Goal: Task Accomplishment & Management: Manage account settings

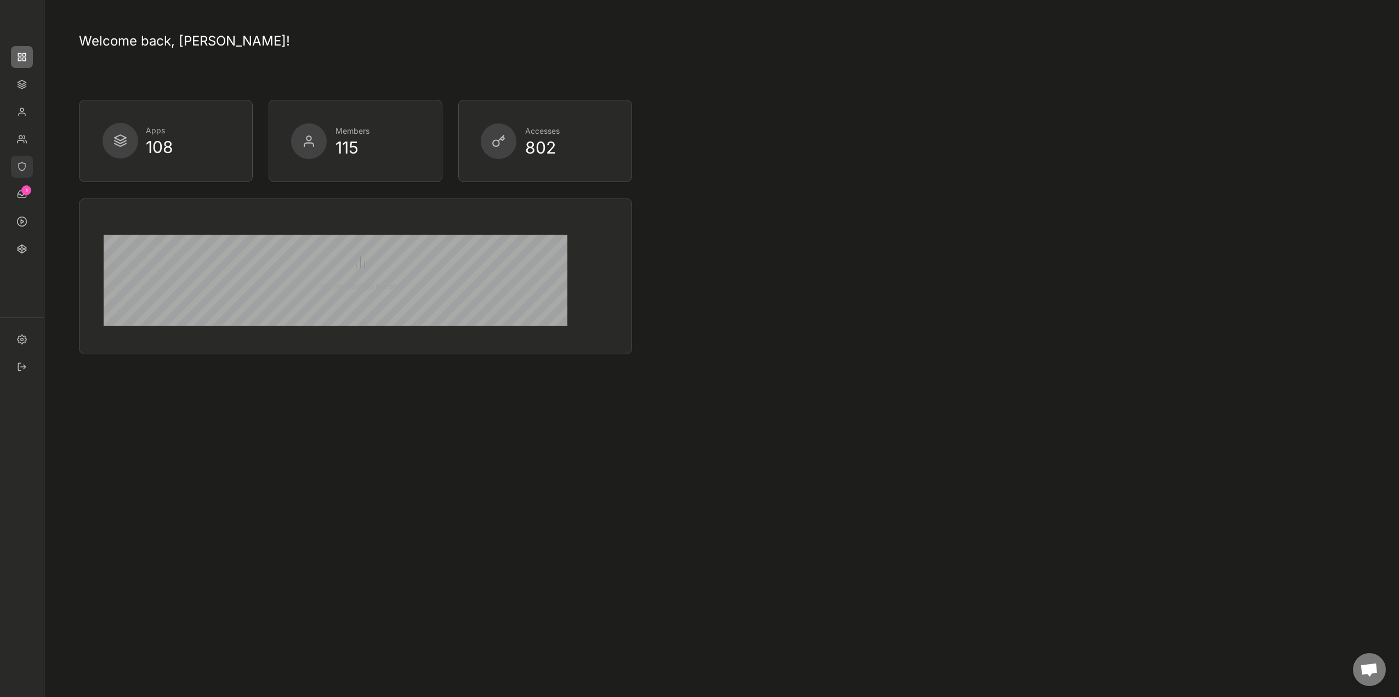
click at [27, 169] on img at bounding box center [22, 167] width 22 height 22
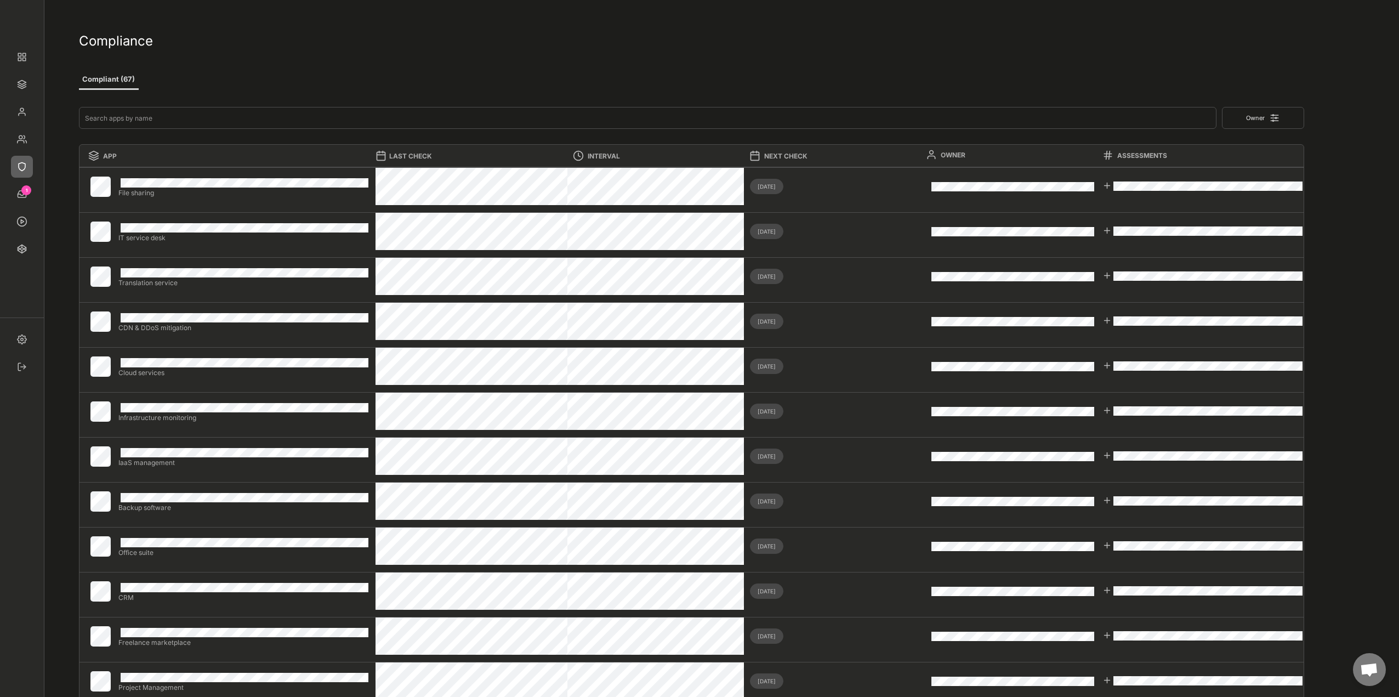
type input "4"
click at [179, 83] on button "Audit-ready (41)" at bounding box center [180, 80] width 66 height 20
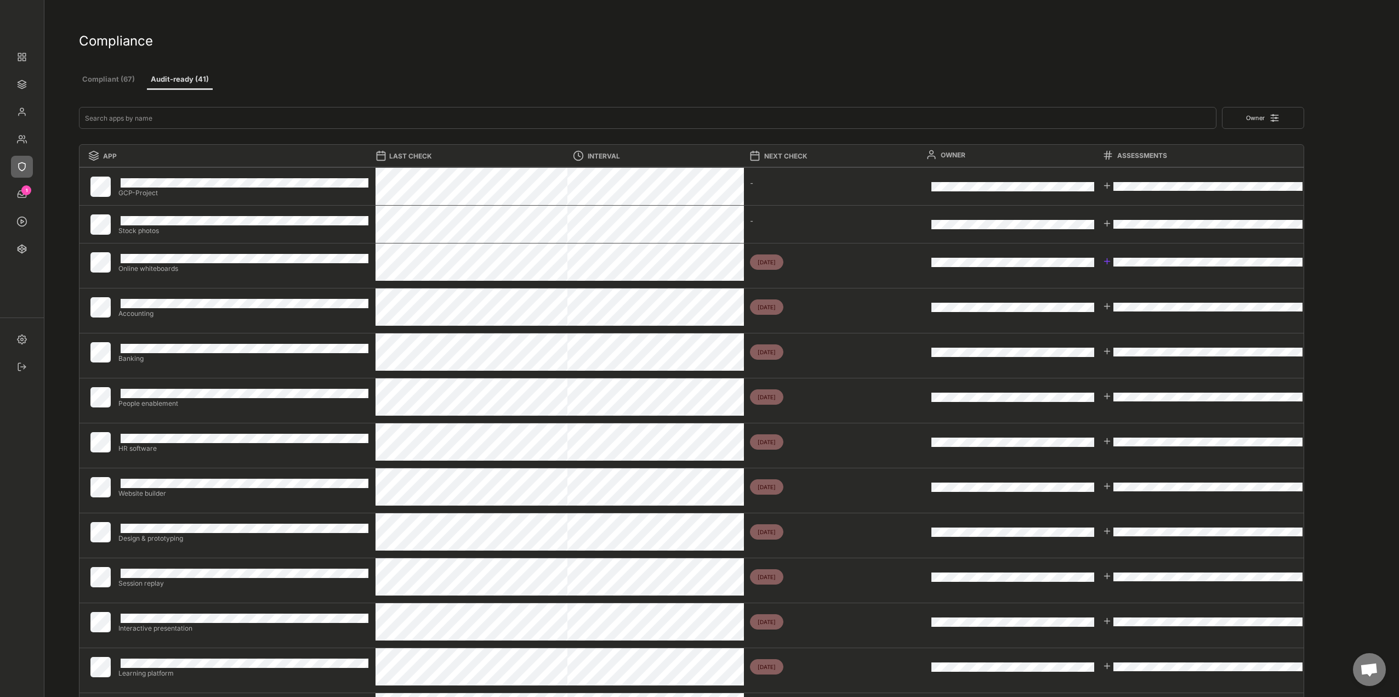
click at [1108, 263] on div at bounding box center [1107, 261] width 9 height 9
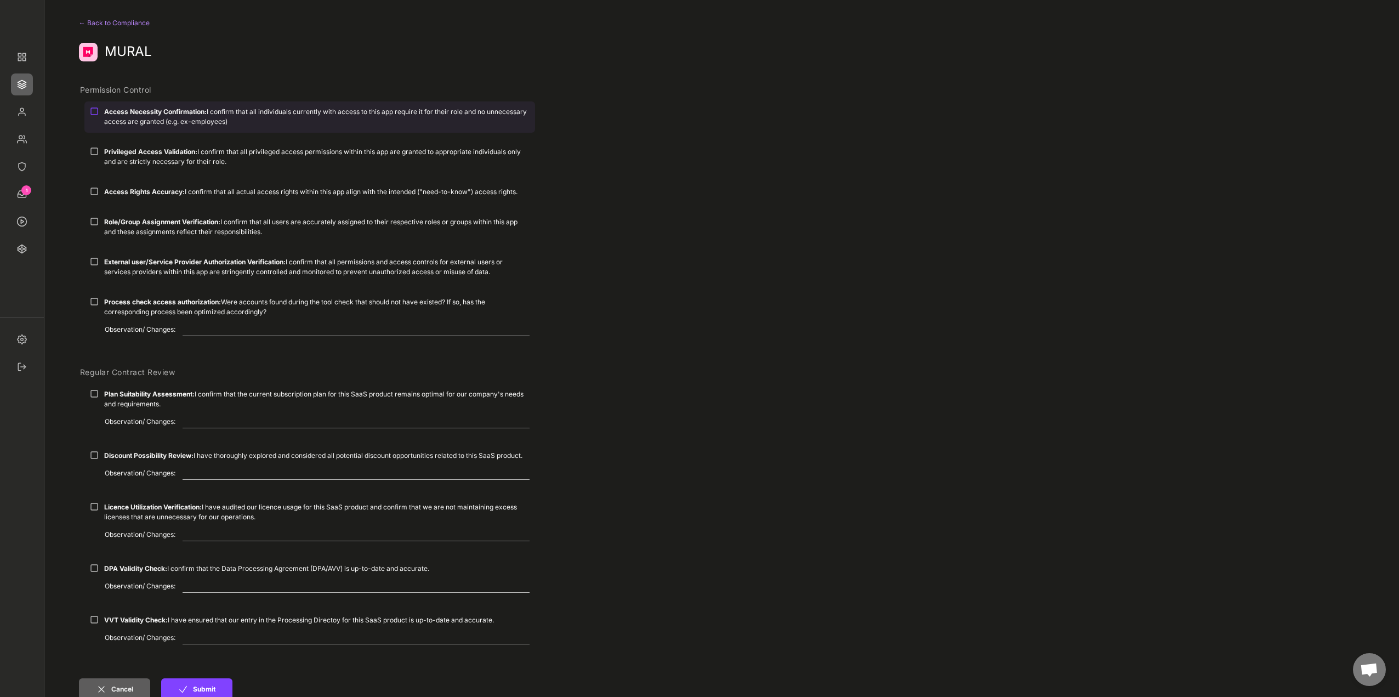
click at [123, 115] on strong "Access Necessity Confirmation:" at bounding box center [155, 111] width 103 height 8
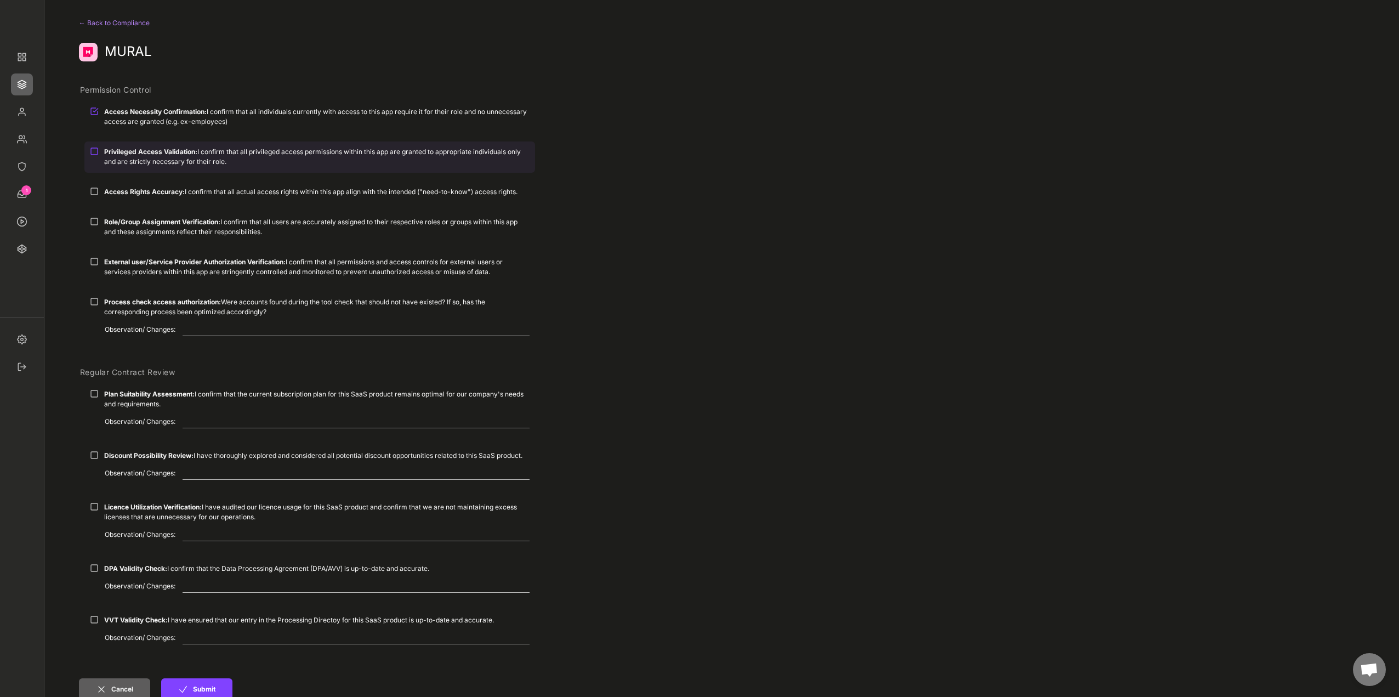
click at [132, 160] on div "Privileged Access Validation: I confirm that all privileged access permissions …" at bounding box center [317, 157] width 426 height 20
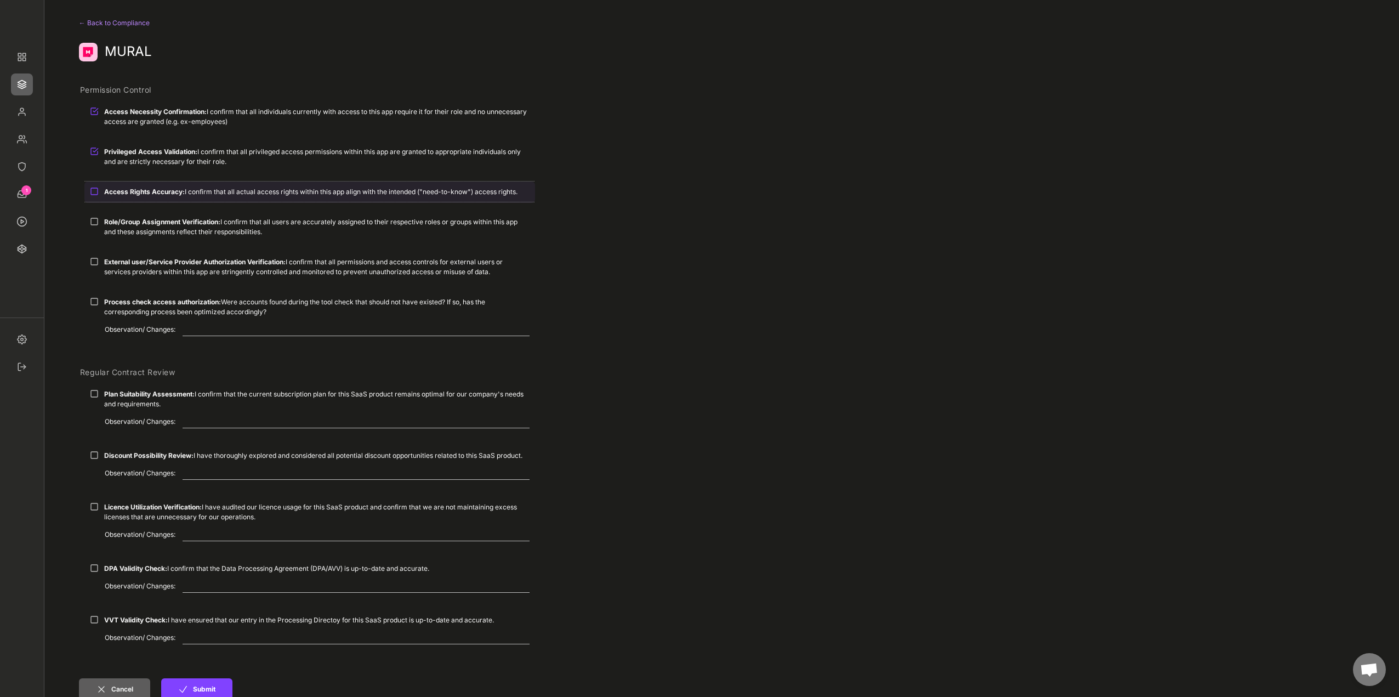
click at [136, 184] on div "Access Rights Accuracy: I confirm that all actual access rights within this app…" at bounding box center [309, 192] width 451 height 20
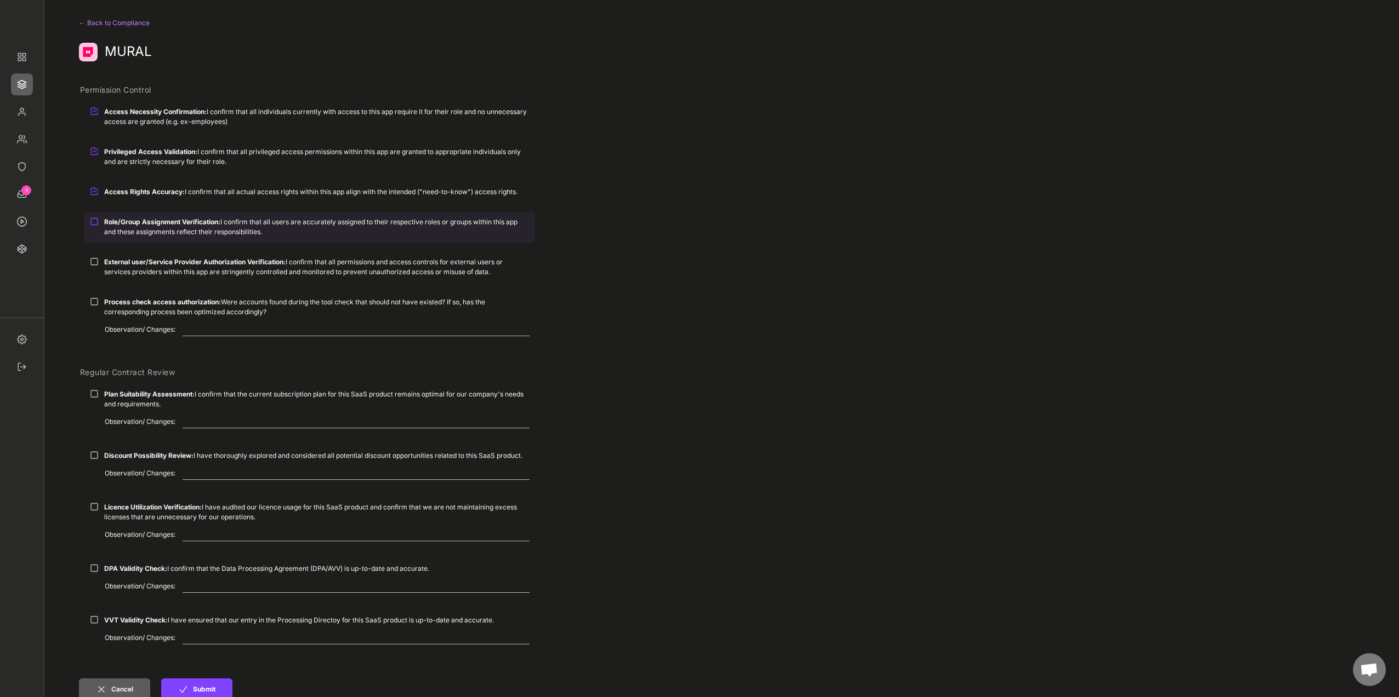
click at [158, 222] on strong "Role/Group Assignment Verification:" at bounding box center [162, 222] width 116 height 8
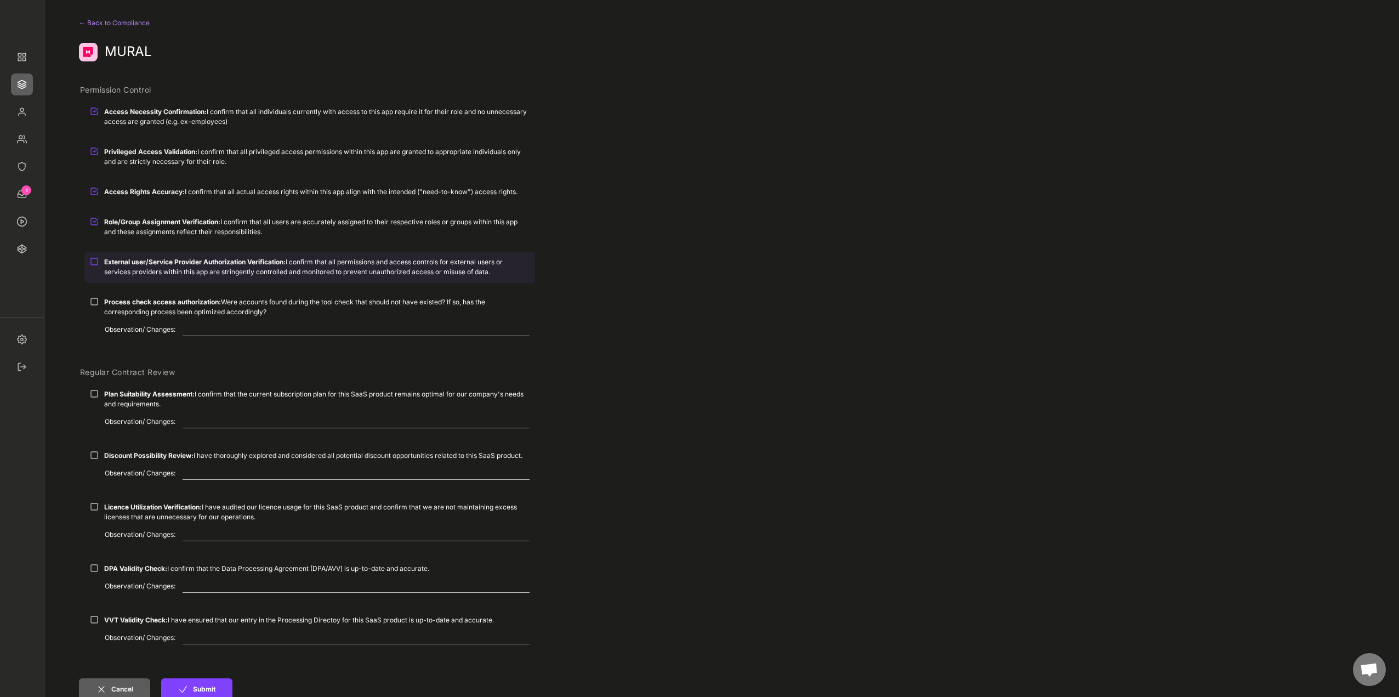
click at [181, 262] on strong "External user/Service Provider Authorization Verification:" at bounding box center [195, 262] width 182 height 8
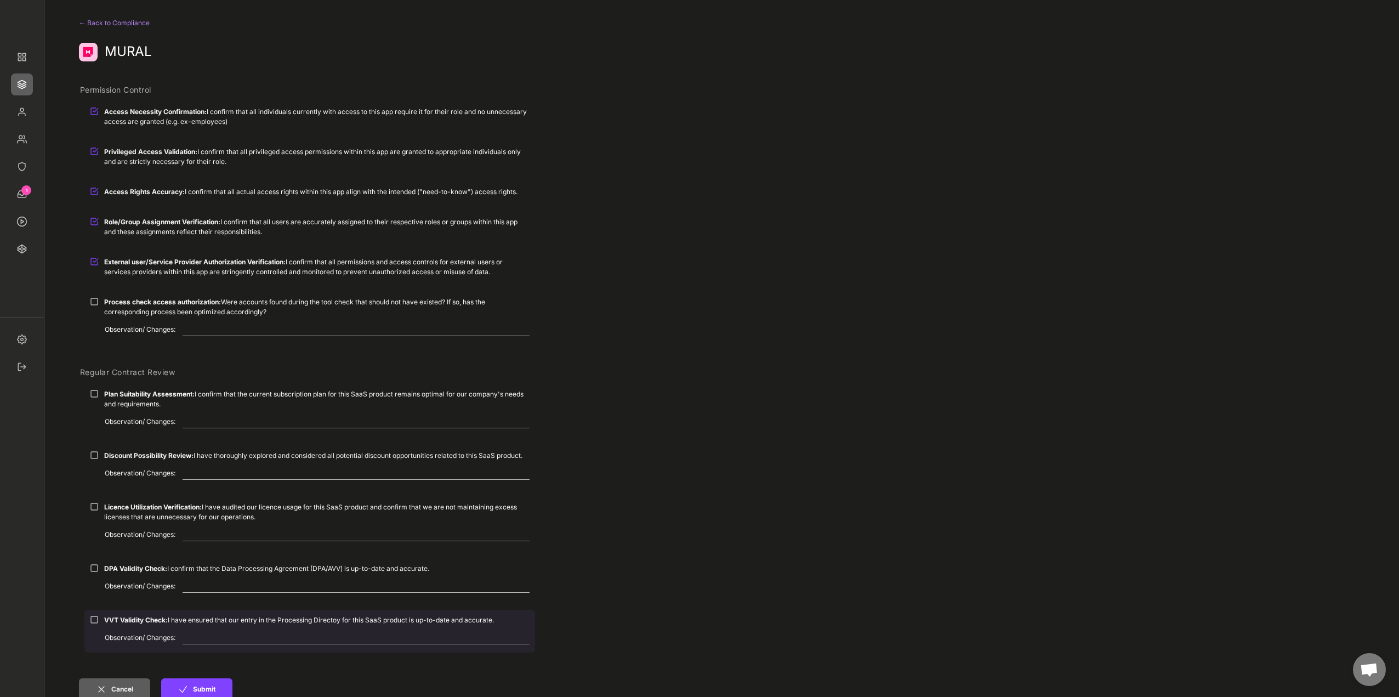
click at [126, 633] on div "Observation/ Changes:" at bounding box center [309, 641] width 451 height 21
click at [119, 621] on strong "VVT Validity Check:" at bounding box center [136, 620] width 64 height 8
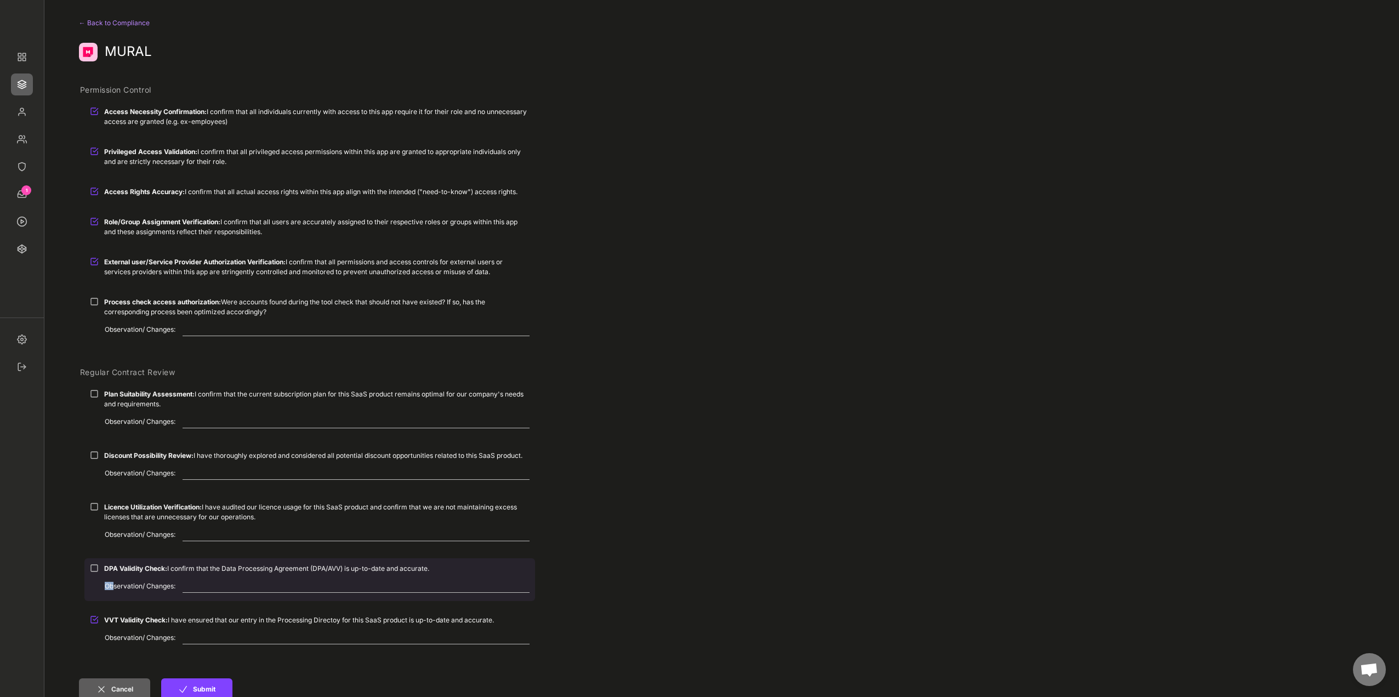
click at [115, 581] on div "Observation/ Changes:" at bounding box center [309, 590] width 451 height 21
click at [116, 574] on div "DPA Validity Check: I confirm that the Data Processing Agreement (DPA/AVV) is u…" at bounding box center [309, 568] width 451 height 20
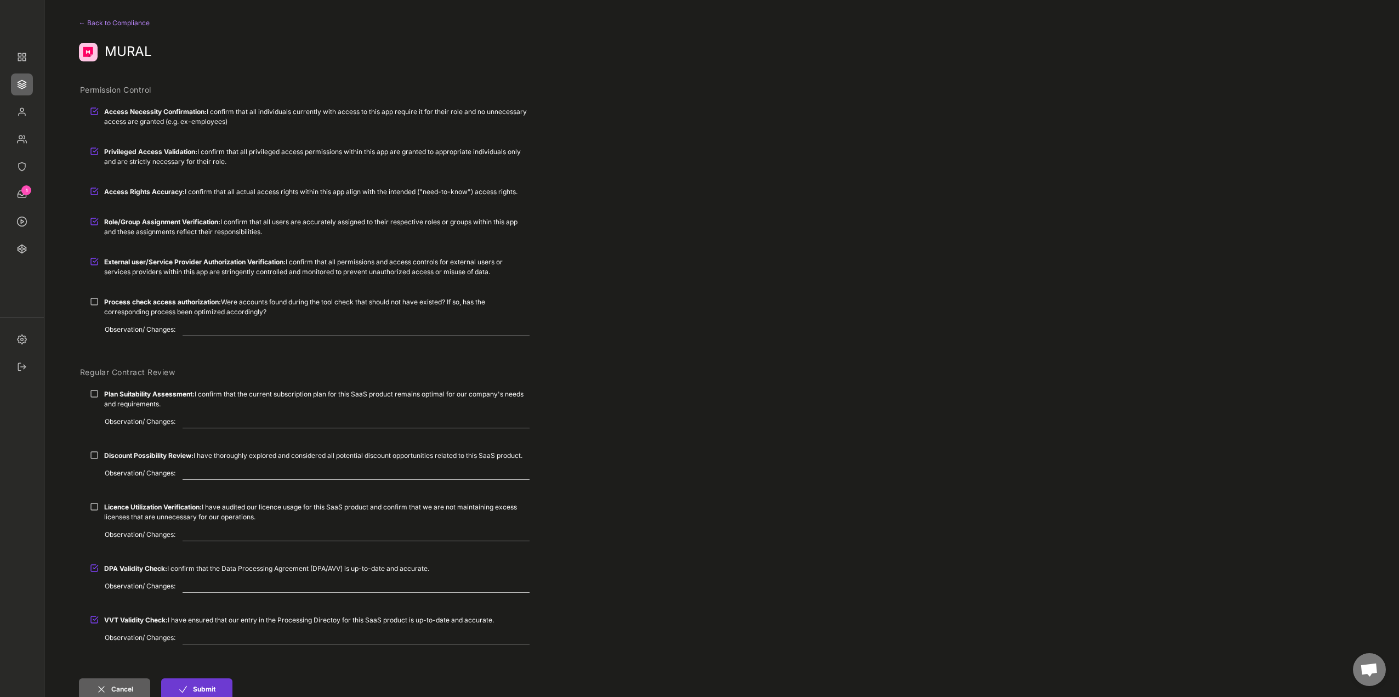
click at [195, 688] on button "Submit" at bounding box center [196, 689] width 71 height 22
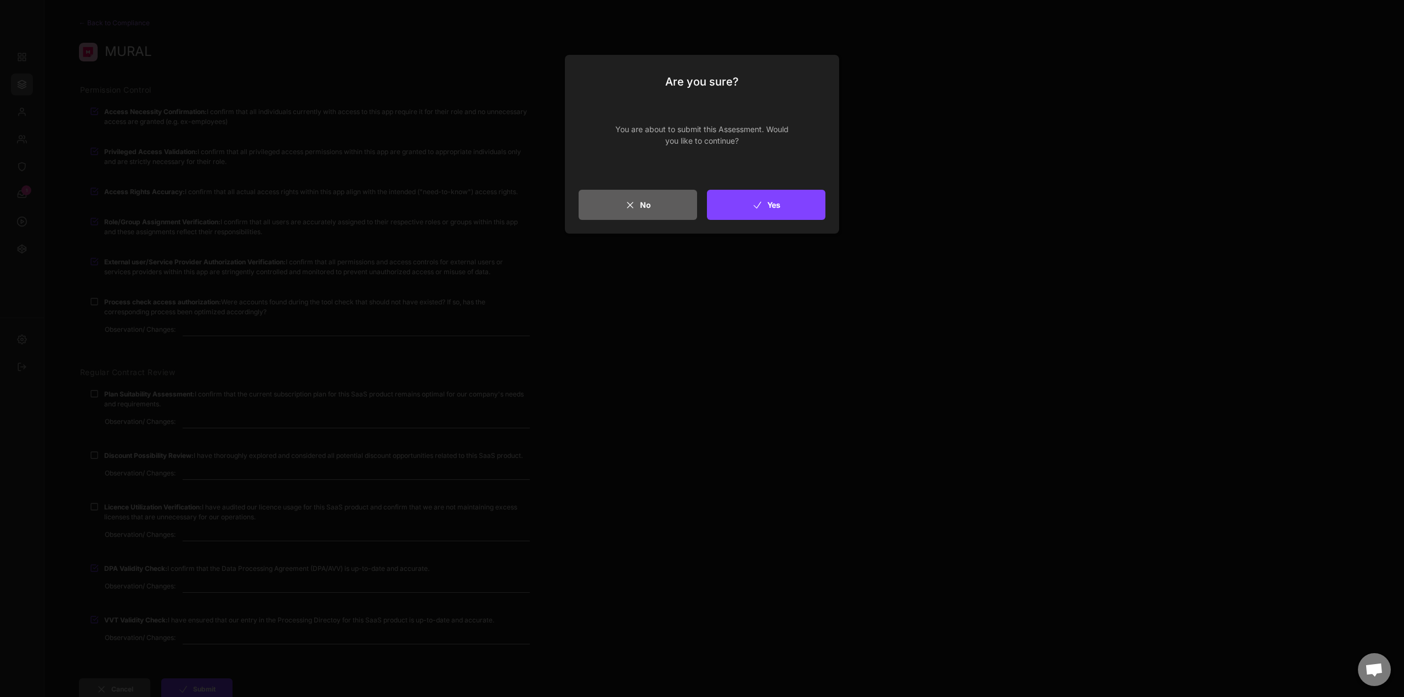
click at [772, 204] on button "Yes" at bounding box center [766, 205] width 118 height 30
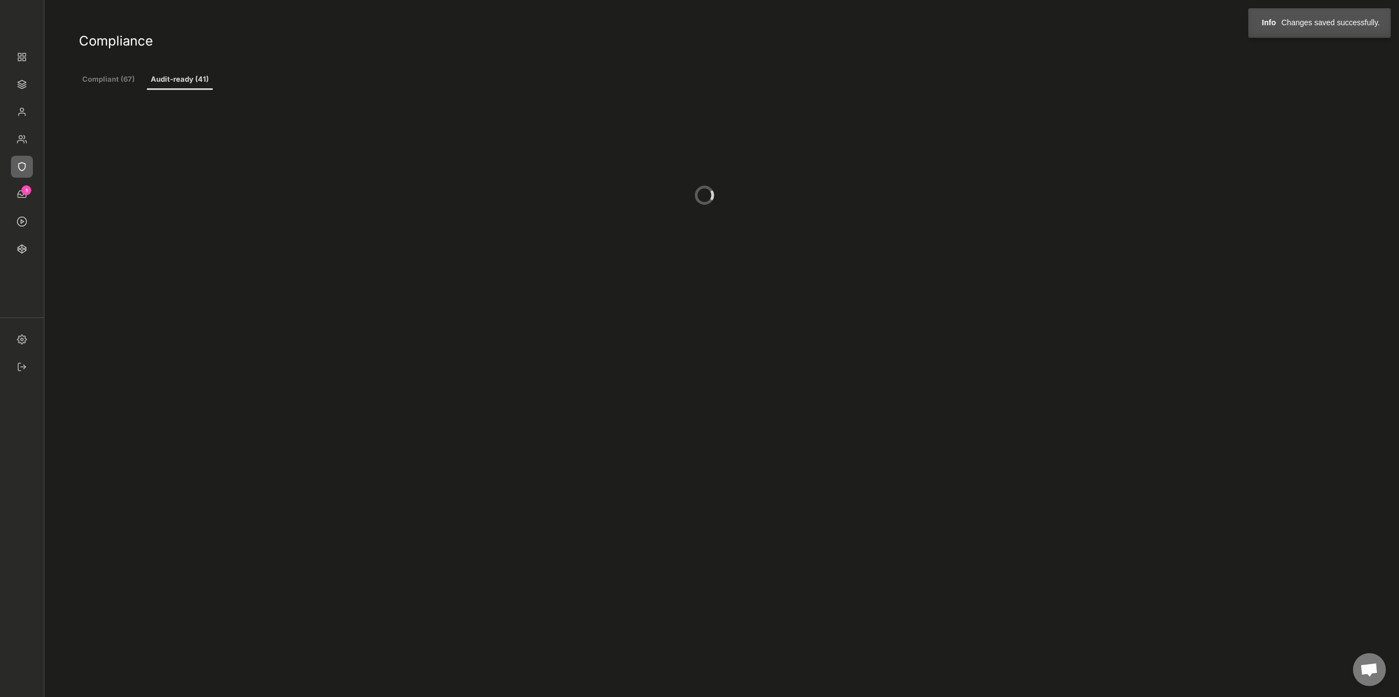
type input "2"
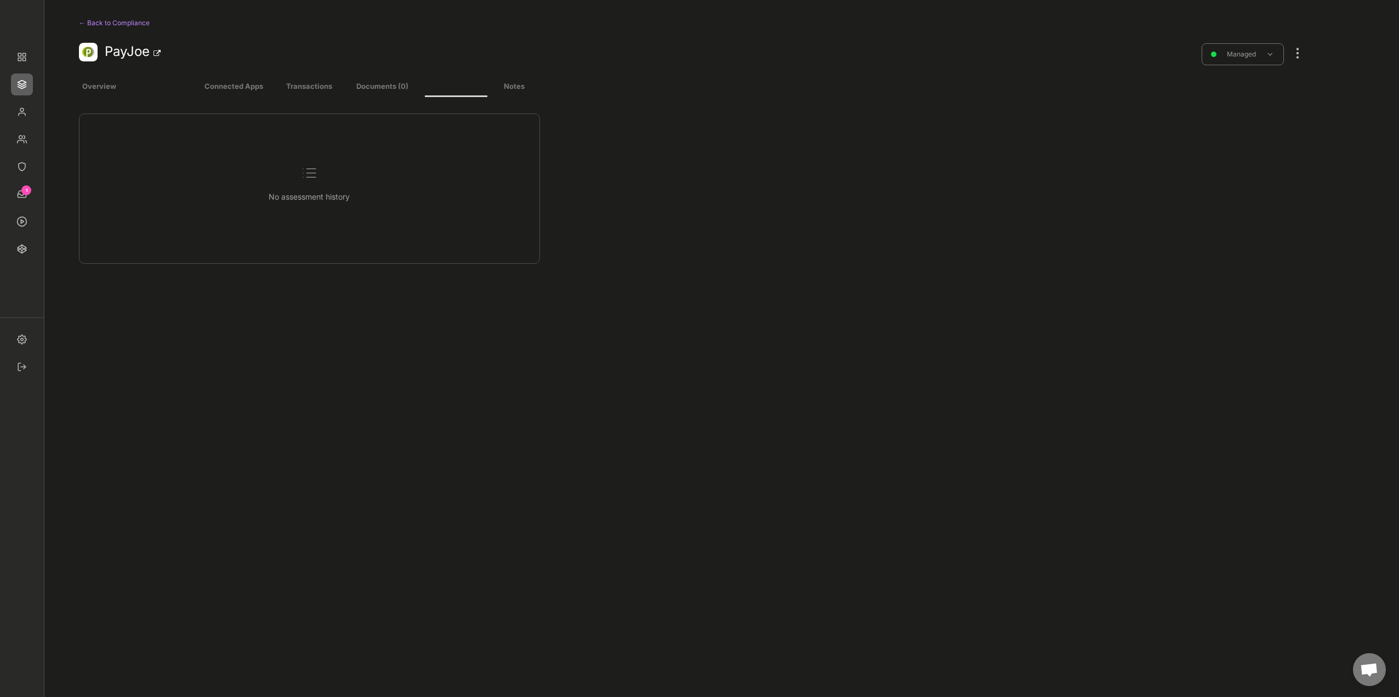
select select ""yearly""
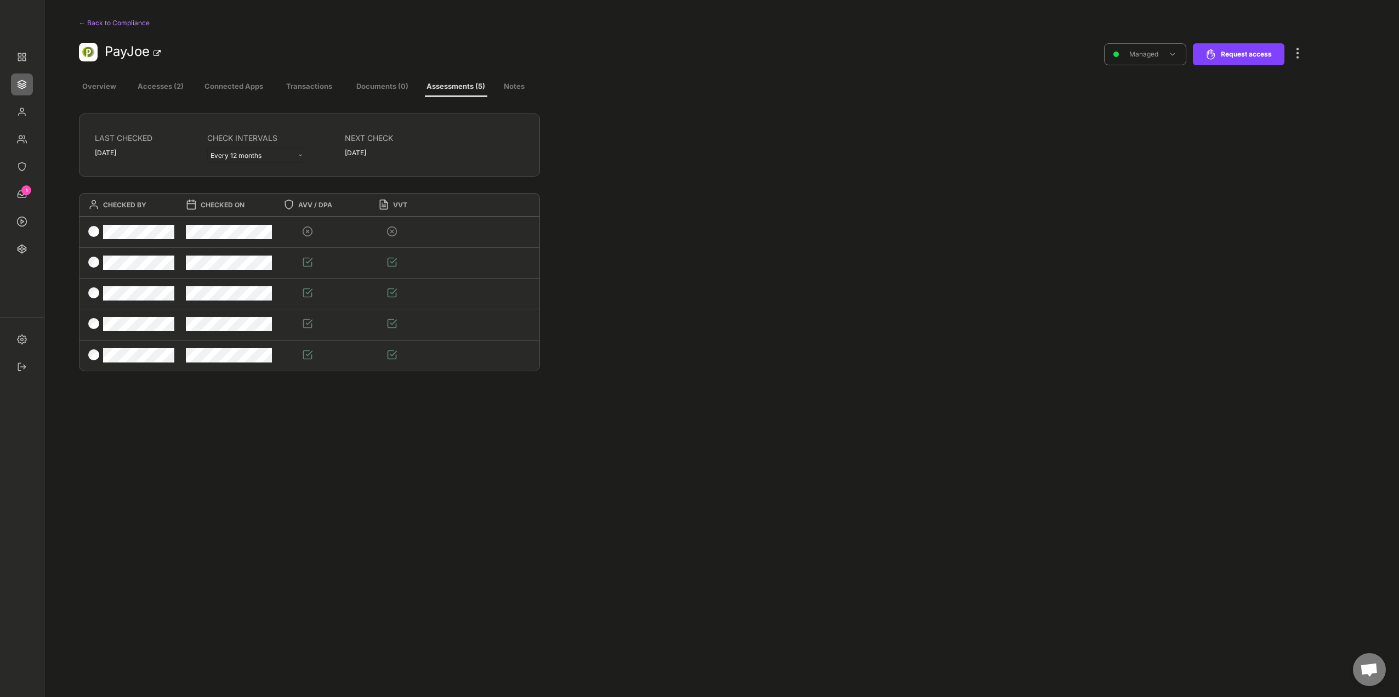
click at [1304, 49] on div at bounding box center [1298, 48] width 14 height 24
click at [1225, 241] on div "Edit" at bounding box center [1240, 241] width 74 height 10
select select ""managed""
select select "Finance-Software (A8)"
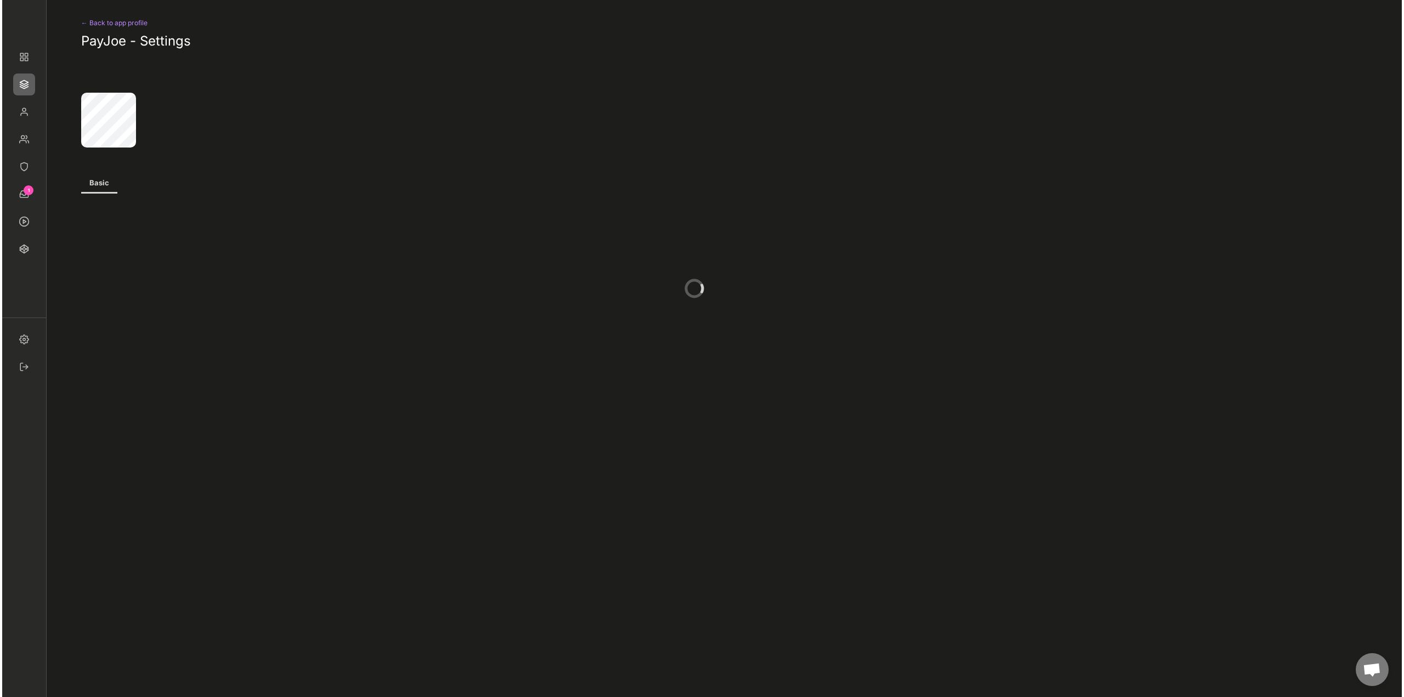
scroll to position [84, 0]
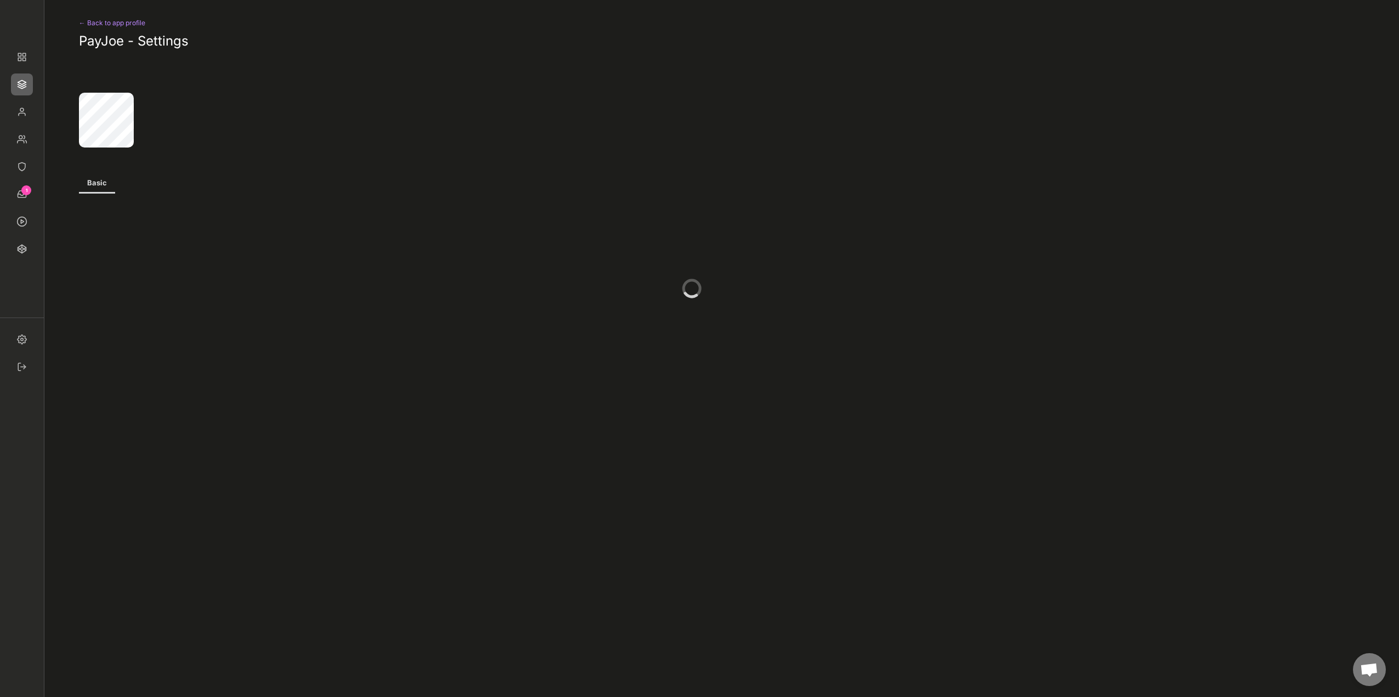
select select
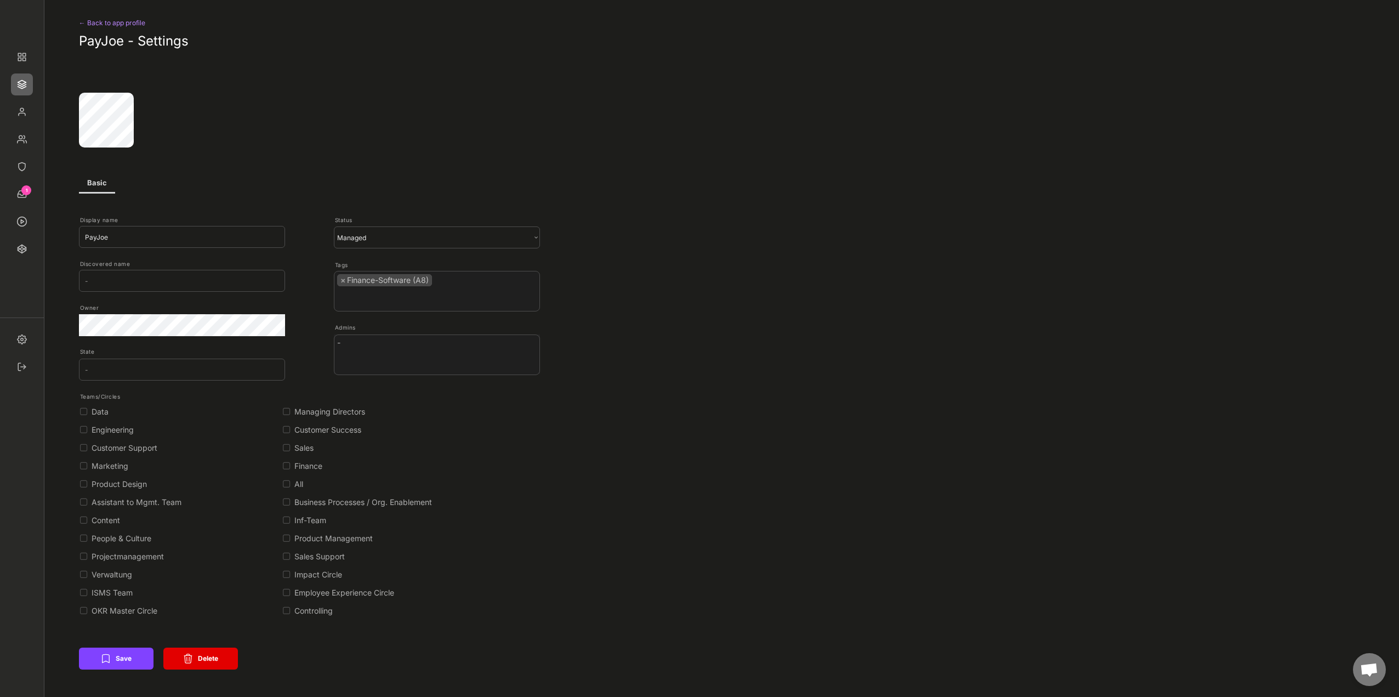
click at [204, 659] on button "Delete" at bounding box center [200, 659] width 75 height 22
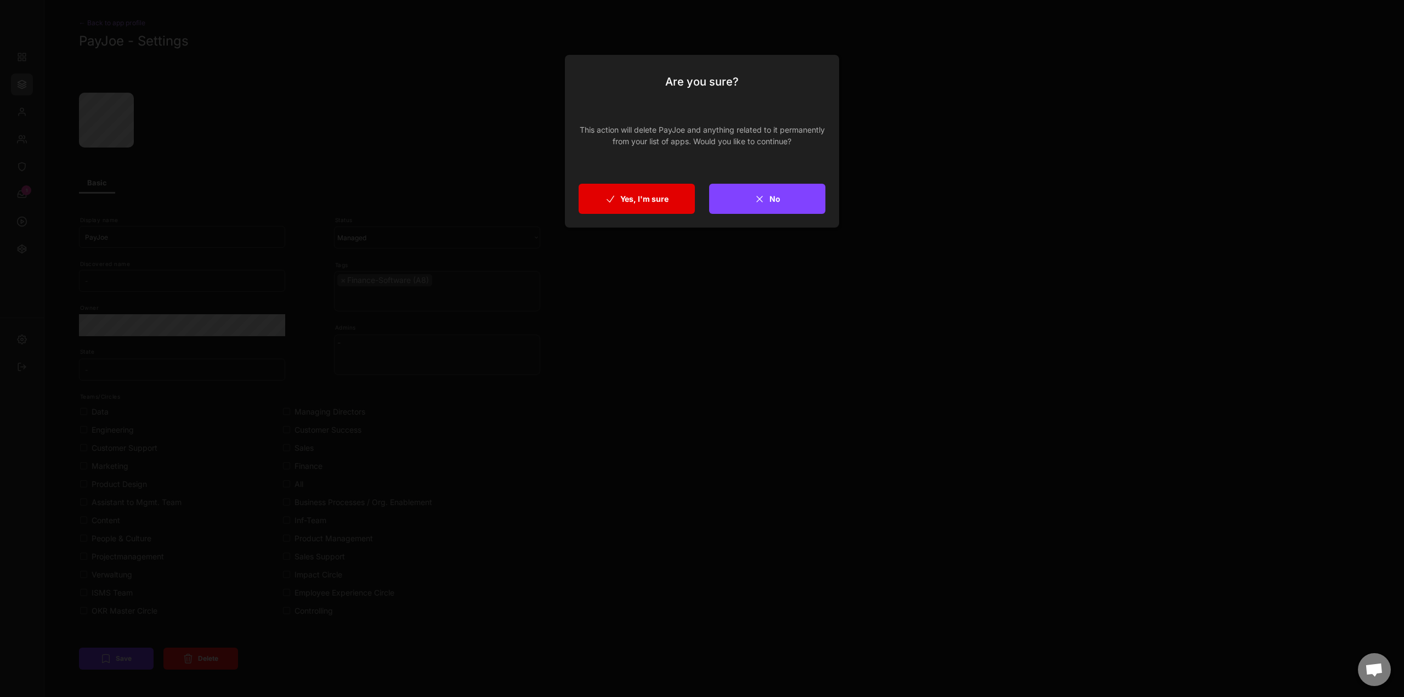
click at [660, 199] on button "Yes, I'm sure" at bounding box center [637, 199] width 116 height 30
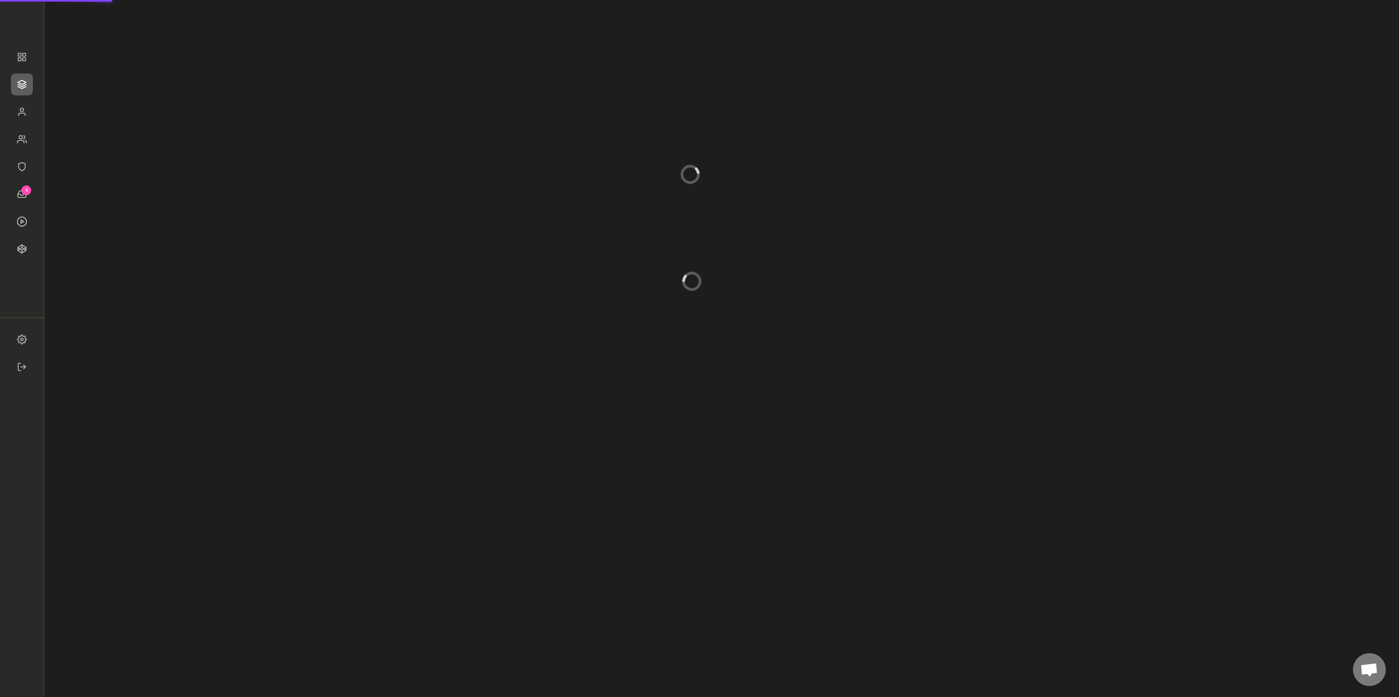
scroll to position [10, 0]
click at [678, 248] on button "Run in the background" at bounding box center [690, 249] width 118 height 22
select select "Finance-Software (A8)"
select select
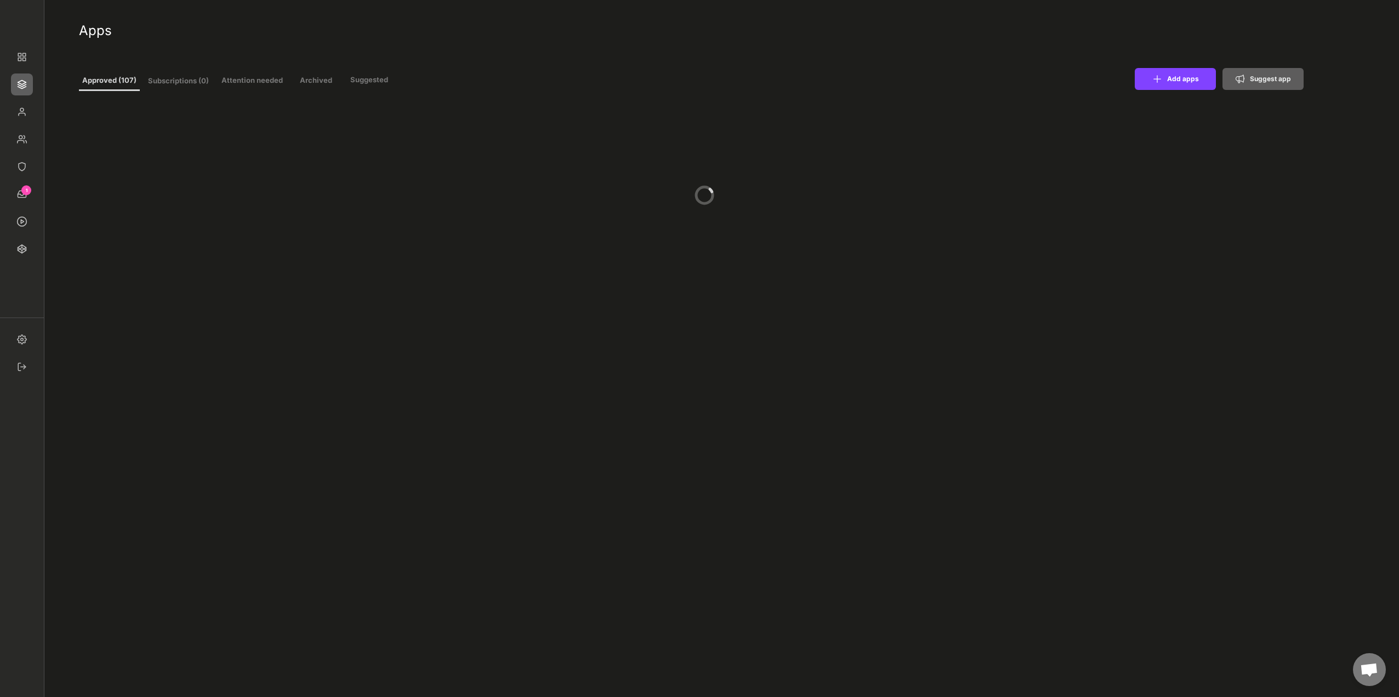
click at [131, 14] on div "Apps" at bounding box center [692, 27] width 1226 height 55
click at [17, 167] on img at bounding box center [22, 167] width 22 height 22
select select ""In review""
select select ""Managed""
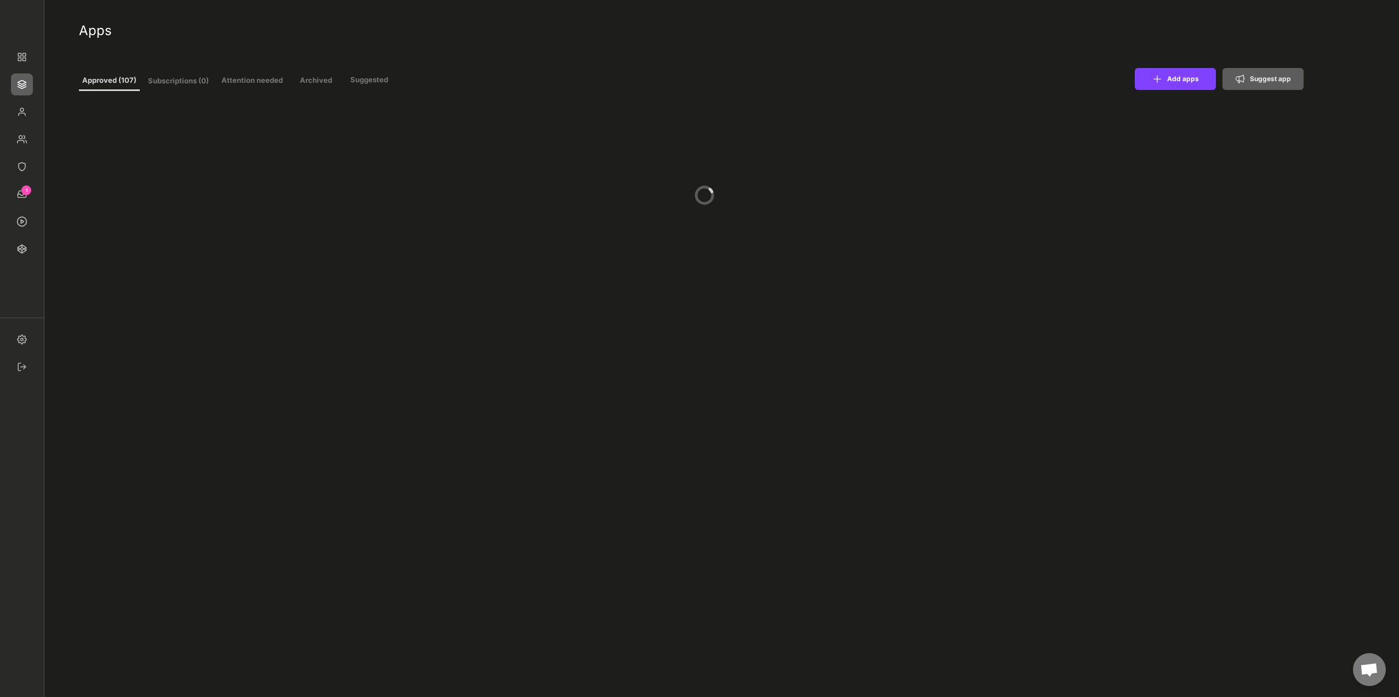
select select ""In review""
select select ""Managed""
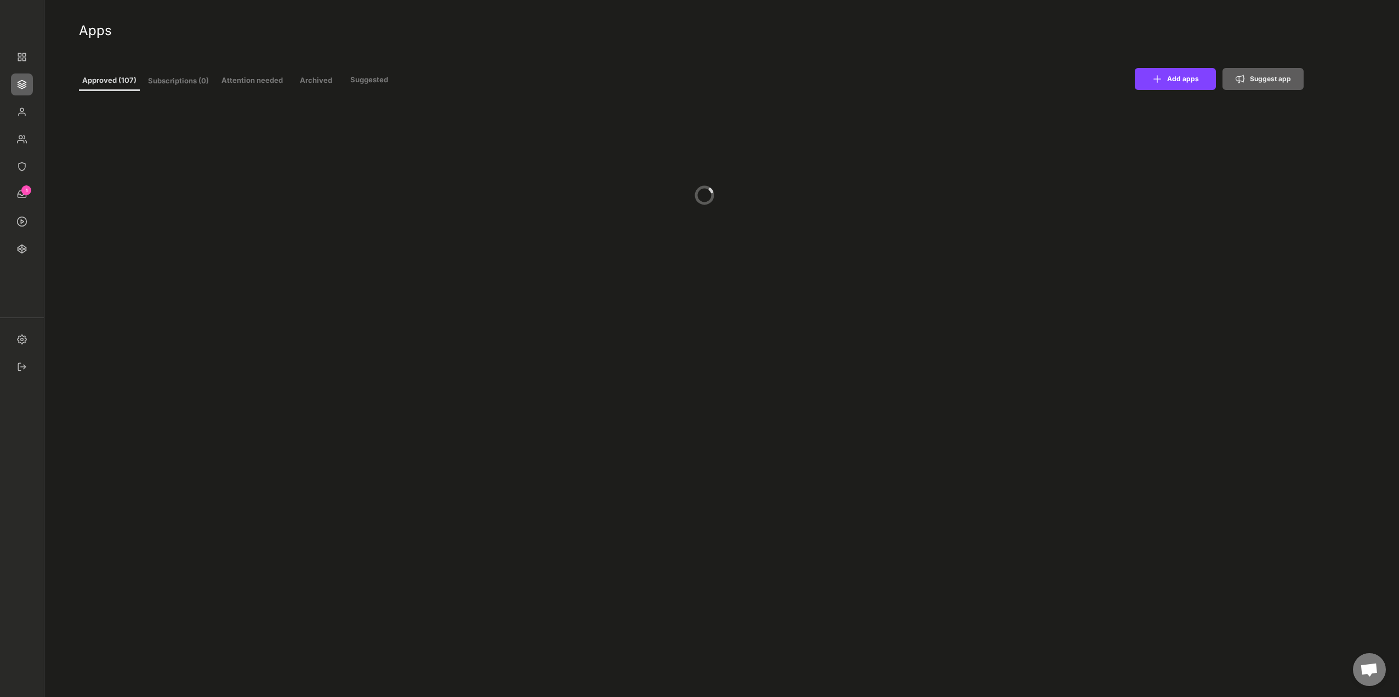
select select ""In review""
select select ""Managed""
type input "11"
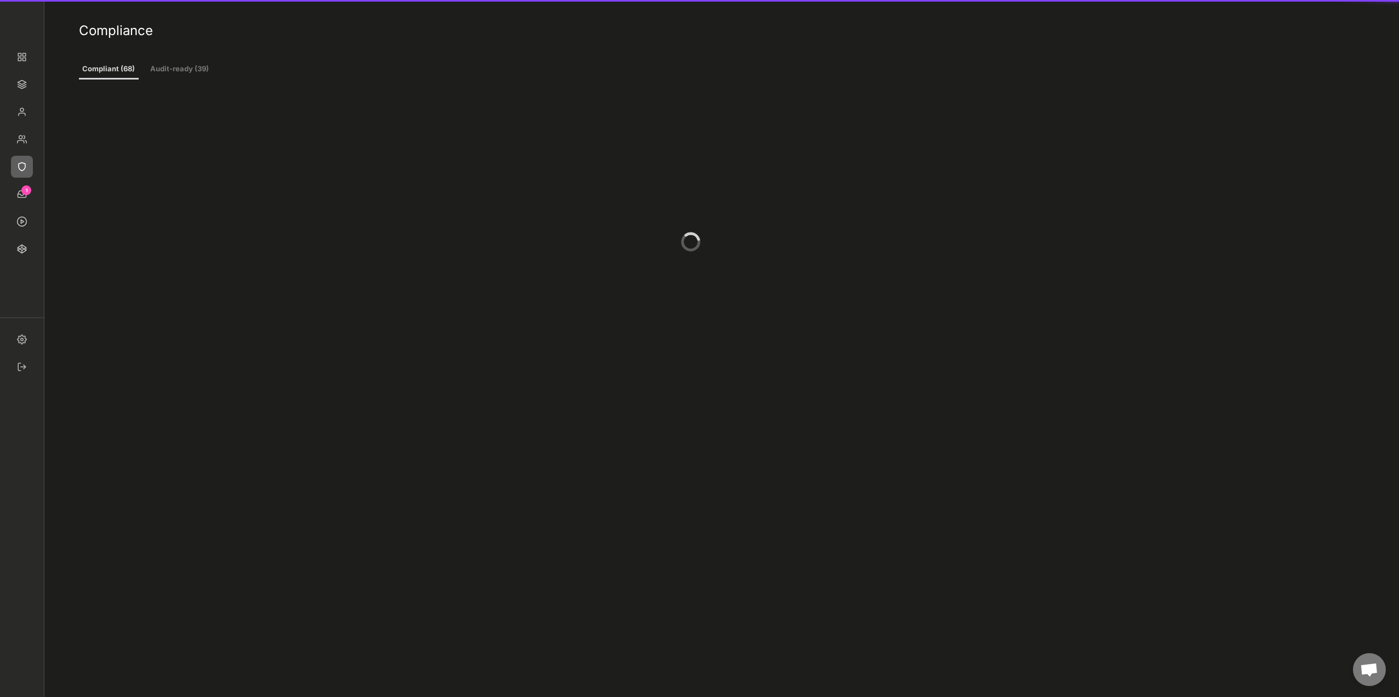
click at [20, 168] on img at bounding box center [22, 167] width 22 height 22
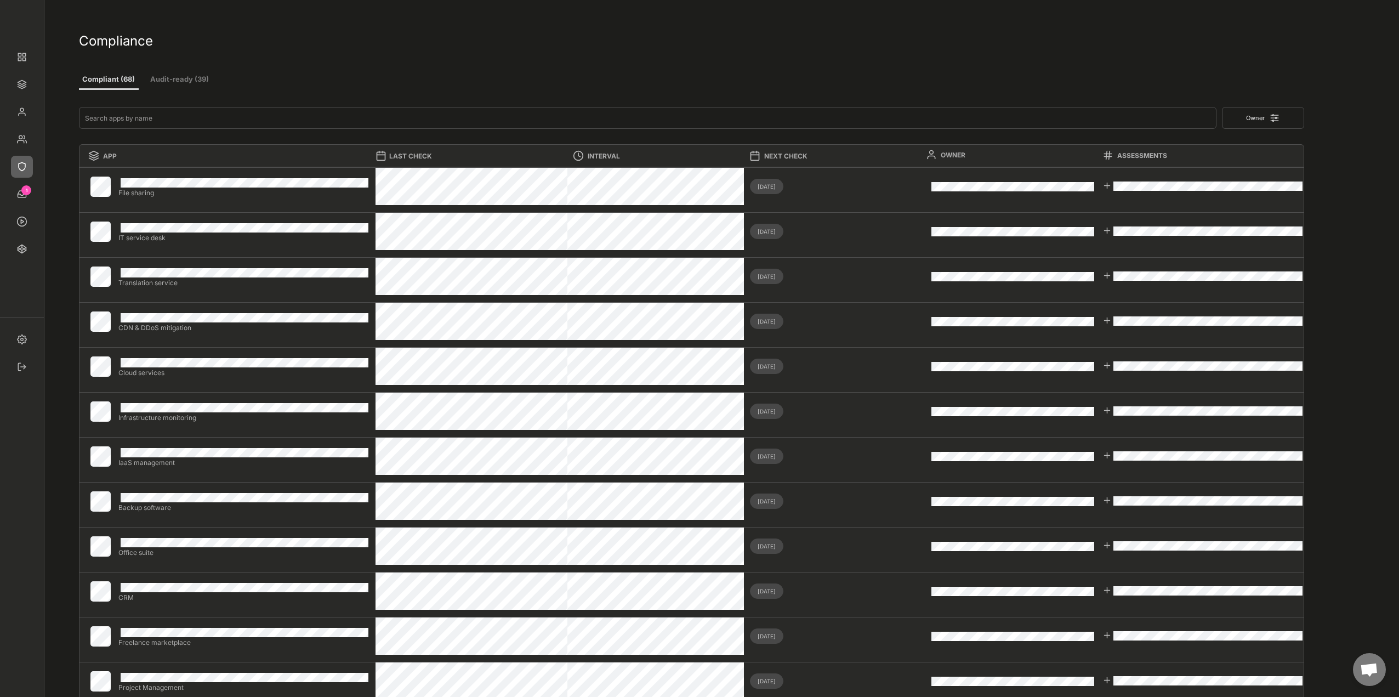
click at [176, 86] on button "Audit-ready (39)" at bounding box center [180, 80] width 66 height 20
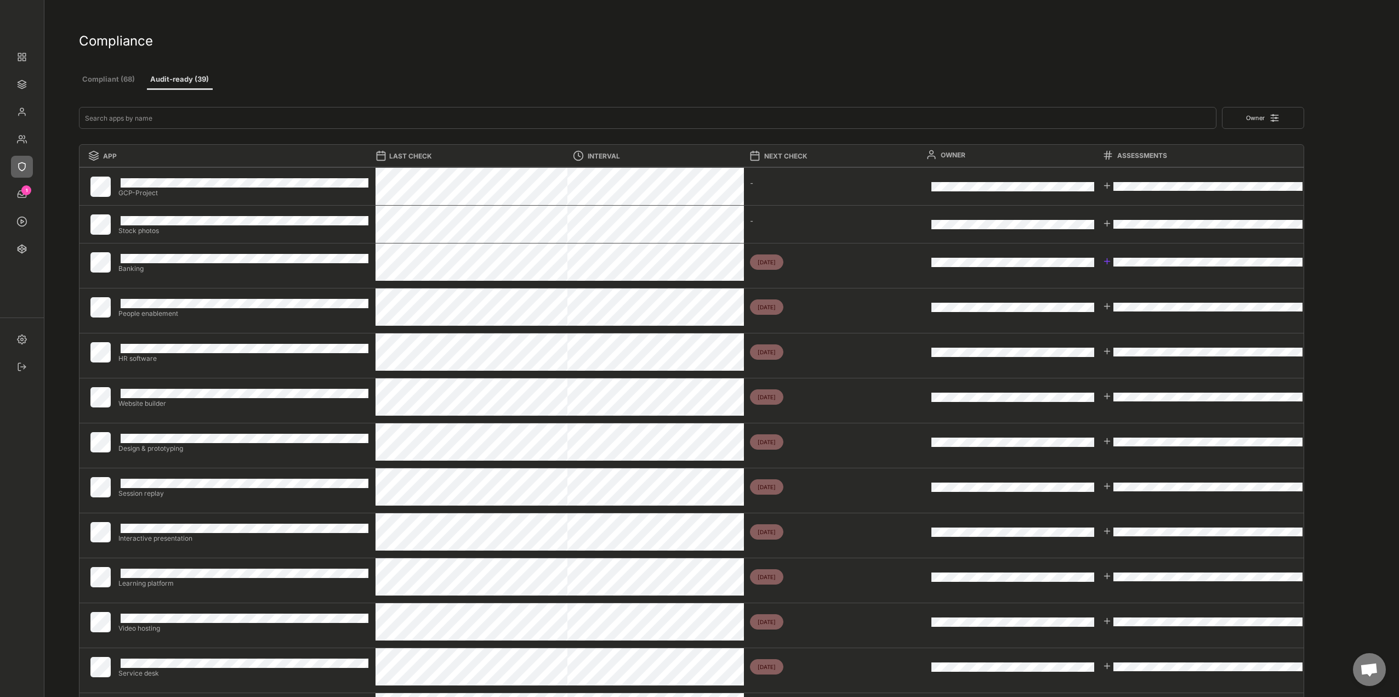
click at [1108, 261] on div at bounding box center [1107, 261] width 9 height 9
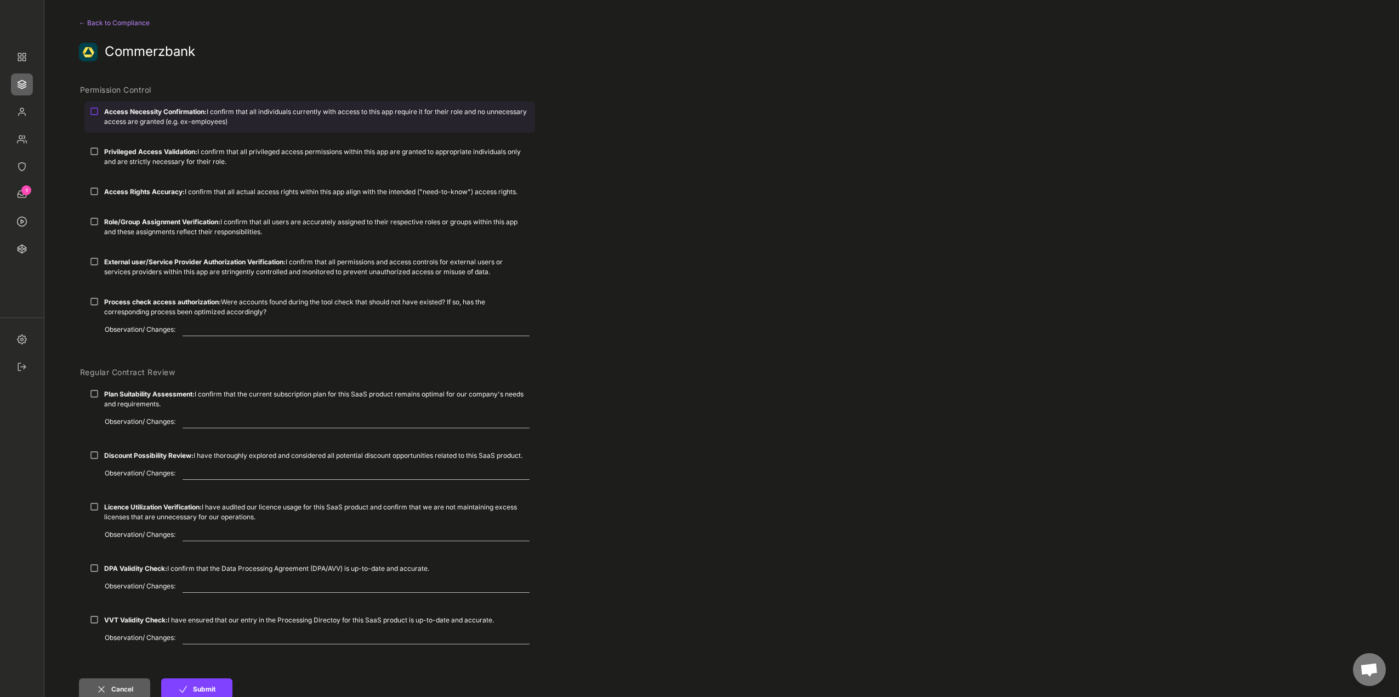
click at [100, 118] on div "Access Necessity Confirmation: I confirm that all individuals currently with ac…" at bounding box center [309, 116] width 451 height 30
click at [105, 140] on div "Access Necessity Confirmation: I confirm that all individuals currently with ac…" at bounding box center [309, 121] width 451 height 40
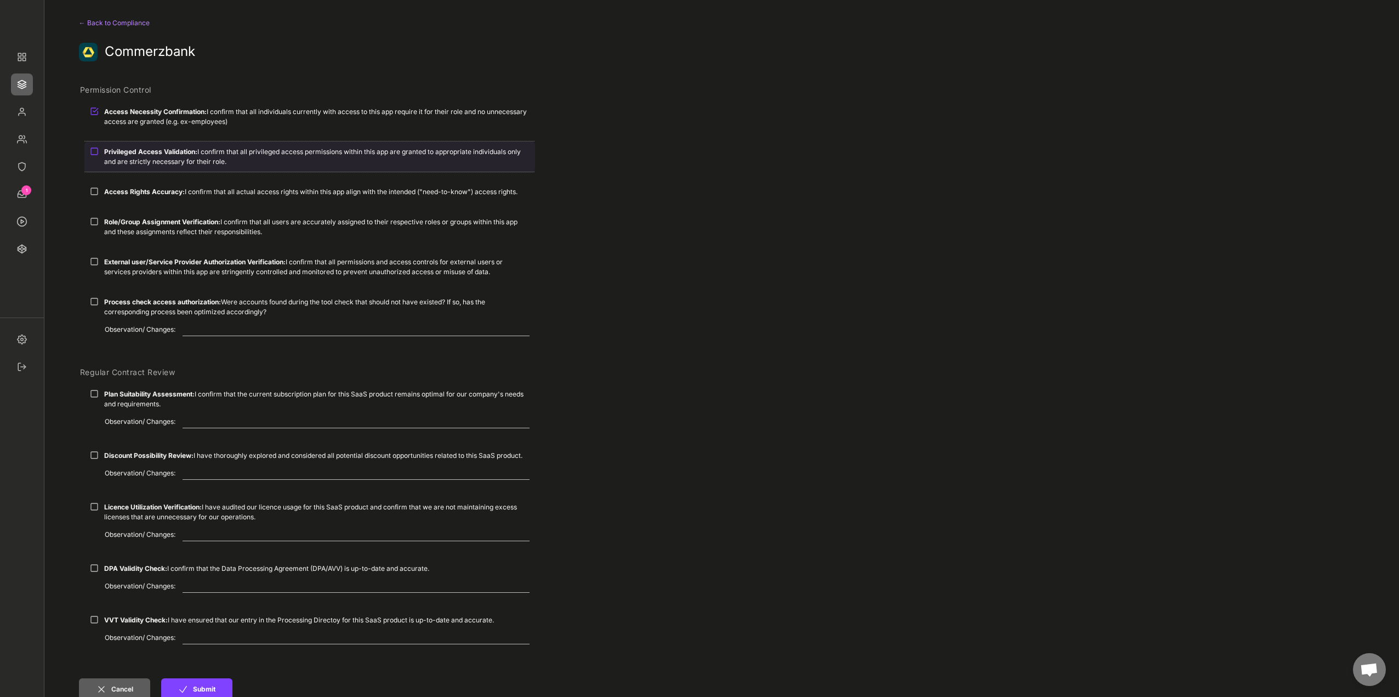
click at [120, 161] on div "Privileged Access Validation: I confirm that all privileged access permissions …" at bounding box center [317, 157] width 426 height 20
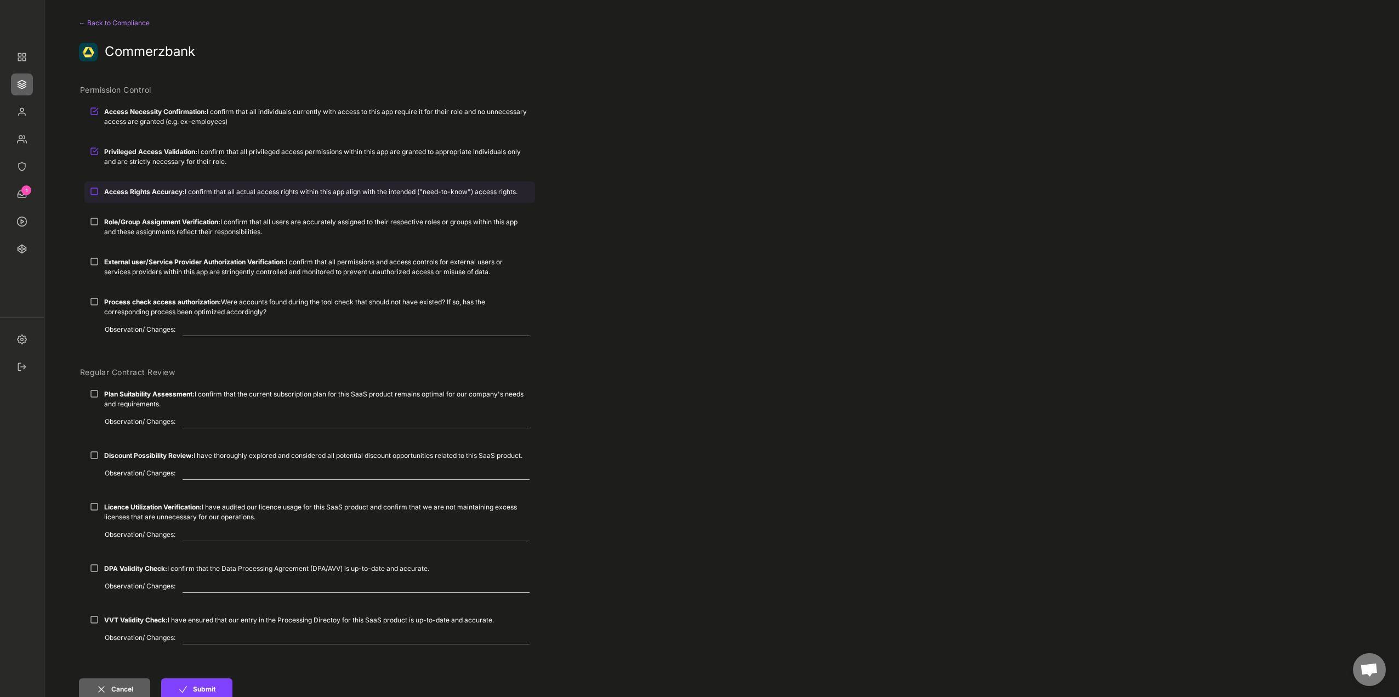
click at [132, 189] on strong "Access Rights Accuracy:" at bounding box center [144, 192] width 81 height 8
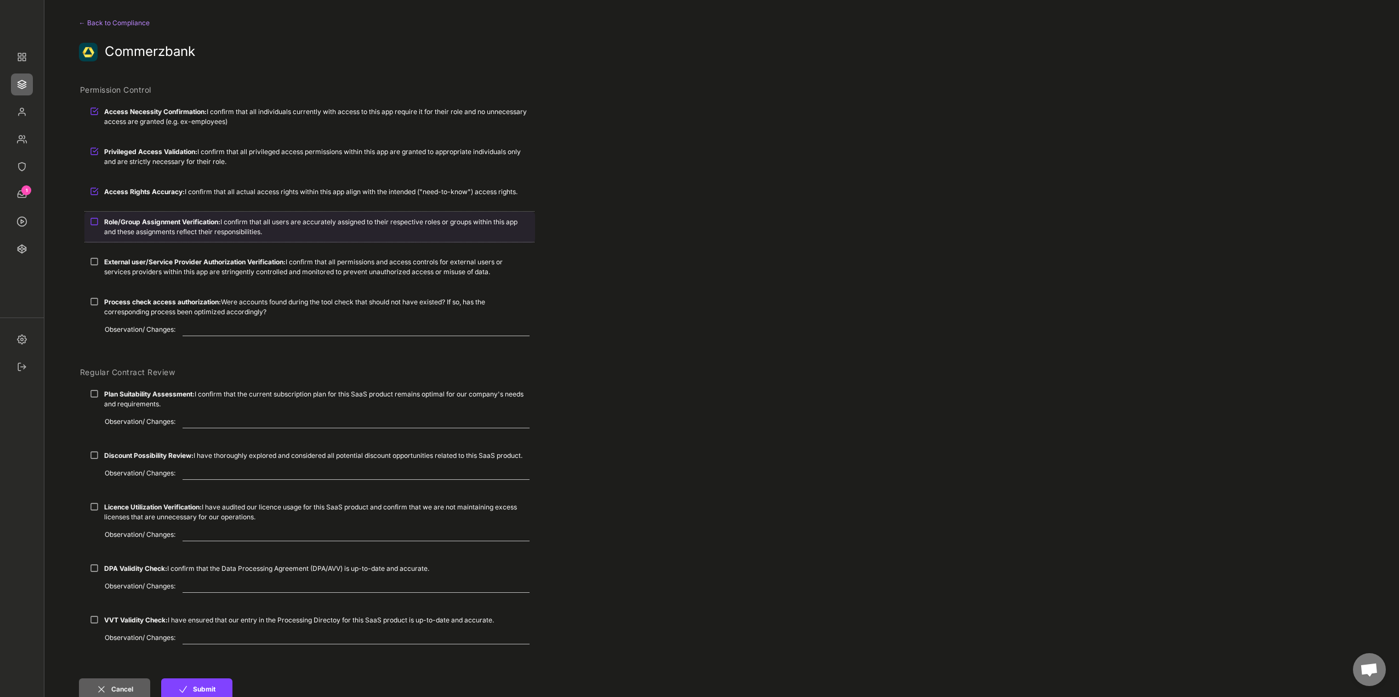
click at [154, 231] on div "Role/Group Assignment Verification: I confirm that all users are accurately ass…" at bounding box center [317, 227] width 426 height 20
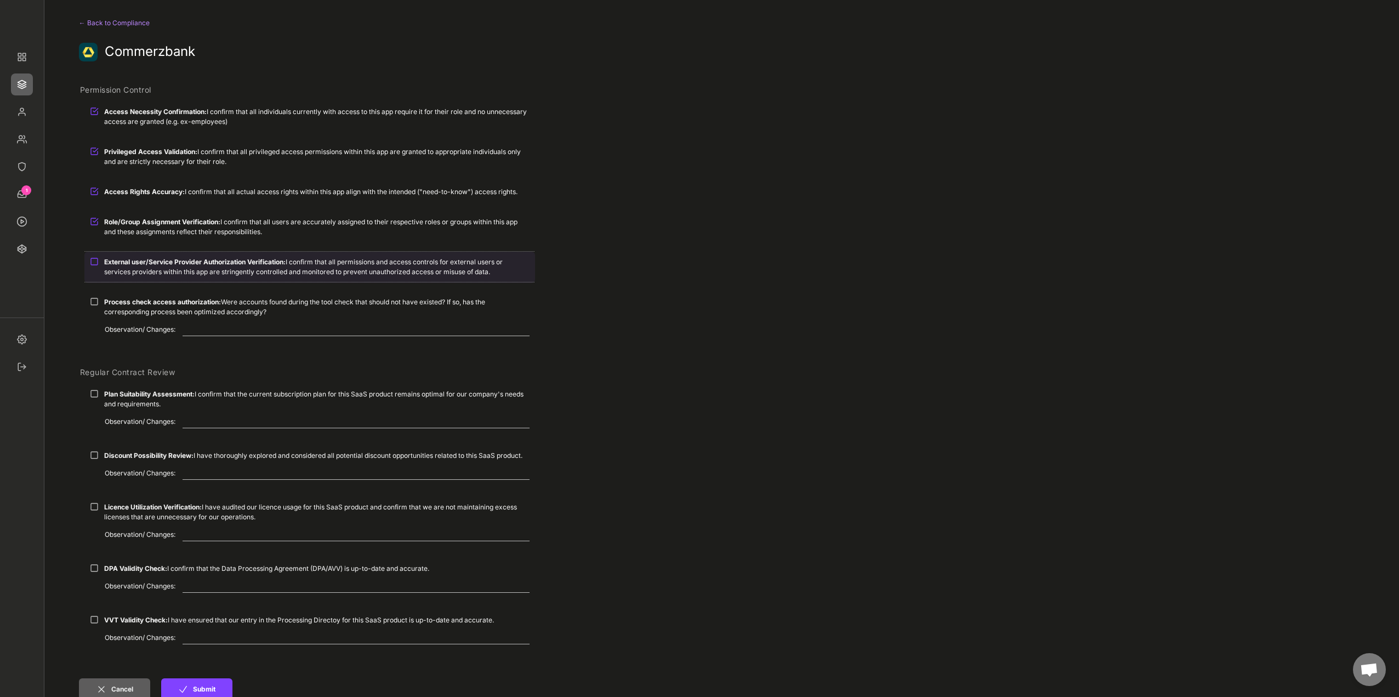
click at [159, 262] on strong "External user/Service Provider Authorization Verification:" at bounding box center [195, 262] width 182 height 8
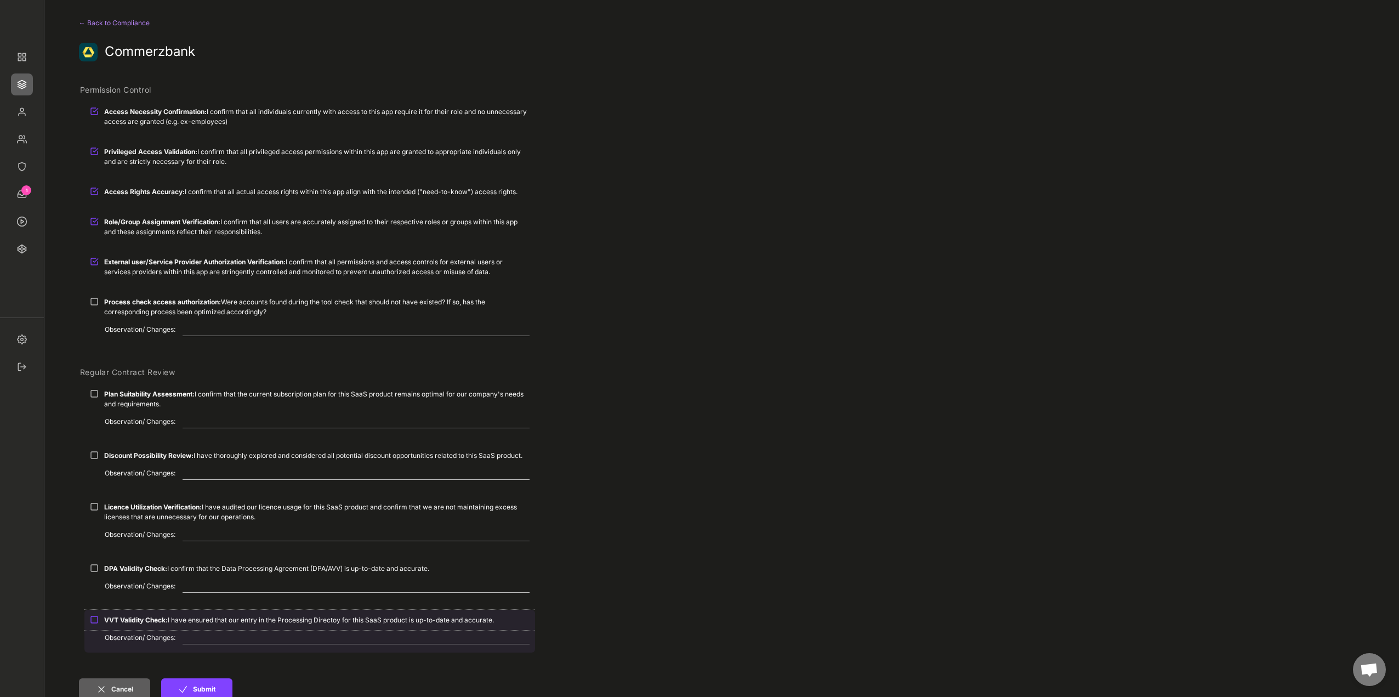
click at [130, 618] on strong "VVT Validity Check:" at bounding box center [136, 620] width 64 height 8
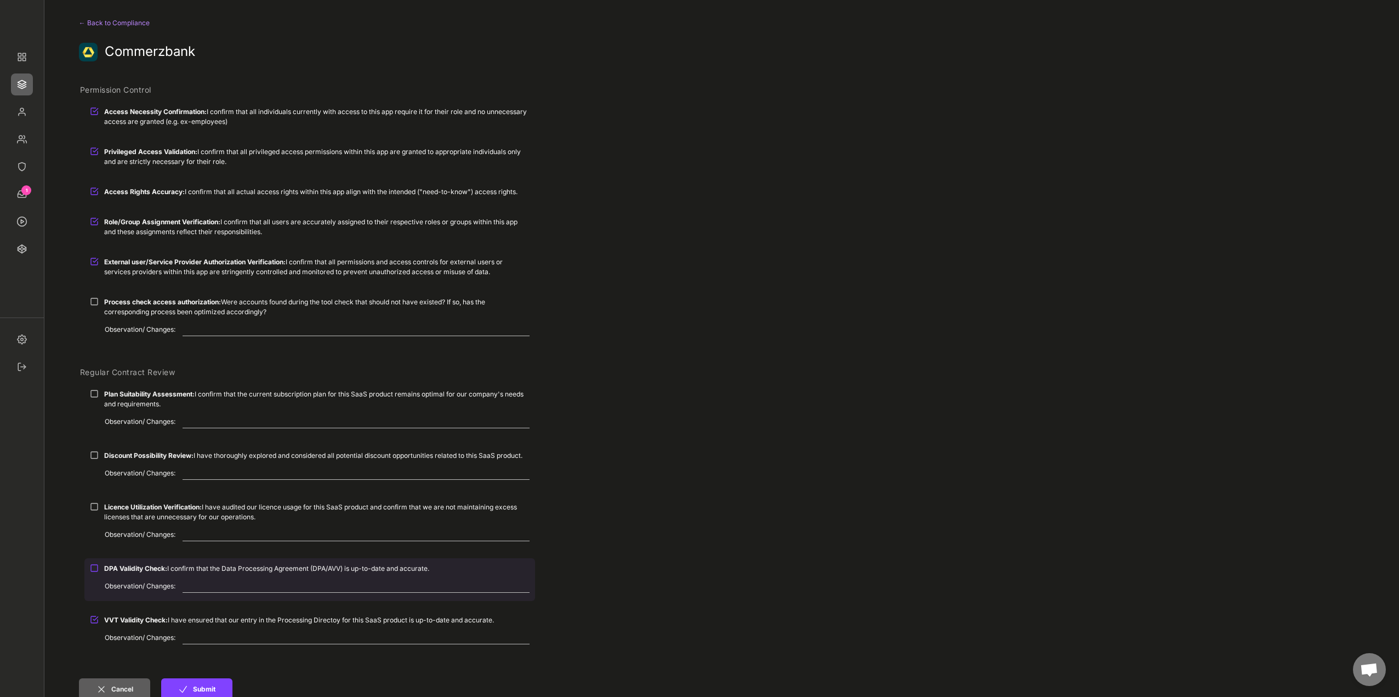
click at [130, 571] on strong "DPA Validity Check:" at bounding box center [135, 568] width 63 height 8
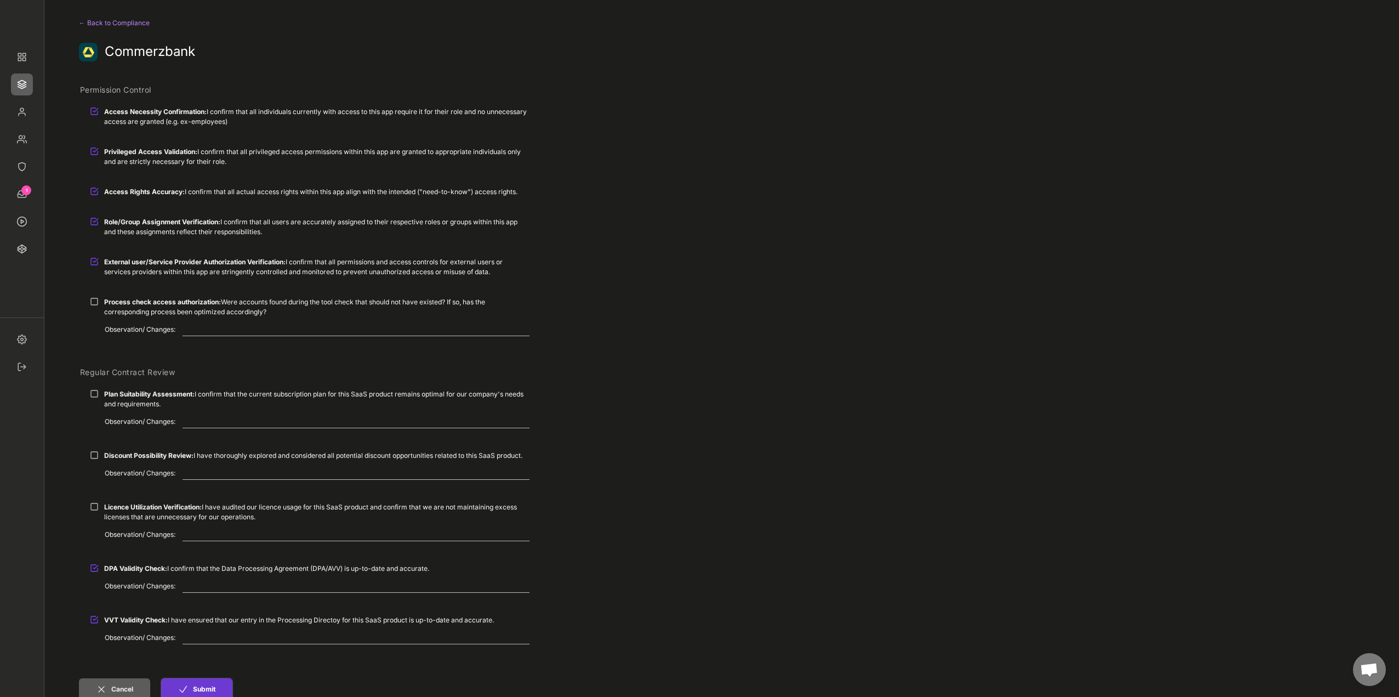
click at [207, 688] on button "Submit" at bounding box center [196, 689] width 71 height 22
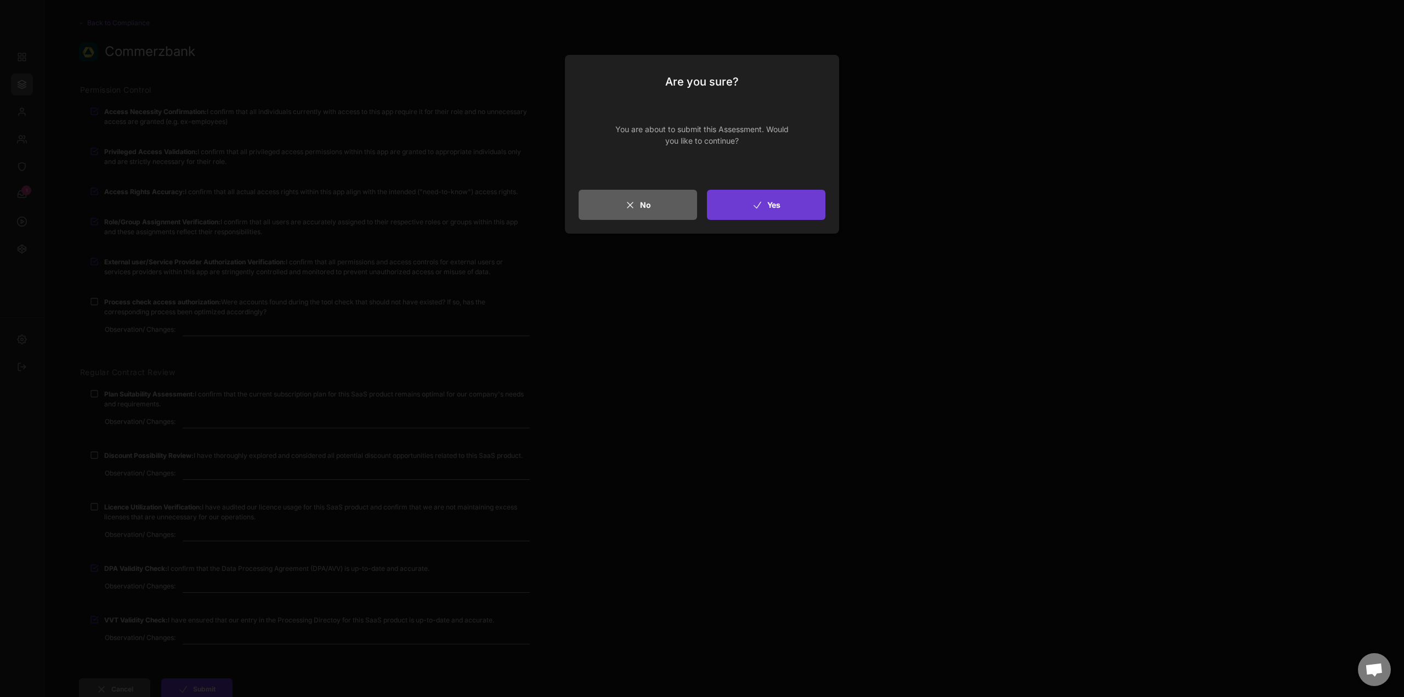
click at [778, 208] on button "Yes" at bounding box center [766, 205] width 118 height 30
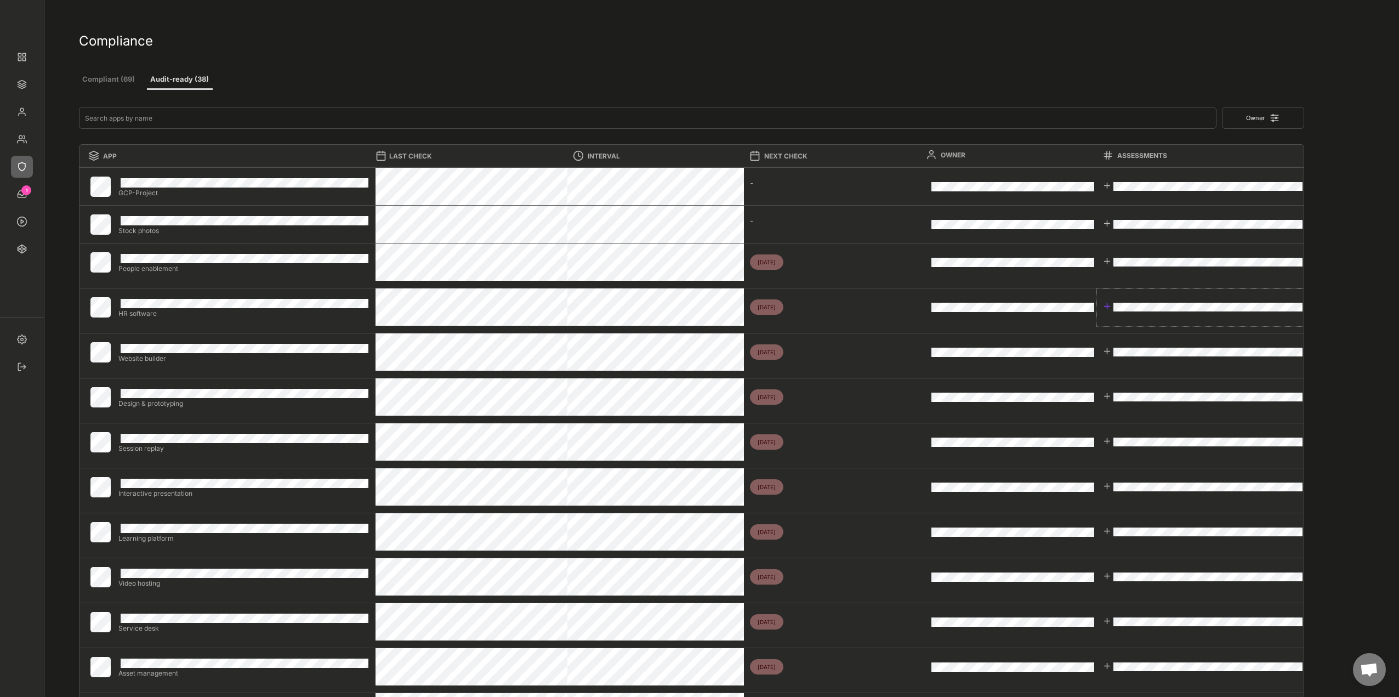
click at [1103, 308] on div at bounding box center [1107, 306] width 9 height 9
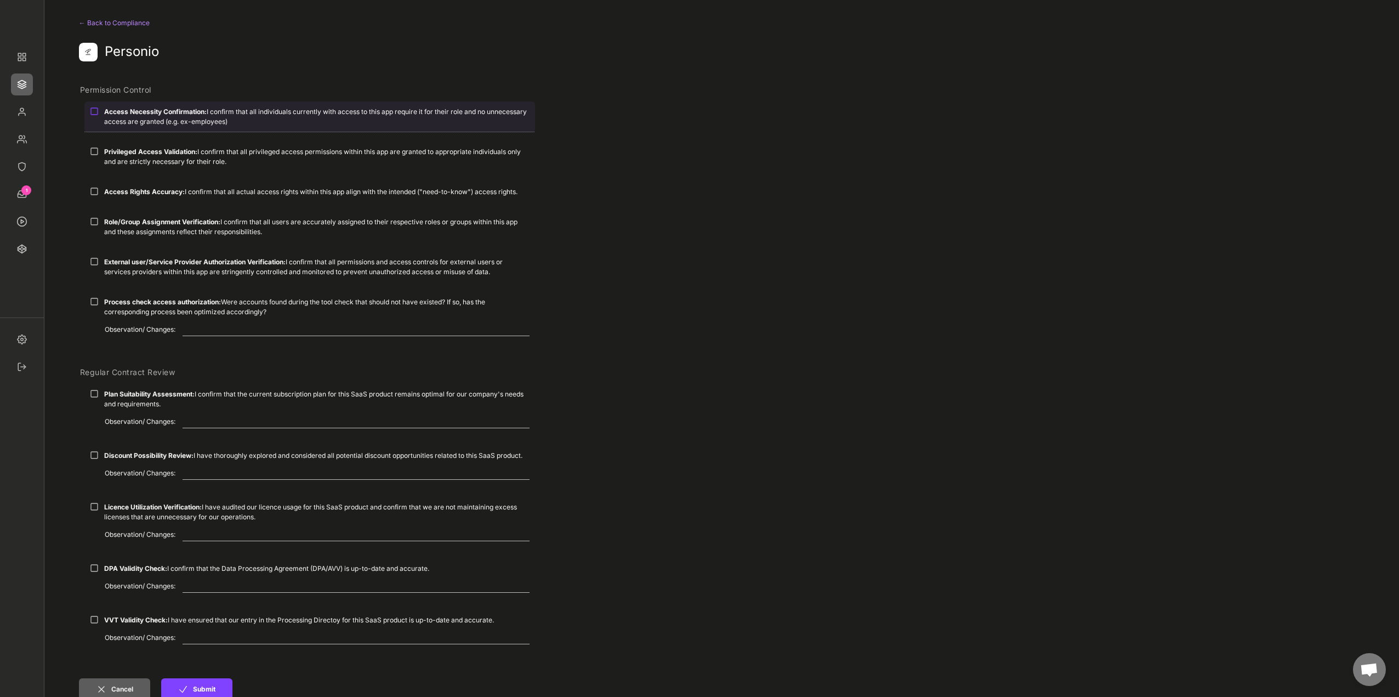
click at [139, 118] on div "Access Necessity Confirmation: I confirm that all individuals currently with ac…" at bounding box center [317, 117] width 426 height 20
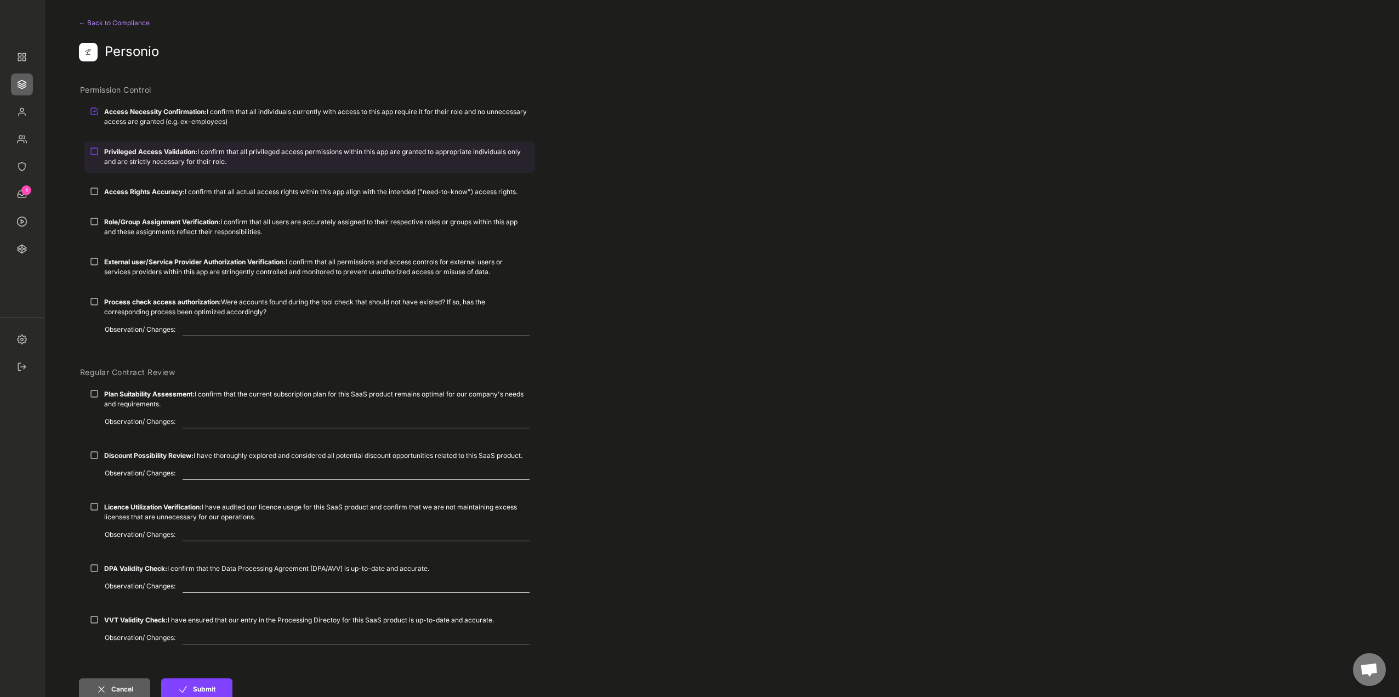
click at [144, 147] on div "Privileged Access Validation: I confirm that all privileged access permissions …" at bounding box center [317, 157] width 426 height 20
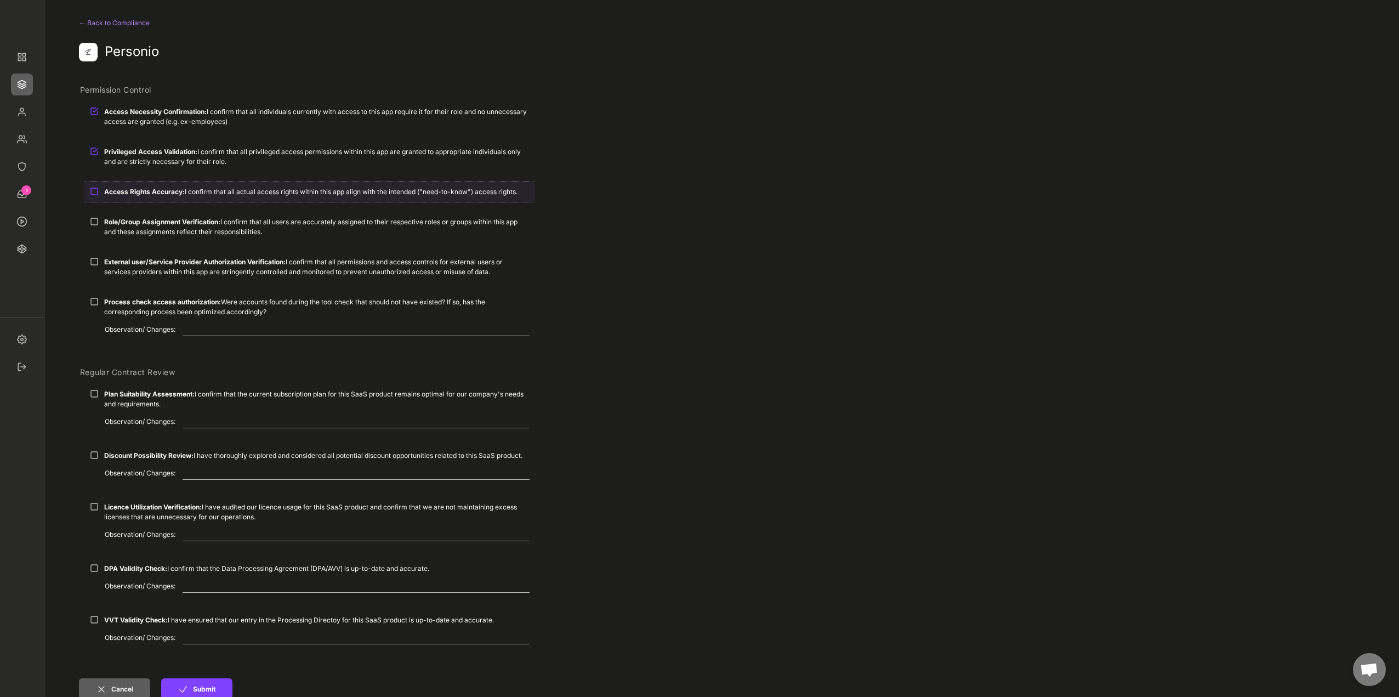
click at [157, 191] on strong "Access Rights Accuracy:" at bounding box center [144, 192] width 81 height 8
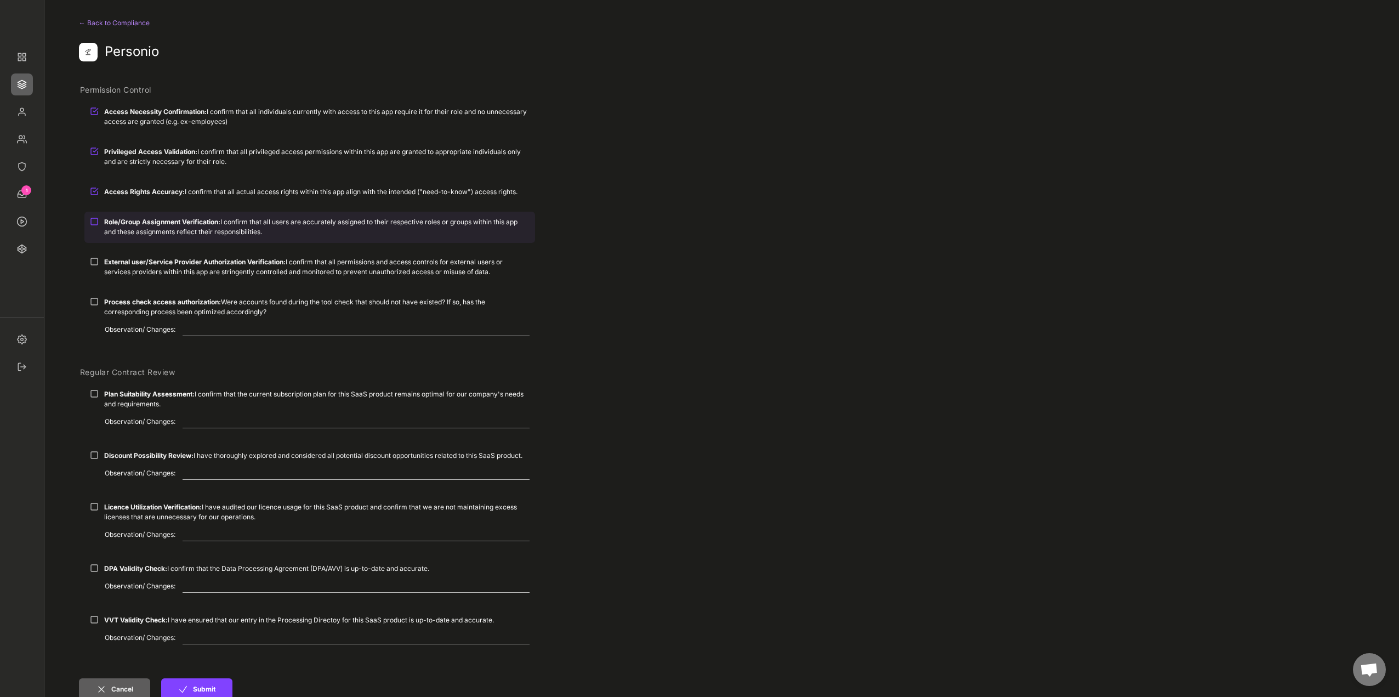
click at [157, 217] on div "Role/Group Assignment Verification: I confirm that all users are accurately ass…" at bounding box center [309, 227] width 451 height 30
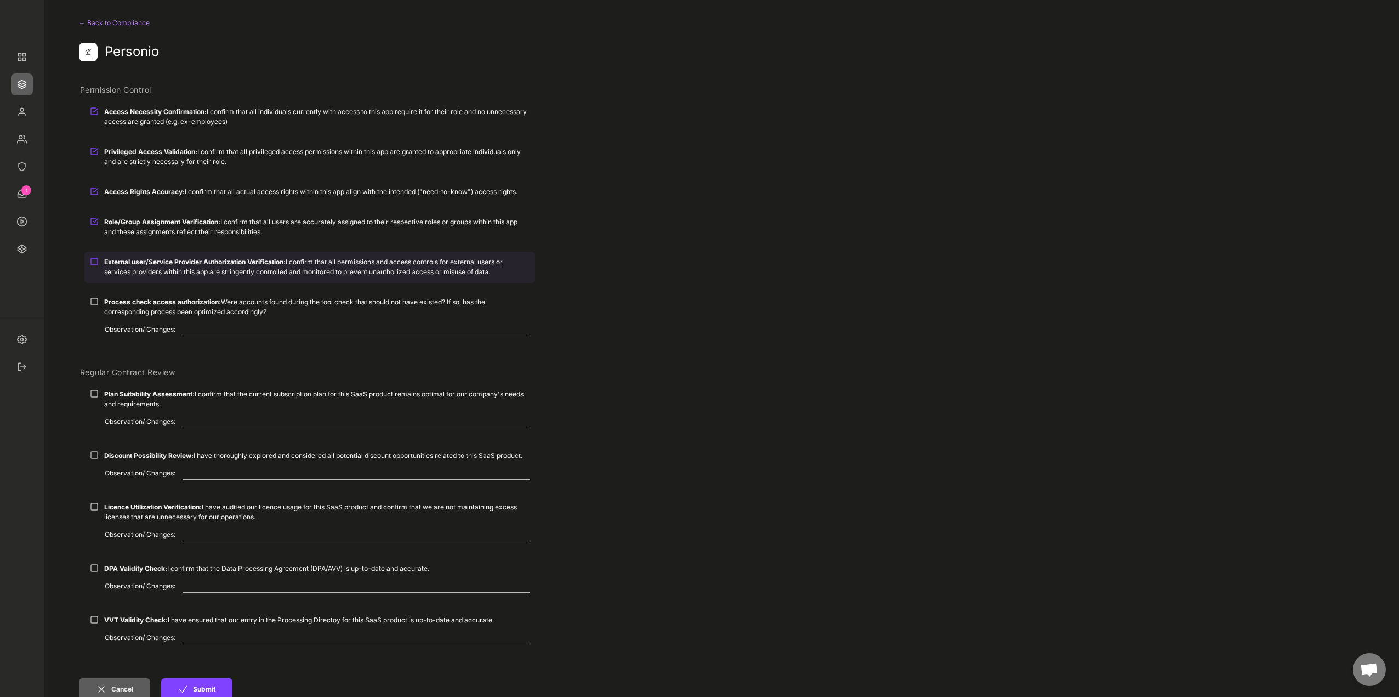
click at [177, 264] on strong "External user/Service Provider Authorization Verification:" at bounding box center [195, 262] width 182 height 8
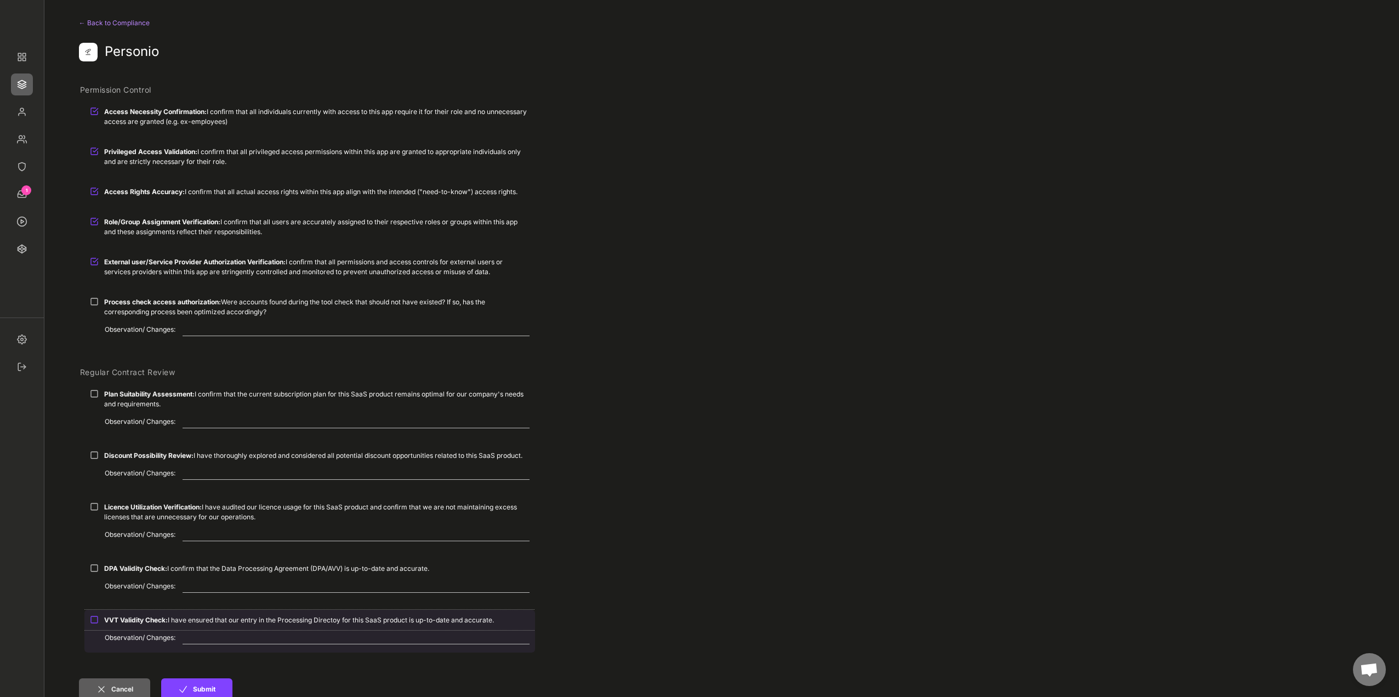
click at [159, 620] on strong "VVT Validity Check:" at bounding box center [136, 620] width 64 height 8
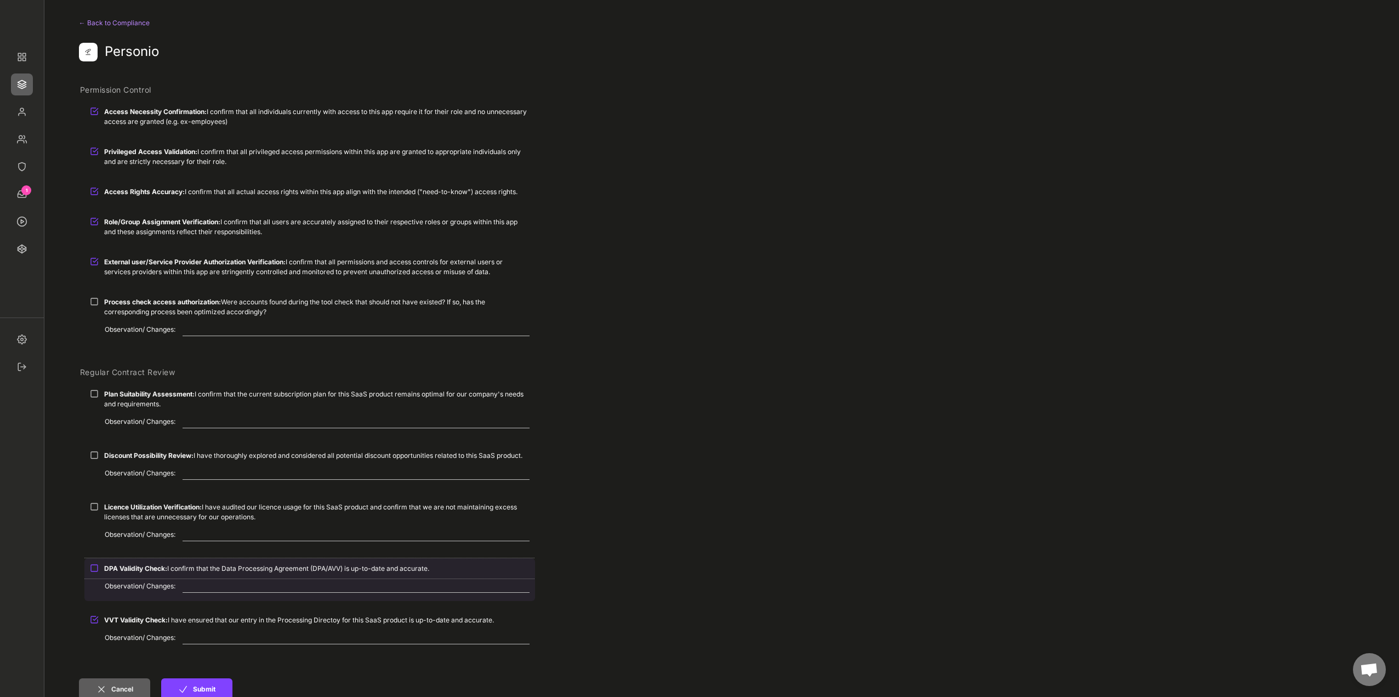
click at [158, 568] on strong "DPA Validity Check:" at bounding box center [135, 568] width 63 height 8
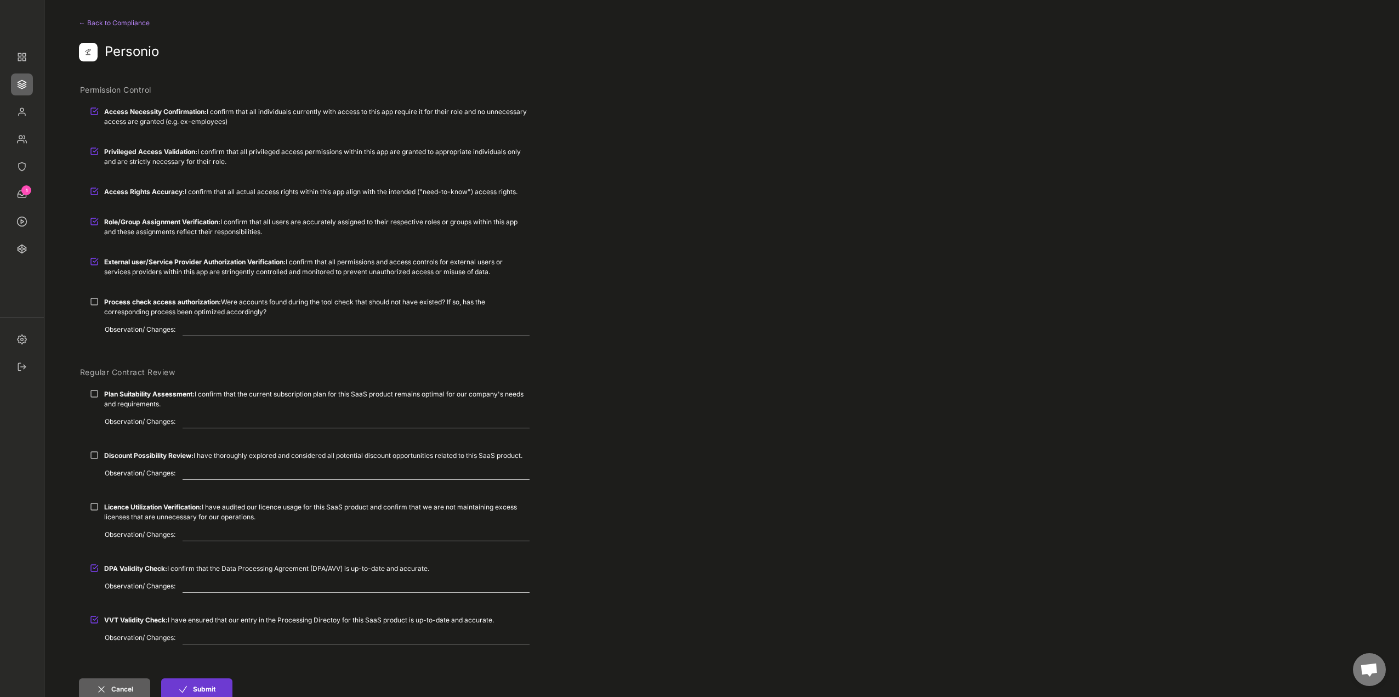
click at [207, 687] on button "Submit" at bounding box center [196, 689] width 71 height 22
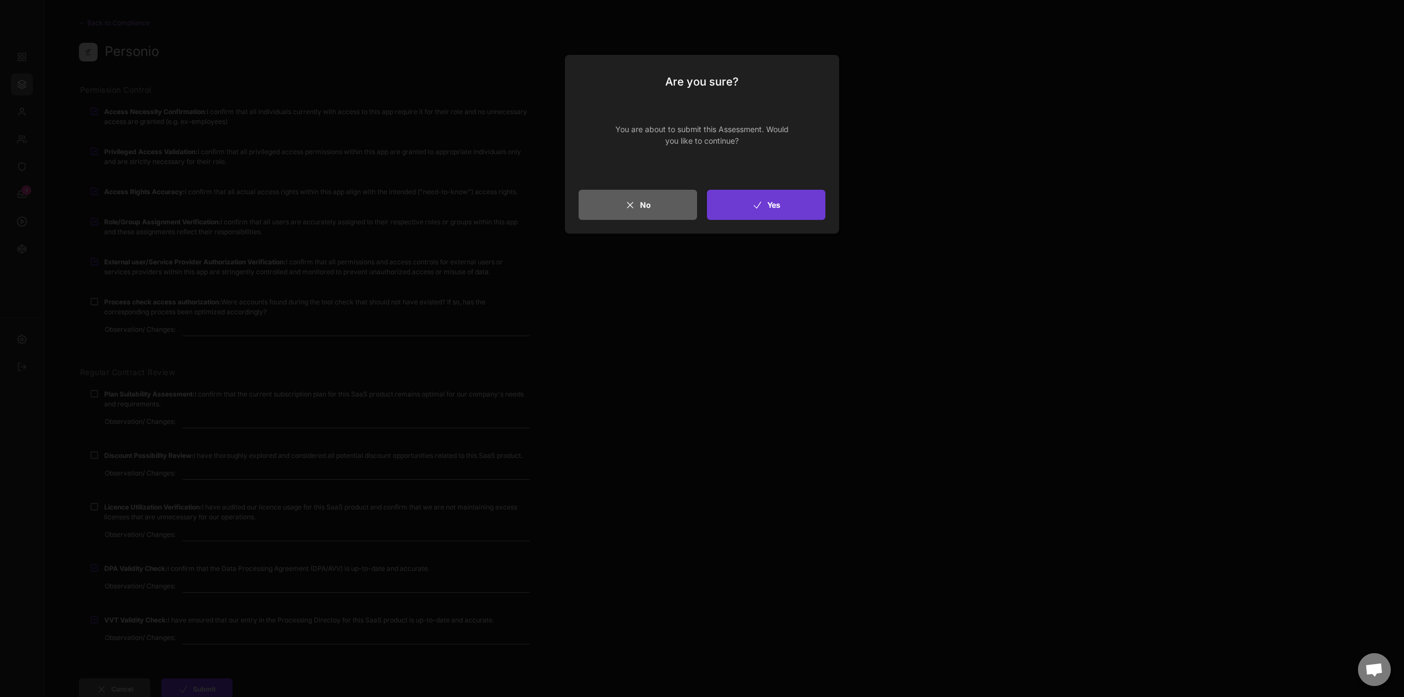
click at [772, 201] on button "Yes" at bounding box center [766, 205] width 118 height 30
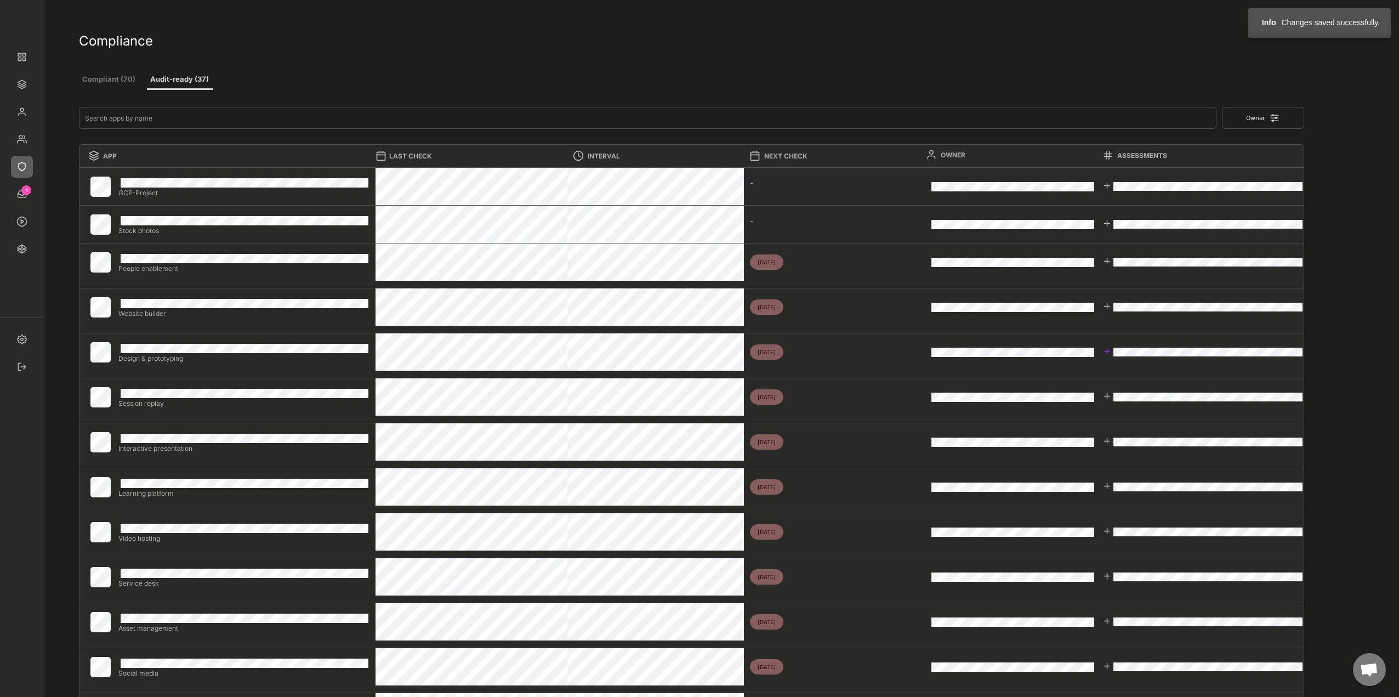
click at [1113, 349] on div at bounding box center [1203, 351] width 201 height 11
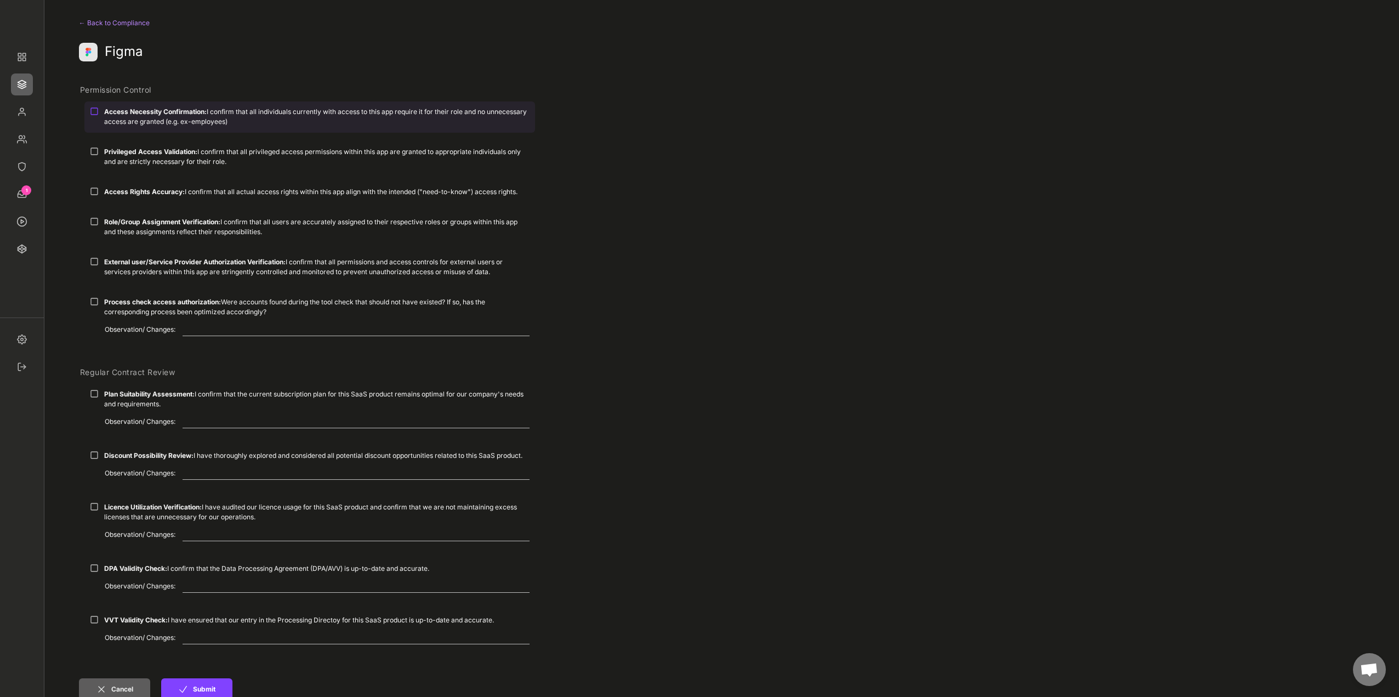
click at [121, 117] on div "Access Necessity Confirmation: I confirm that all individuals currently with ac…" at bounding box center [317, 117] width 426 height 20
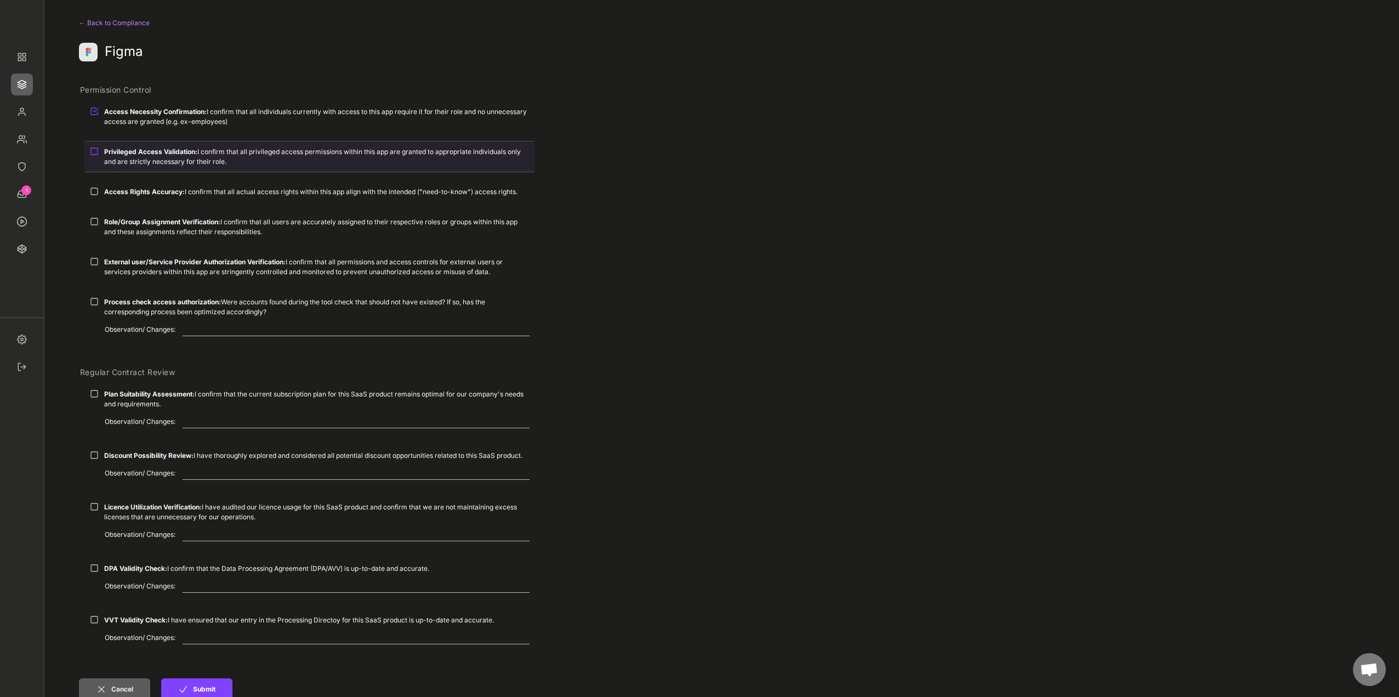
click at [120, 150] on strong "Privileged Access Validation:" at bounding box center [150, 152] width 93 height 8
click at [129, 182] on div "Access Rights Accuracy: I confirm that all actual access rights within this app…" at bounding box center [309, 192] width 451 height 20
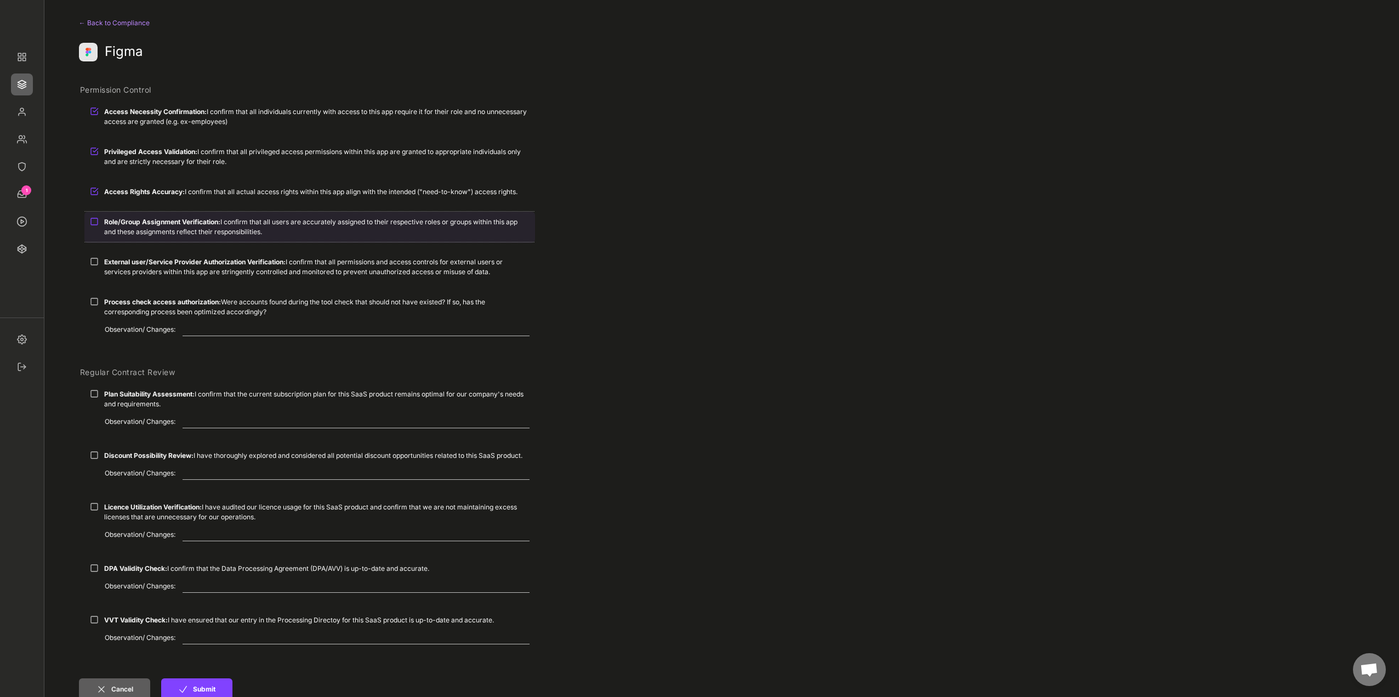
click at [146, 222] on strong "Role/Group Assignment Verification:" at bounding box center [162, 222] width 116 height 8
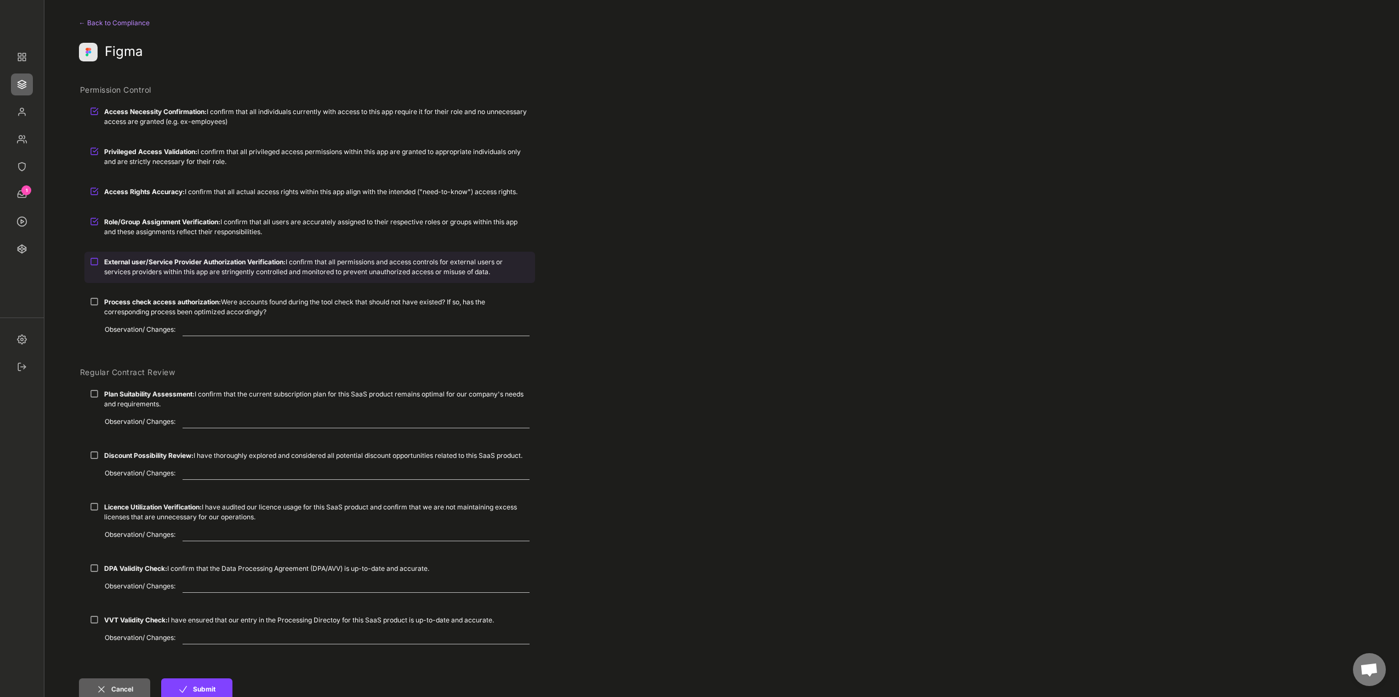
click at [155, 257] on div "External user/Service Provider Authorization Verification: I confirm that all p…" at bounding box center [309, 267] width 451 height 30
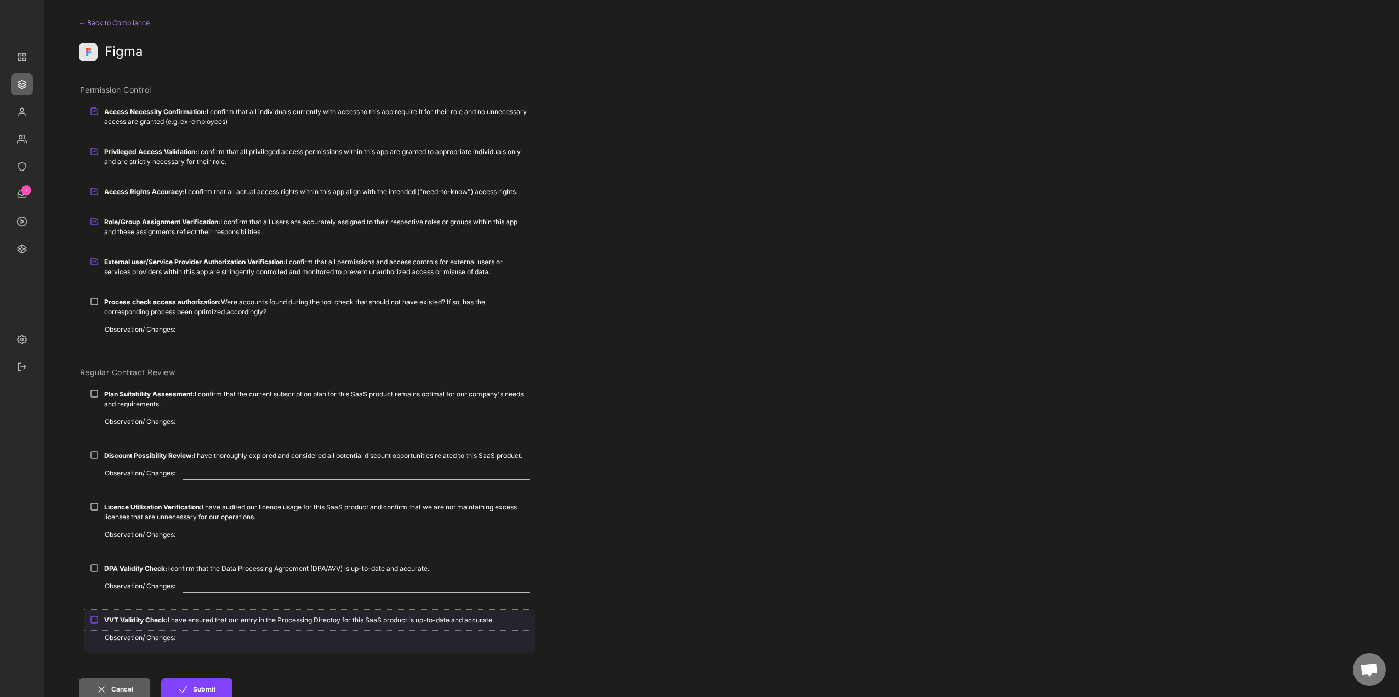
click at [142, 619] on strong "VVT Validity Check:" at bounding box center [136, 620] width 64 height 8
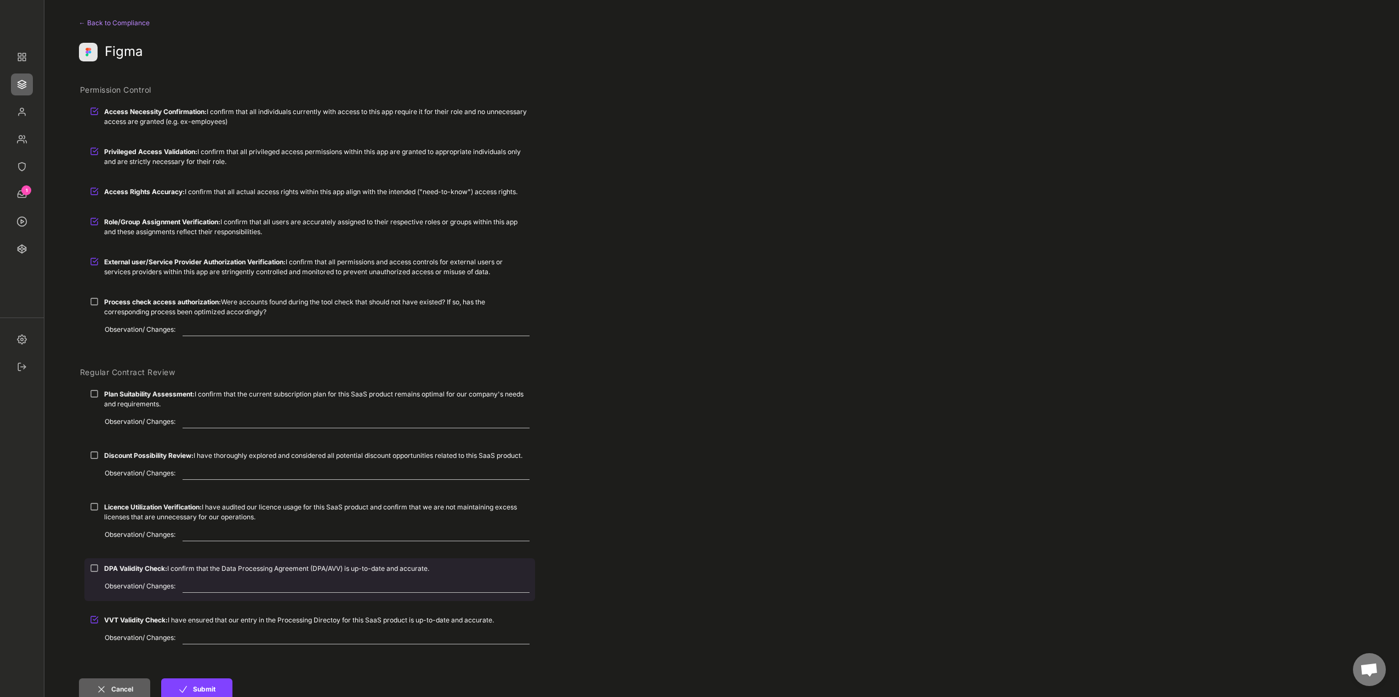
click at [135, 574] on div "DPA Validity Check: I confirm that the Data Processing Agreement (DPA/AVV) is u…" at bounding box center [309, 568] width 451 height 20
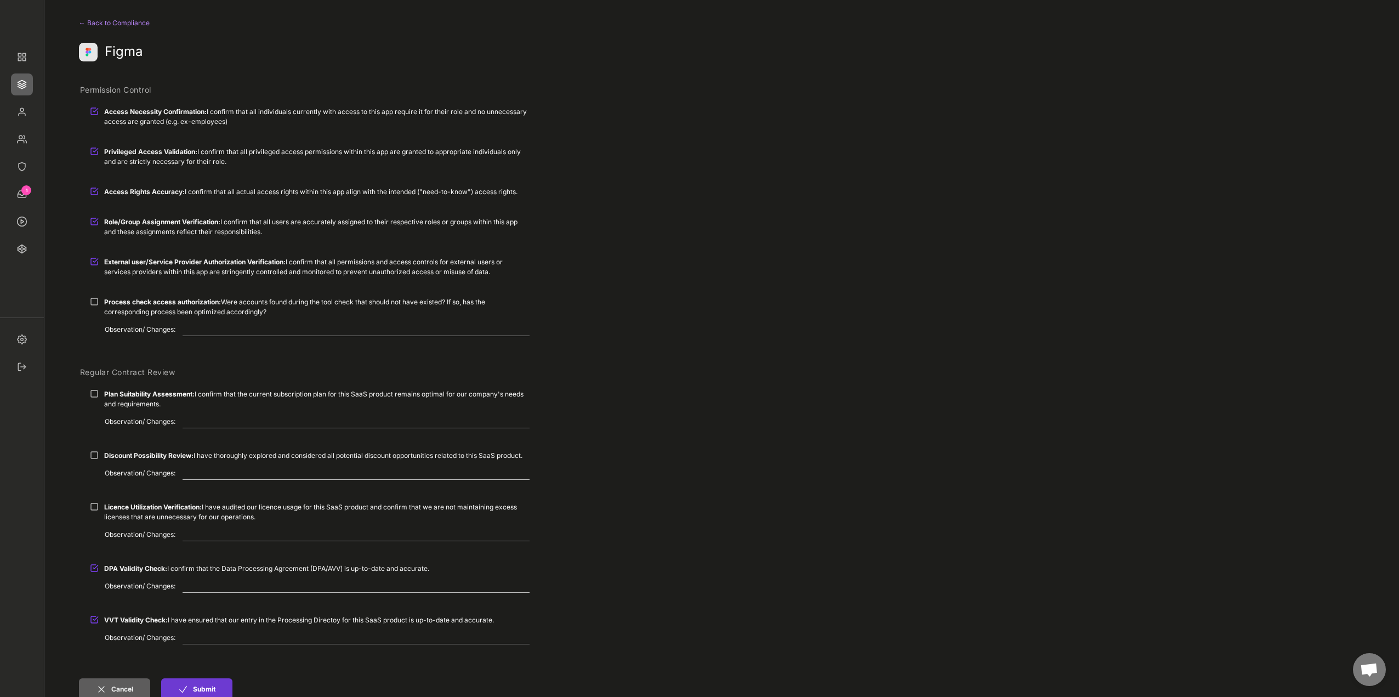
click at [198, 688] on button "Submit" at bounding box center [196, 689] width 71 height 22
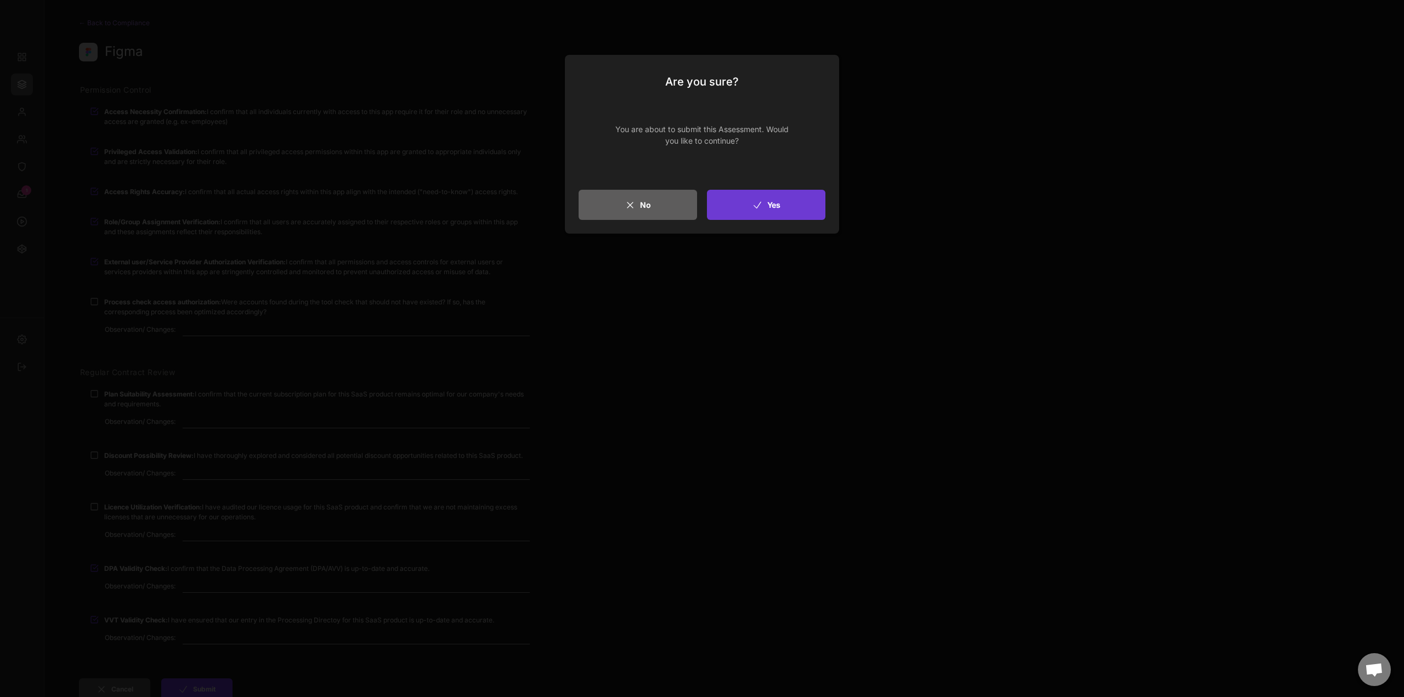
click at [795, 192] on button "Yes" at bounding box center [766, 205] width 118 height 30
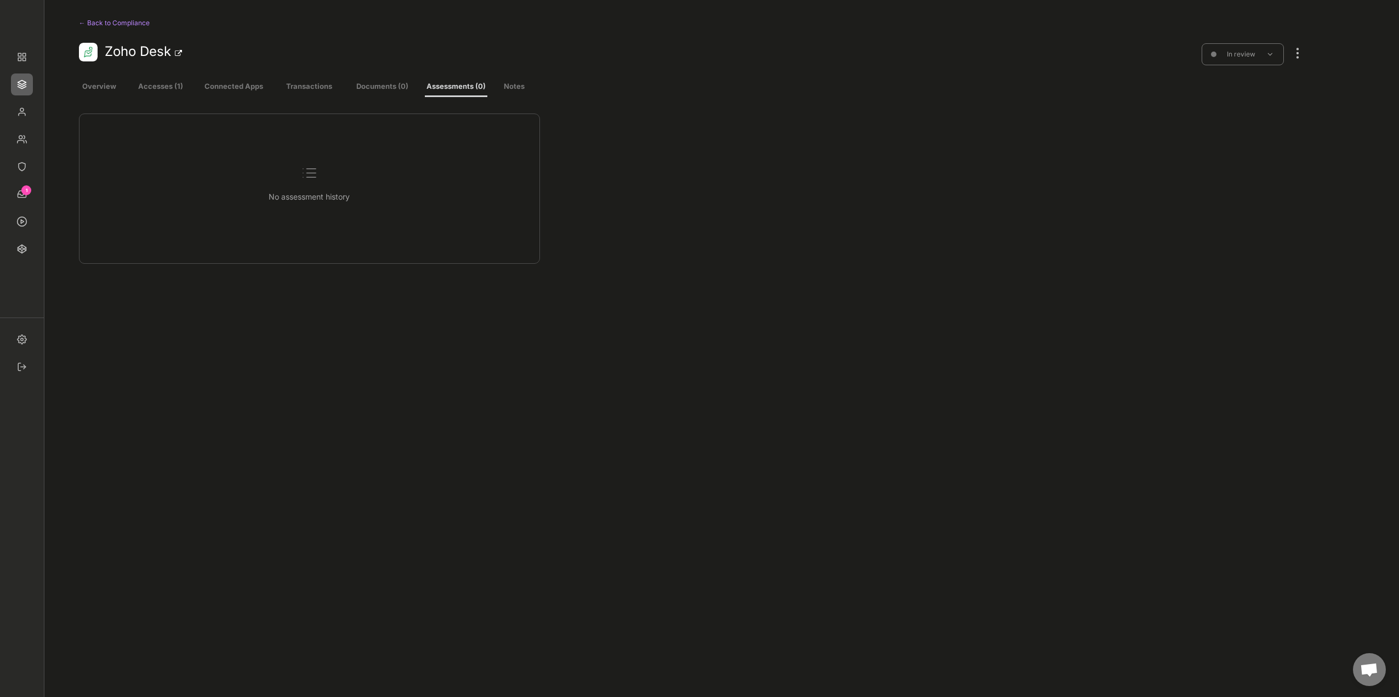
select select ""every_3_months""
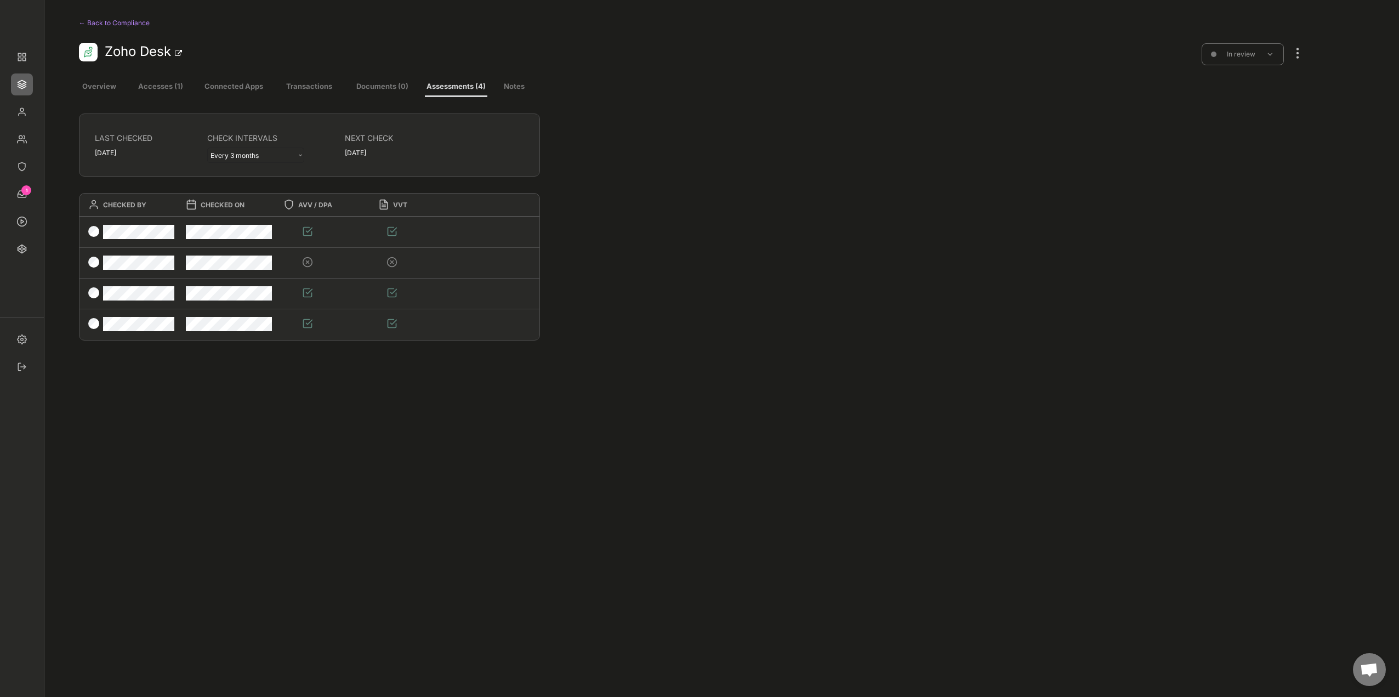
click at [1305, 53] on div at bounding box center [1298, 48] width 14 height 24
click at [1217, 271] on div "Edit" at bounding box center [1240, 272] width 74 height 10
select select "Kundenkontakt (A16)"
select select "1348695171700984260__LOOKUP__1660121528802x892918515886457900"
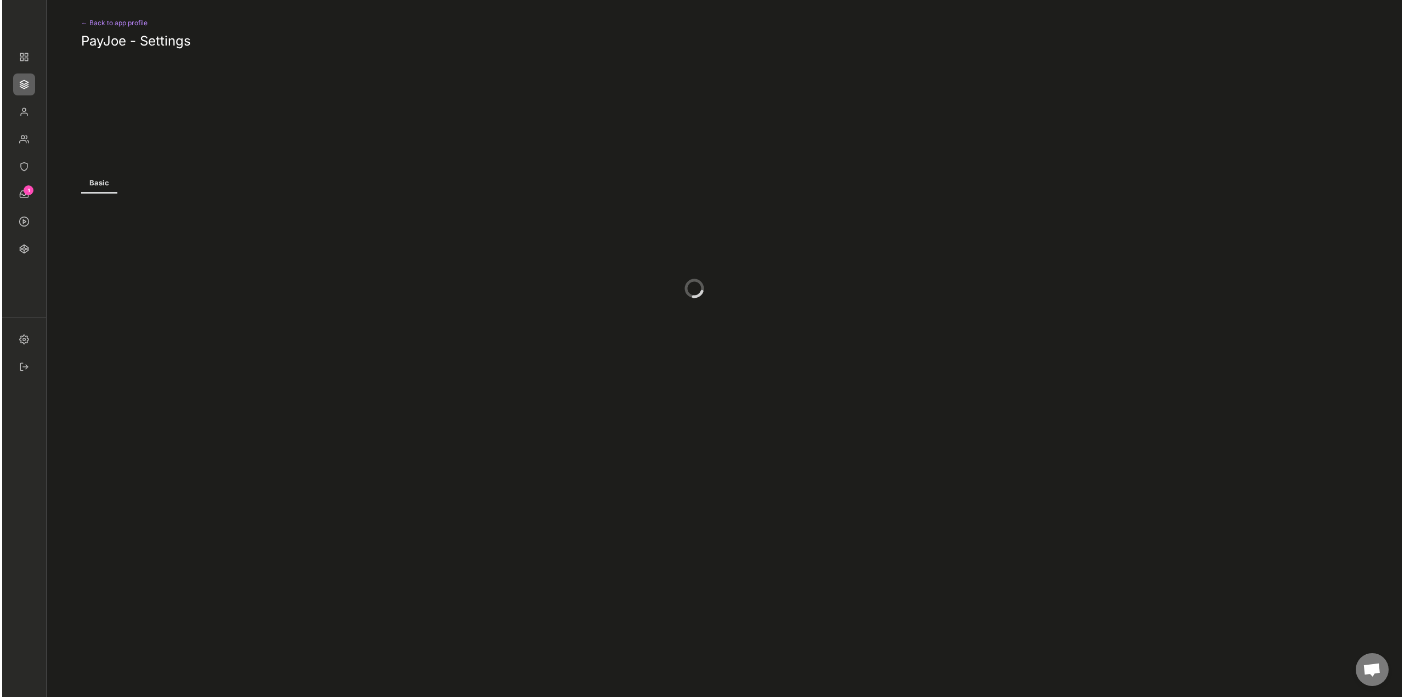
scroll to position [131, 0]
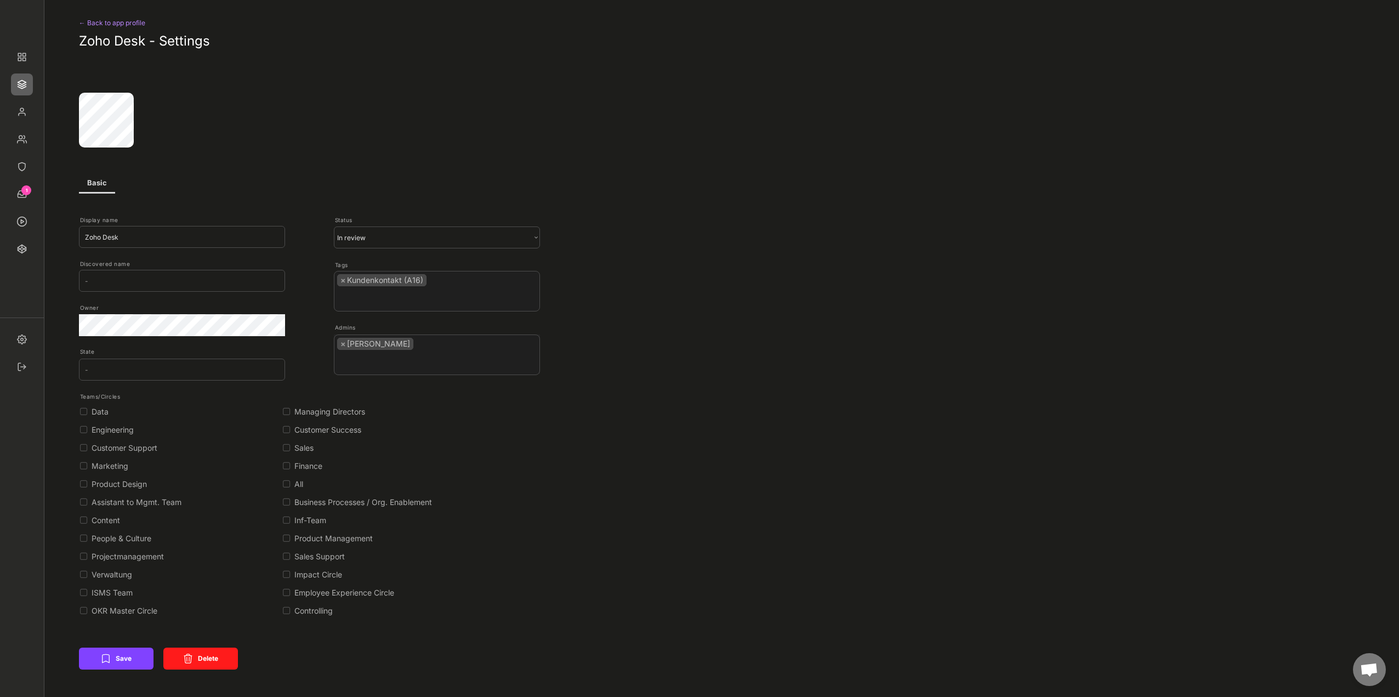
click at [201, 652] on button "Delete" at bounding box center [200, 659] width 75 height 22
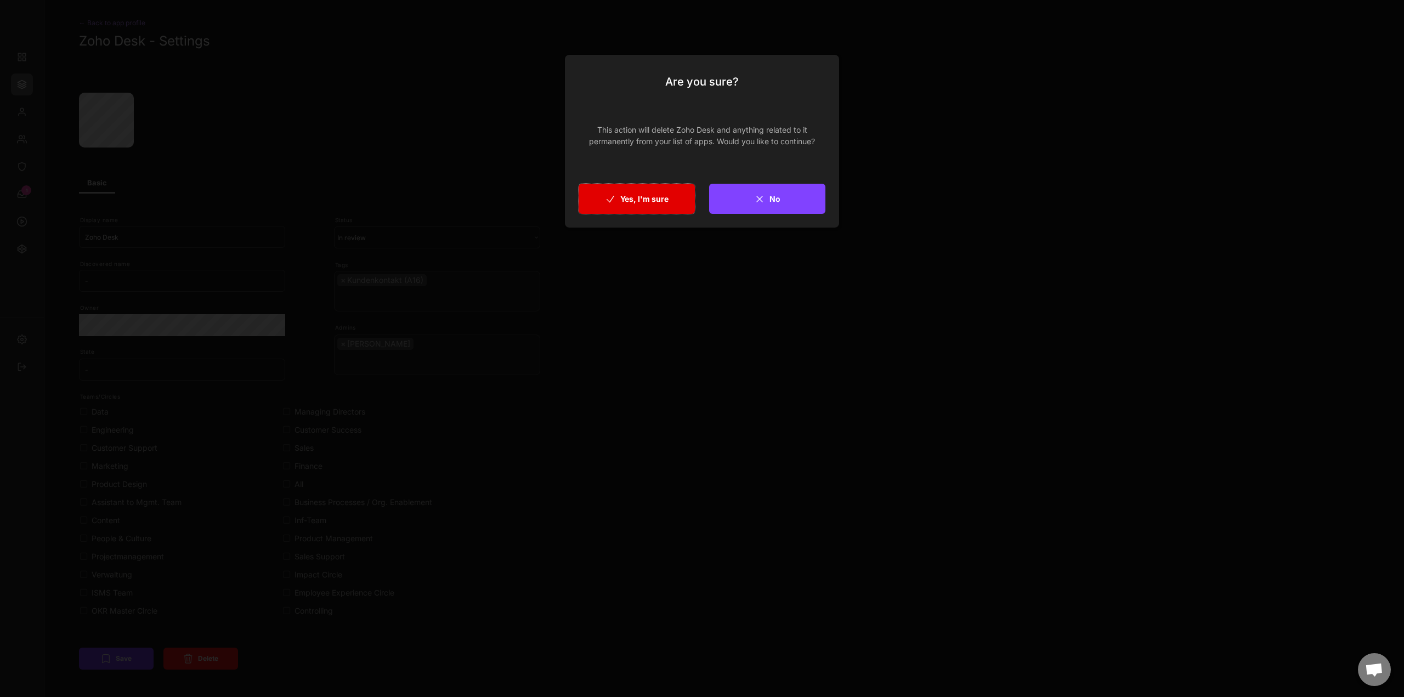
click at [651, 206] on button "Yes, I'm sure" at bounding box center [637, 199] width 116 height 30
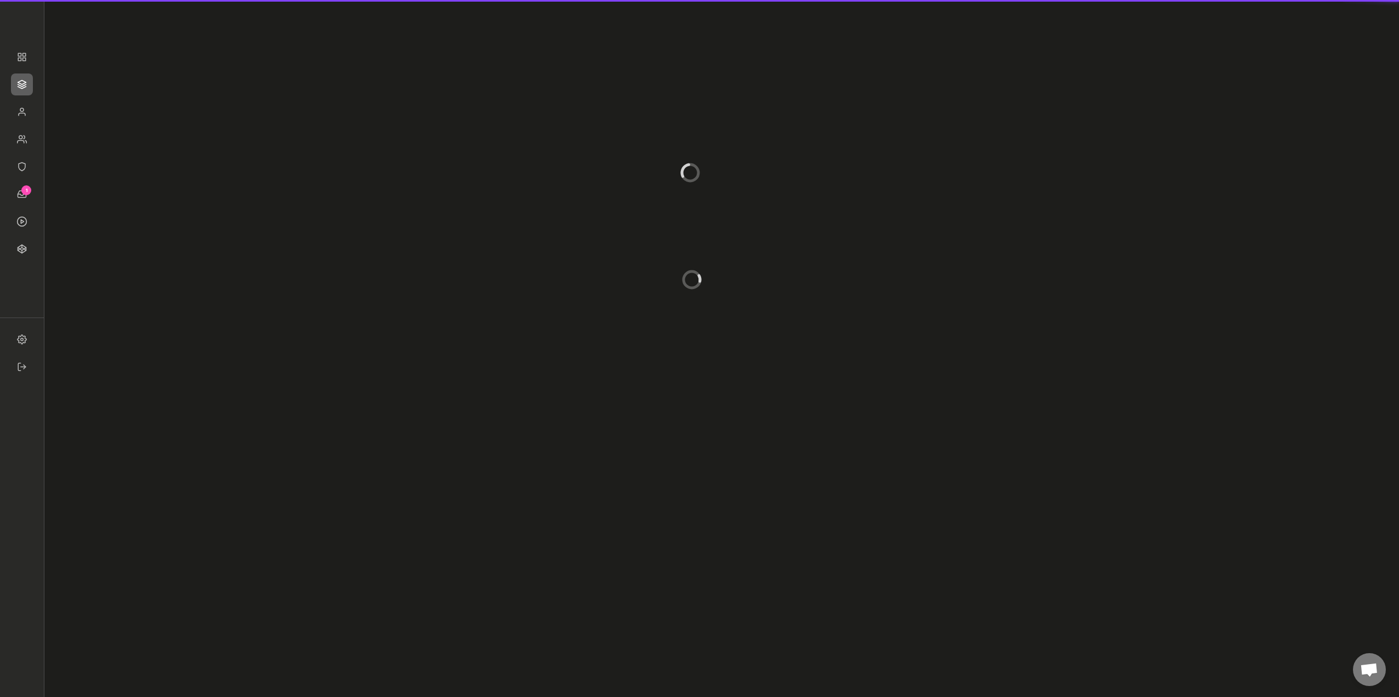
scroll to position [10, 0]
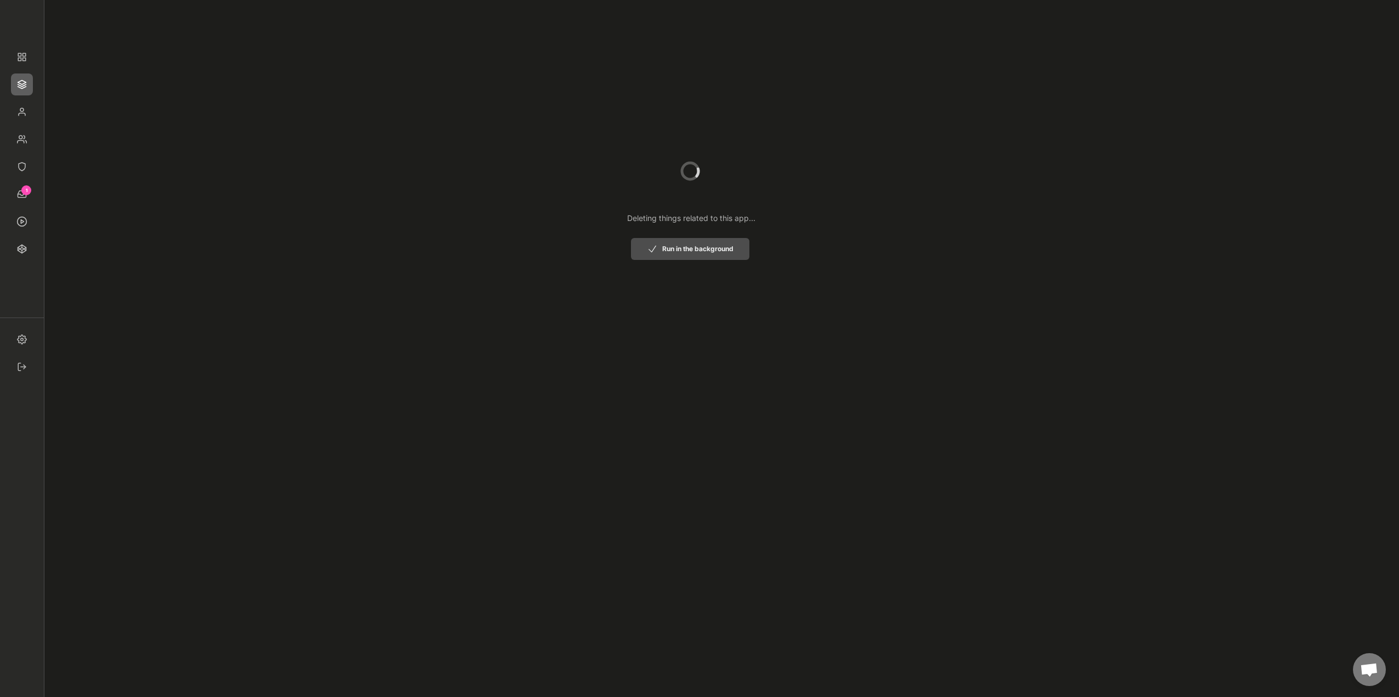
click at [736, 254] on button "Run in the background" at bounding box center [690, 249] width 118 height 22
select select "Kundenkontakt (A16)"
select select "1348695171700984260__LOOKUP__1660121528802x892918515886457900"
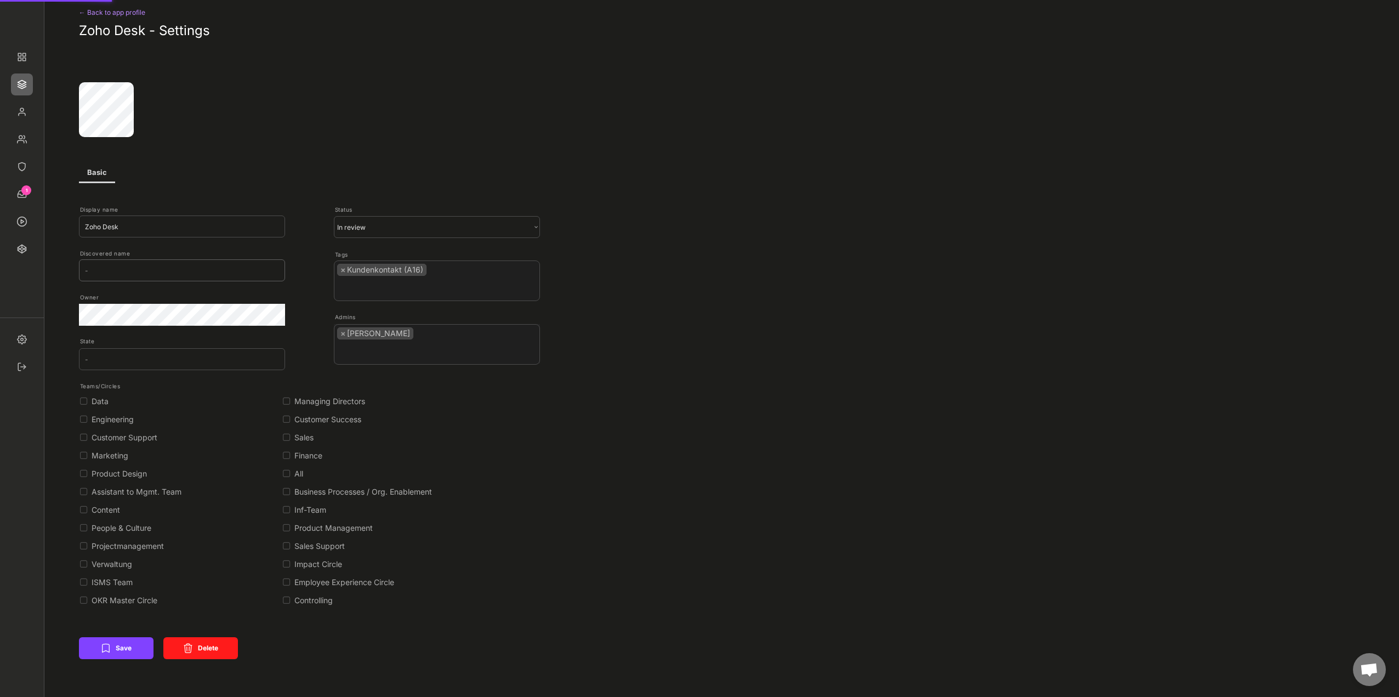
click at [23, 171] on img at bounding box center [22, 167] width 22 height 22
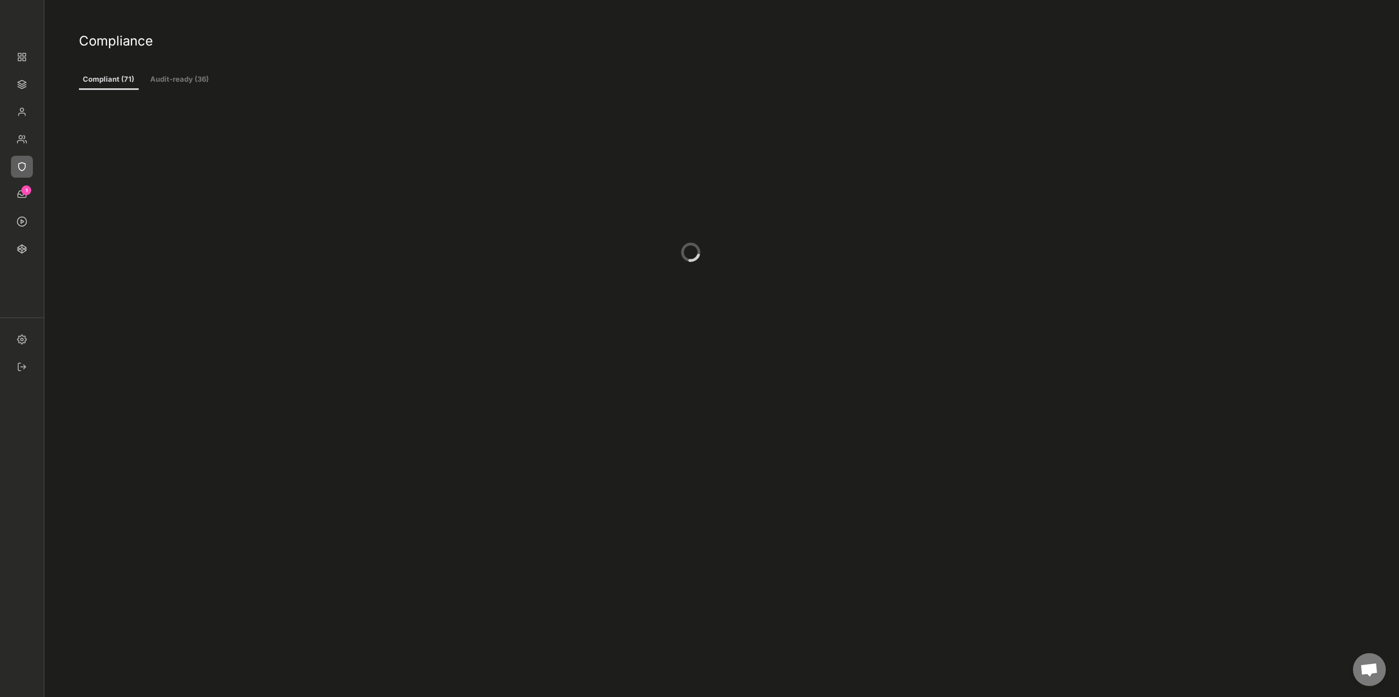
click at [23, 167] on img at bounding box center [22, 167] width 22 height 22
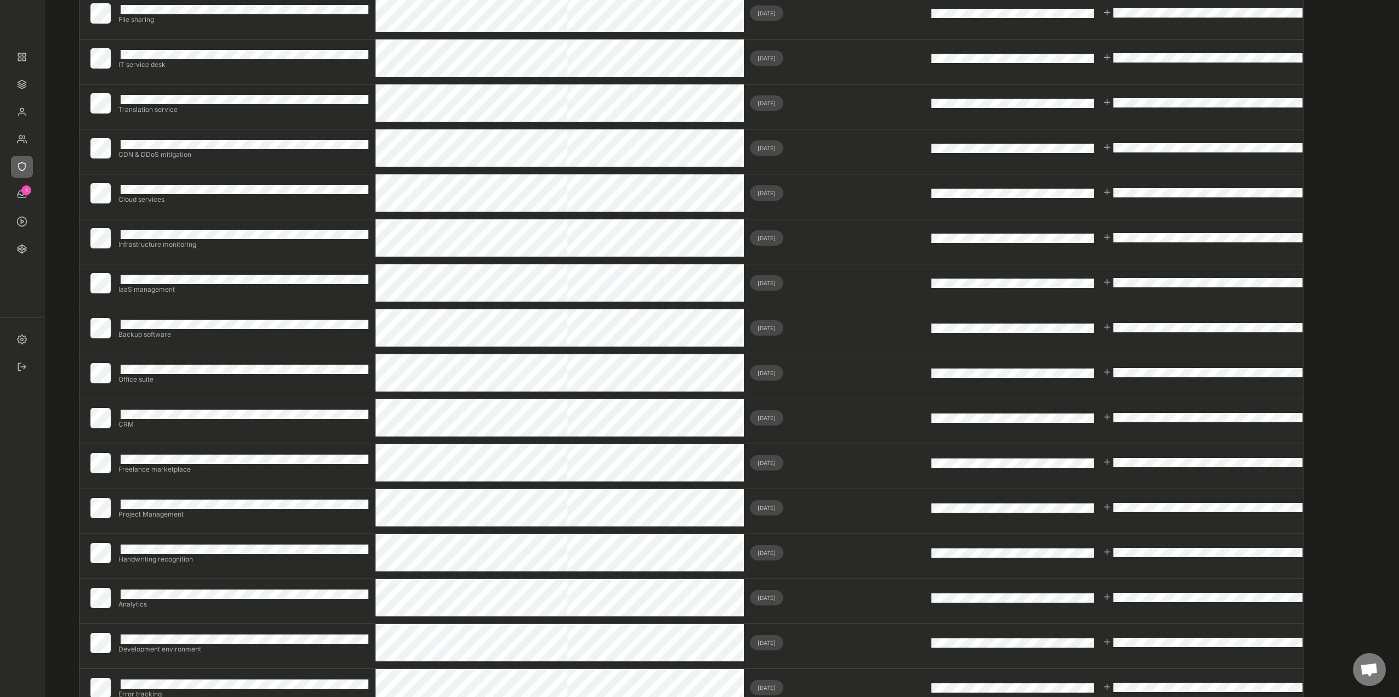
scroll to position [219, 0]
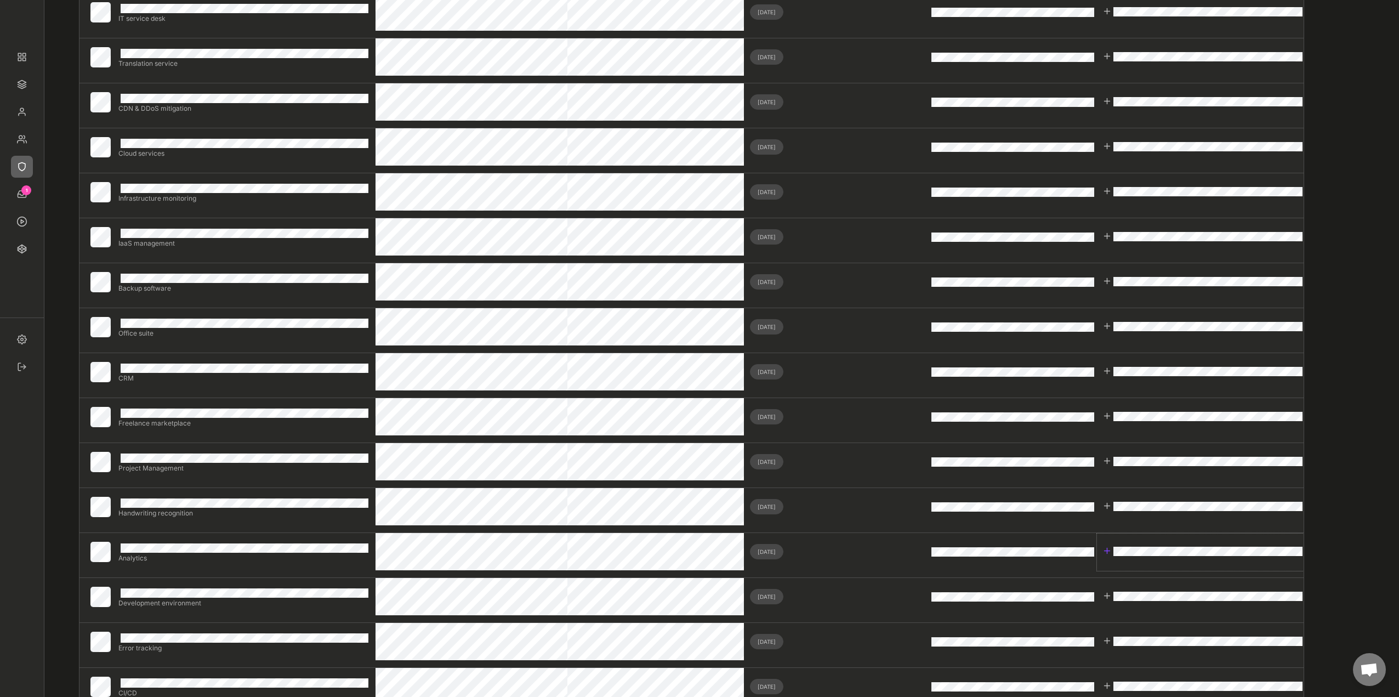
click at [1113, 553] on div at bounding box center [1203, 551] width 201 height 11
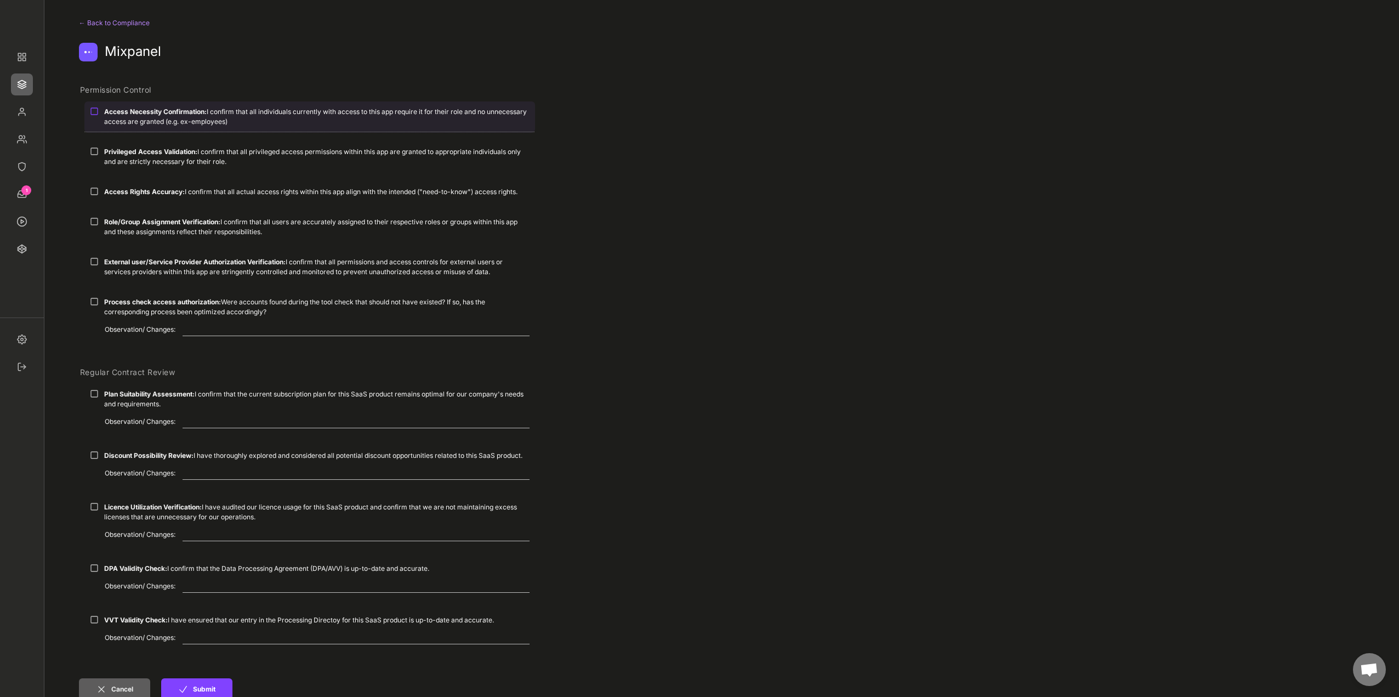
click at [152, 118] on div "Access Necessity Confirmation: I confirm that all individuals currently with ac…" at bounding box center [317, 117] width 426 height 20
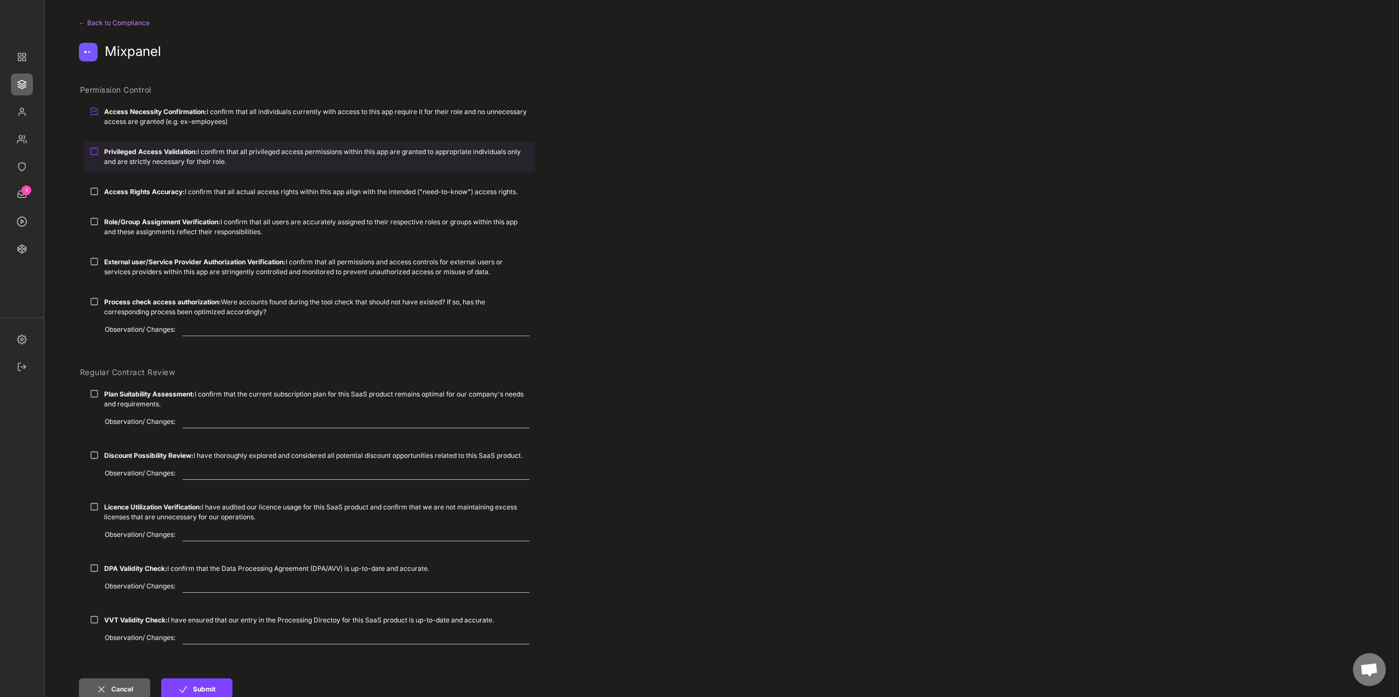
click at [148, 161] on div "Privileged Access Validation: I confirm that all privileged access permissions …" at bounding box center [317, 157] width 426 height 20
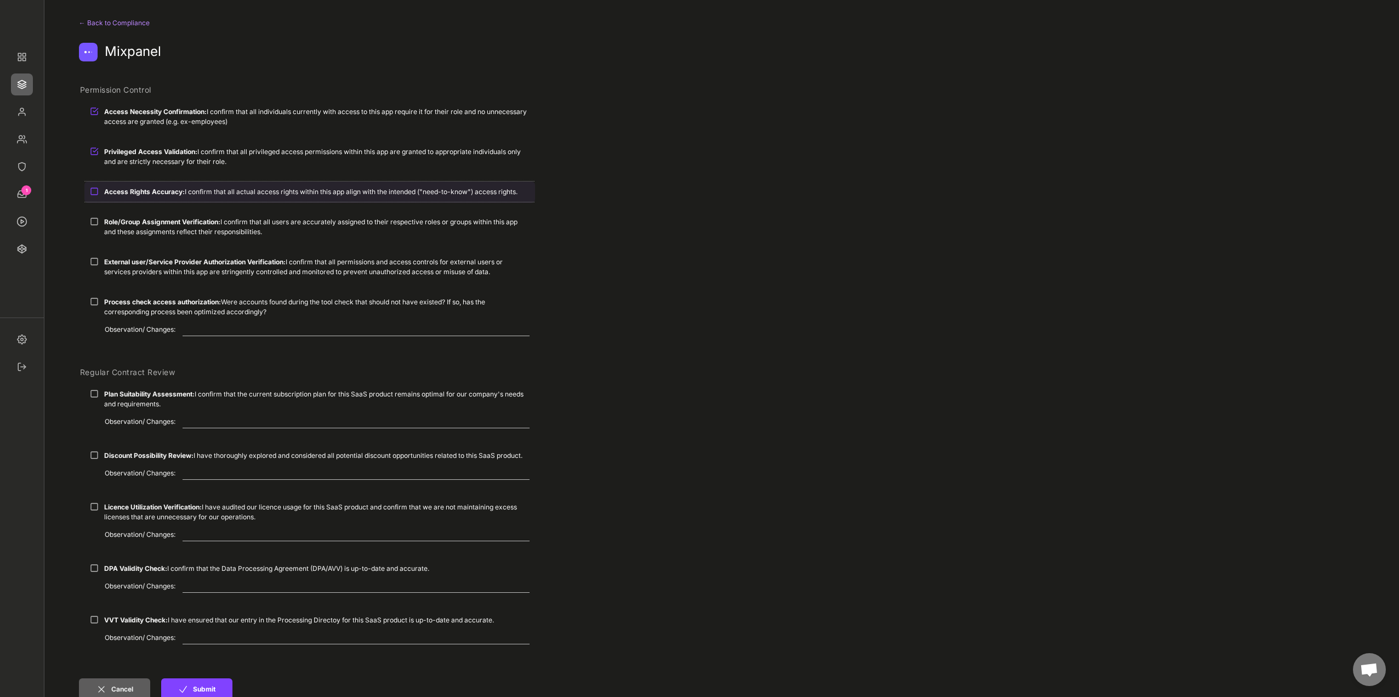
click at [158, 190] on strong "Access Rights Accuracy:" at bounding box center [144, 192] width 81 height 8
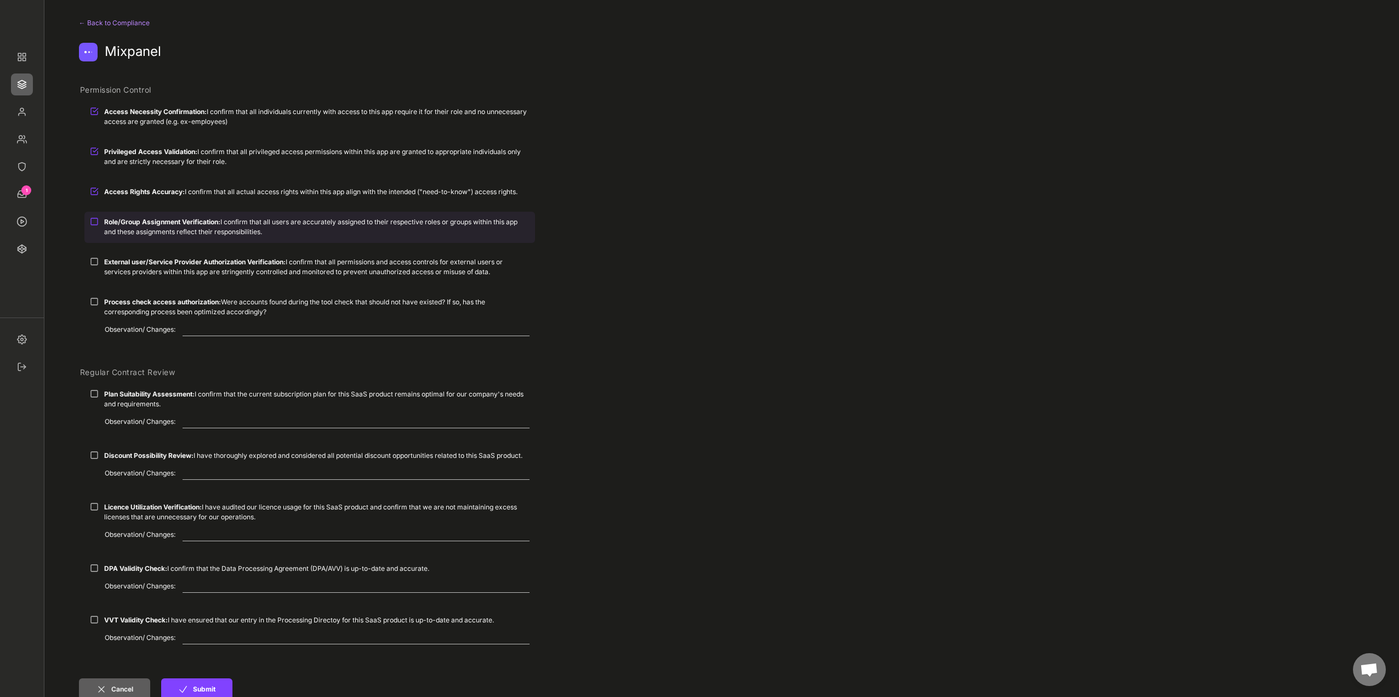
click at [170, 224] on strong "Role/Group Assignment Verification:" at bounding box center [162, 222] width 116 height 8
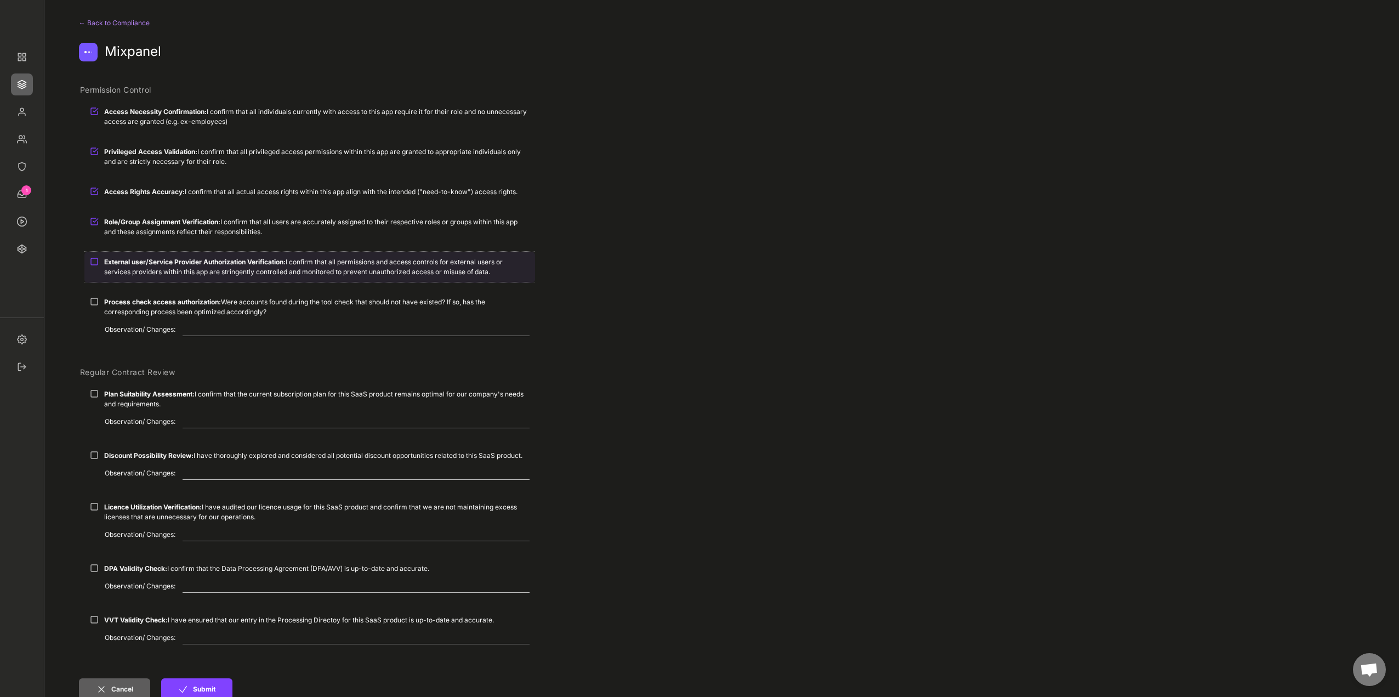
click at [172, 256] on div "External user/Service Provider Authorization Verification: I confirm that all p…" at bounding box center [309, 267] width 451 height 30
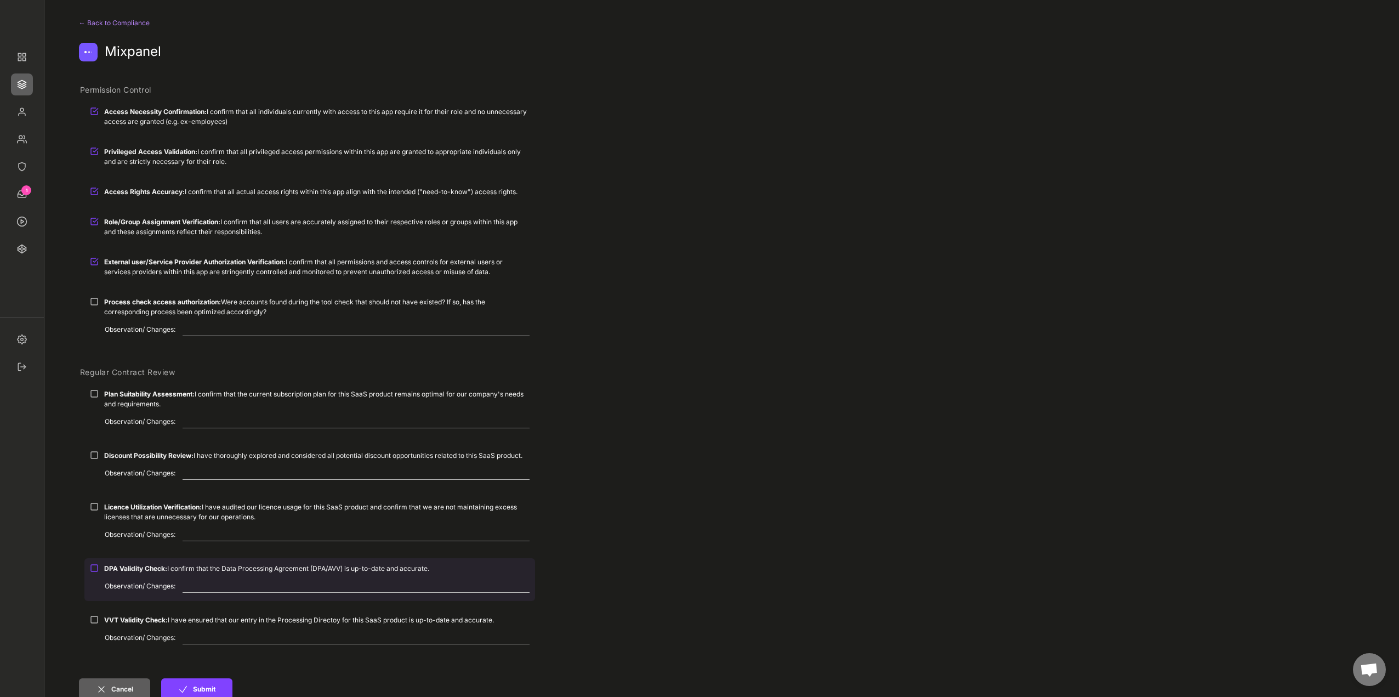
click at [147, 573] on div "DPA Validity Check: I confirm that the Data Processing Agreement (DPA/AVV) is u…" at bounding box center [317, 569] width 426 height 10
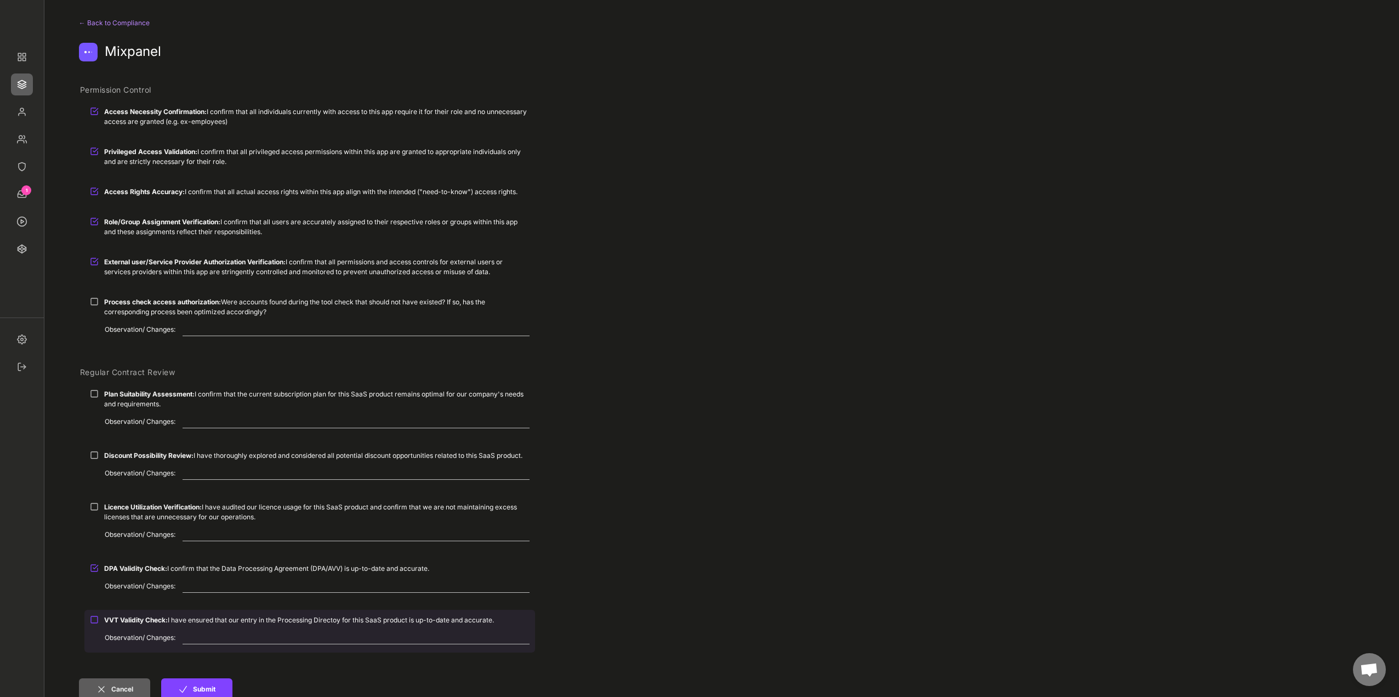
click at [146, 620] on strong "VVT Validity Check:" at bounding box center [136, 620] width 64 height 8
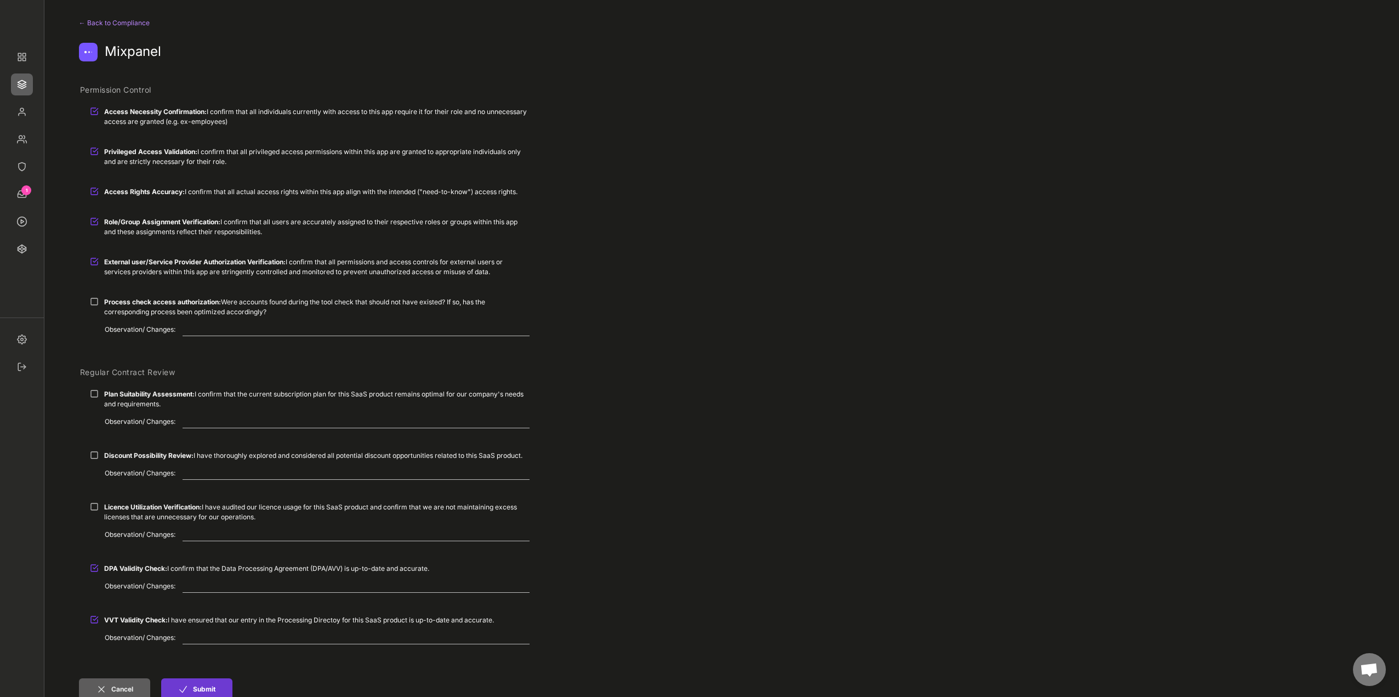
click at [199, 689] on button "Submit" at bounding box center [196, 689] width 71 height 22
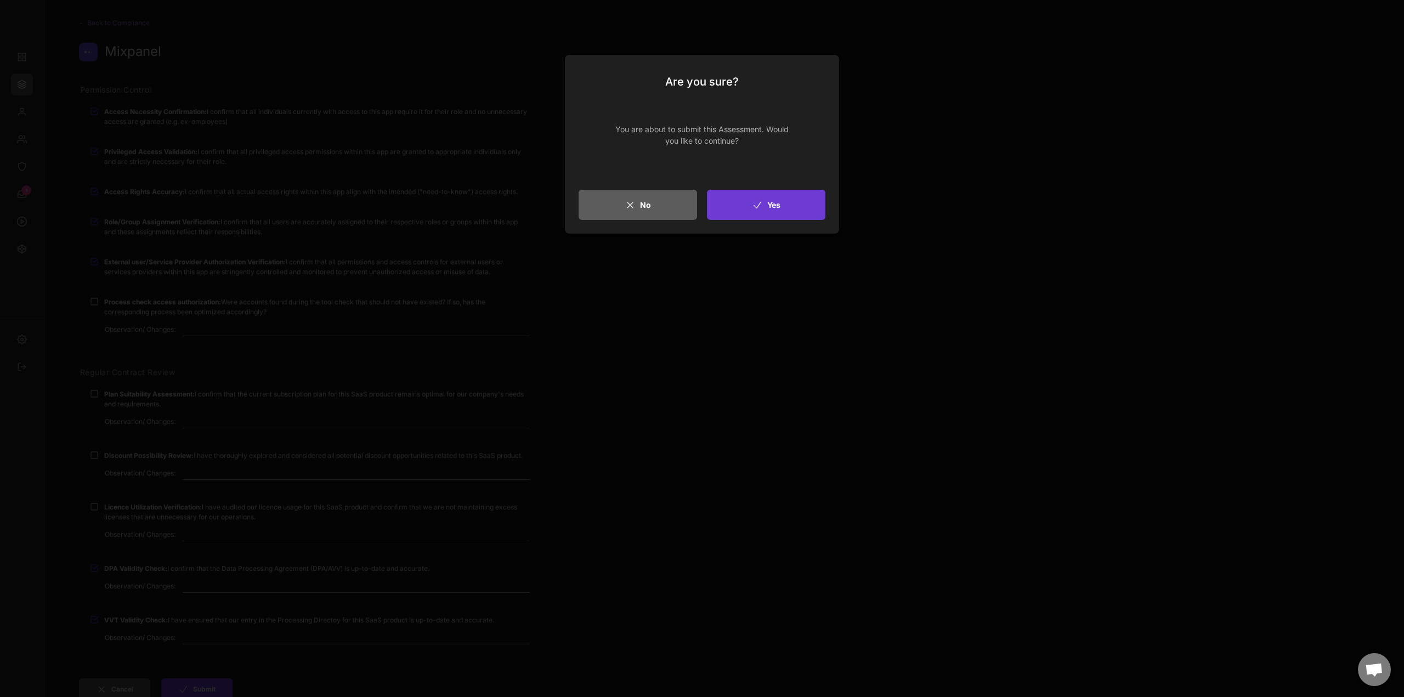
click at [785, 210] on button "Yes" at bounding box center [766, 205] width 118 height 30
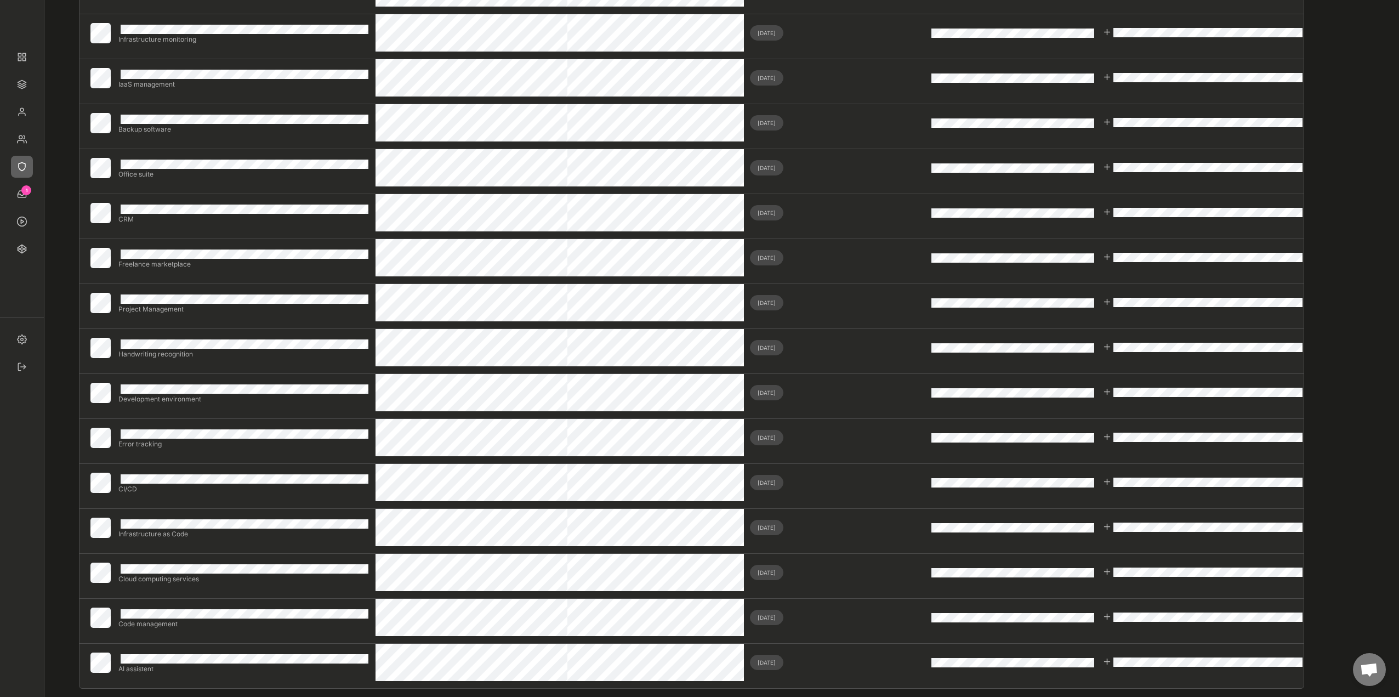
scroll to position [439, 0]
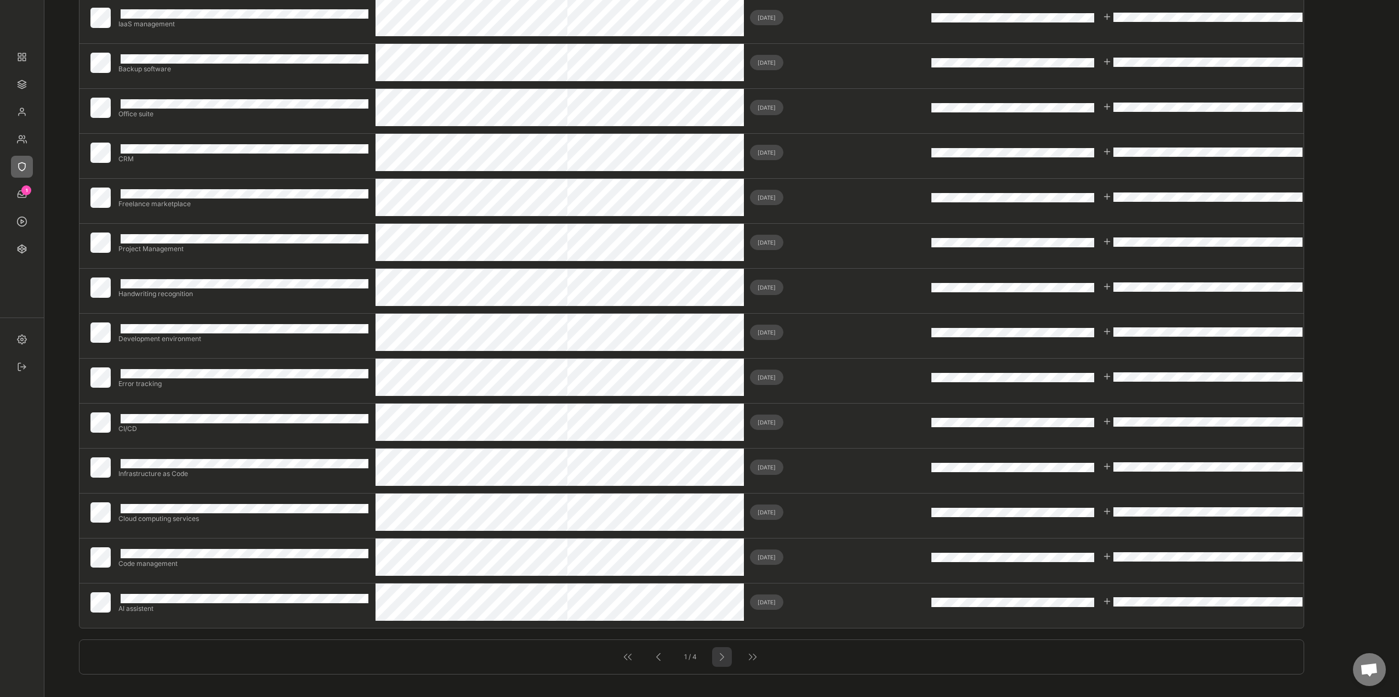
click at [716, 658] on div at bounding box center [722, 657] width 14 height 14
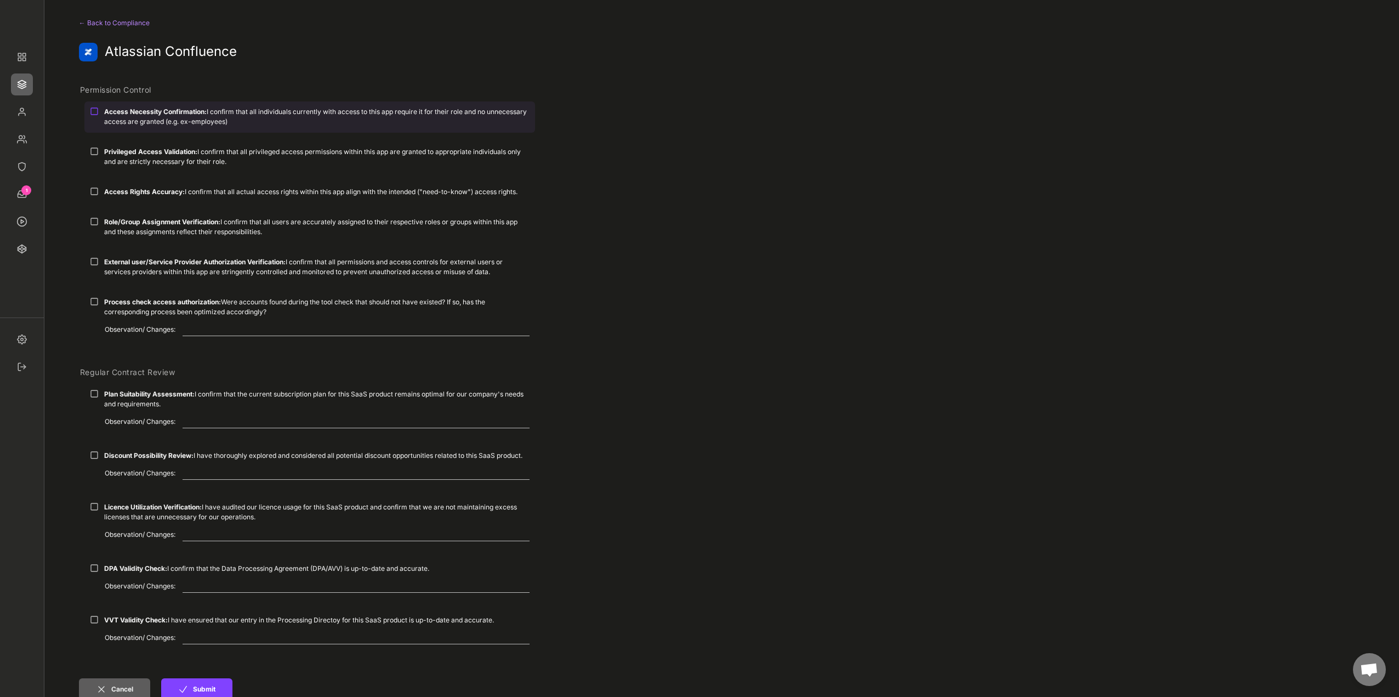
click at [168, 122] on div "Access Necessity Confirmation: I confirm that all individuals currently with ac…" at bounding box center [317, 117] width 426 height 20
click at [158, 140] on div "Access Necessity Confirmation: I confirm that all individuals currently with ac…" at bounding box center [309, 121] width 451 height 40
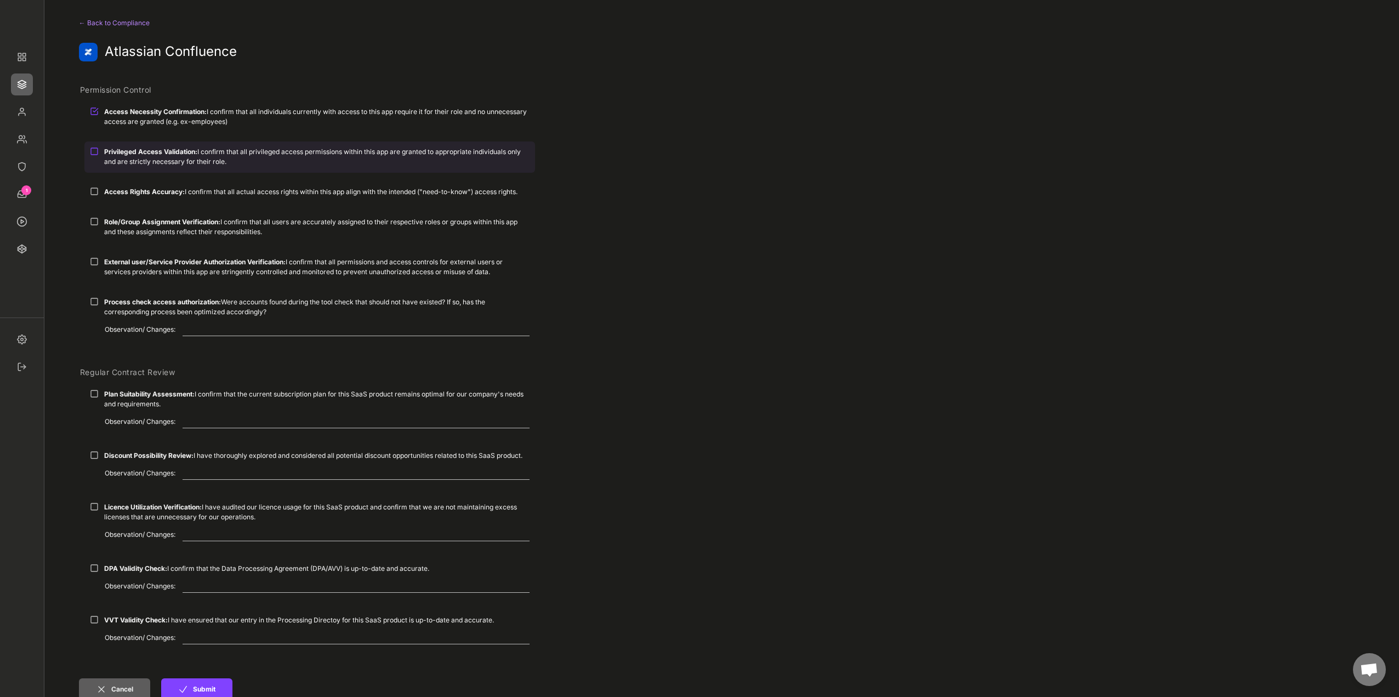
click at [161, 156] on div "Privileged Access Validation: I confirm that all privileged access permissions …" at bounding box center [317, 157] width 426 height 20
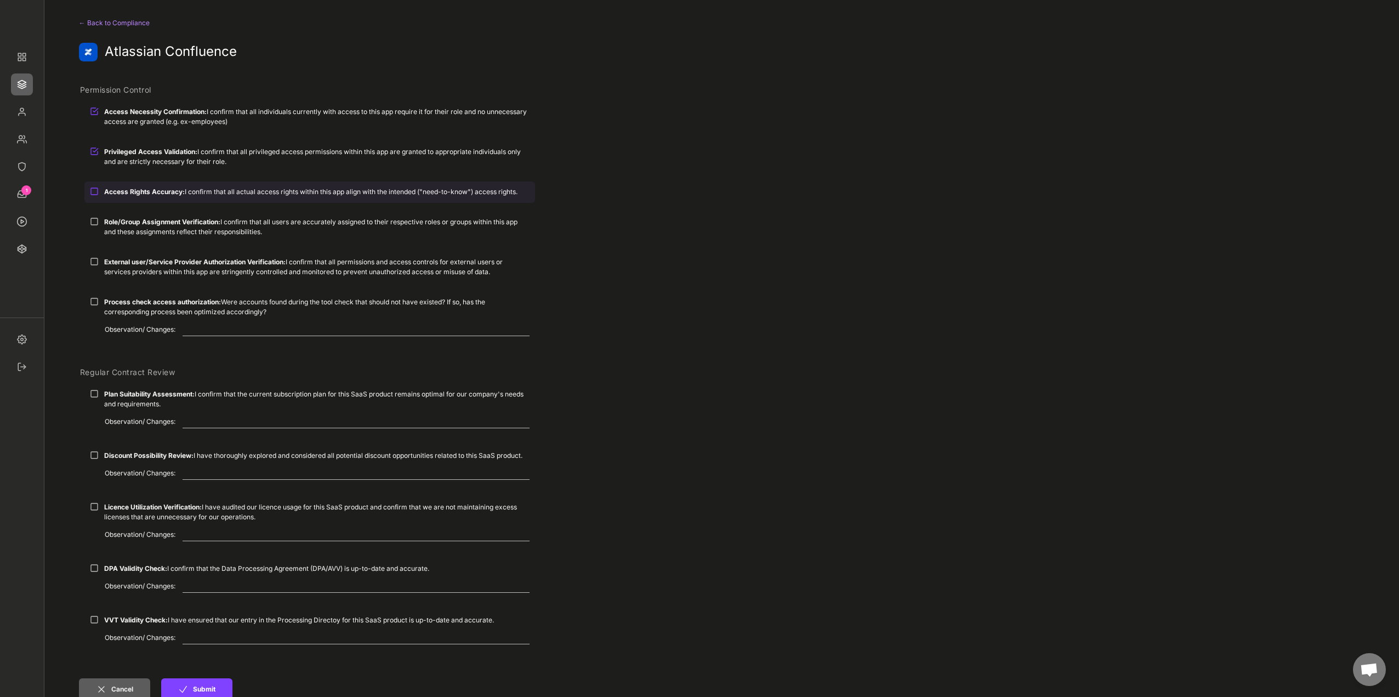
click at [165, 189] on strong "Access Rights Accuracy:" at bounding box center [144, 192] width 81 height 8
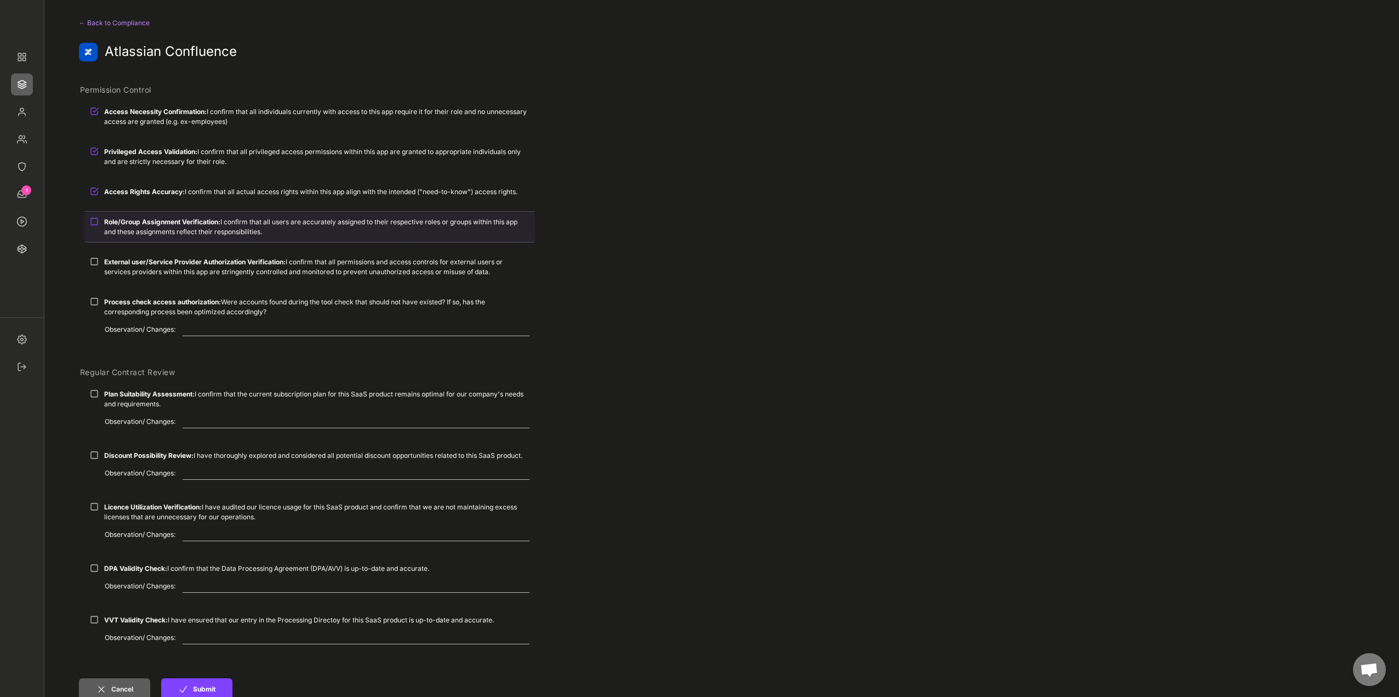
click at [168, 228] on div "Role/Group Assignment Verification: I confirm that all users are accurately ass…" at bounding box center [317, 227] width 426 height 20
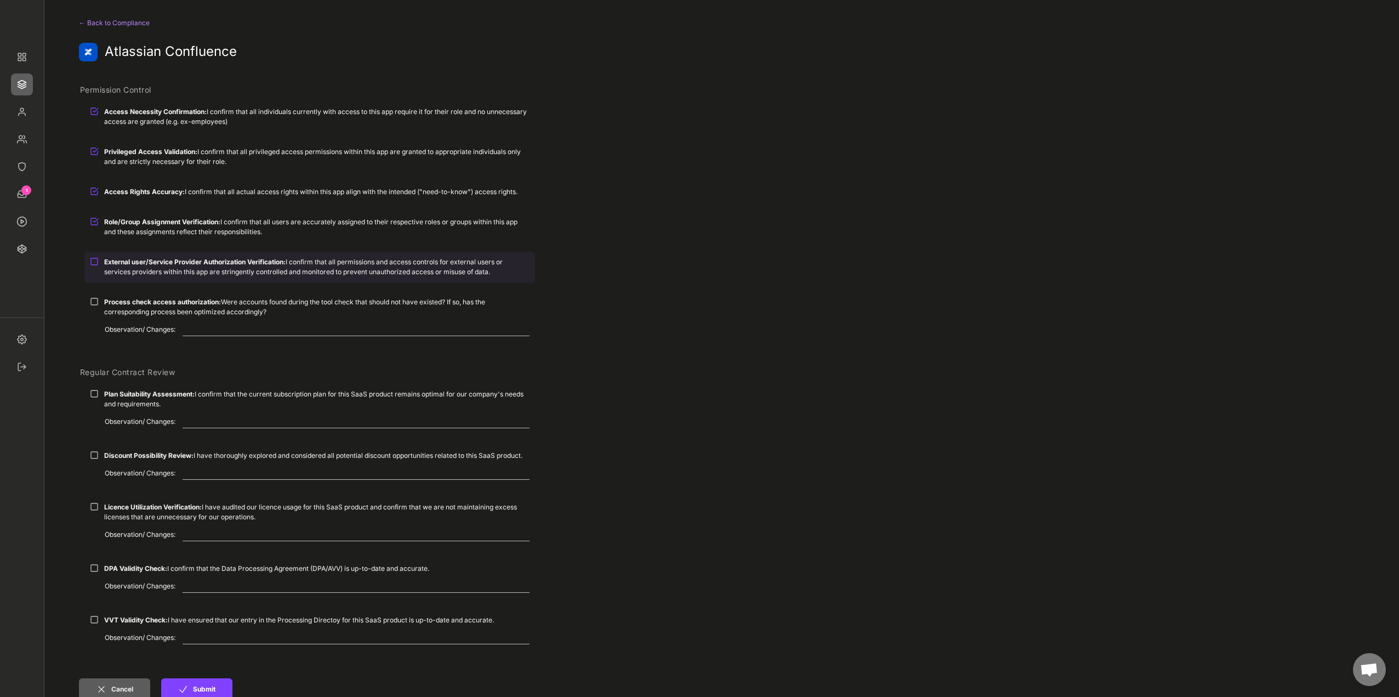
click at [174, 262] on strong "External user/Service Provider Authorization Verification:" at bounding box center [195, 262] width 182 height 8
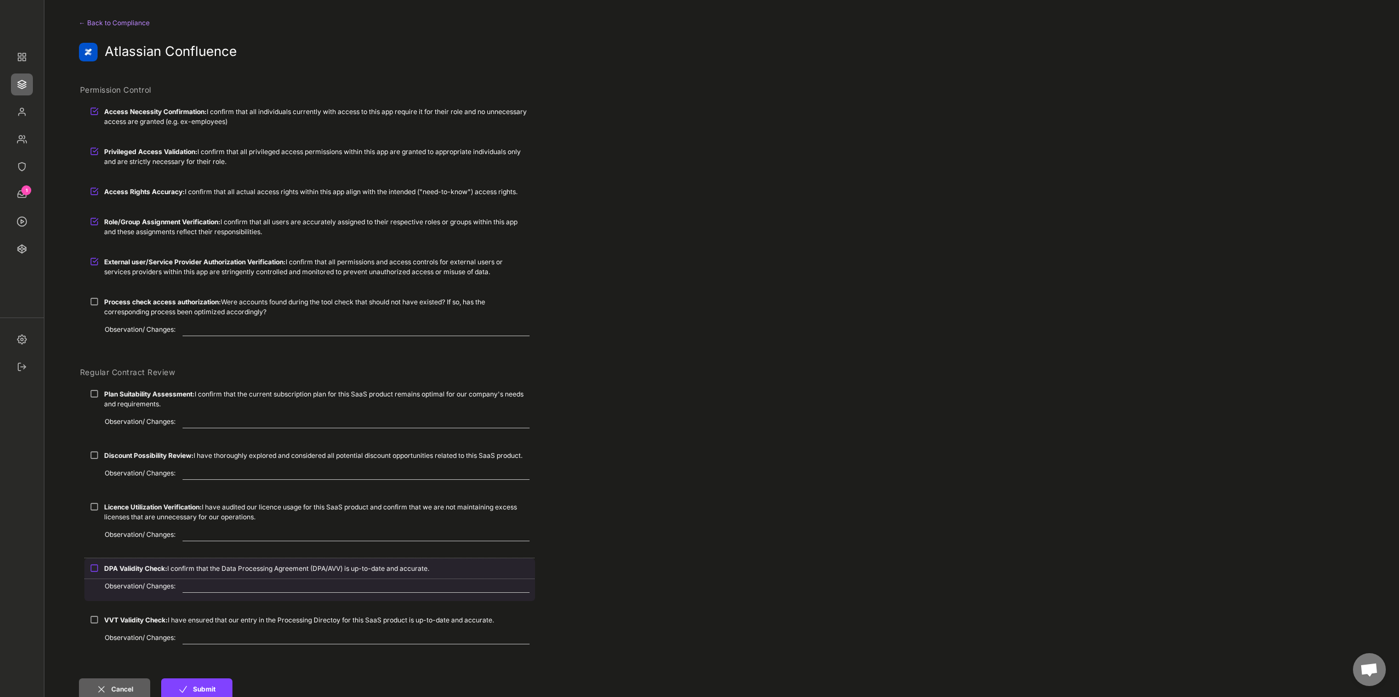
click at [111, 569] on strong "DPA Validity Check:" at bounding box center [135, 568] width 63 height 8
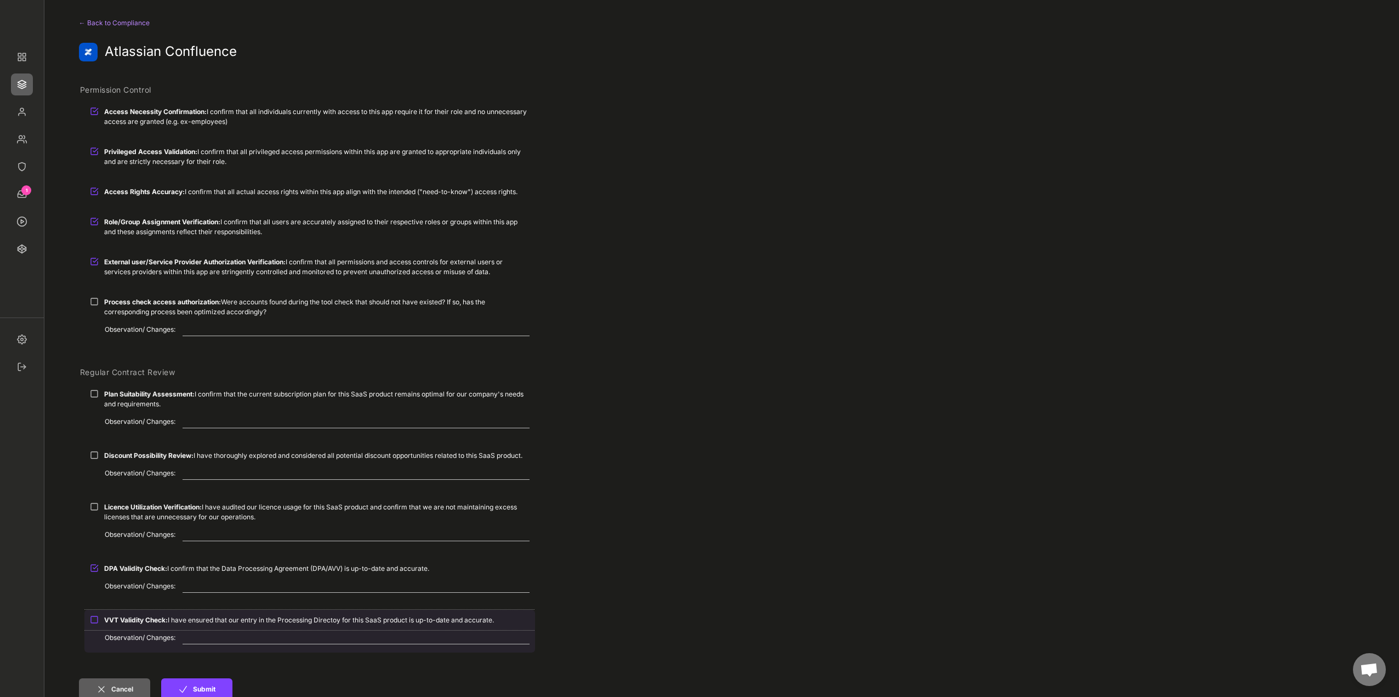
click at [116, 624] on div "VVT Validity Check: I have ensured that our entry in the Processing Directoy fo…" at bounding box center [317, 620] width 426 height 10
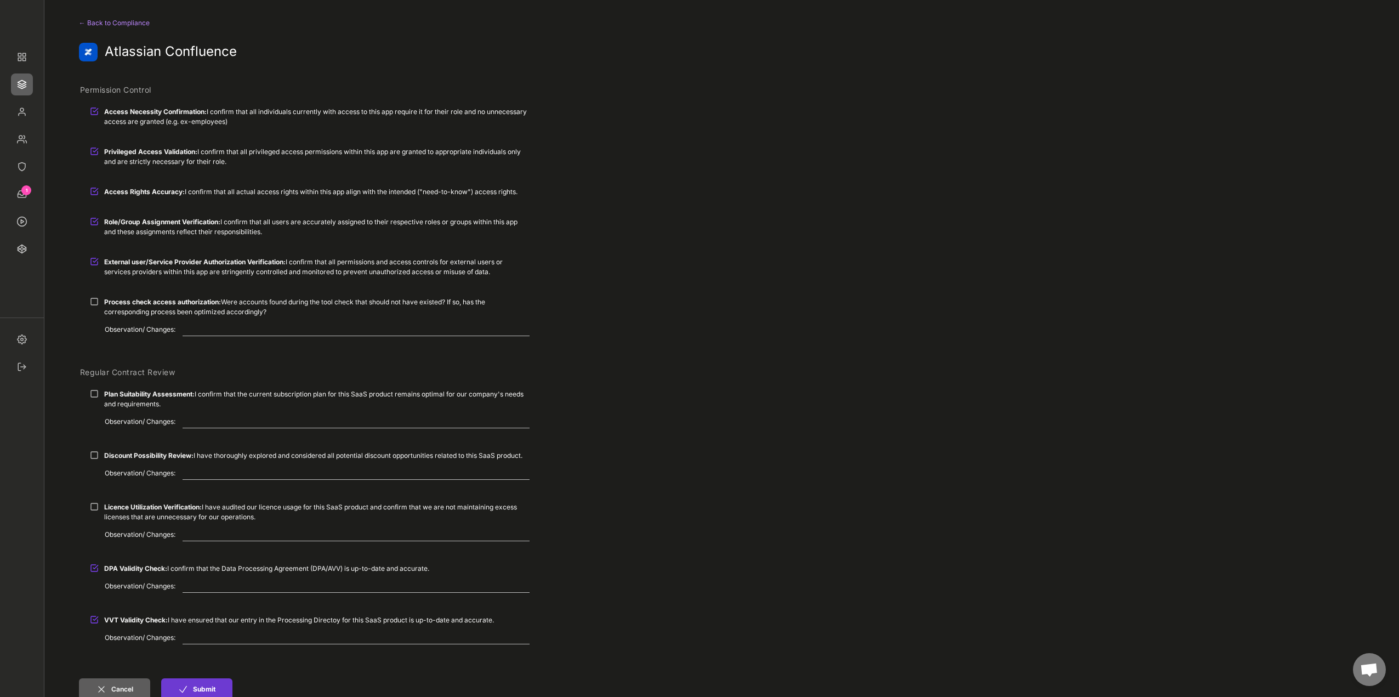
drag, startPoint x: 202, startPoint y: 685, endPoint x: 279, endPoint y: 676, distance: 77.9
click at [202, 685] on button "Submit" at bounding box center [196, 689] width 71 height 22
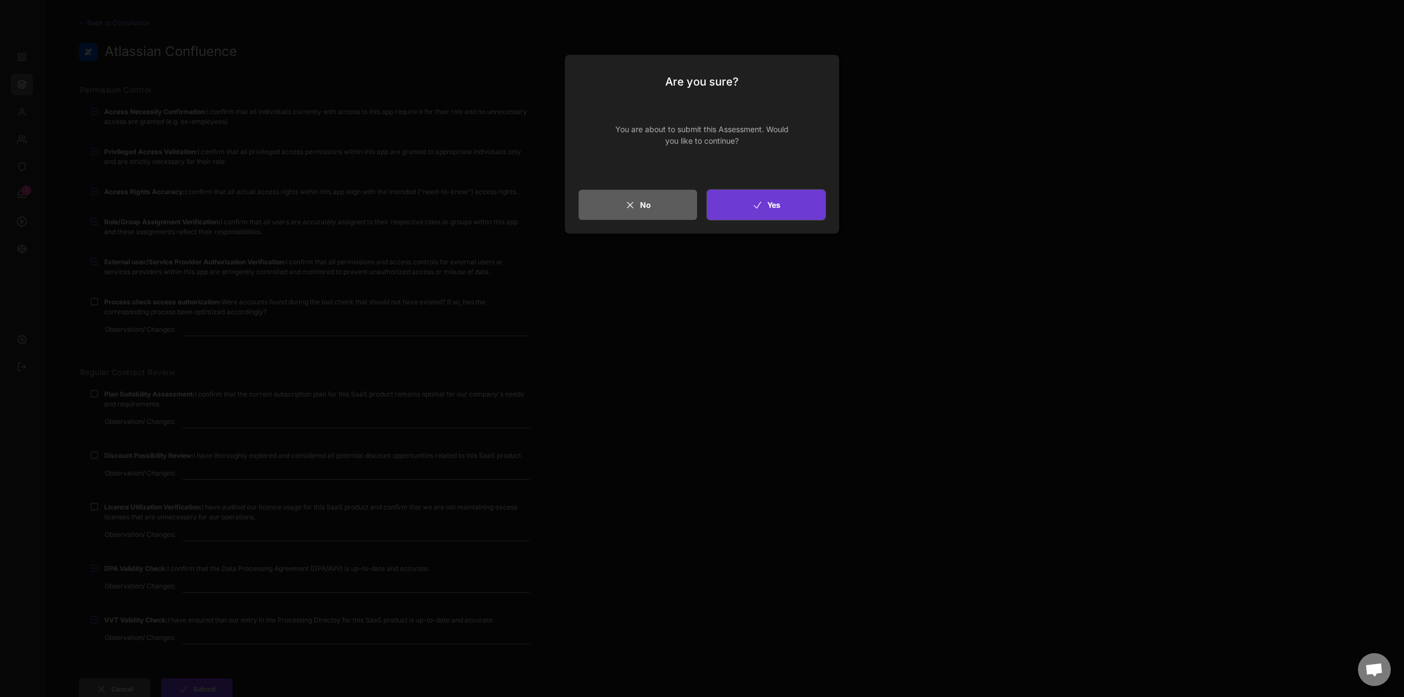
click at [795, 201] on button "Yes" at bounding box center [766, 205] width 118 height 30
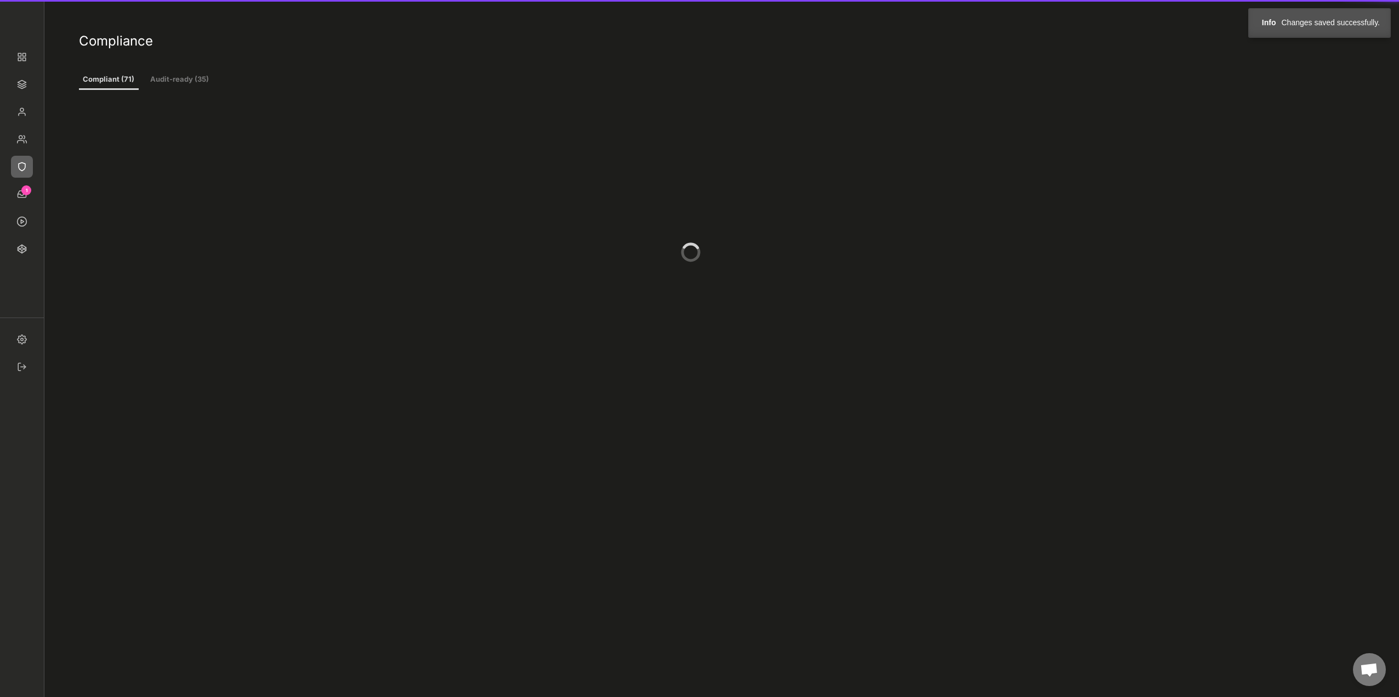
scroll to position [439, 0]
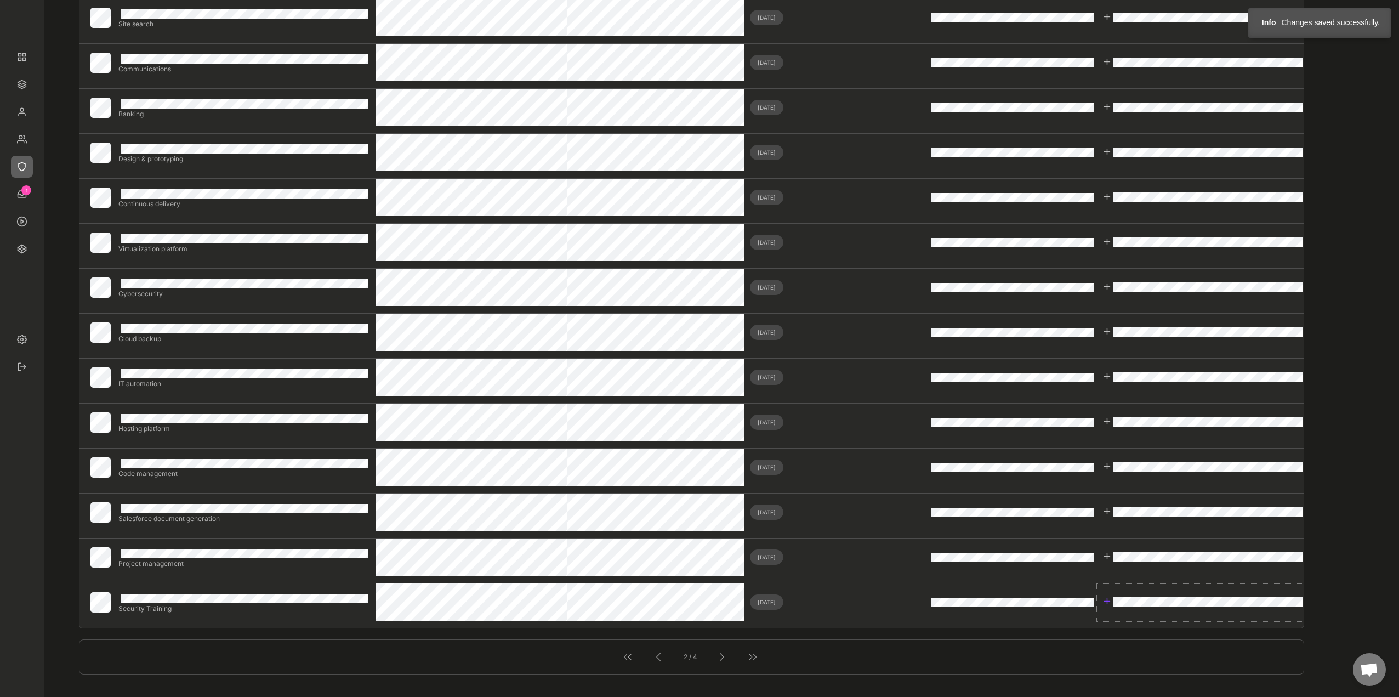
click at [1106, 600] on div at bounding box center [1107, 601] width 9 height 9
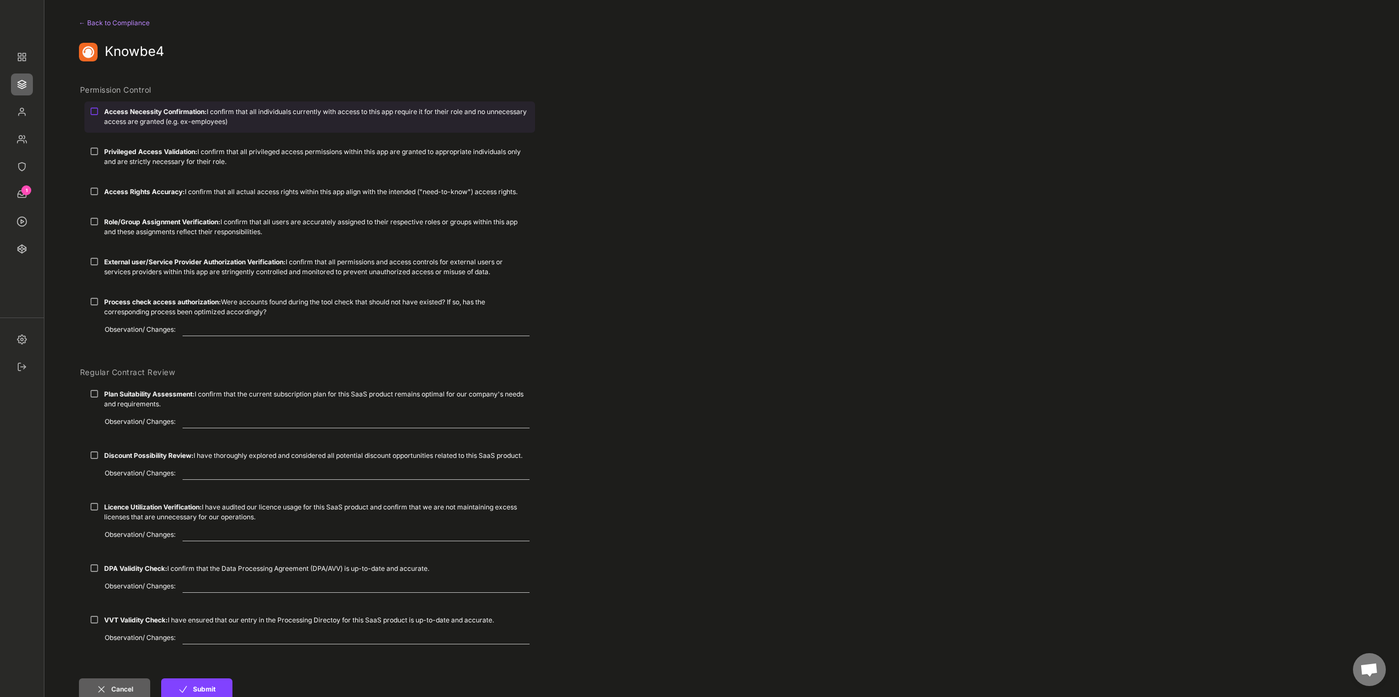
click at [135, 115] on strong "Access Necessity Confirmation:" at bounding box center [155, 111] width 103 height 8
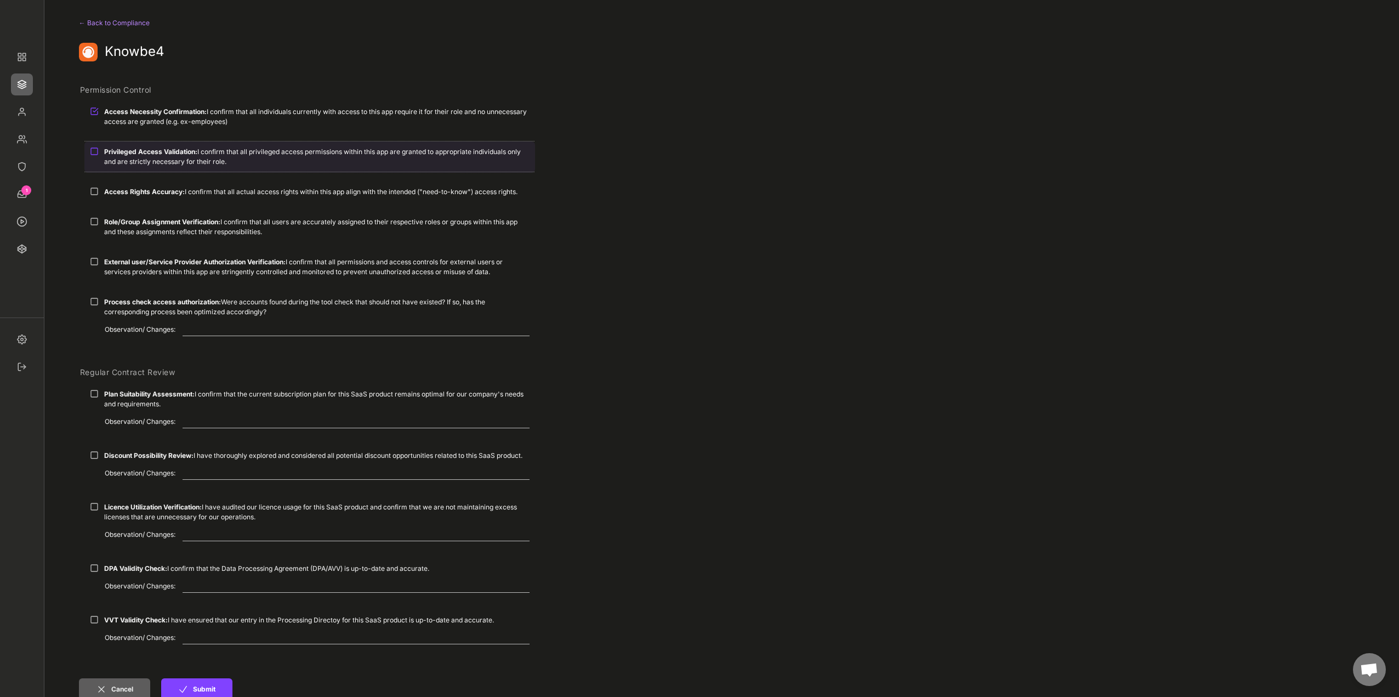
click at [127, 154] on strong "Privileged Access Validation:" at bounding box center [150, 152] width 93 height 8
click at [125, 185] on div "Access Rights Accuracy: I confirm that all actual access rights within this app…" at bounding box center [309, 192] width 451 height 20
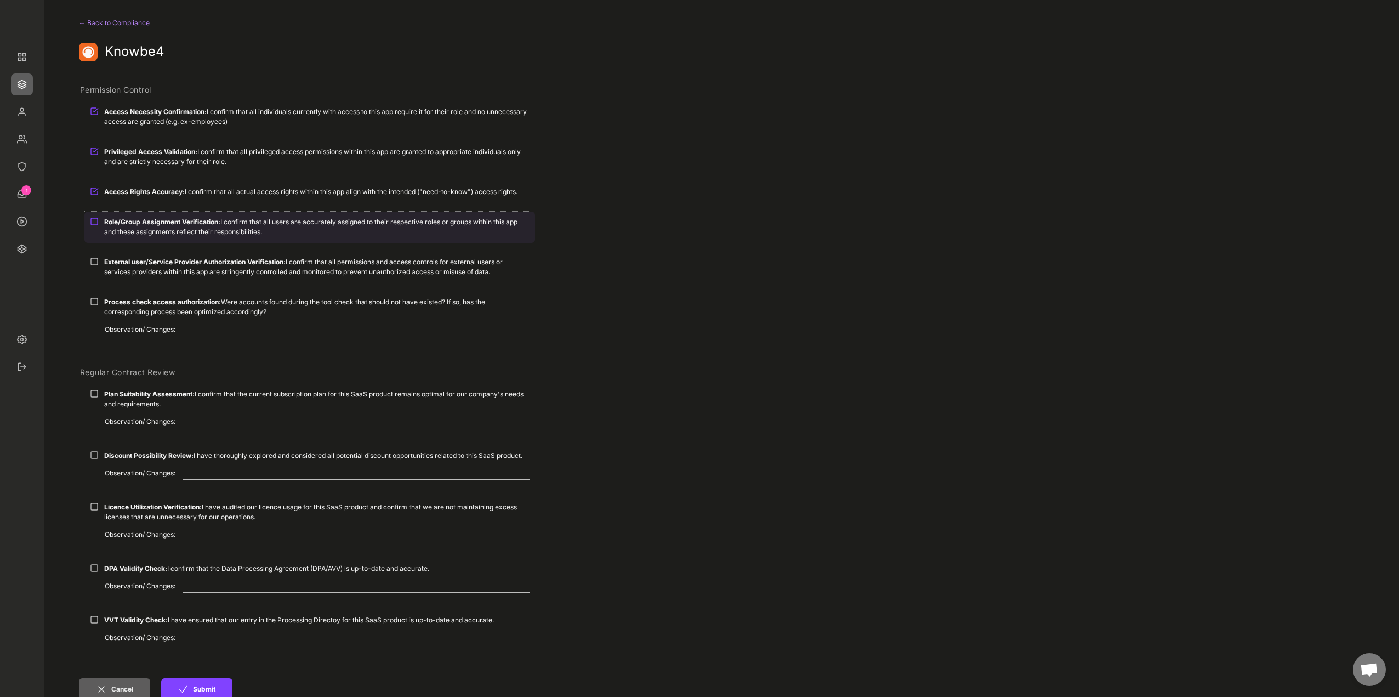
click at [131, 214] on div "Role/Group Assignment Verification: I confirm that all users are accurately ass…" at bounding box center [309, 227] width 451 height 30
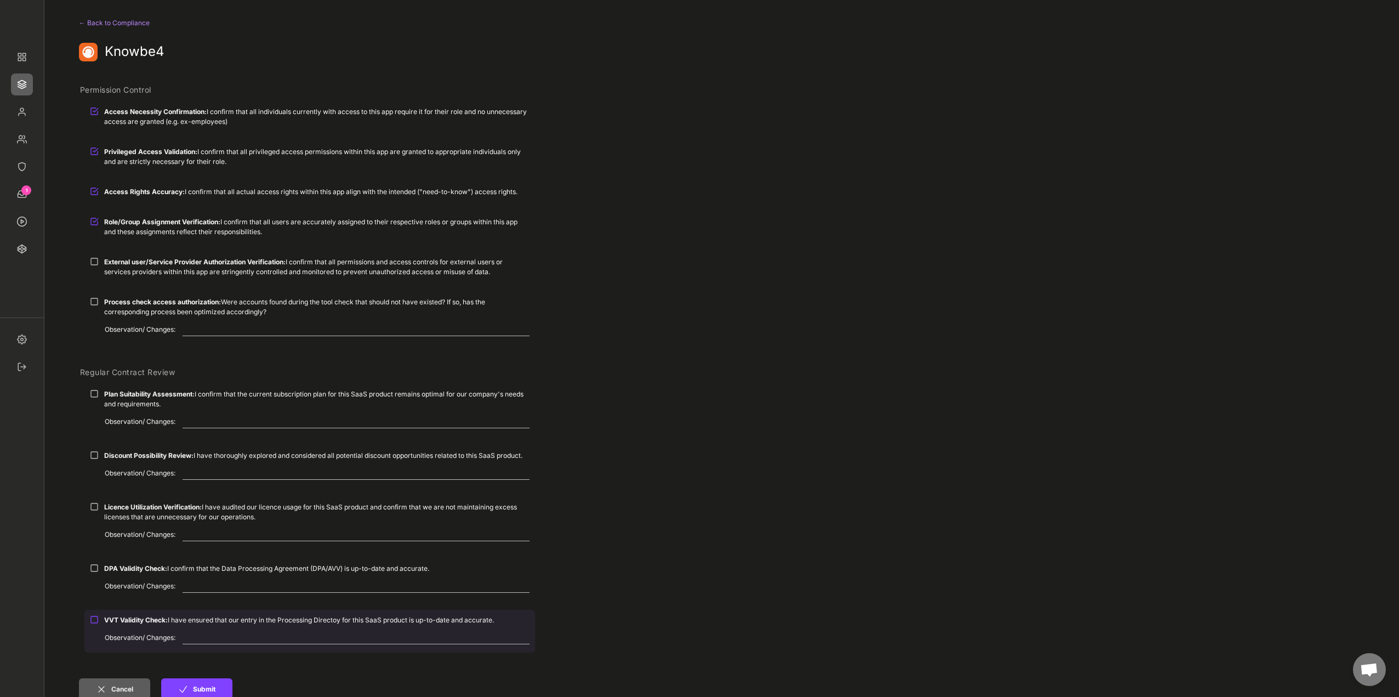
click at [167, 621] on strong "VVT Validity Check:" at bounding box center [136, 620] width 64 height 8
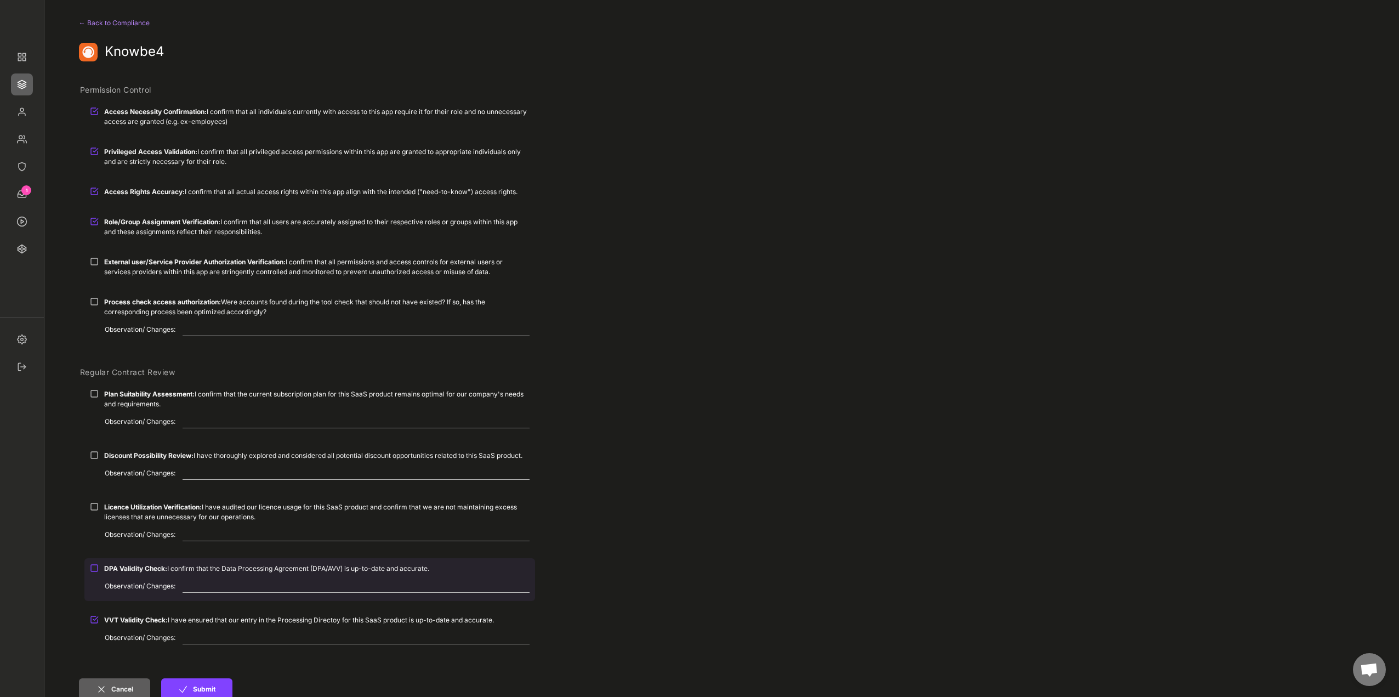
click at [163, 575] on div "DPA Validity Check: I confirm that the Data Processing Agreement (DPA/AVV) is u…" at bounding box center [309, 568] width 451 height 20
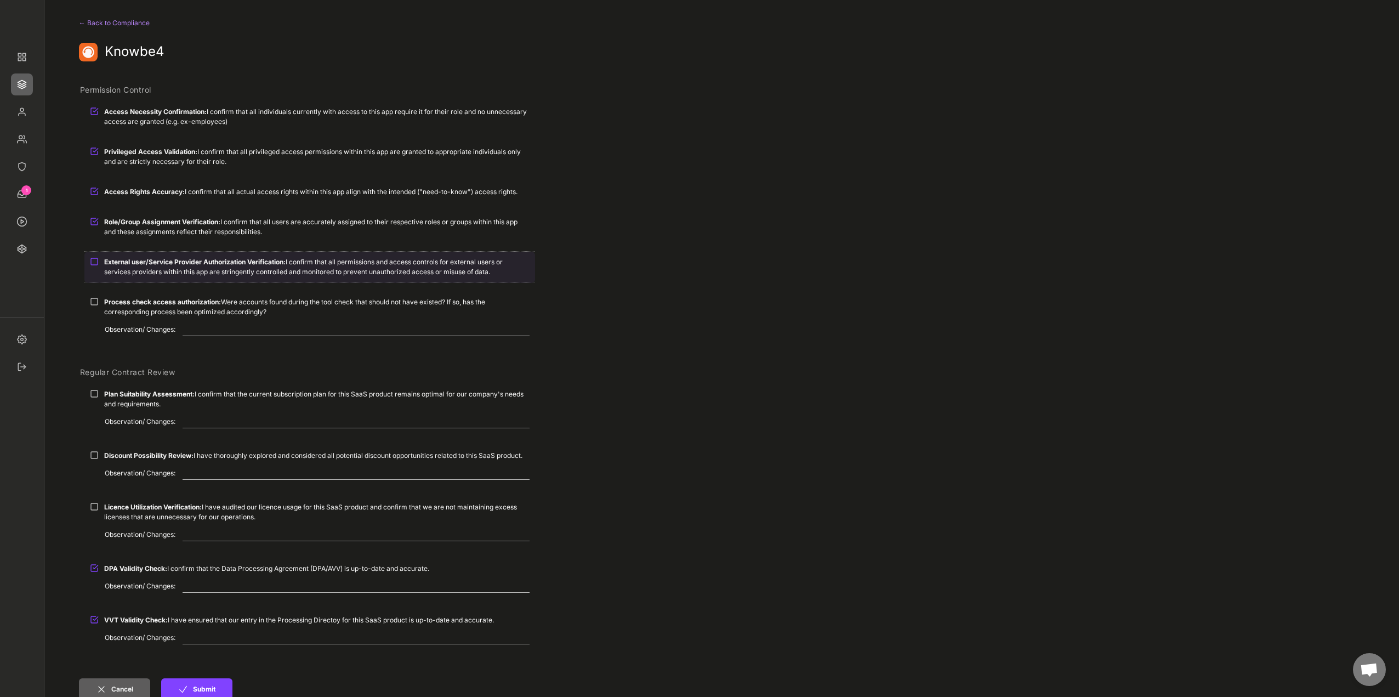
click at [144, 274] on div "External user/Service Provider Authorization Verification: I confirm that all p…" at bounding box center [317, 267] width 426 height 20
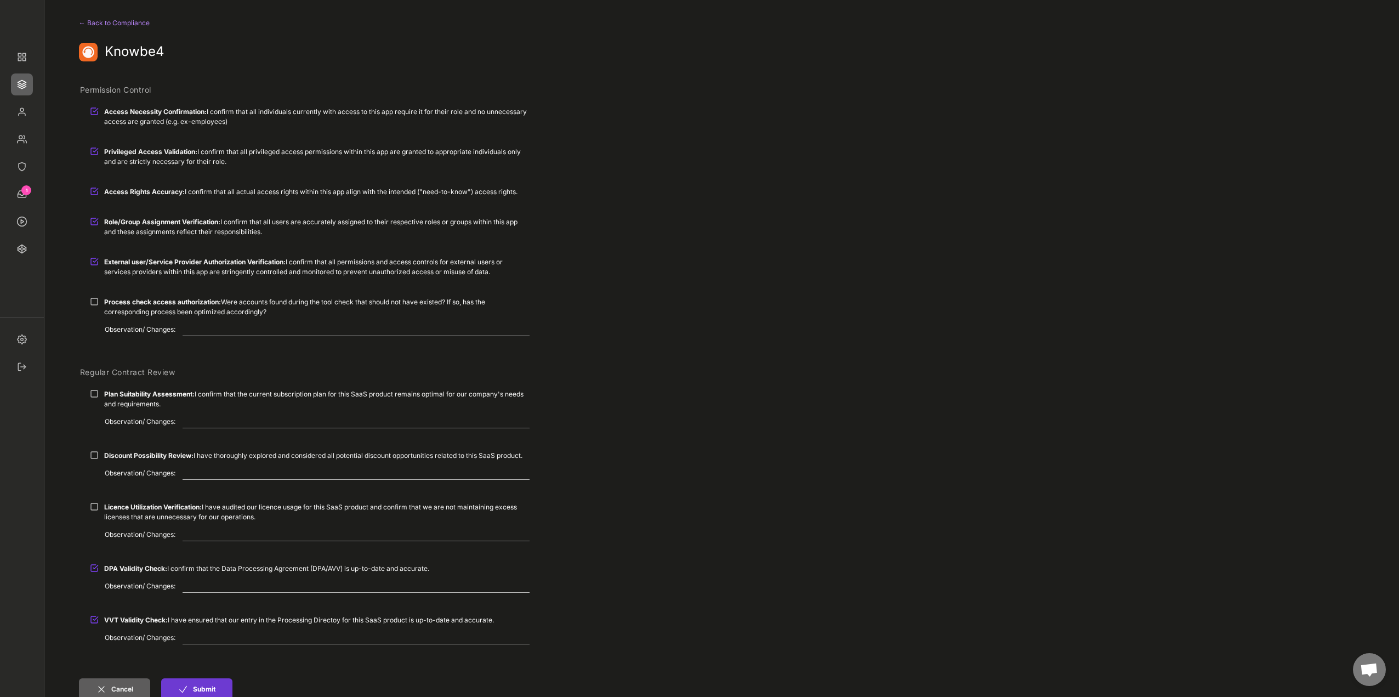
click at [203, 684] on button "Submit" at bounding box center [196, 689] width 71 height 22
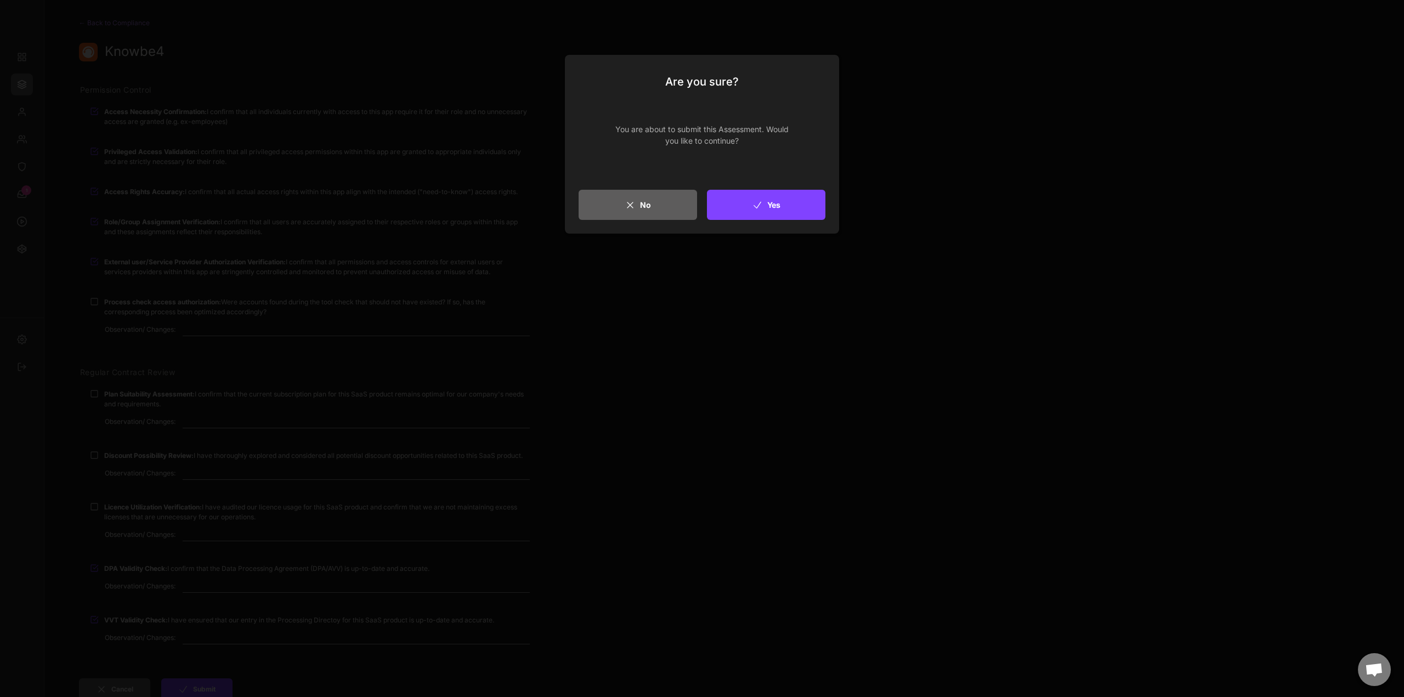
click at [753, 217] on button "Yes" at bounding box center [766, 205] width 118 height 30
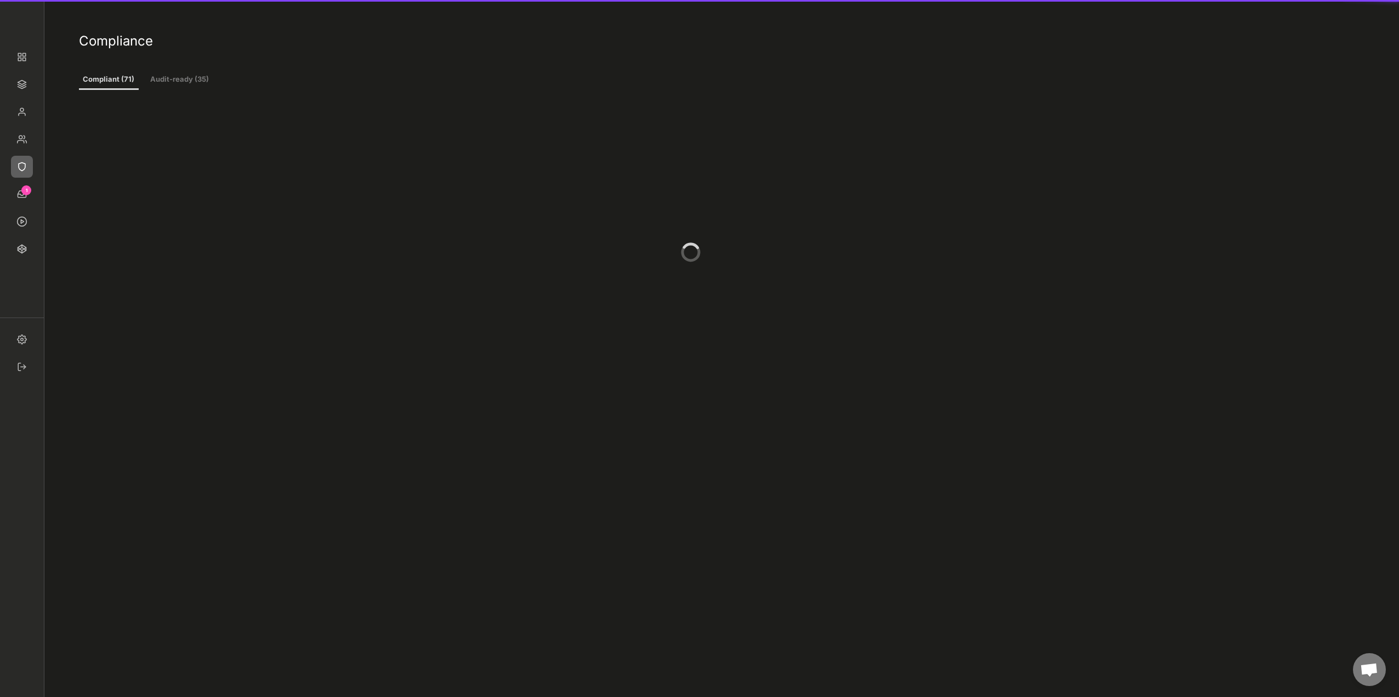
scroll to position [439, 0]
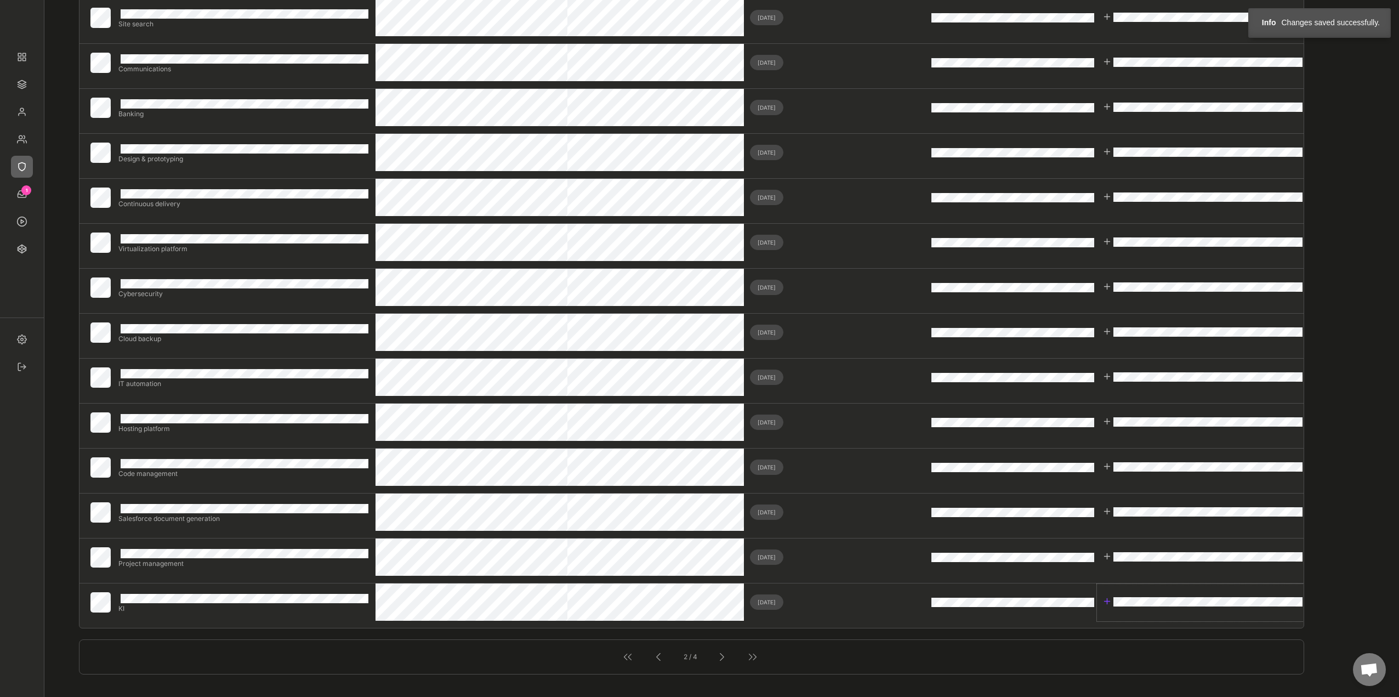
click at [1105, 601] on div at bounding box center [1107, 601] width 9 height 9
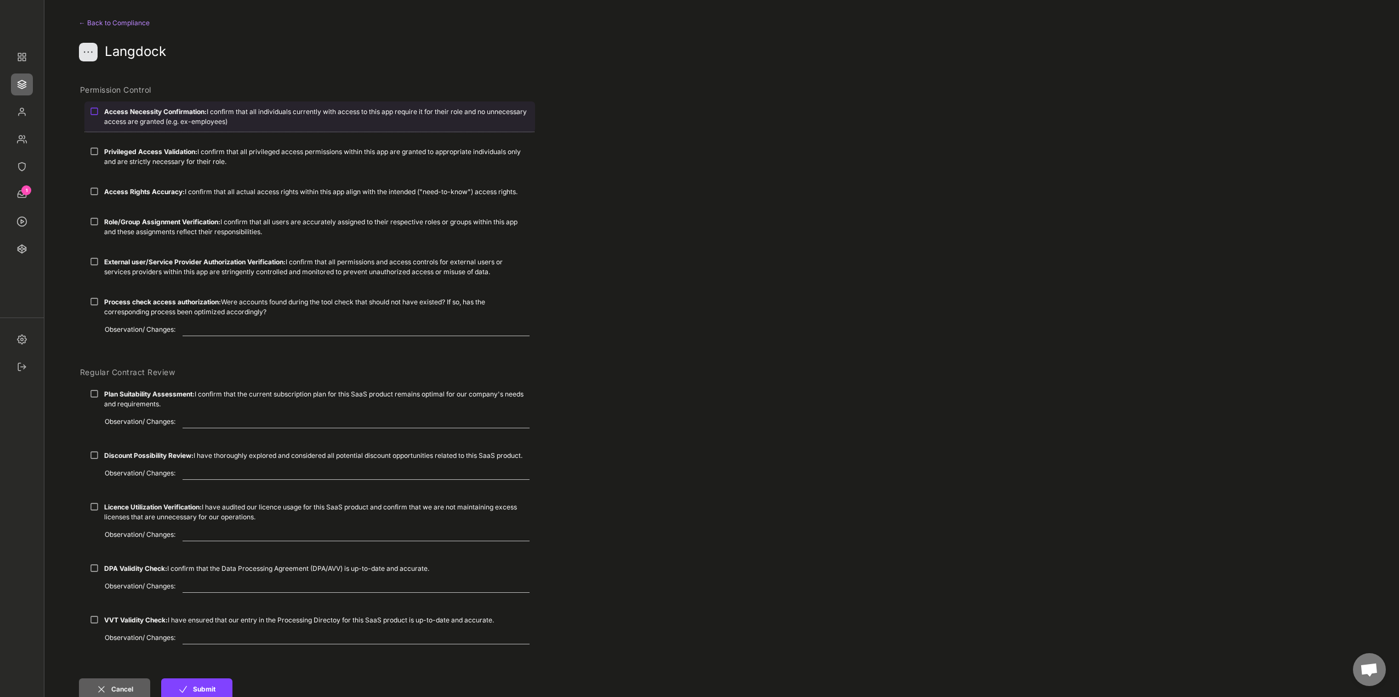
click at [166, 112] on strong "Access Necessity Confirmation:" at bounding box center [155, 111] width 103 height 8
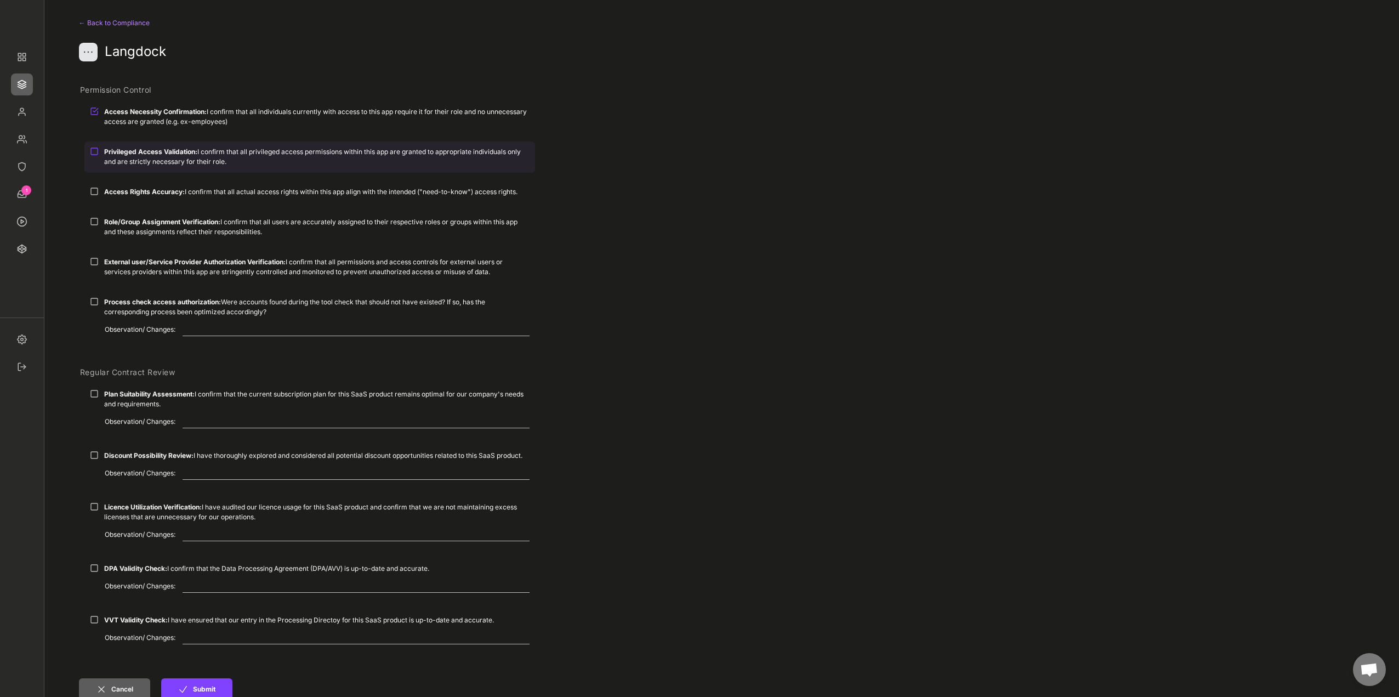
click at [156, 155] on strong "Privileged Access Validation:" at bounding box center [150, 152] width 93 height 8
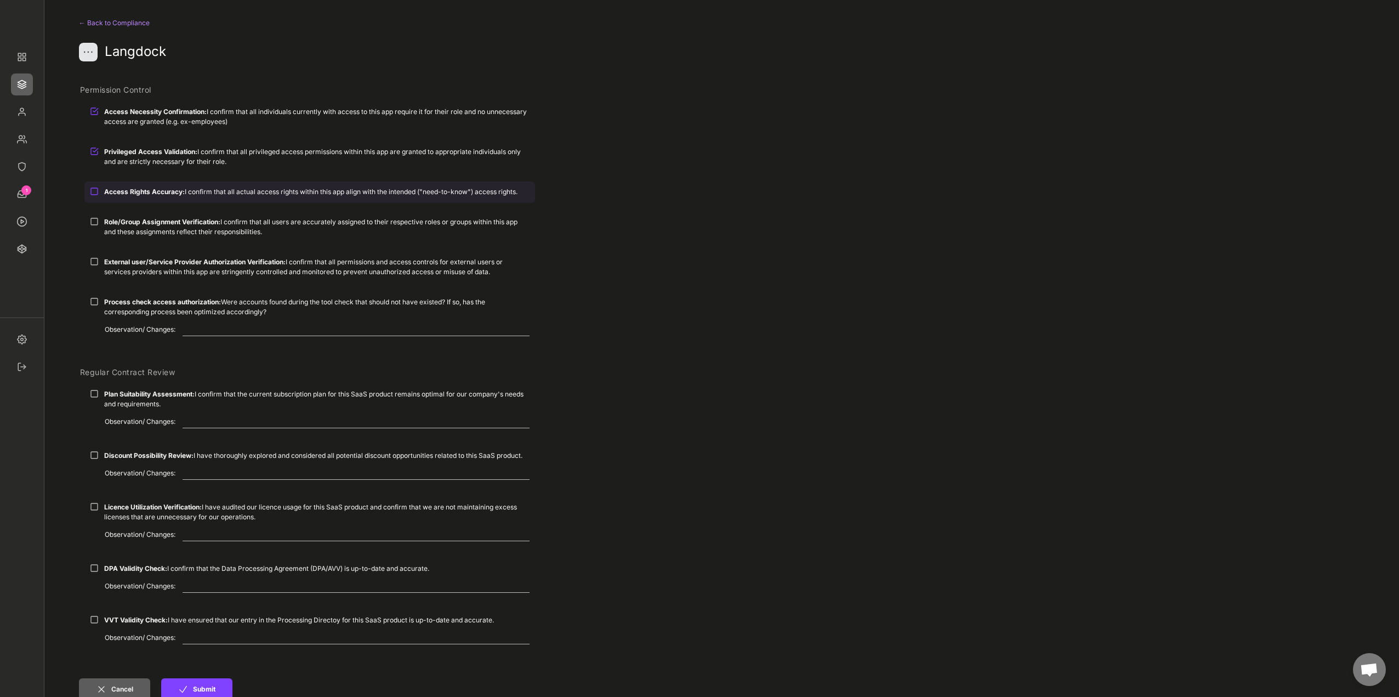
click at [153, 196] on div "Access Rights Accuracy: I confirm that all actual access rights within this app…" at bounding box center [317, 192] width 426 height 10
click at [152, 230] on div "Role/Group Assignment Verification: I confirm that all users are accurately ass…" at bounding box center [317, 227] width 426 height 20
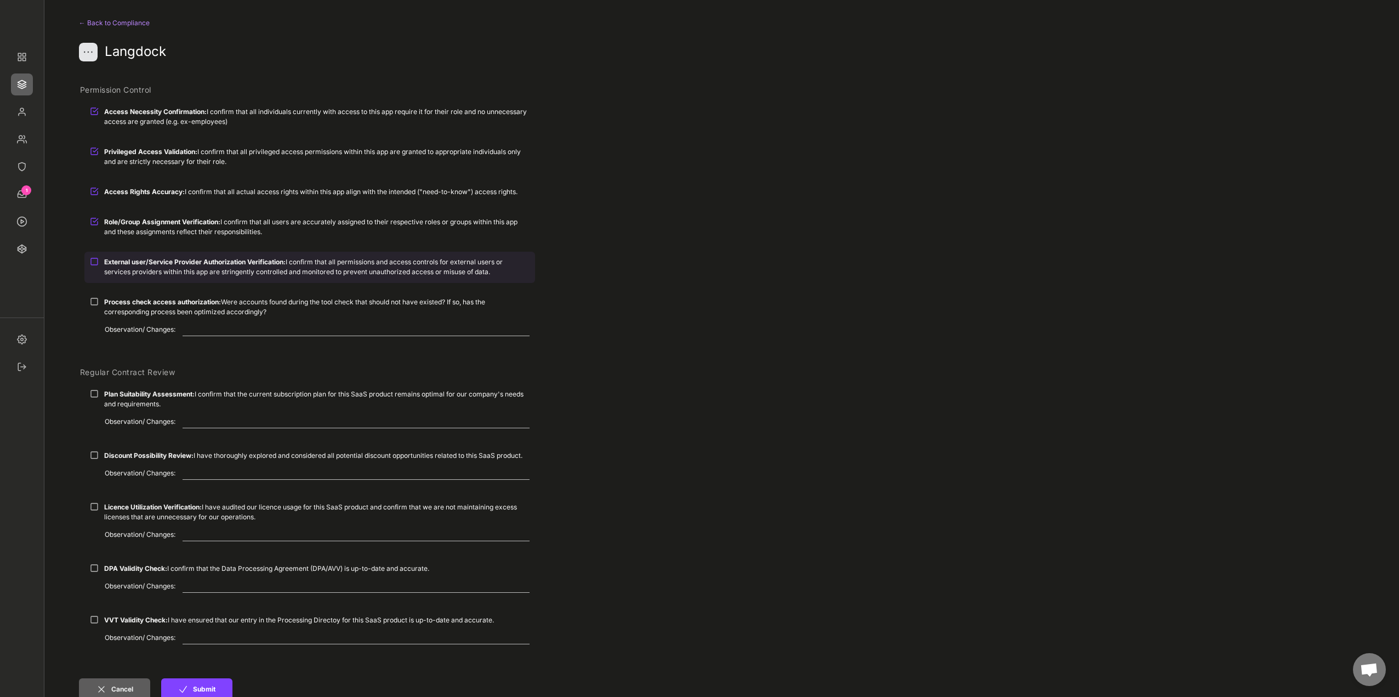
click at [156, 264] on strong "External user/Service Provider Authorization Verification:" at bounding box center [195, 262] width 182 height 8
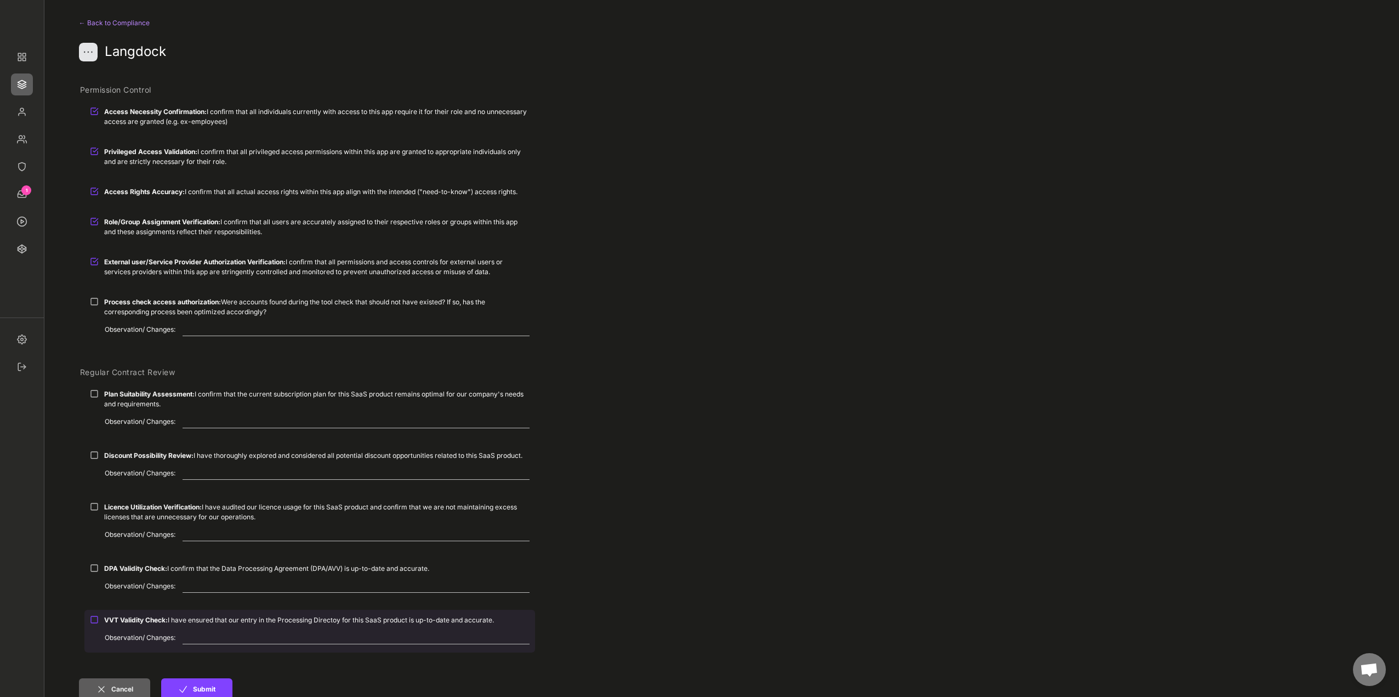
click at [169, 622] on div "VVT Validity Check: I have ensured that our entry in the Processing Directoy fo…" at bounding box center [317, 620] width 426 height 10
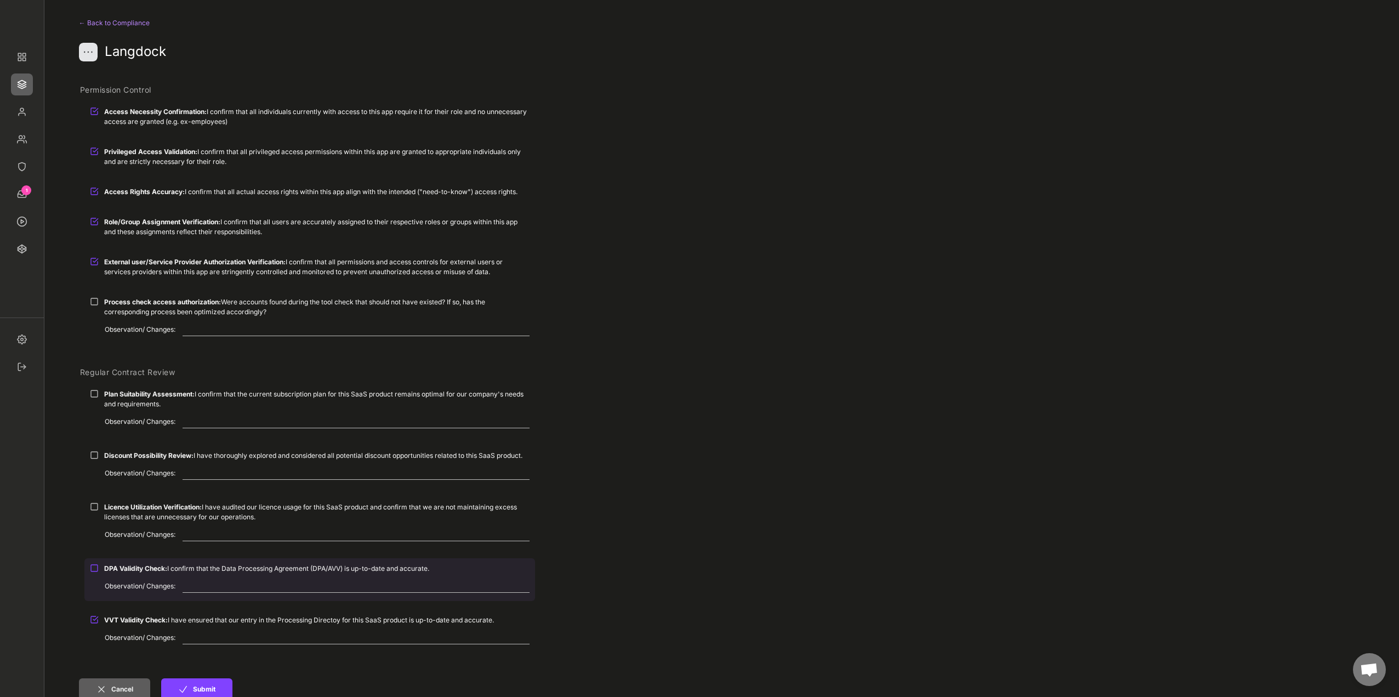
click at [156, 576] on div "DPA Validity Check: I confirm that the Data Processing Agreement (DPA/AVV) is u…" at bounding box center [309, 568] width 451 height 20
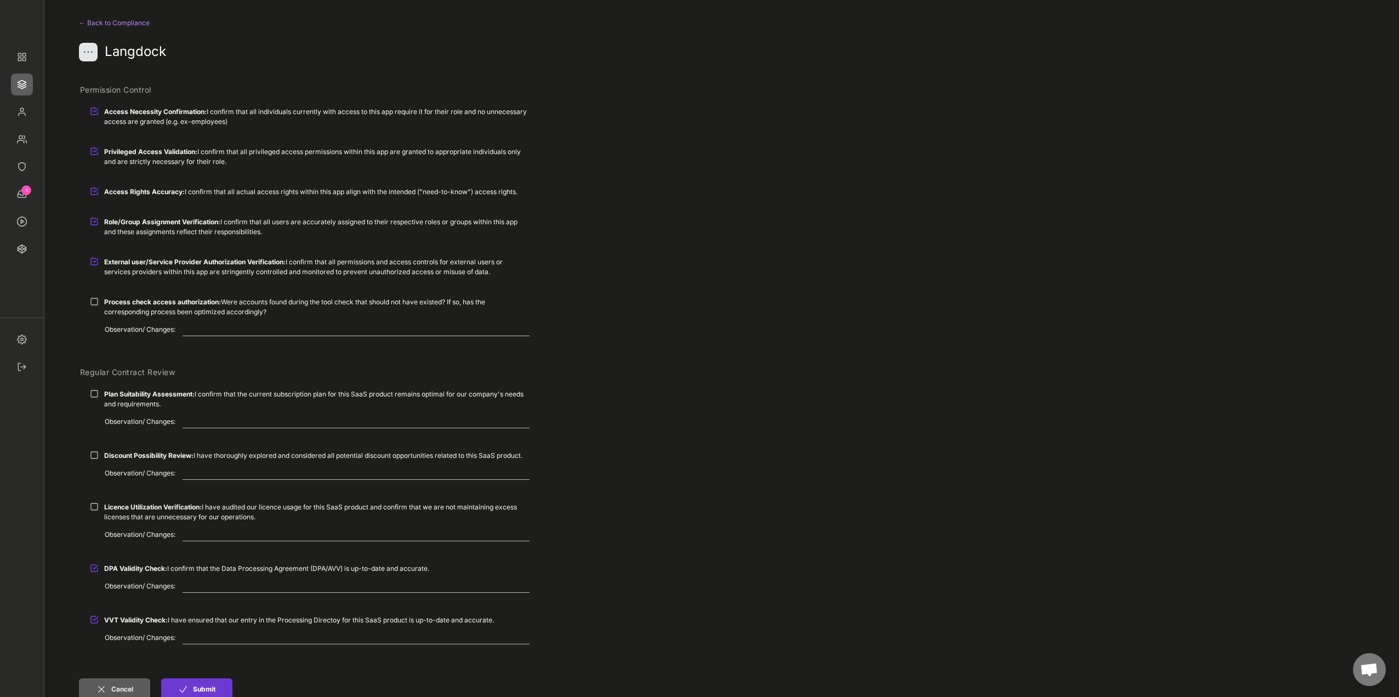
click at [214, 685] on button "Submit" at bounding box center [196, 689] width 71 height 22
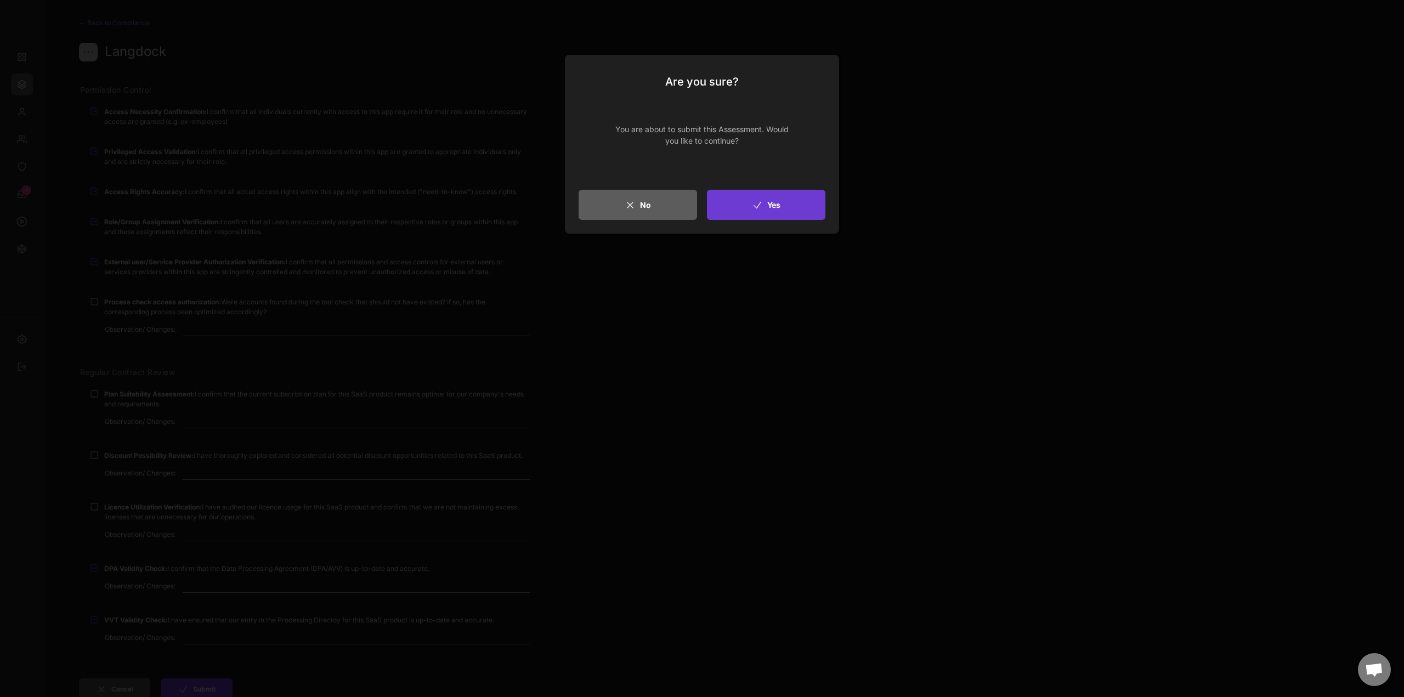
click at [792, 194] on button "Yes" at bounding box center [766, 205] width 118 height 30
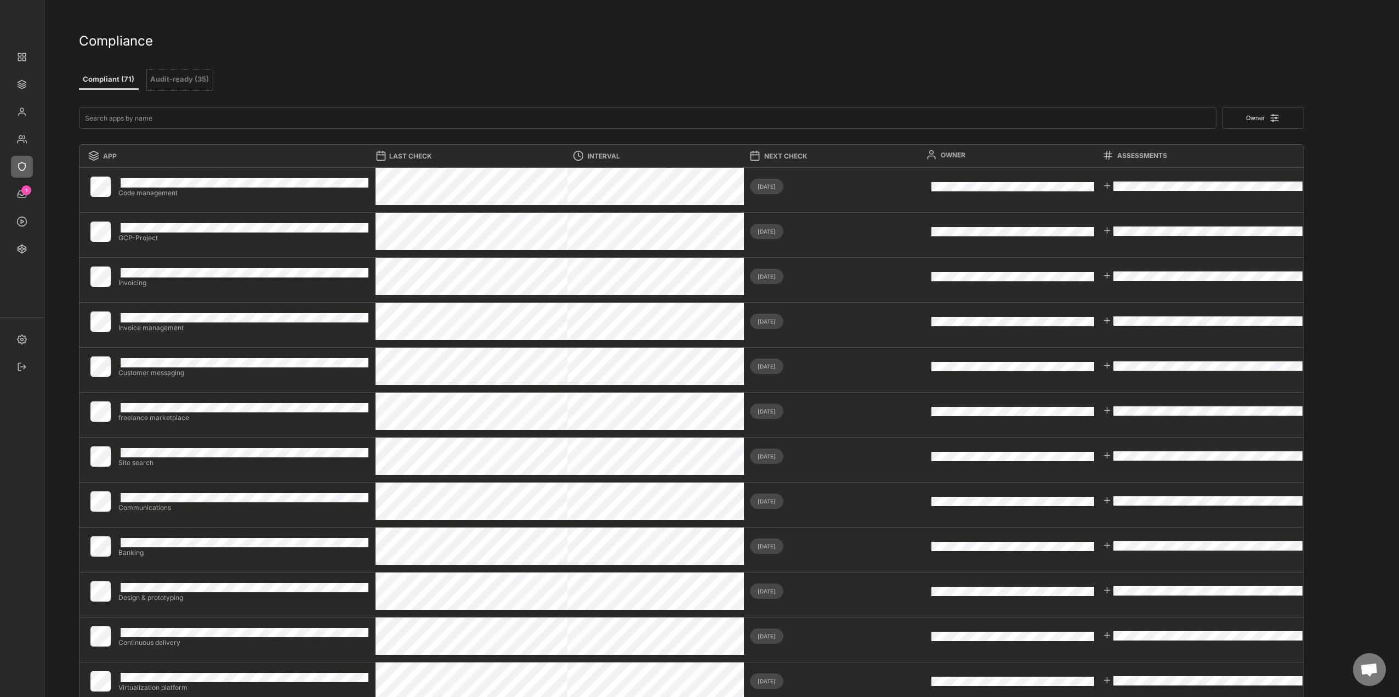
click at [196, 84] on button "Audit-ready (35)" at bounding box center [180, 80] width 66 height 20
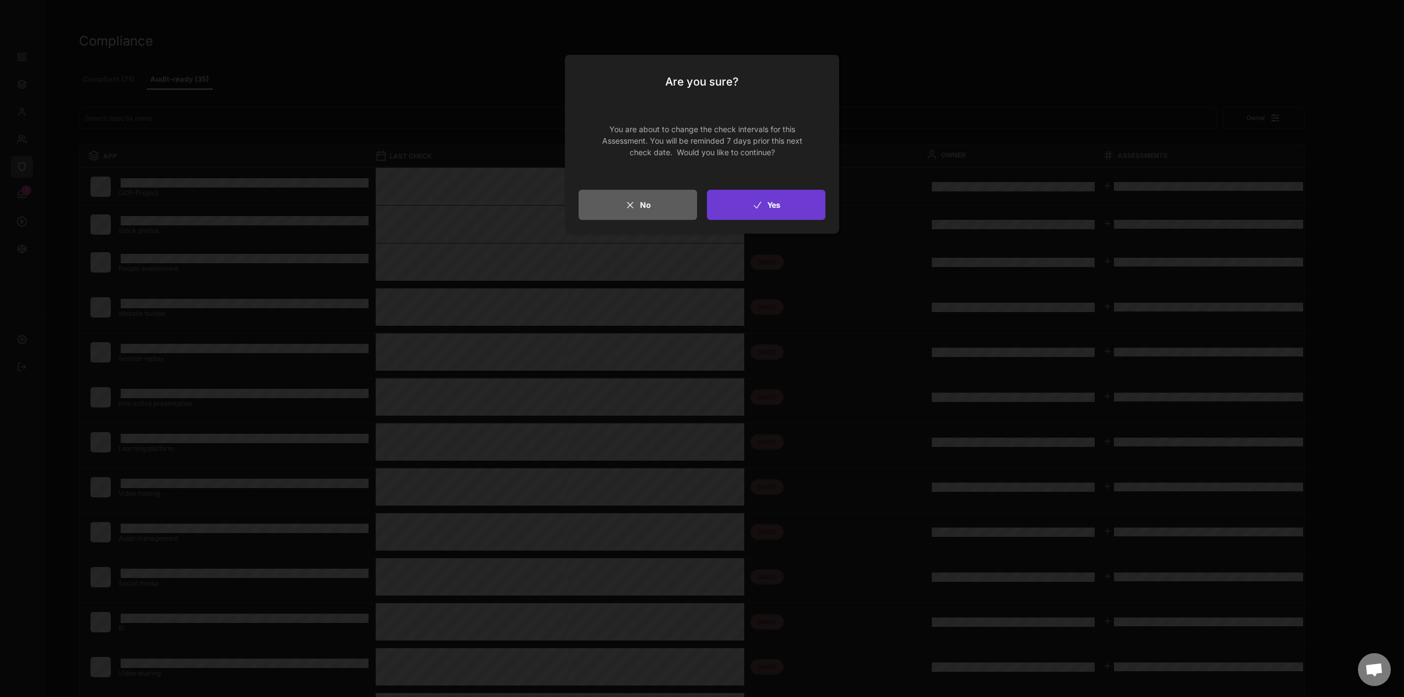
click at [782, 201] on button "Yes" at bounding box center [766, 205] width 118 height 30
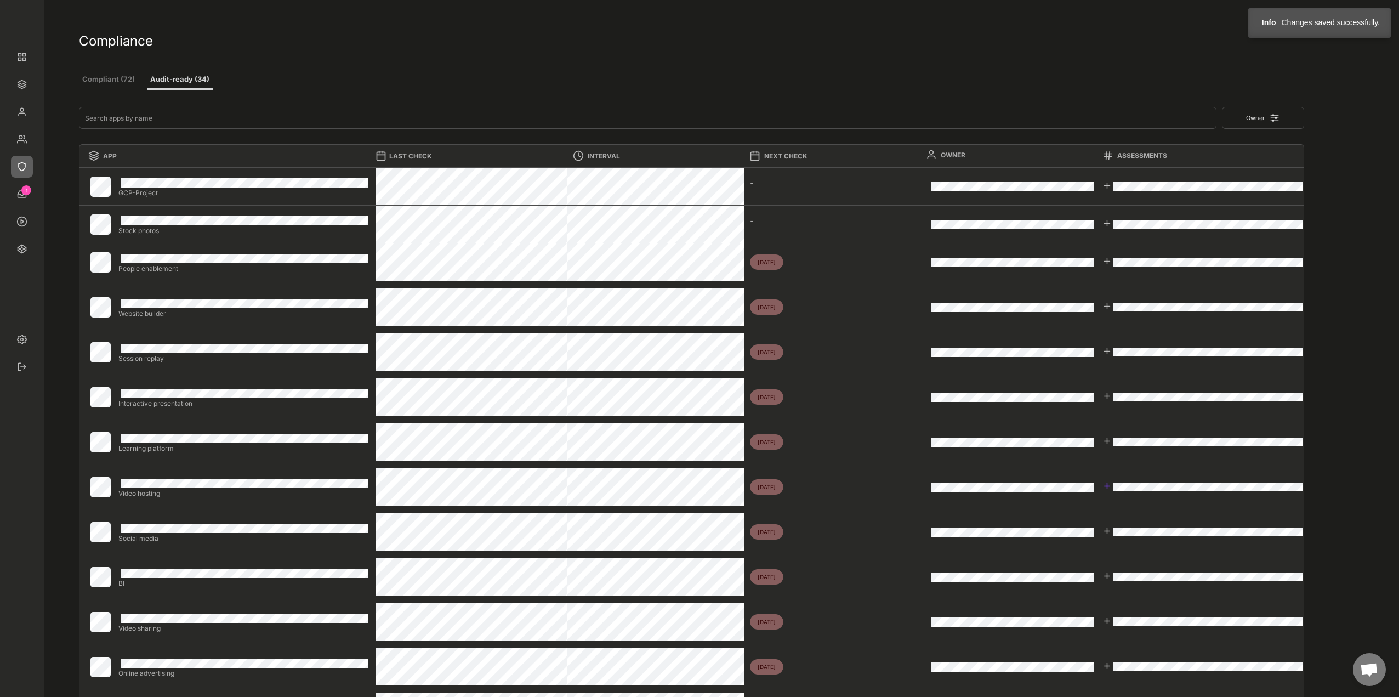
click at [1107, 486] on div at bounding box center [1107, 485] width 9 height 9
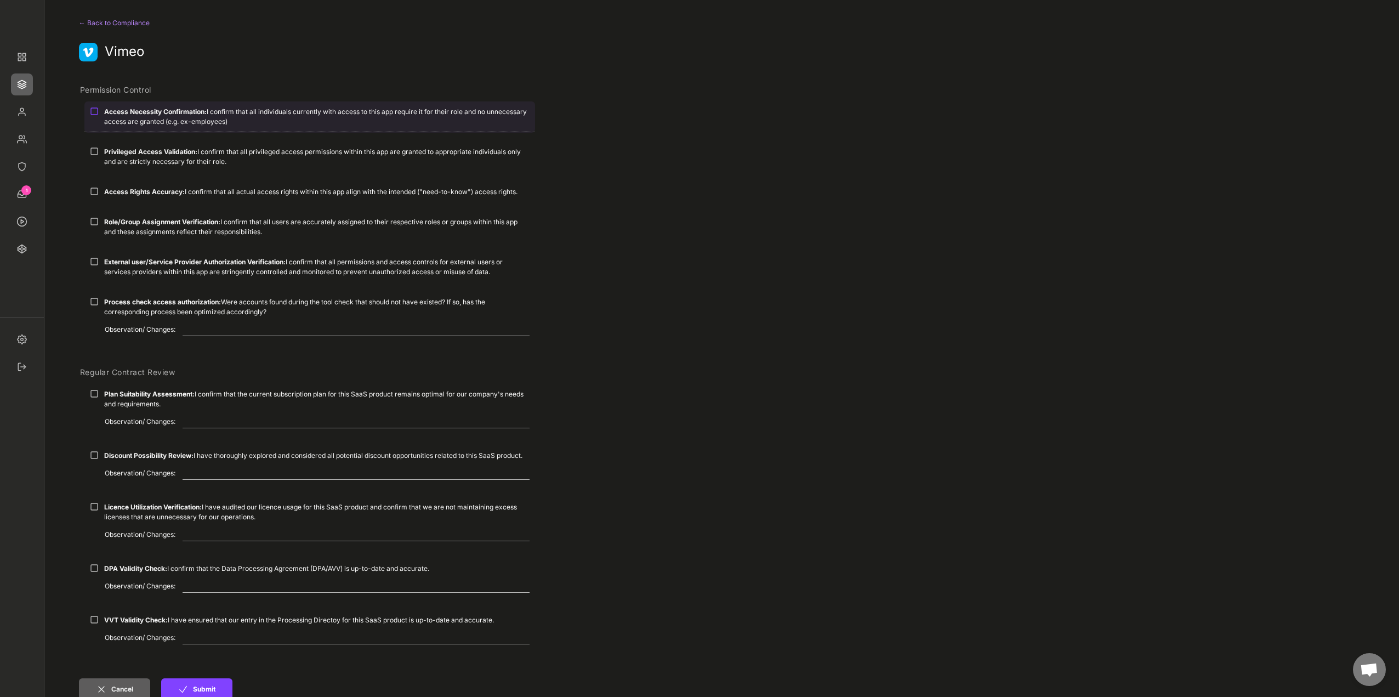
click at [126, 114] on strong "Access Necessity Confirmation:" at bounding box center [155, 111] width 103 height 8
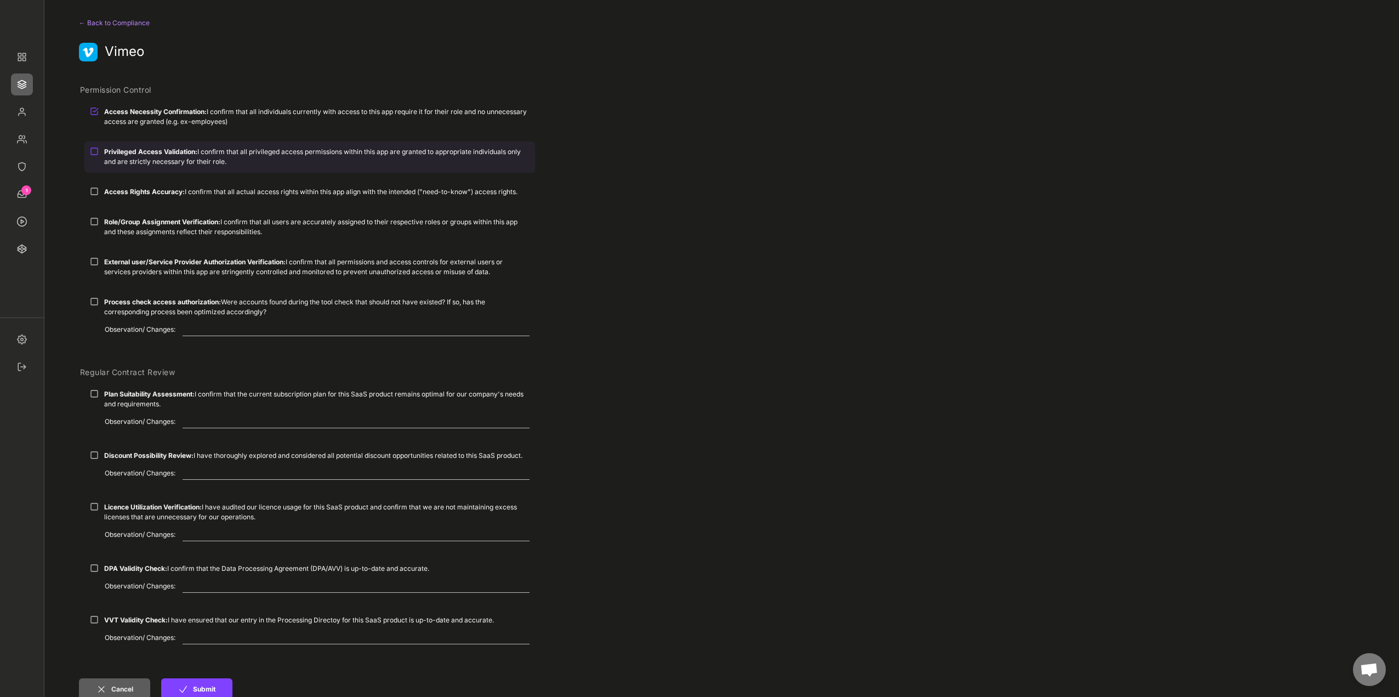
click at [119, 149] on strong "Privileged Access Validation:" at bounding box center [150, 152] width 93 height 8
click at [122, 177] on div "Privileged Access Validation: I confirm that all privileged access permissions …" at bounding box center [309, 161] width 451 height 40
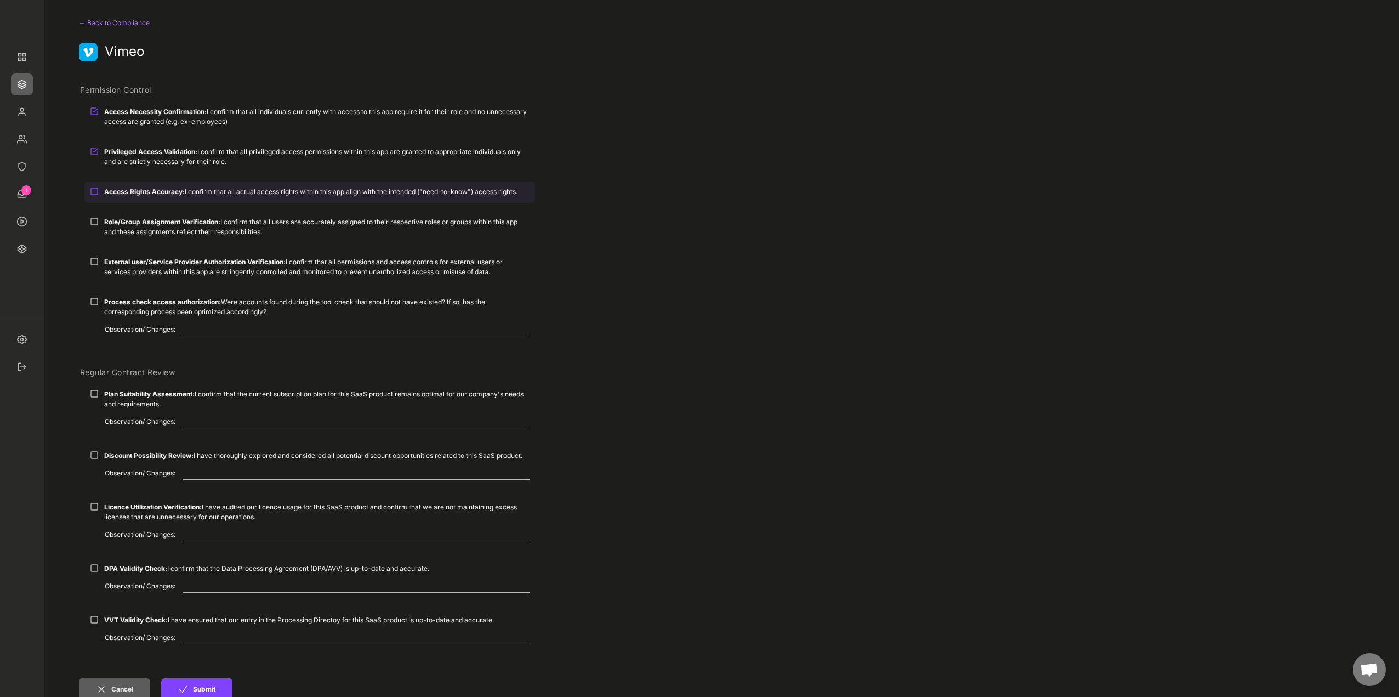
click at [126, 188] on strong "Access Rights Accuracy:" at bounding box center [144, 192] width 81 height 8
click at [128, 220] on strong "Role/Group Assignment Verification:" at bounding box center [162, 222] width 116 height 8
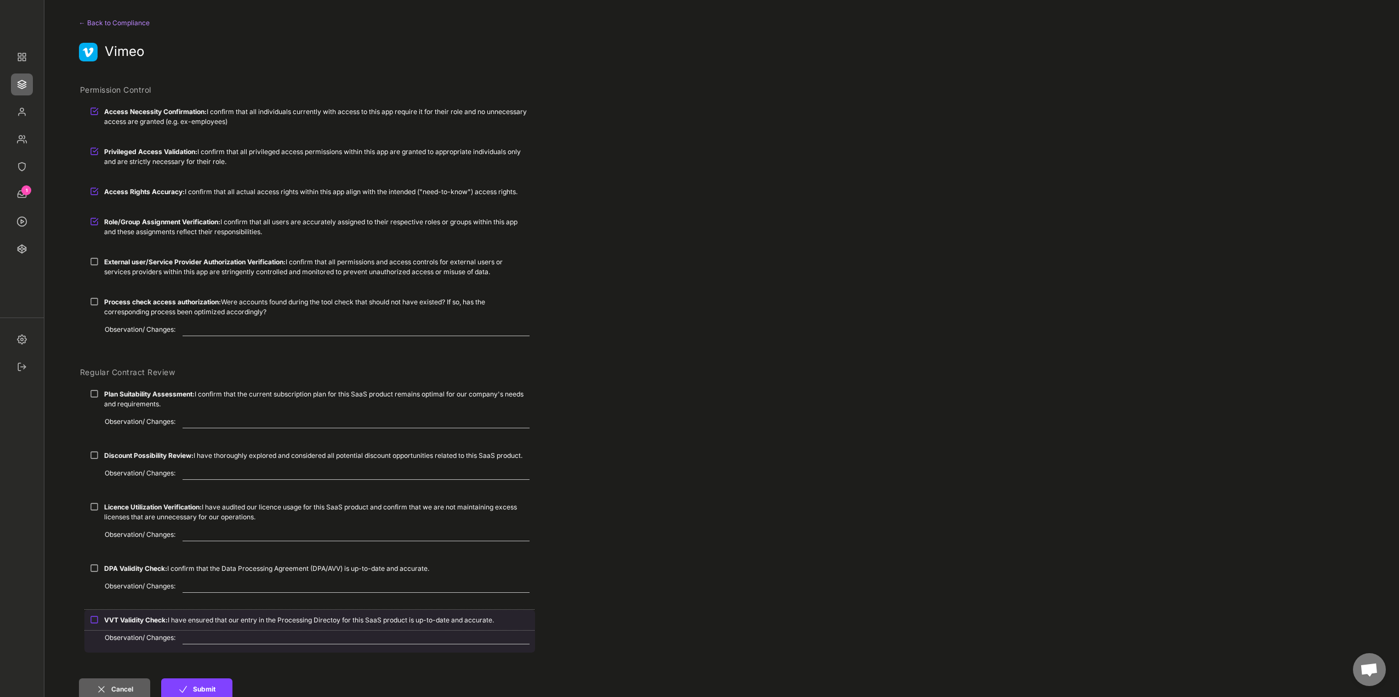
click at [139, 616] on strong "VVT Validity Check:" at bounding box center [136, 620] width 64 height 8
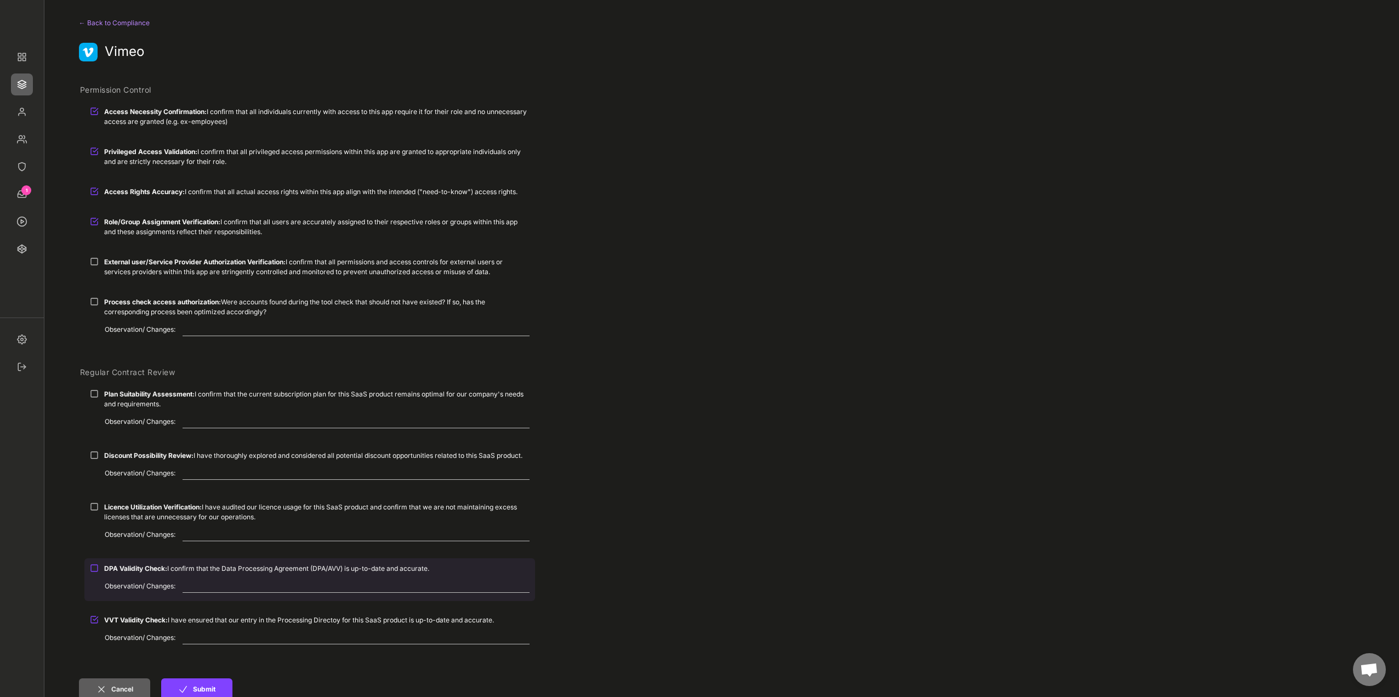
click at [135, 572] on strong "DPA Validity Check:" at bounding box center [135, 568] width 63 height 8
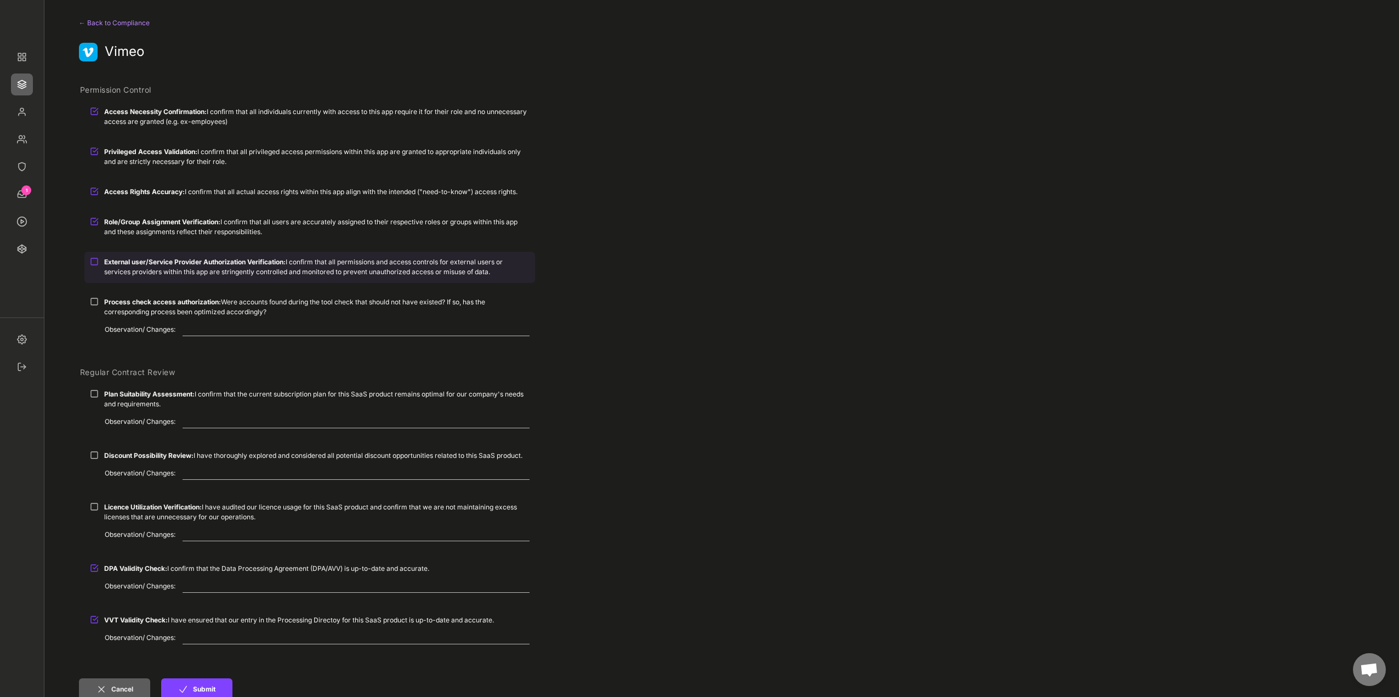
click at [93, 267] on div "External user/Service Provider Authorization Verification: I confirm that all p…" at bounding box center [309, 267] width 451 height 30
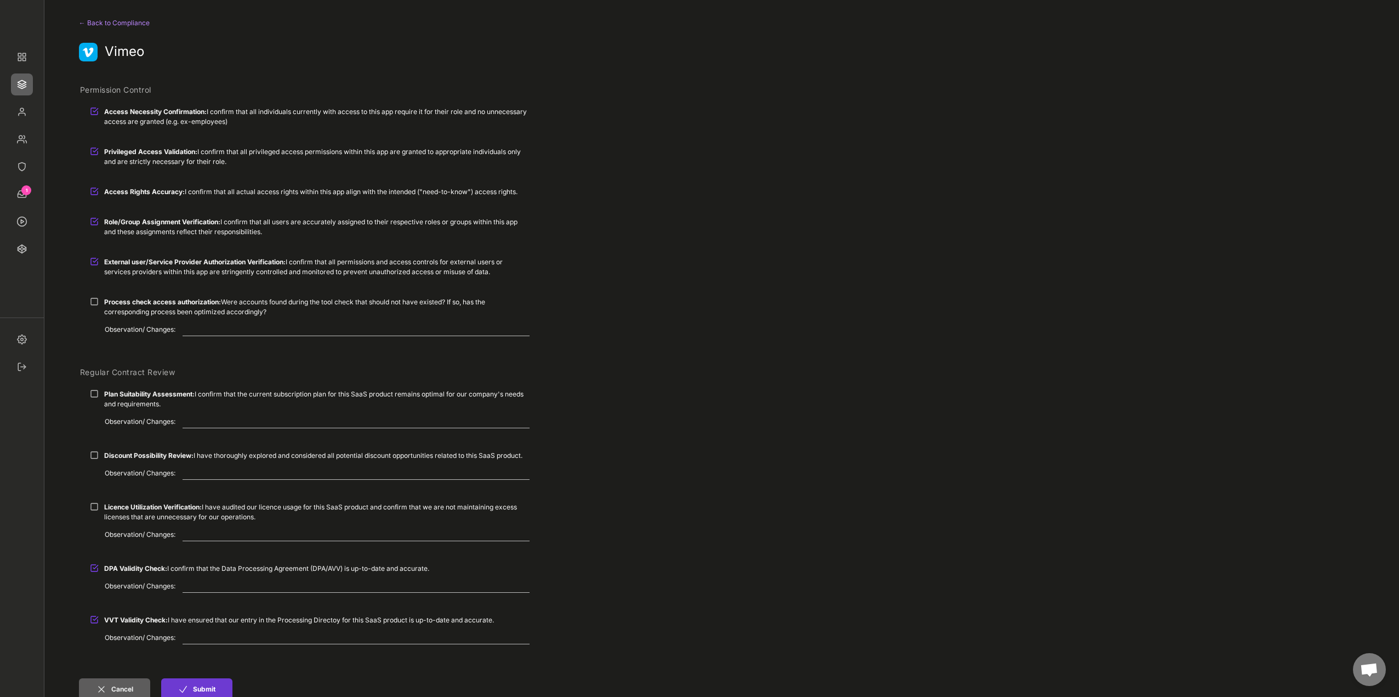
click at [207, 684] on button "Submit" at bounding box center [196, 689] width 71 height 22
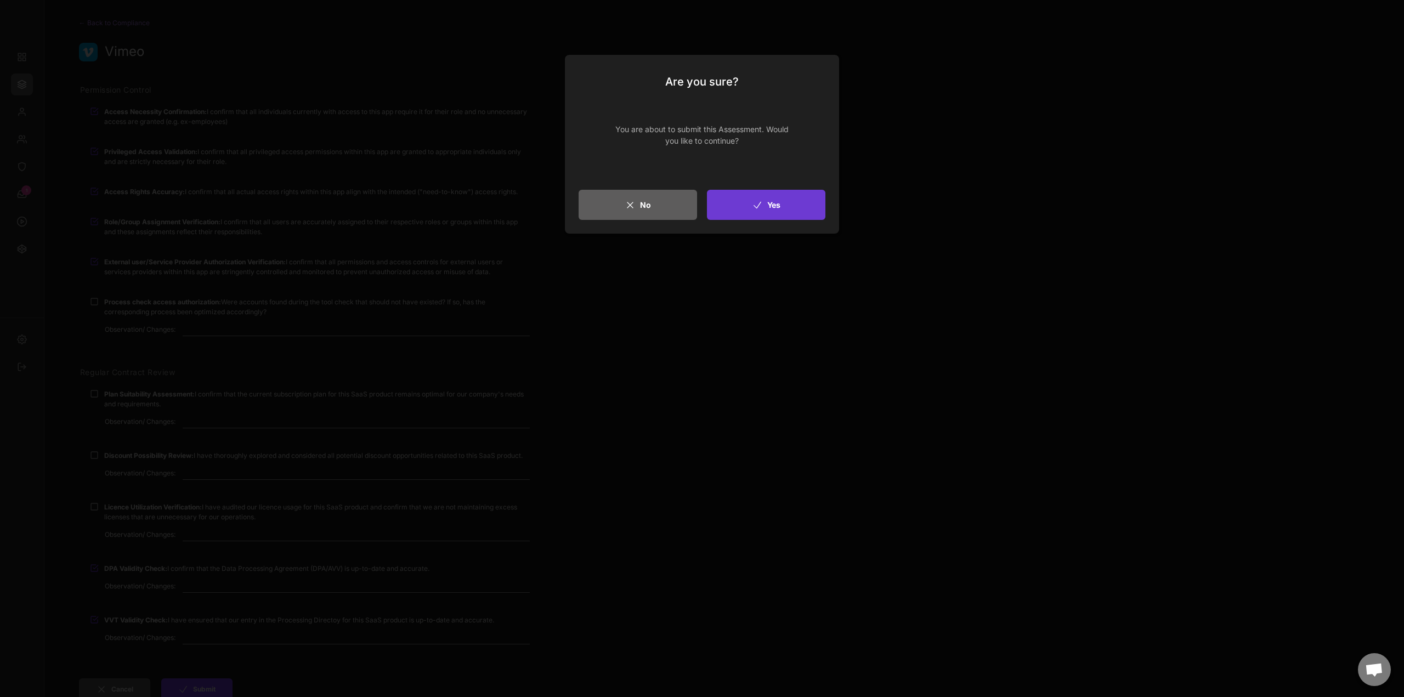
click at [780, 213] on button "Yes" at bounding box center [766, 205] width 118 height 30
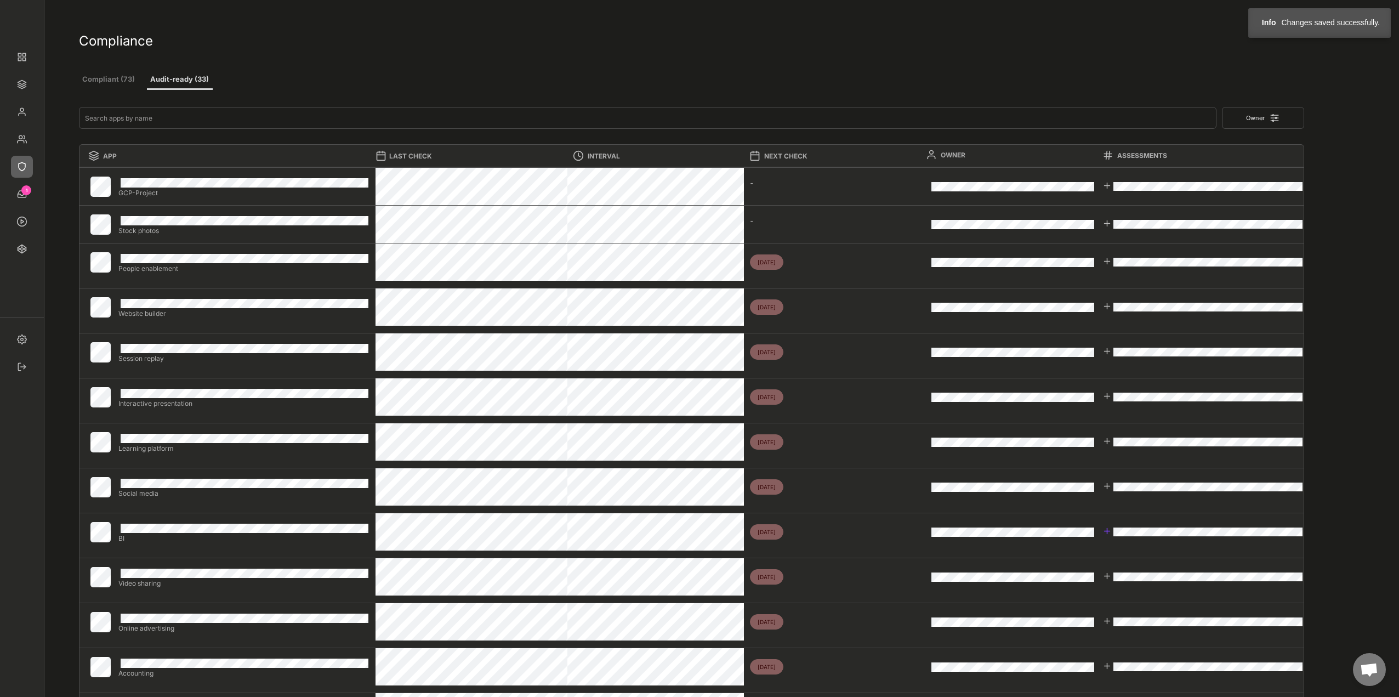
click at [1111, 528] on div at bounding box center [1107, 530] width 9 height 9
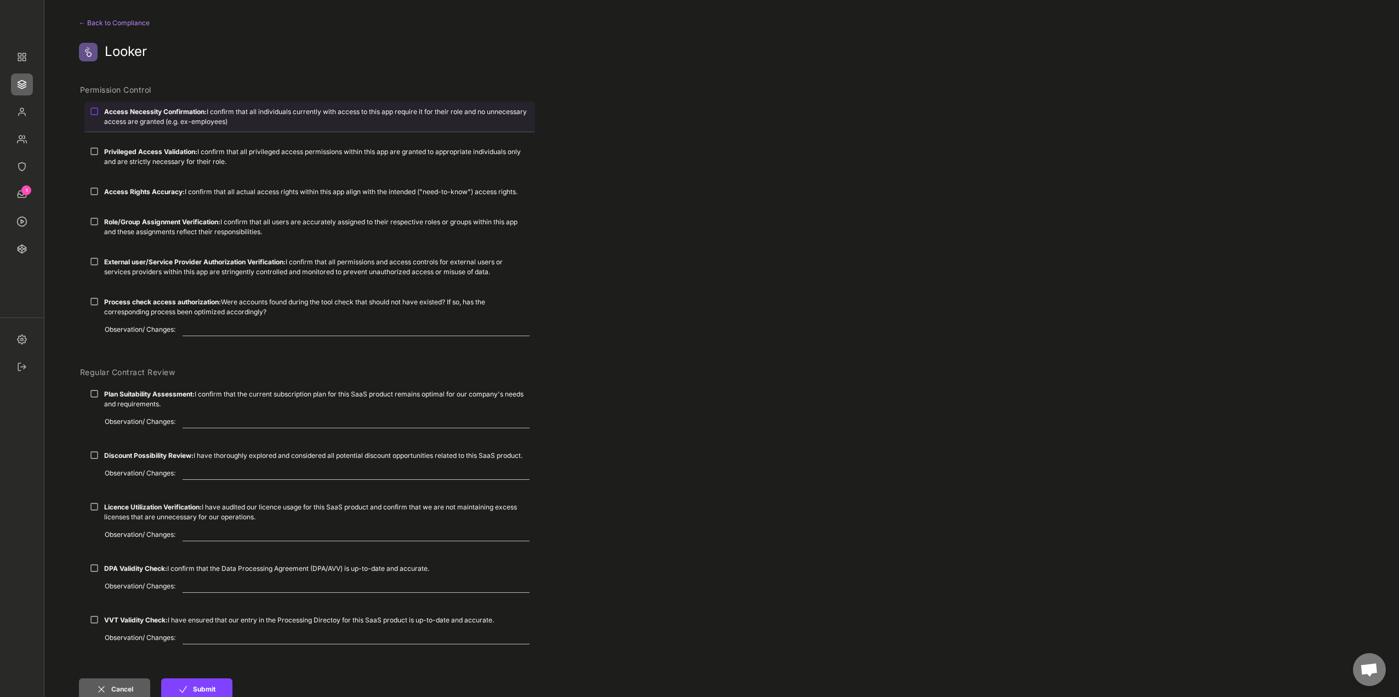
click at [141, 120] on div "Access Necessity Confirmation: I confirm that all individuals currently with ac…" at bounding box center [317, 117] width 426 height 20
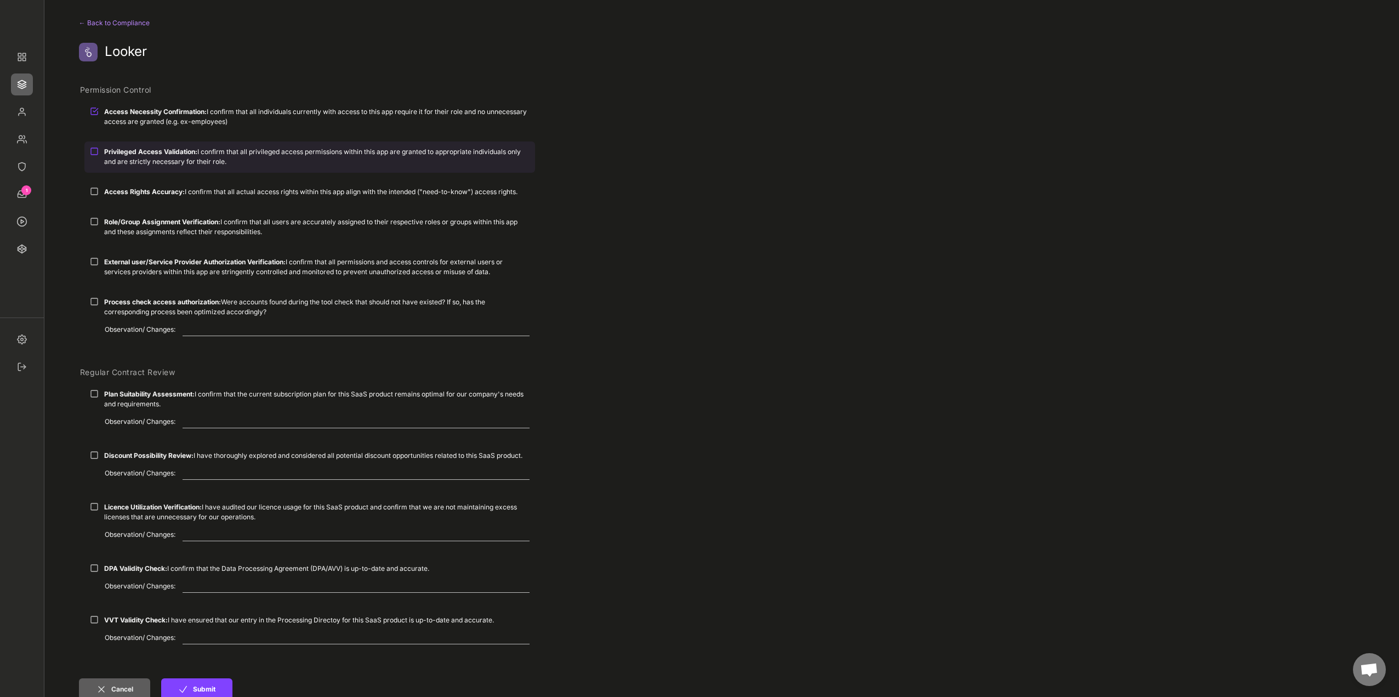
click at [139, 147] on div "Privileged Access Validation: I confirm that all privileged access permissions …" at bounding box center [317, 157] width 426 height 20
click at [146, 182] on div "Access Rights Accuracy: I confirm that all actual access rights within this app…" at bounding box center [309, 192] width 451 height 20
click at [146, 218] on div "Role/Group Assignment Verification: I confirm that all users are accurately ass…" at bounding box center [317, 227] width 426 height 20
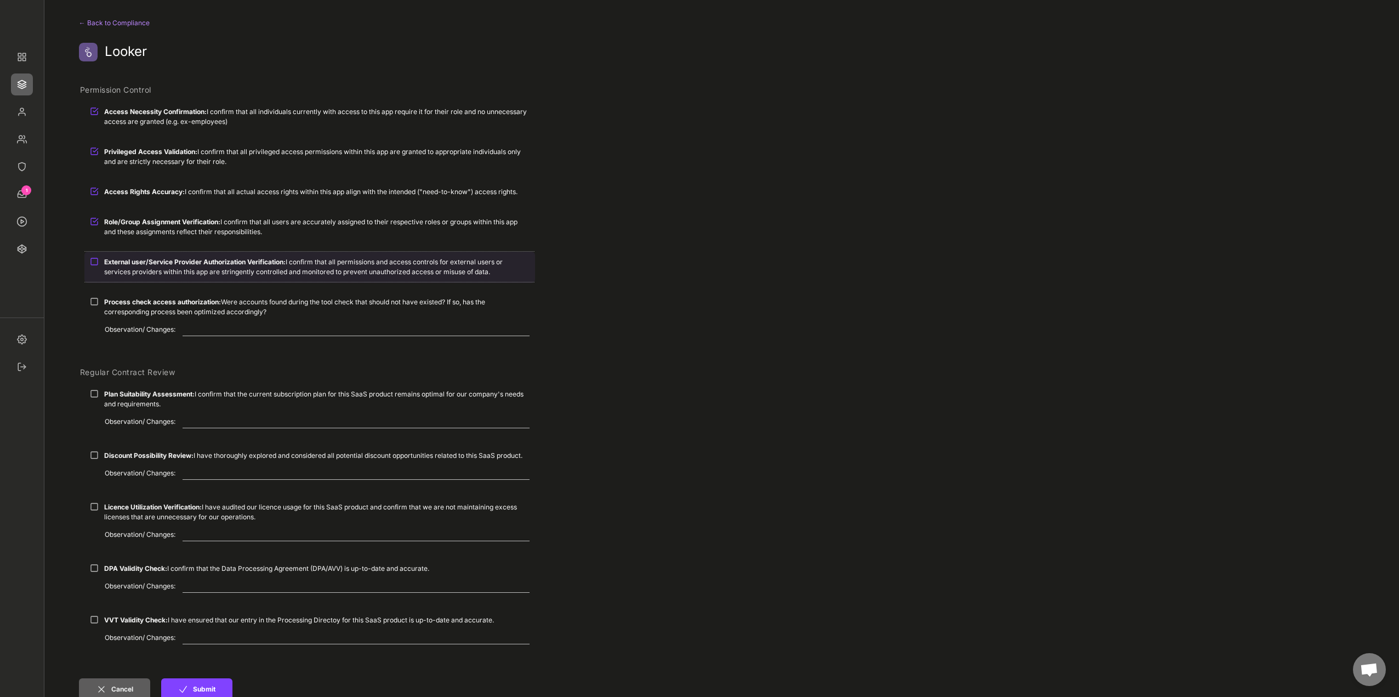
click at [148, 266] on div "External user/Service Provider Authorization Verification: I confirm that all p…" at bounding box center [317, 267] width 426 height 20
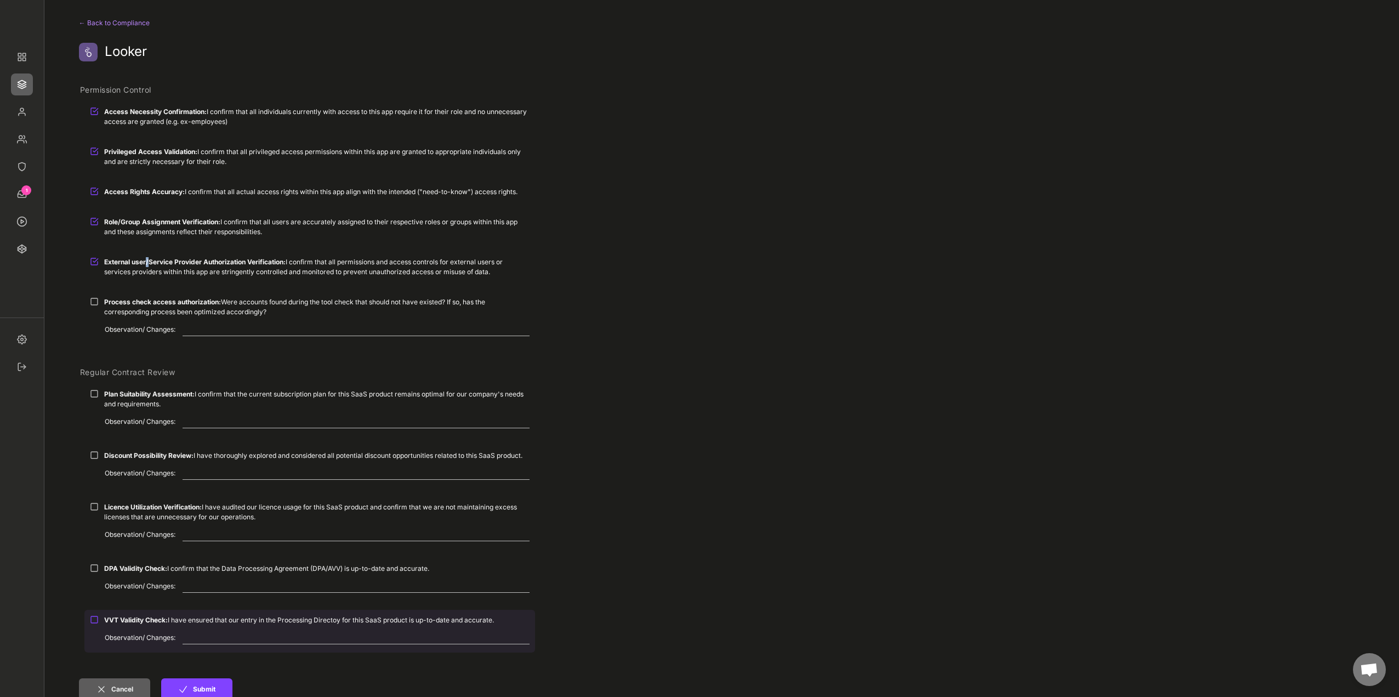
click at [140, 618] on strong "VVT Validity Check:" at bounding box center [136, 620] width 64 height 8
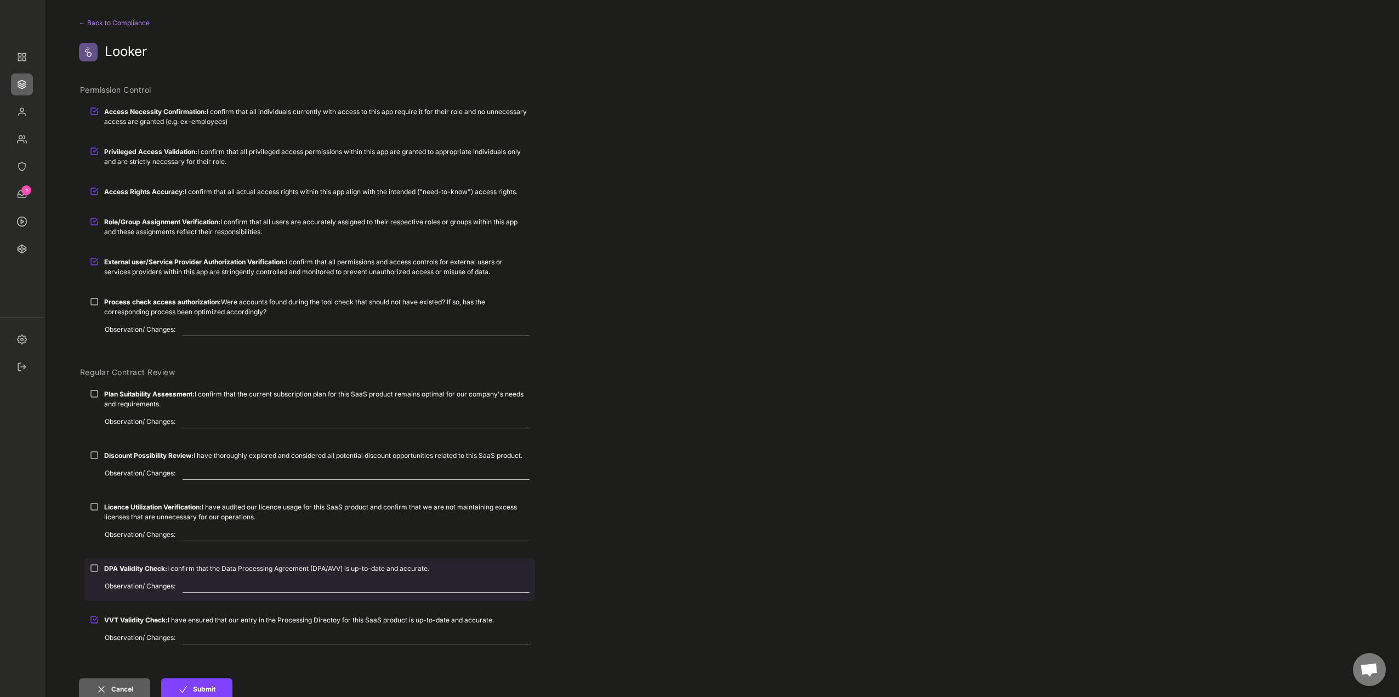
click at [140, 581] on div "Observation/ Changes:" at bounding box center [309, 590] width 451 height 21
click at [134, 564] on div "DPA Validity Check: I confirm that the Data Processing Agreement (DPA/AVV) is u…" at bounding box center [317, 569] width 426 height 10
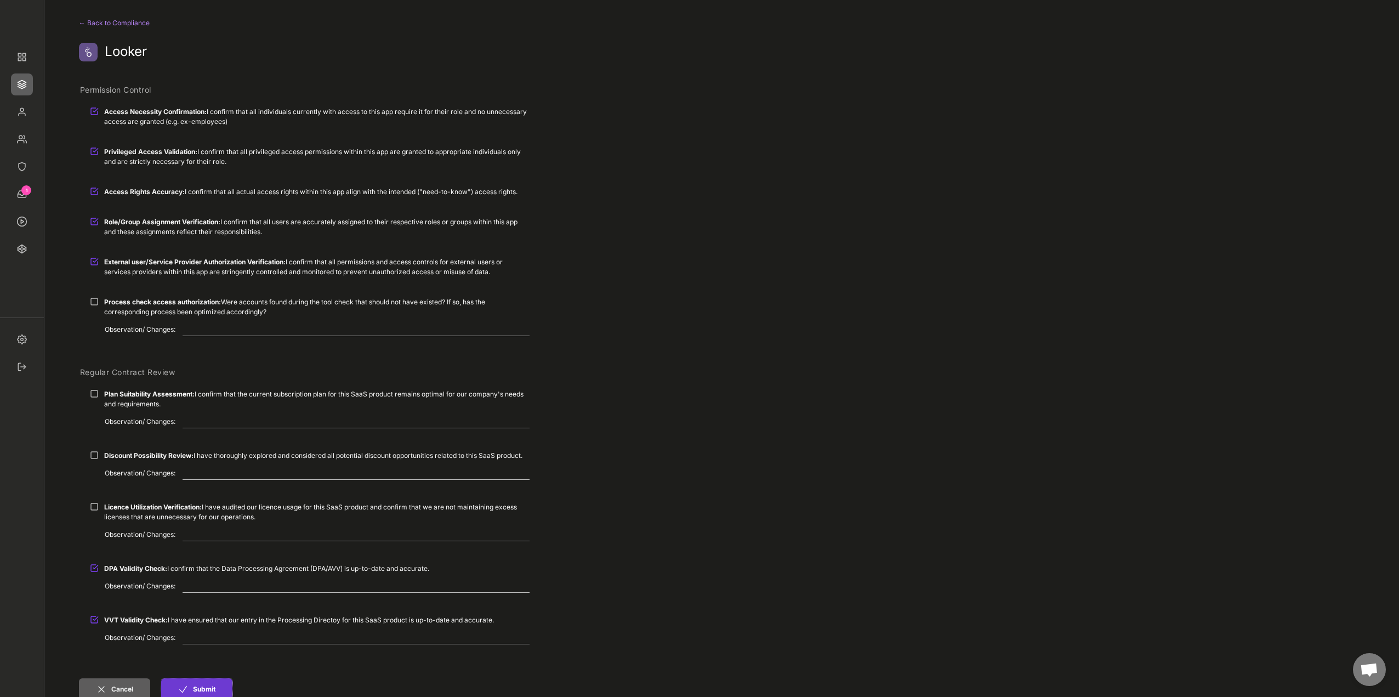
click at [210, 694] on button "Submit" at bounding box center [196, 689] width 71 height 22
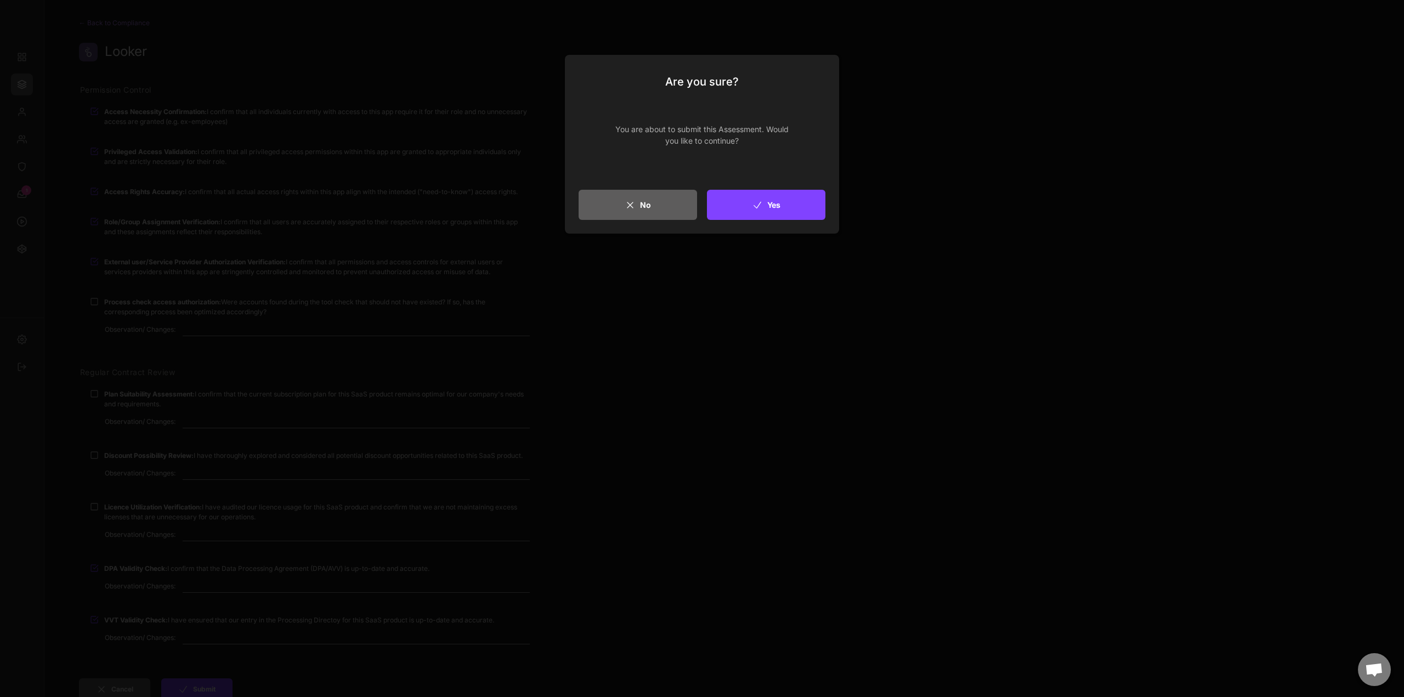
click at [783, 206] on button "Yes" at bounding box center [766, 205] width 118 height 30
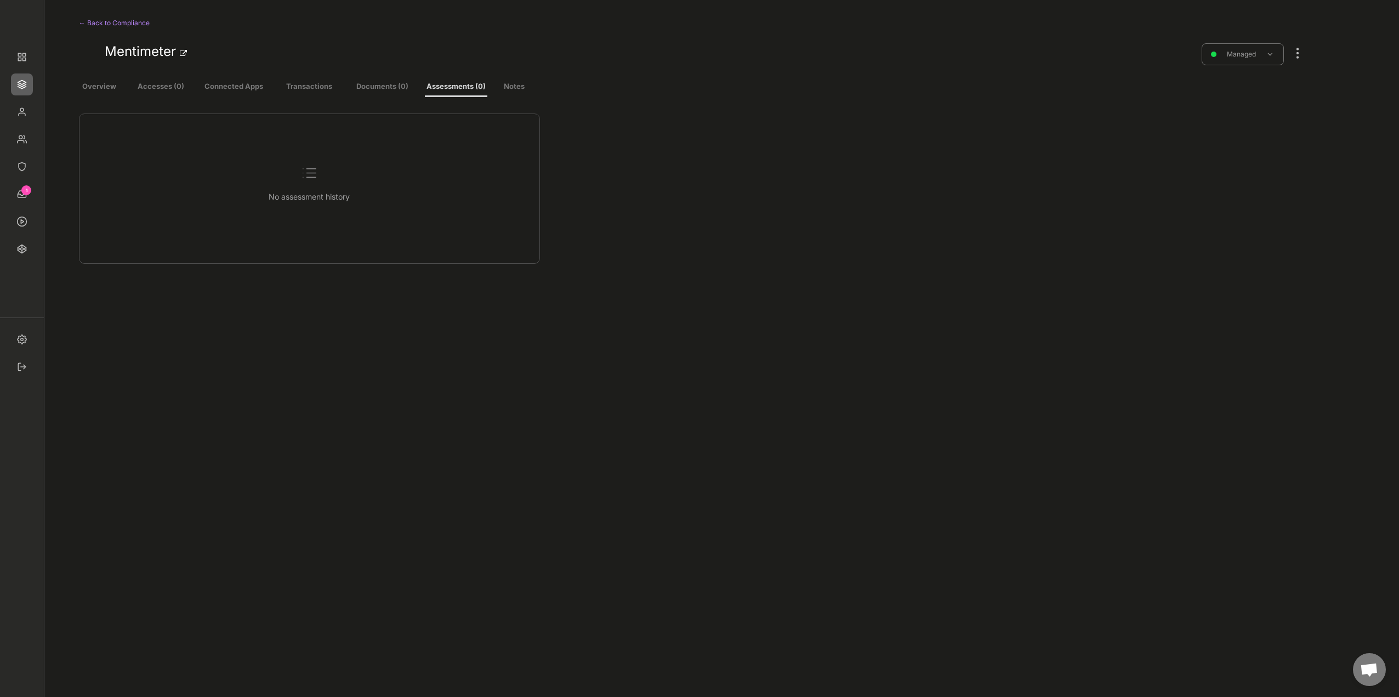
select select ""every_3_months""
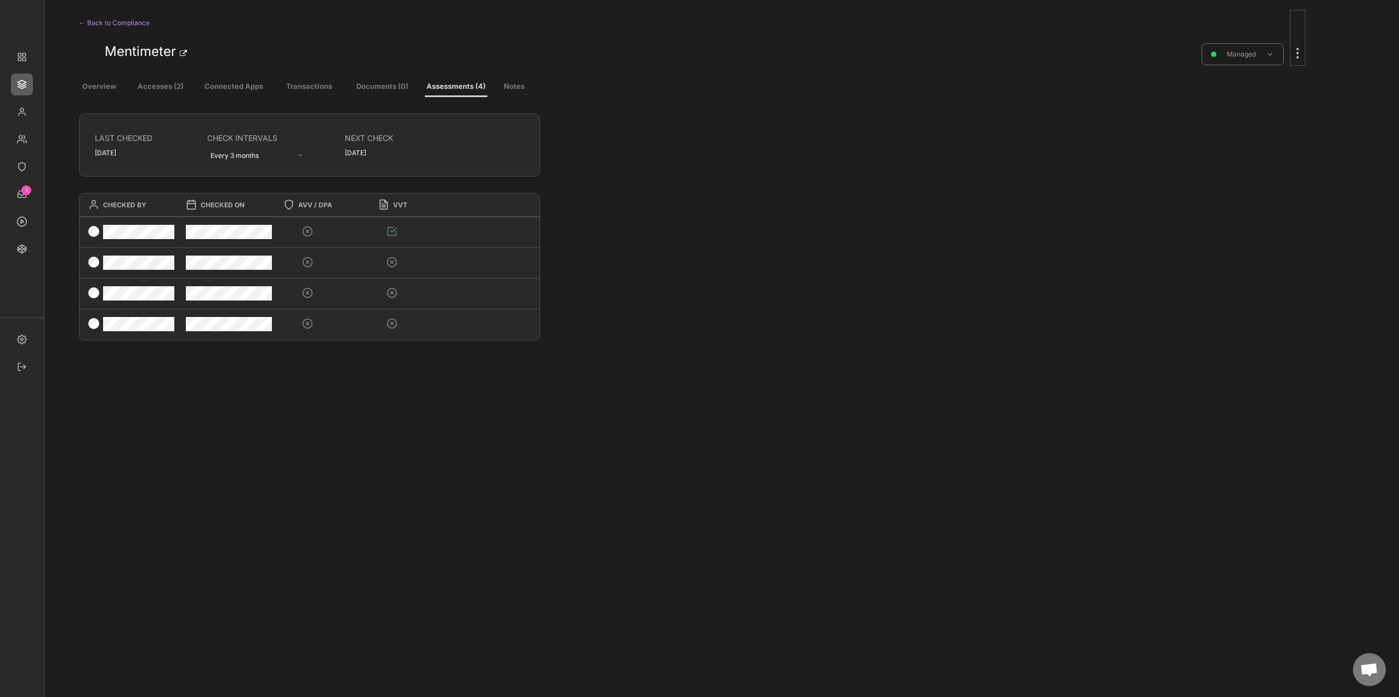
click at [1301, 50] on div at bounding box center [1298, 48] width 14 height 24
drag, startPoint x: 1237, startPoint y: 274, endPoint x: 1090, endPoint y: 294, distance: 148.4
click at [1237, 273] on div "Edit" at bounding box center [1240, 272] width 74 height 10
select select "Unterstützungs-Cloud-Tools unkritisch (A27)"
select select "1348695171700984260__LOOKUP__1665490970956x718098117014067700"
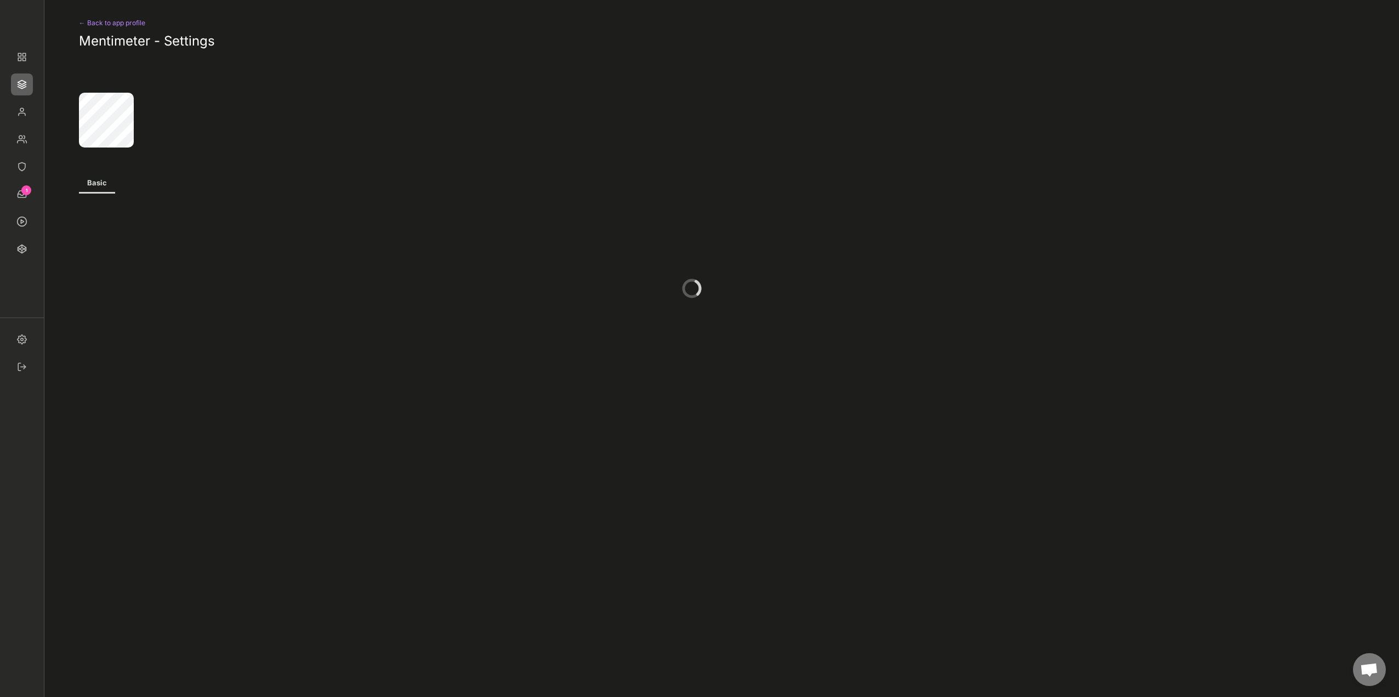
scroll to position [214, 0]
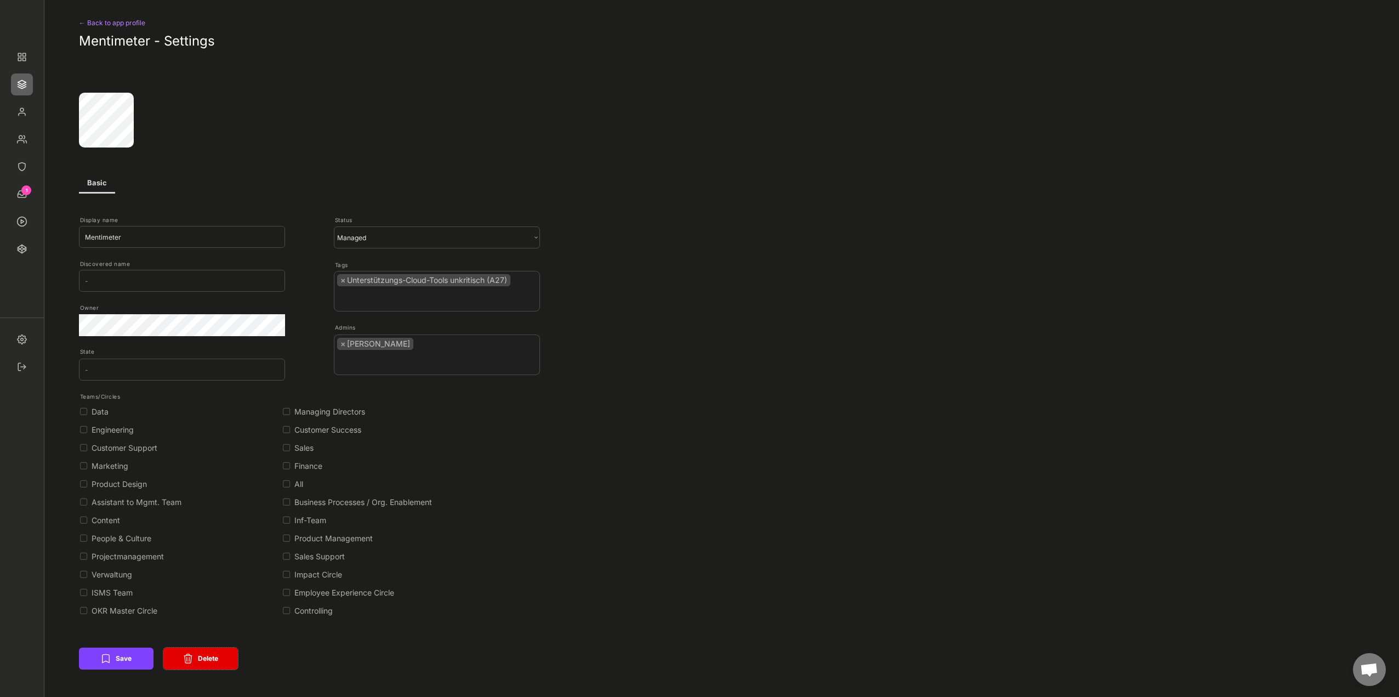
click at [217, 658] on button "Delete" at bounding box center [200, 659] width 75 height 22
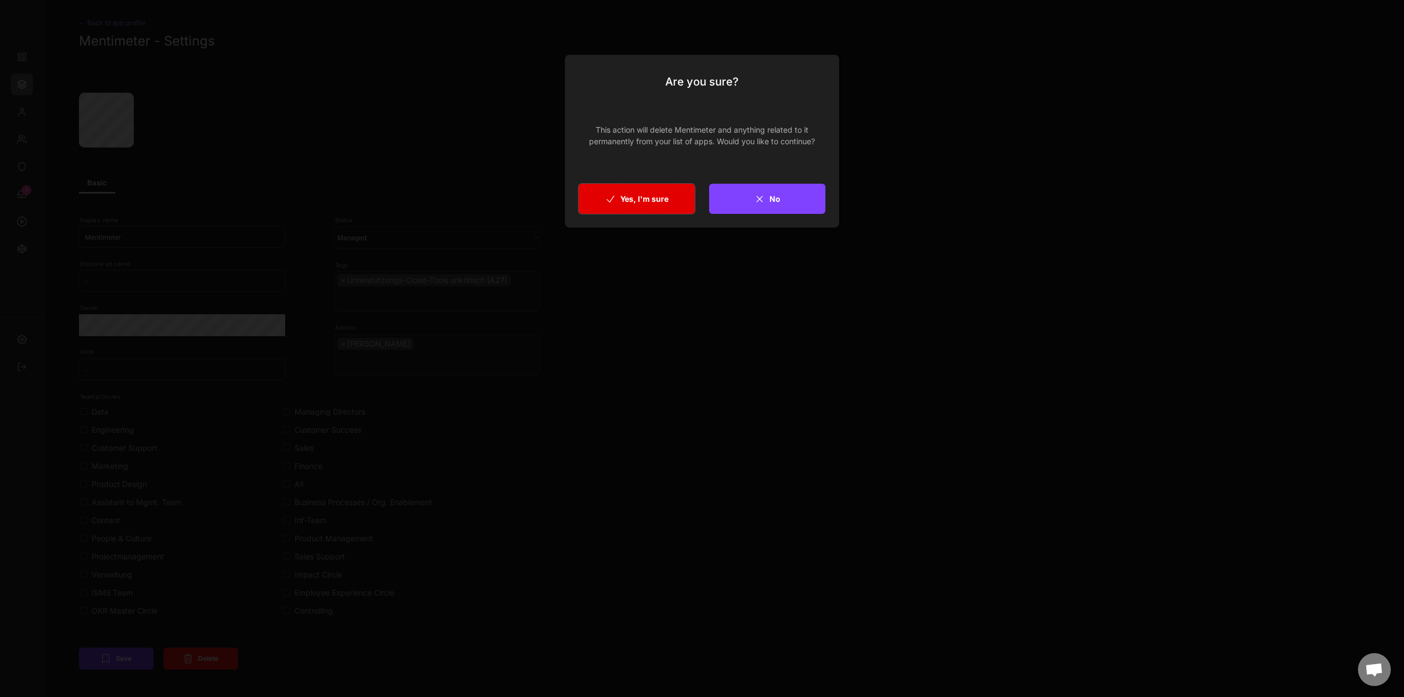
click at [639, 203] on button "Yes, I'm sure" at bounding box center [637, 199] width 116 height 30
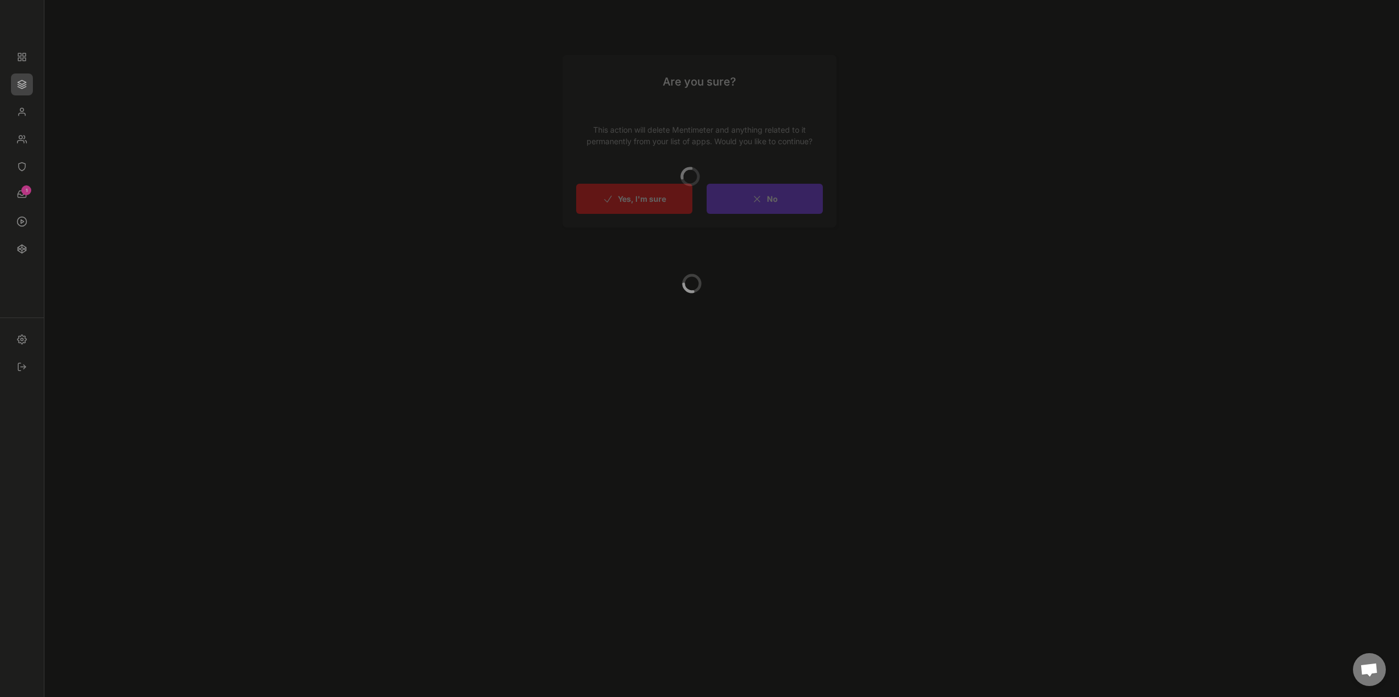
scroll to position [10, 0]
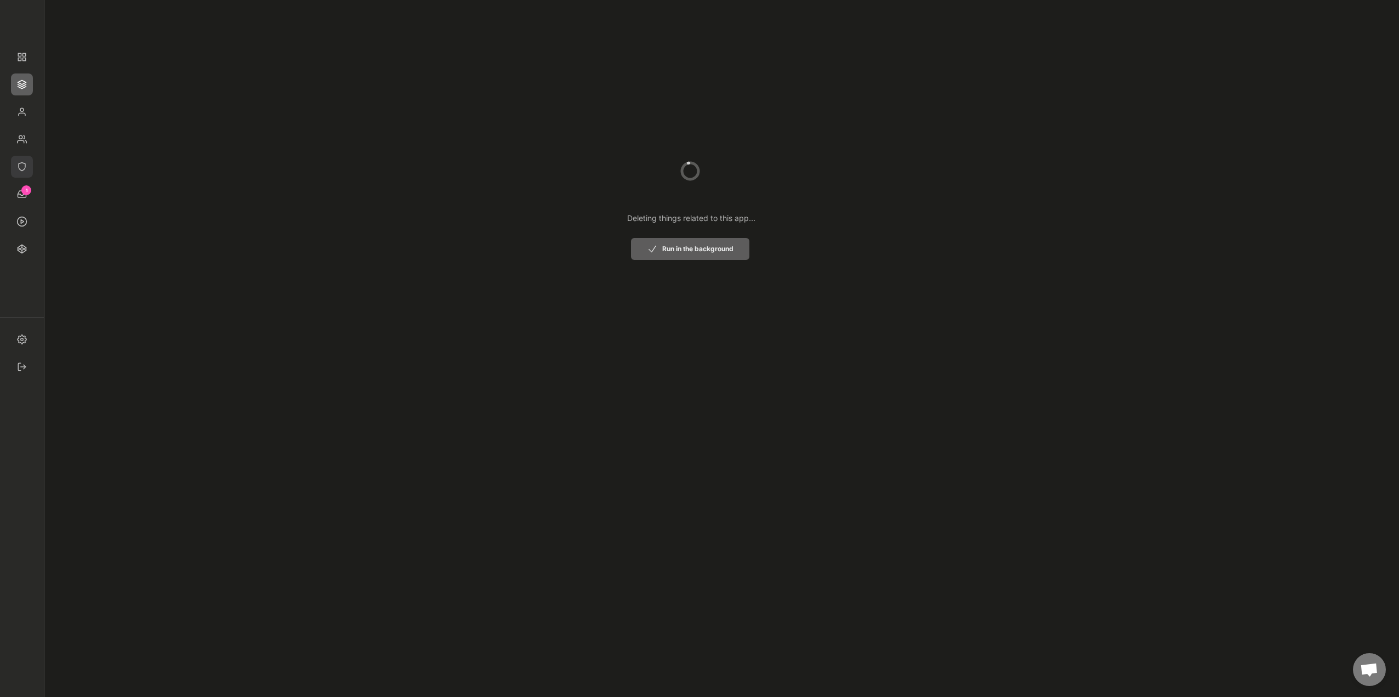
click at [22, 167] on img at bounding box center [22, 167] width 22 height 22
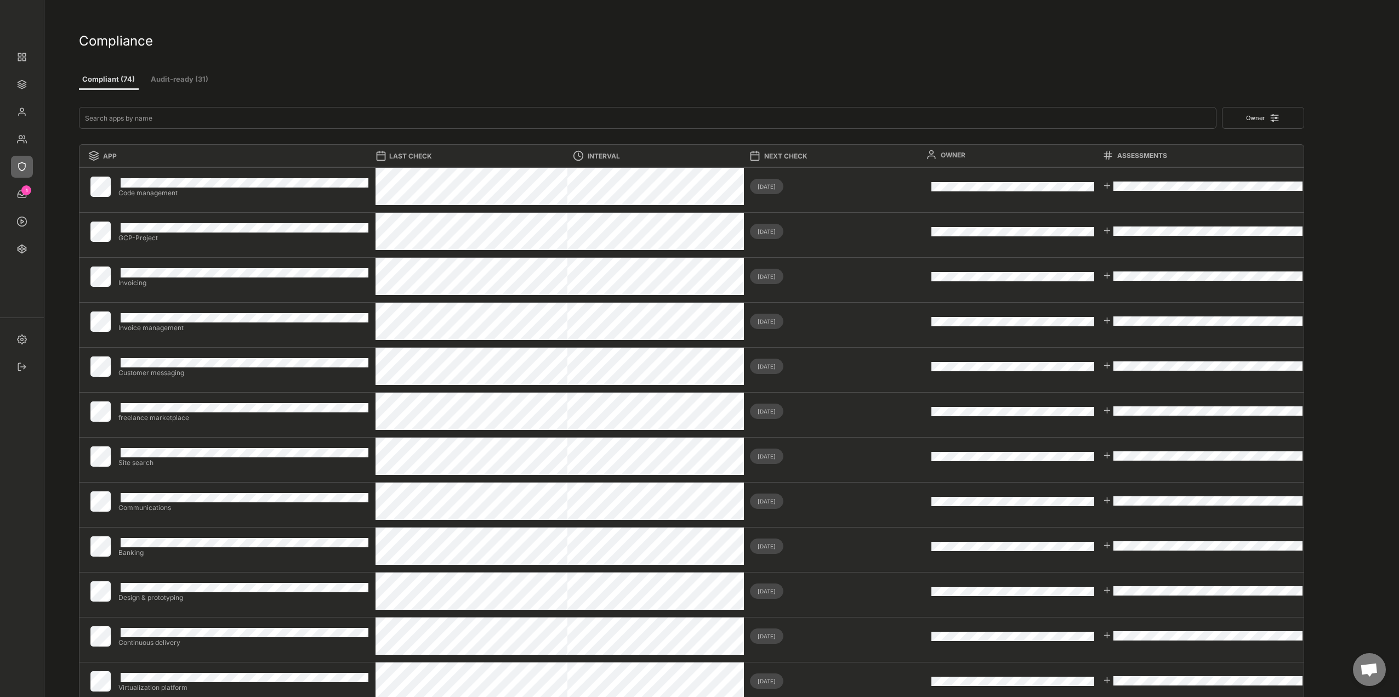
click at [191, 84] on button "Audit-ready (31)" at bounding box center [180, 80] width 66 height 20
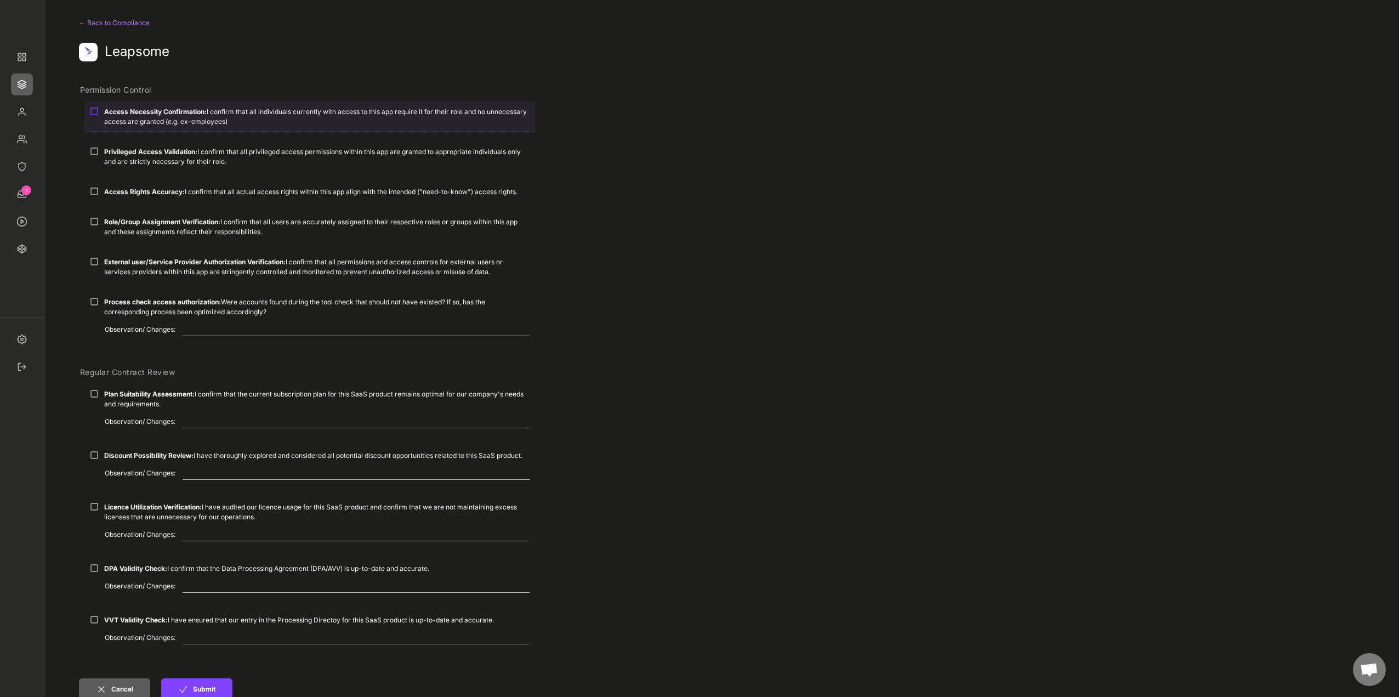
click at [172, 110] on strong "Access Necessity Confirmation:" at bounding box center [155, 111] width 103 height 8
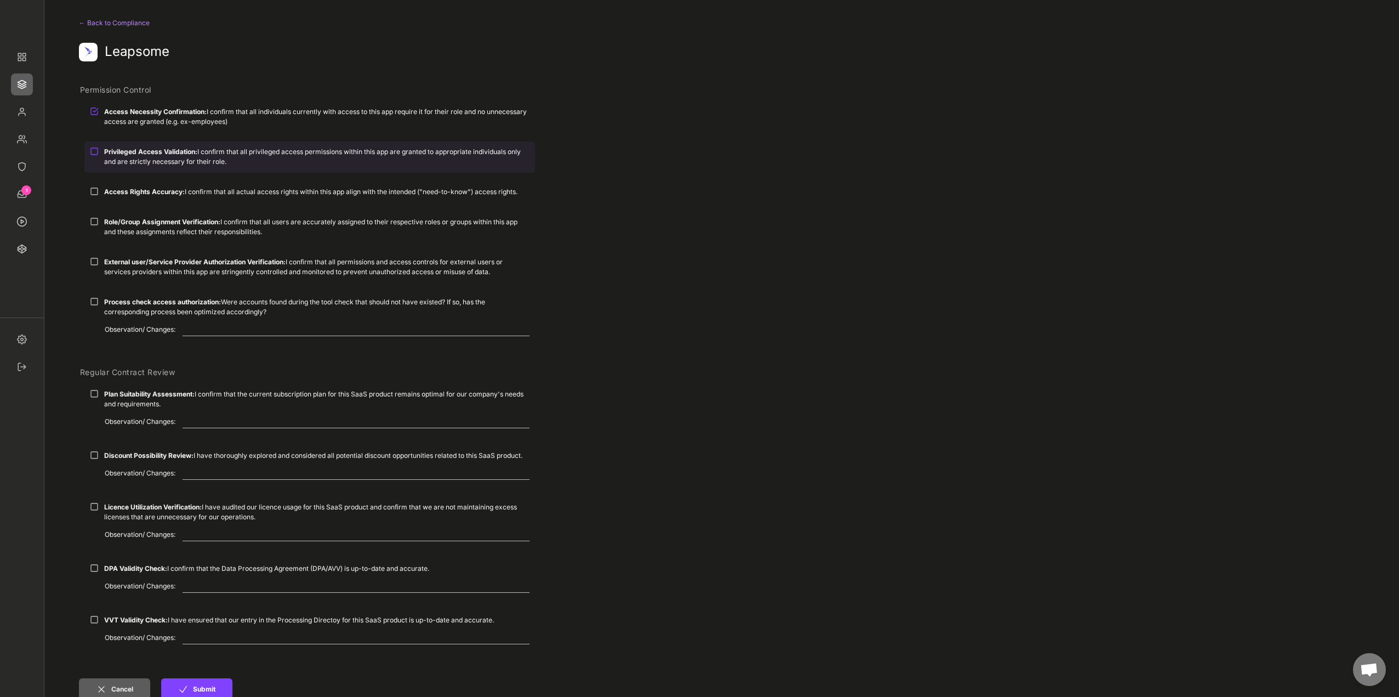
click at [157, 149] on strong "Privileged Access Validation:" at bounding box center [150, 152] width 93 height 8
click at [154, 176] on div "Privileged Access Validation: I confirm that all privileged access permissions …" at bounding box center [309, 161] width 451 height 40
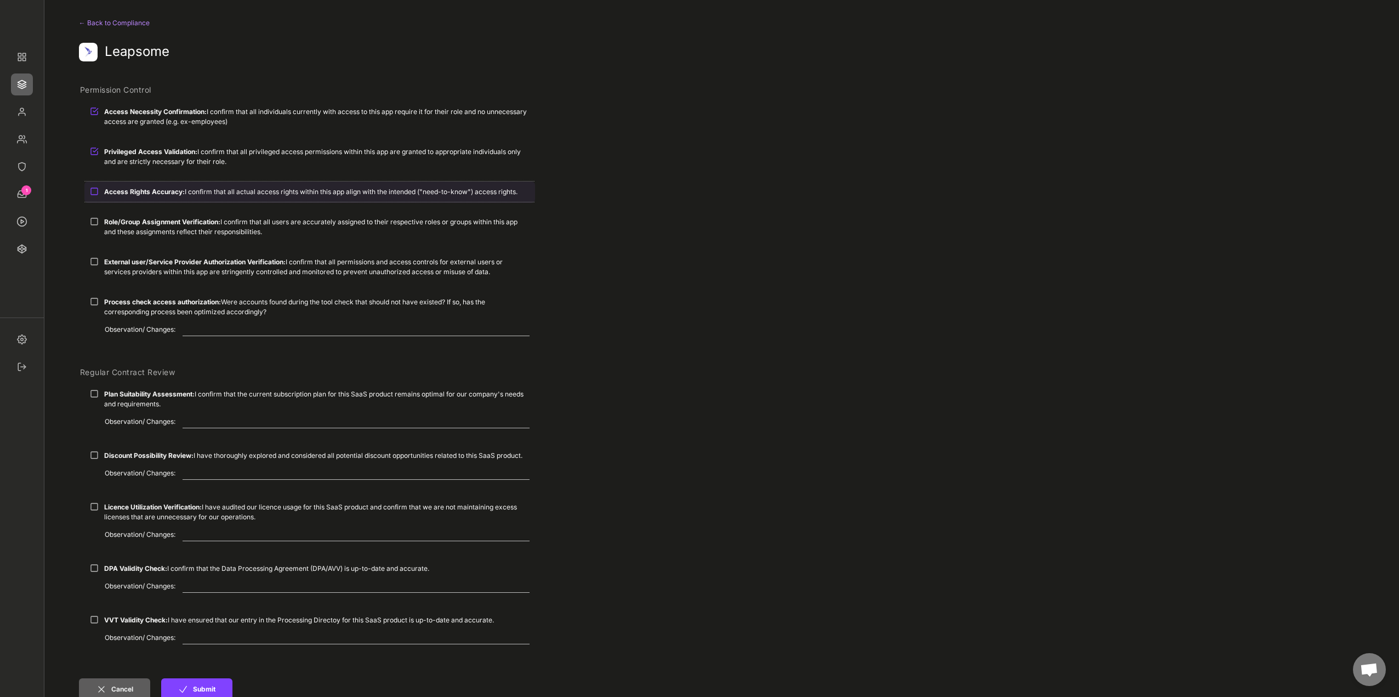
click at [153, 186] on div "Access Rights Accuracy: I confirm that all actual access rights within this app…" at bounding box center [309, 192] width 451 height 20
click at [157, 217] on div "Role/Group Assignment Verification: I confirm that all users are accurately ass…" at bounding box center [309, 227] width 451 height 30
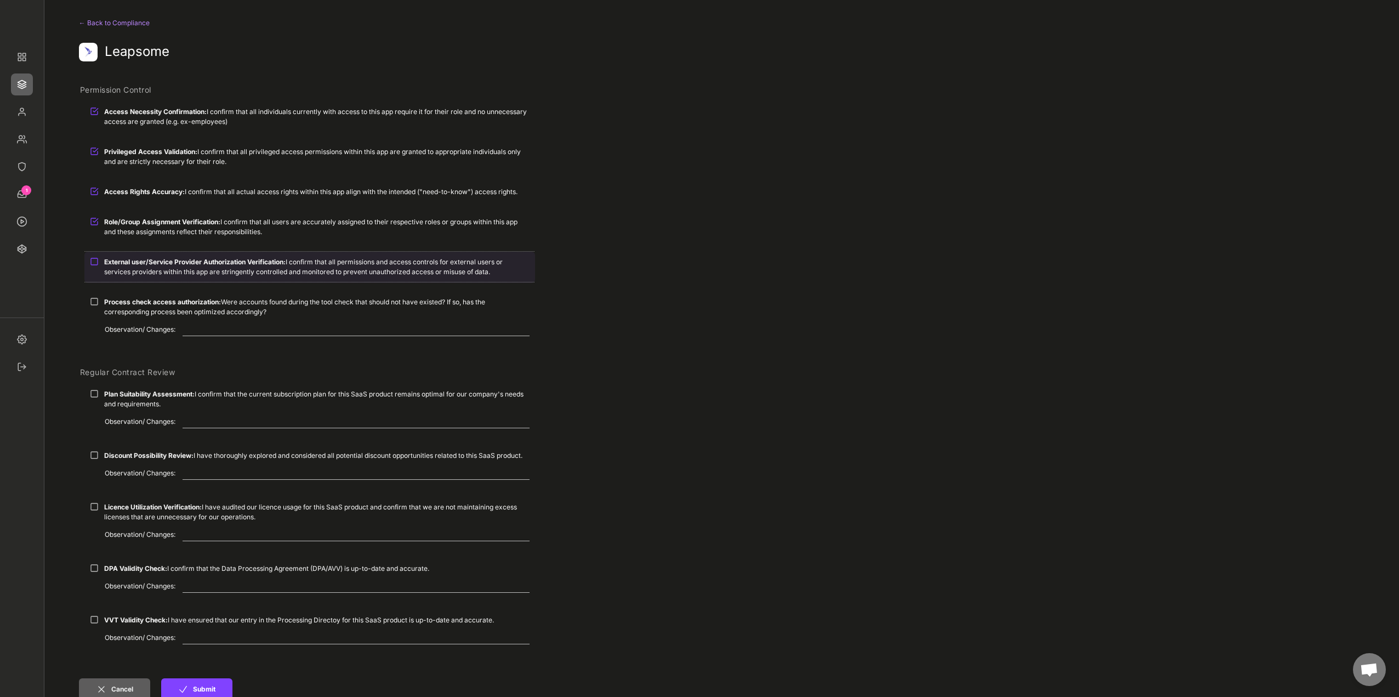
click at [175, 261] on strong "External user/Service Provider Authorization Verification:" at bounding box center [195, 262] width 182 height 8
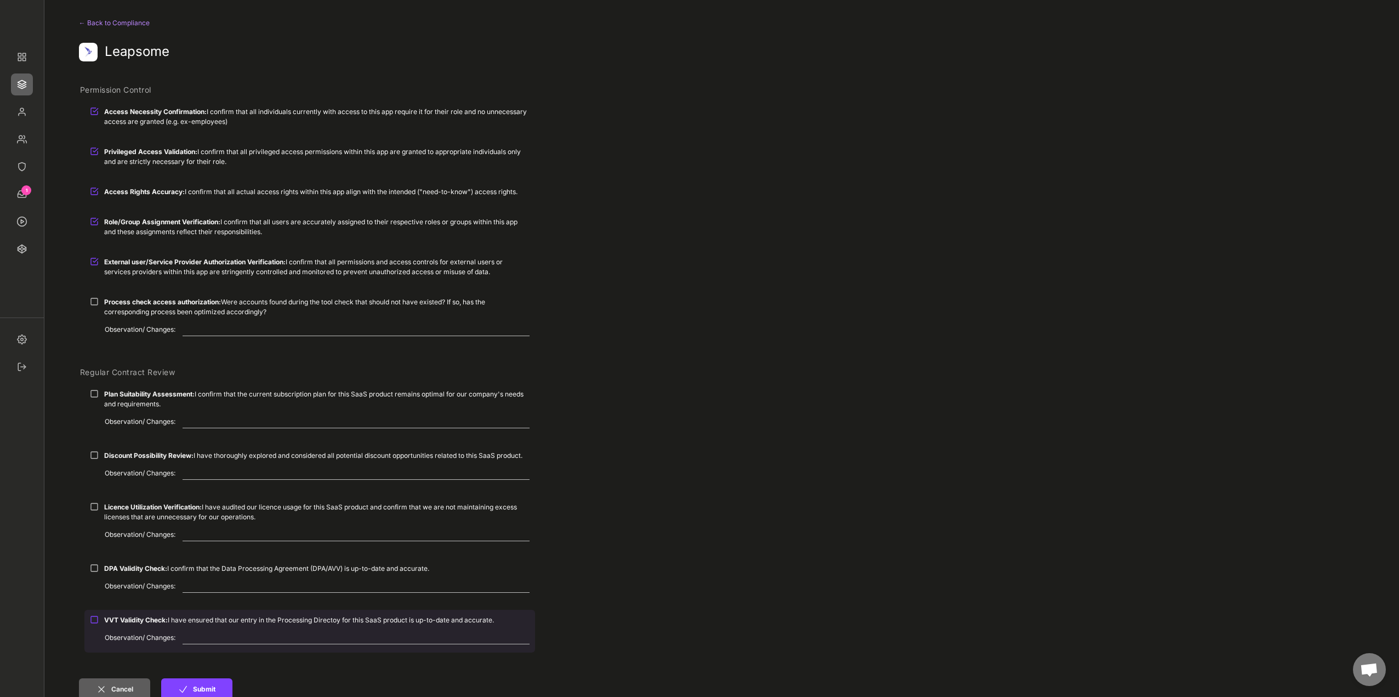
drag, startPoint x: 150, startPoint y: 628, endPoint x: 138, endPoint y: 603, distance: 28.2
click at [150, 627] on div "VVT Validity Check: I have ensured that our entry in the Processing Directoy fo…" at bounding box center [309, 620] width 451 height 20
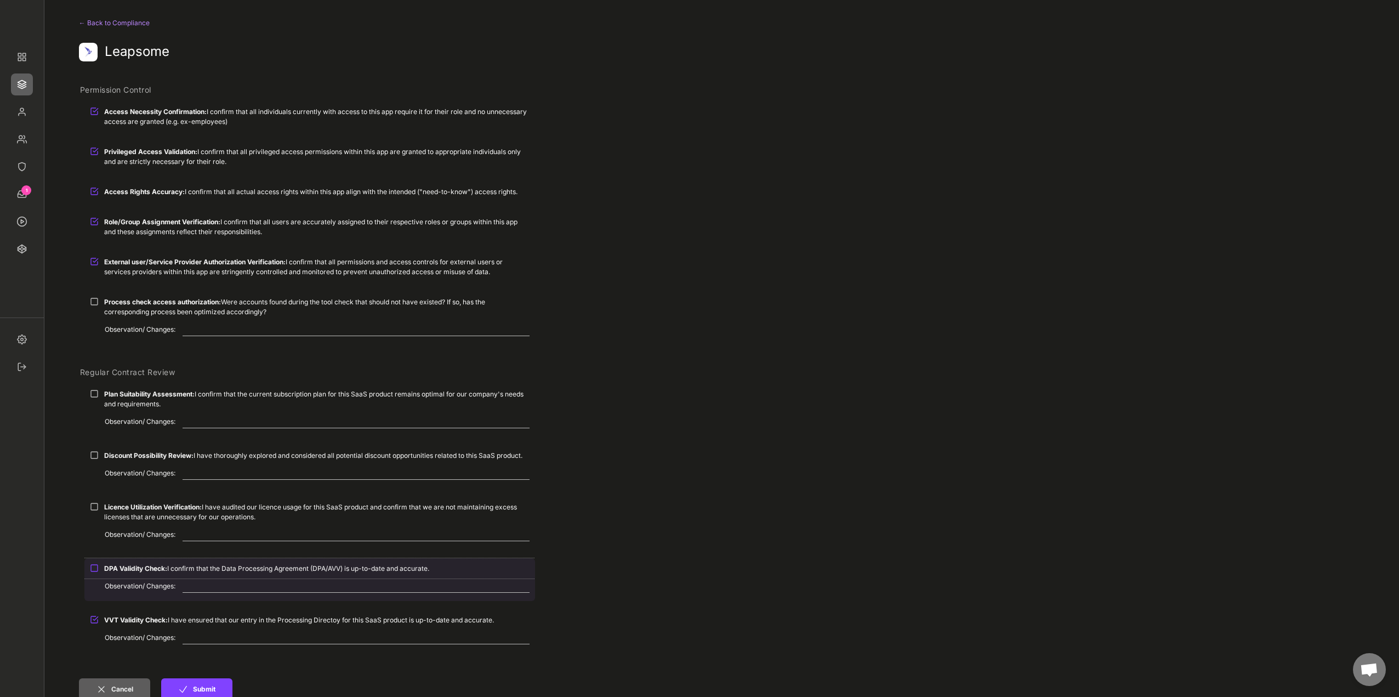
click at [118, 576] on div "DPA Validity Check: I confirm that the Data Processing Agreement (DPA/AVV) is u…" at bounding box center [309, 568] width 451 height 20
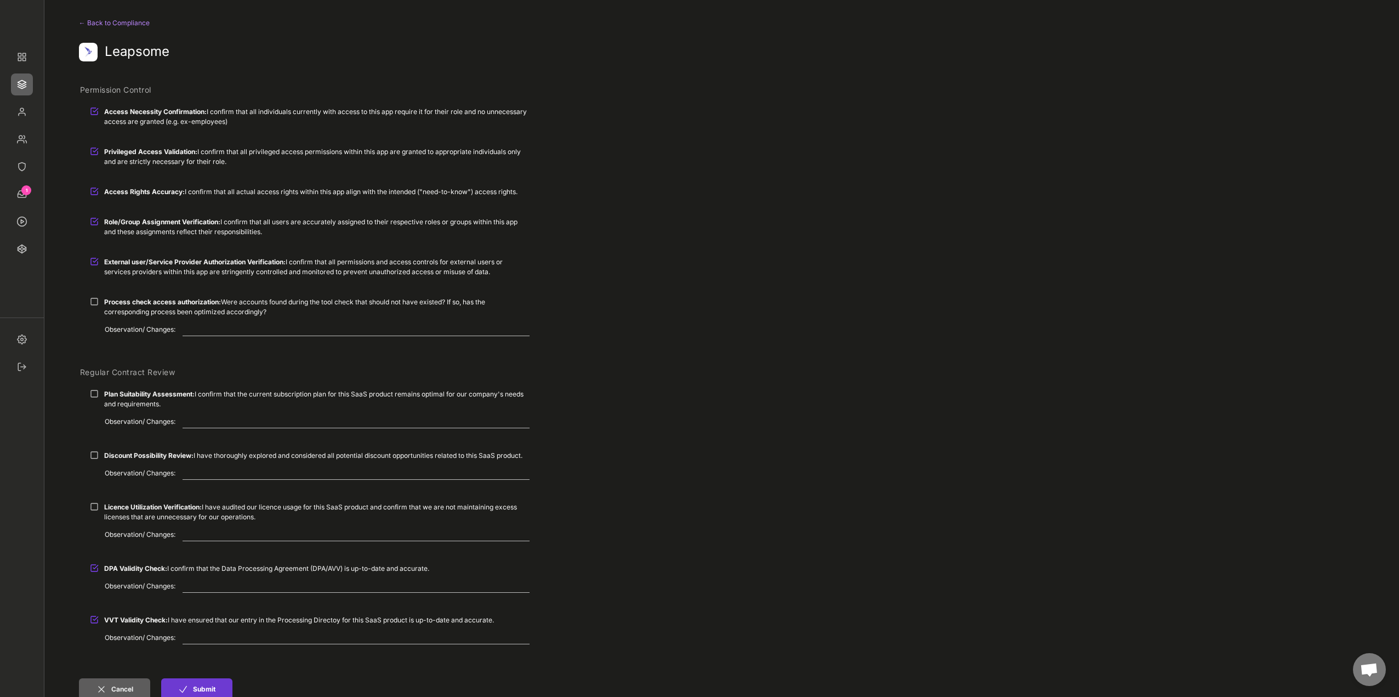
click at [203, 684] on button "Submit" at bounding box center [196, 689] width 71 height 22
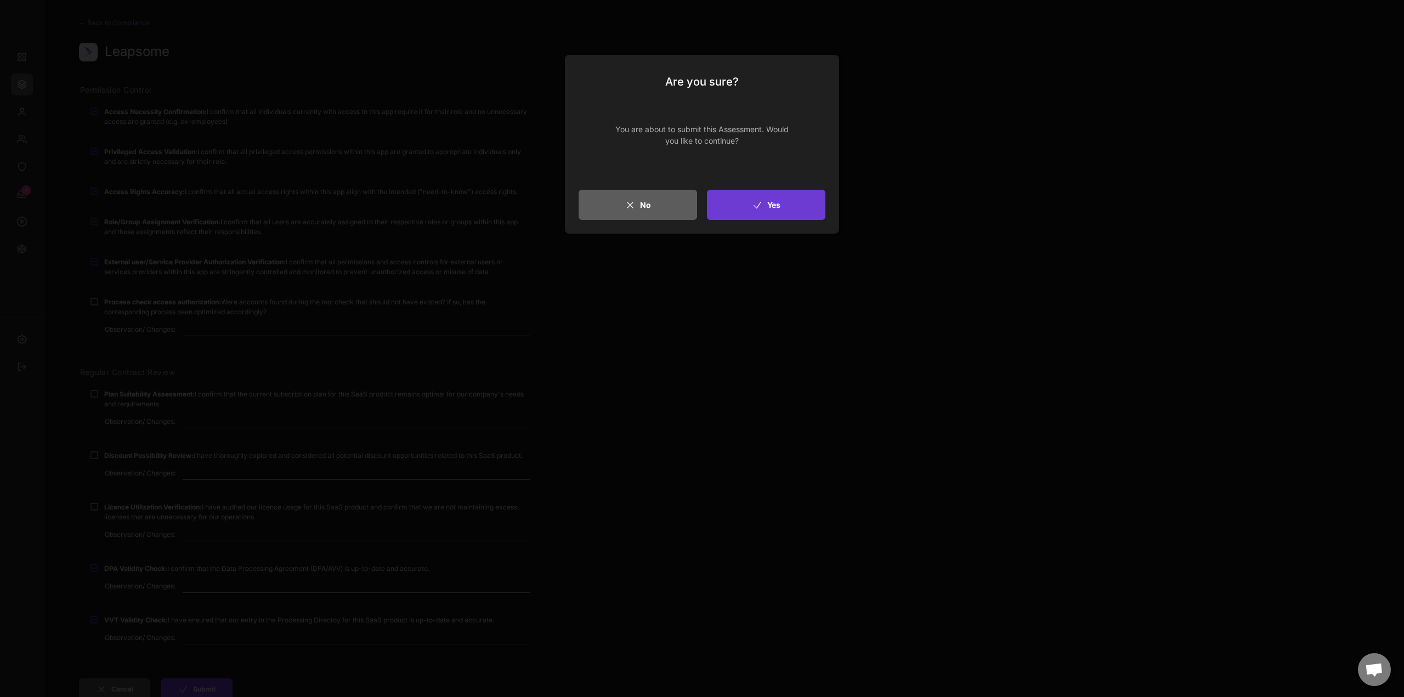
click at [749, 208] on button "Yes" at bounding box center [766, 205] width 118 height 30
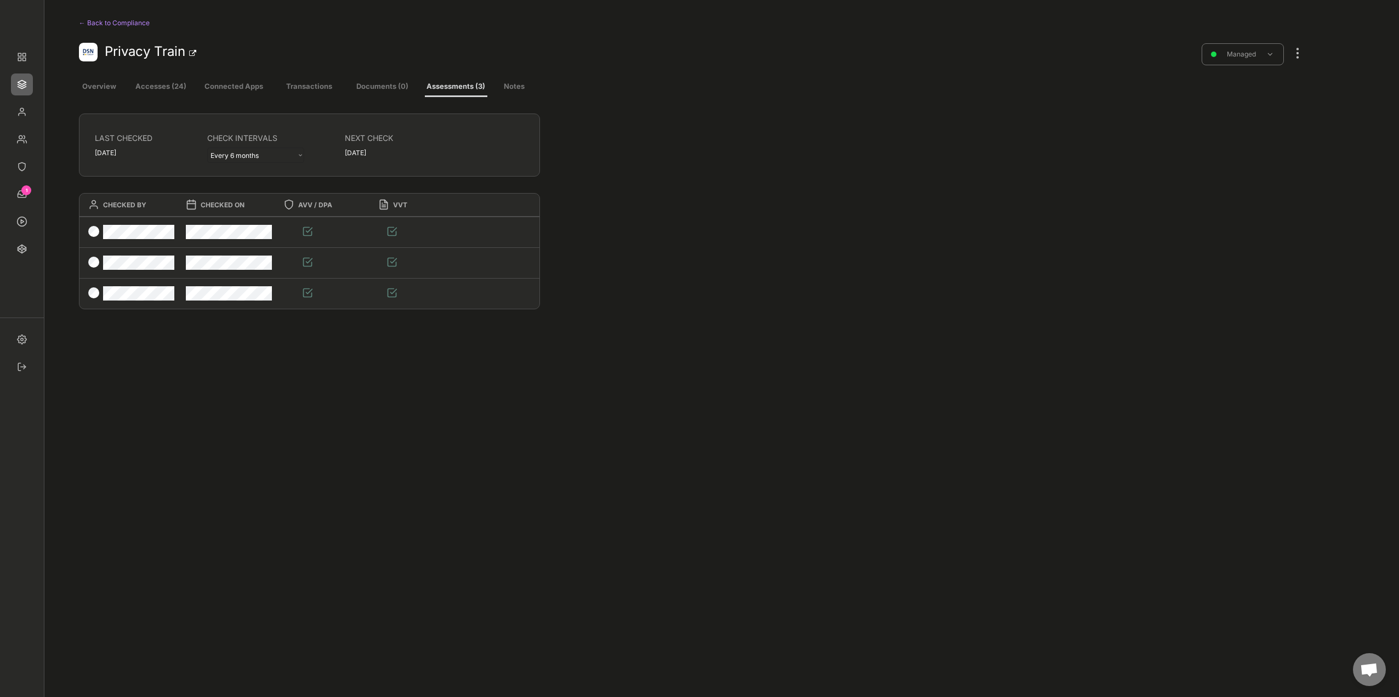
click at [1302, 56] on div at bounding box center [1298, 48] width 14 height 24
click at [1228, 276] on div "Edit" at bounding box center [1233, 271] width 108 height 22
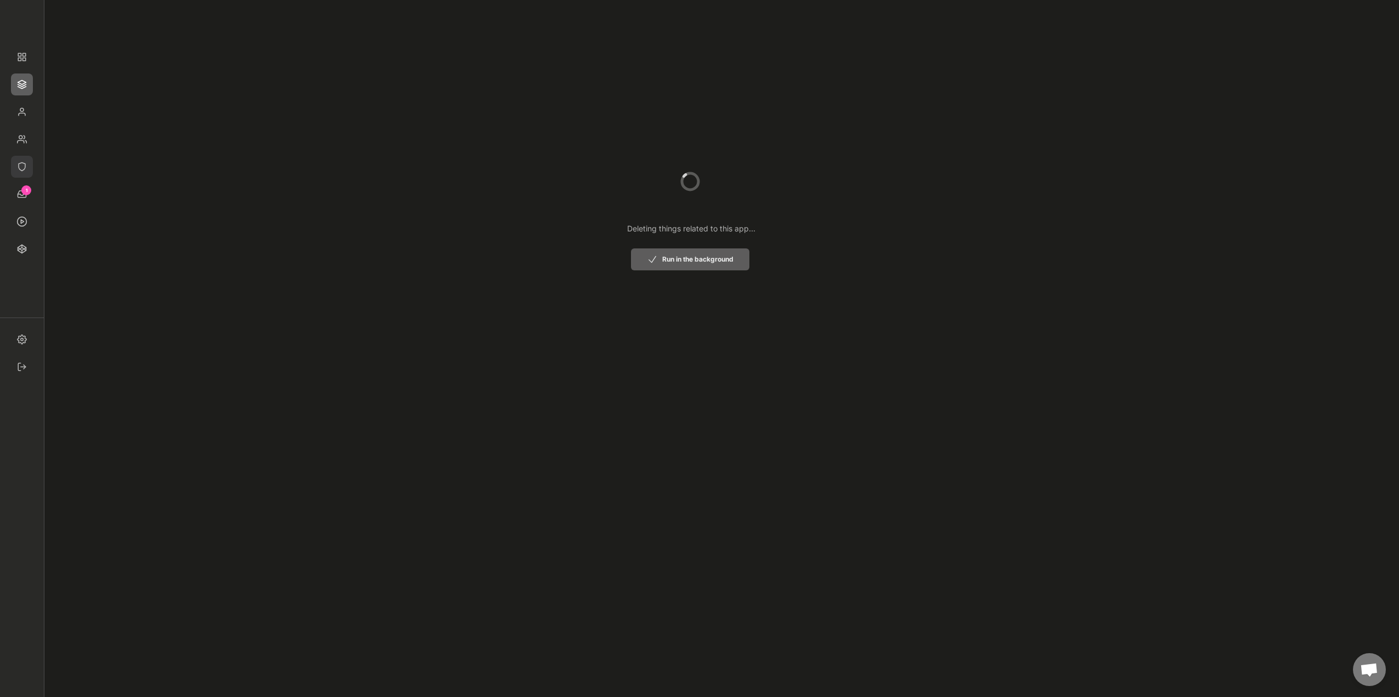
click at [24, 162] on img at bounding box center [22, 167] width 22 height 22
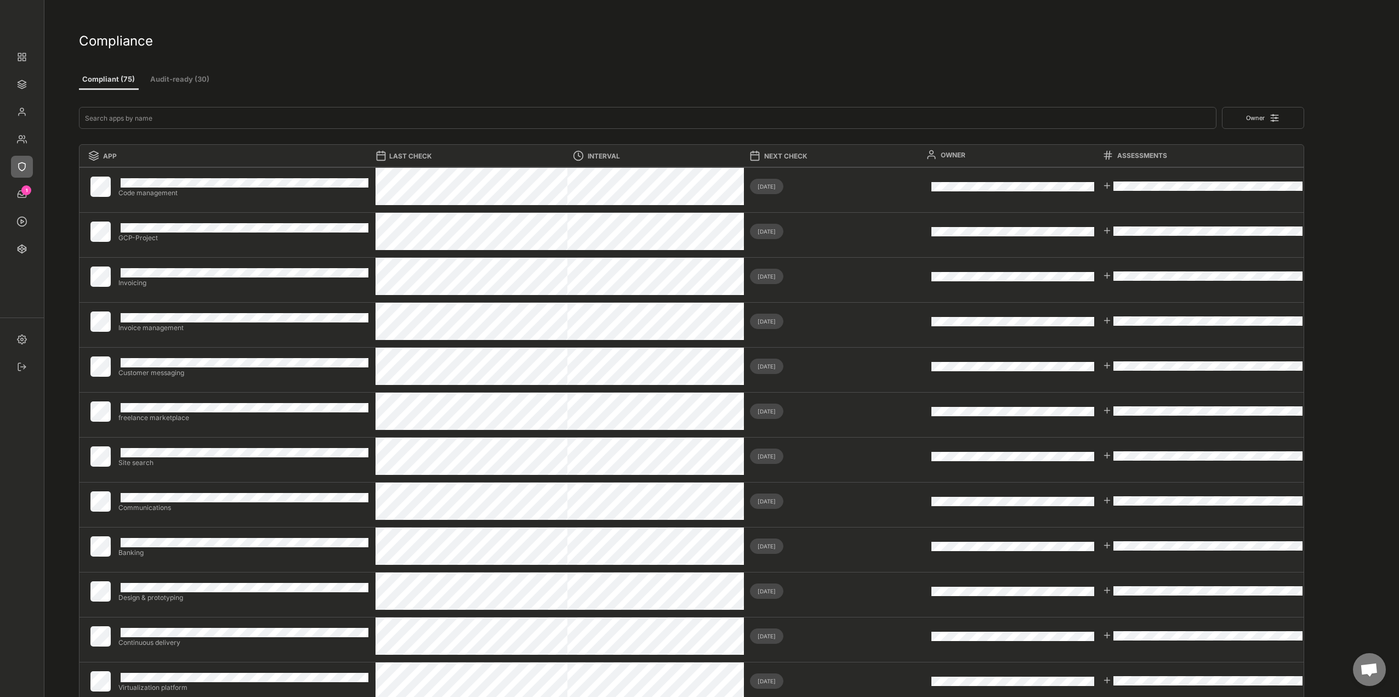
click at [171, 82] on button "Audit-ready (30)" at bounding box center [180, 80] width 66 height 20
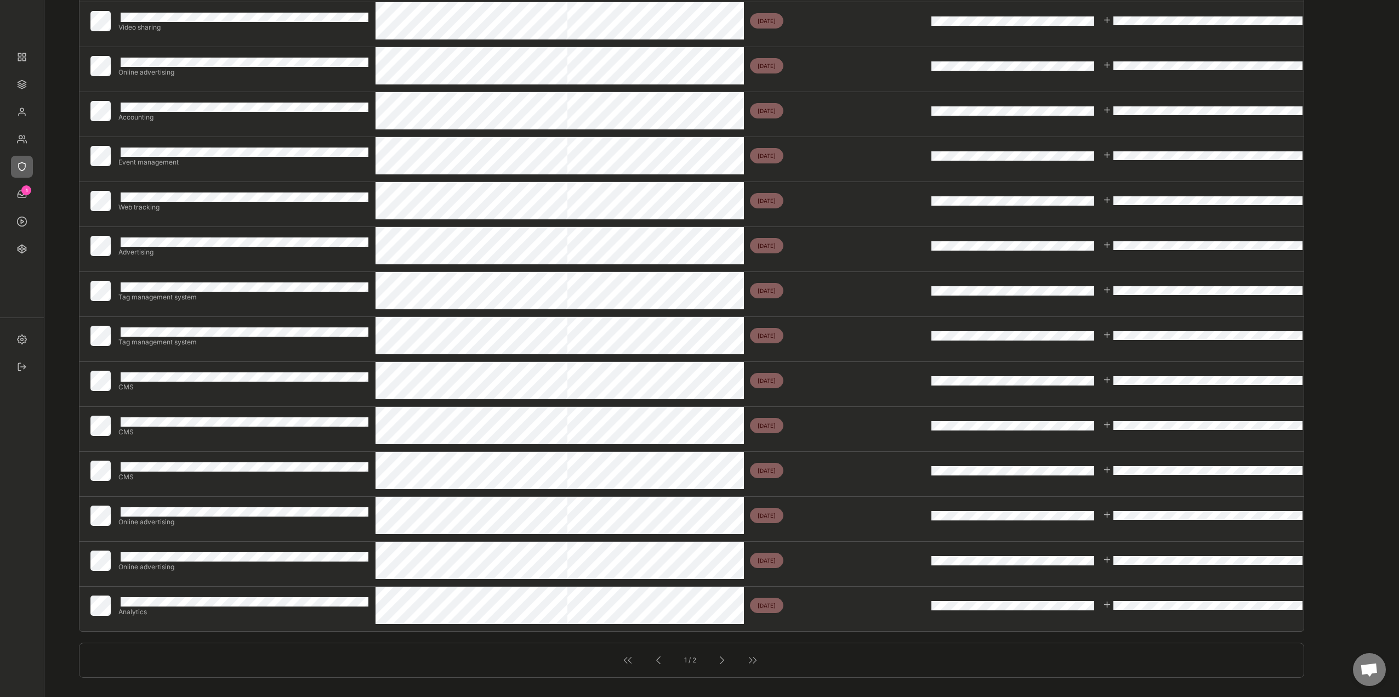
scroll to position [494, 0]
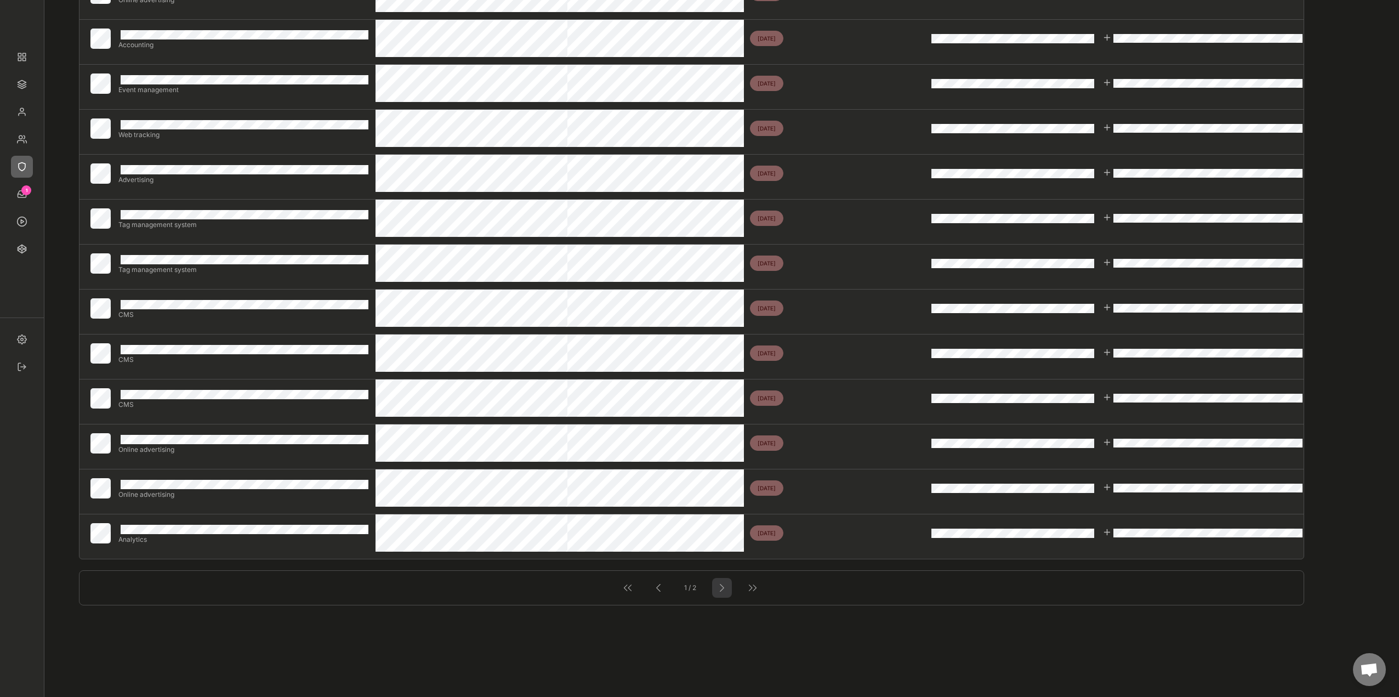
click at [724, 594] on div at bounding box center [722, 588] width 14 height 14
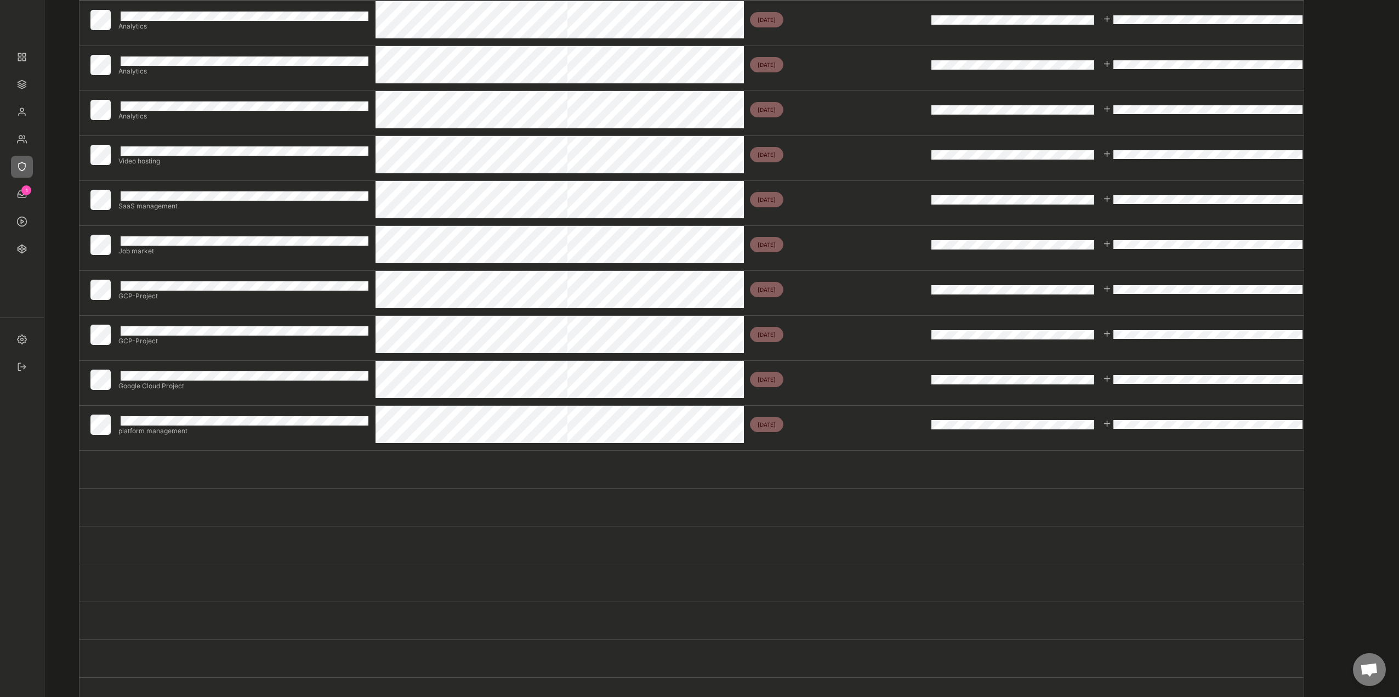
scroll to position [165, 0]
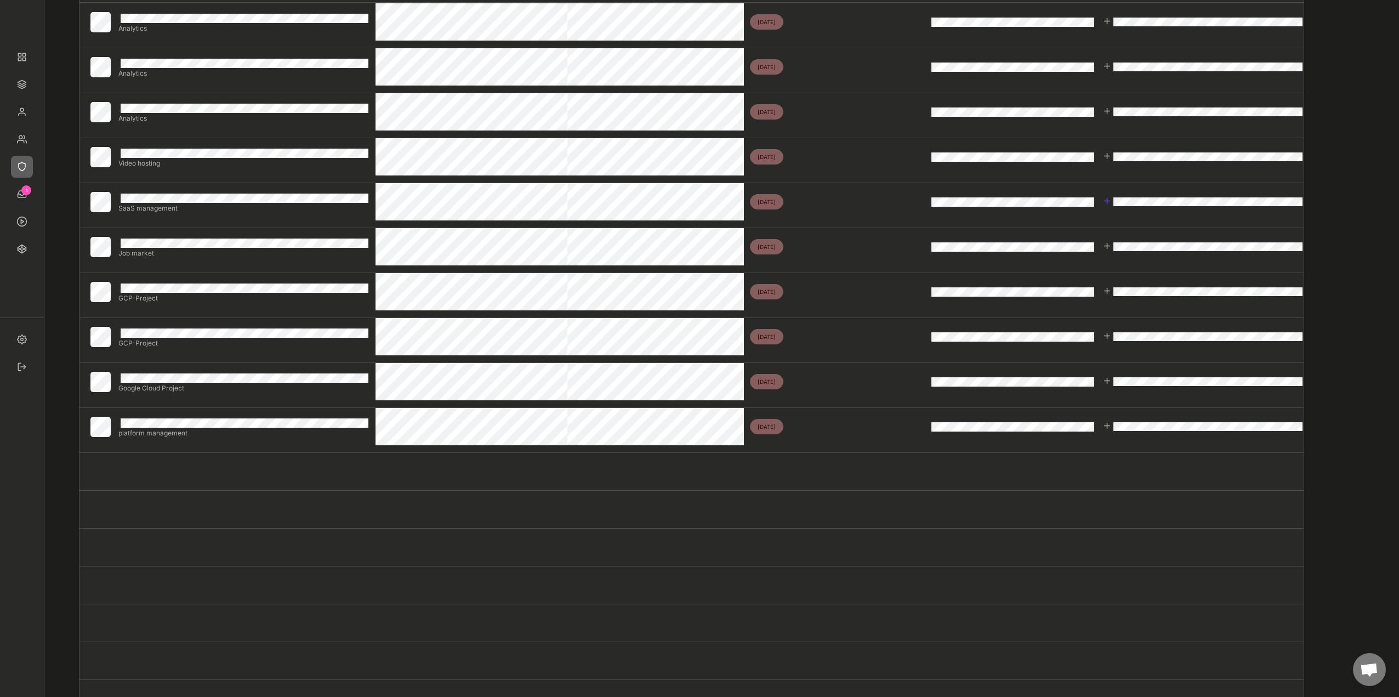
click at [1110, 200] on div at bounding box center [1107, 200] width 9 height 9
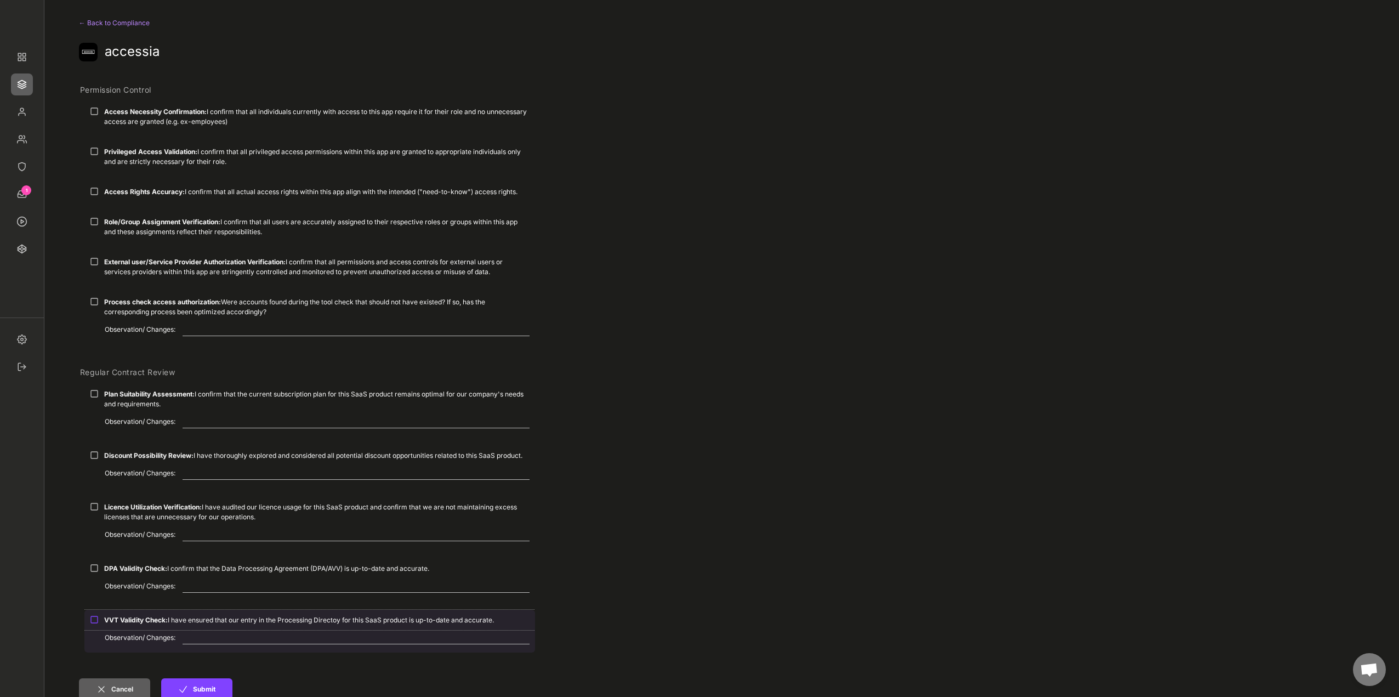
click at [114, 627] on div "VVT Validity Check: I have ensured that our entry in the Processing Directoy fo…" at bounding box center [309, 620] width 451 height 20
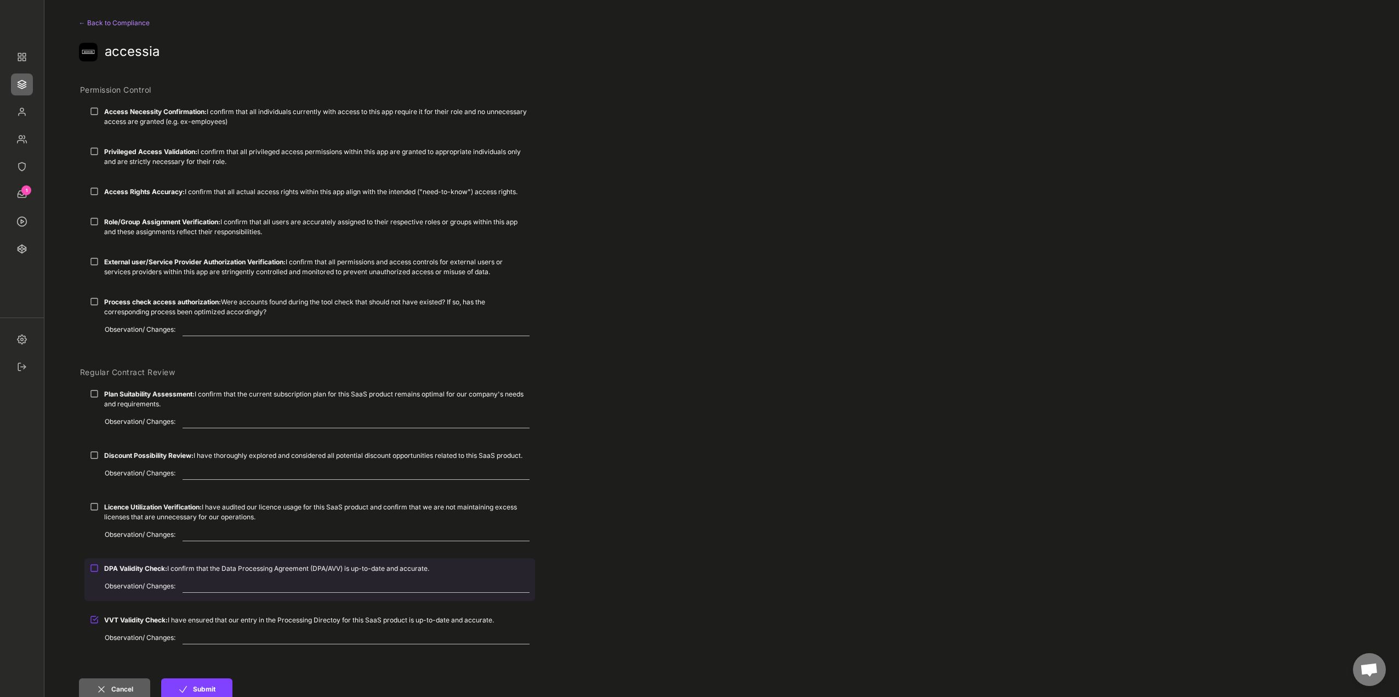
click at [116, 568] on strong "DPA Validity Check:" at bounding box center [135, 568] width 63 height 8
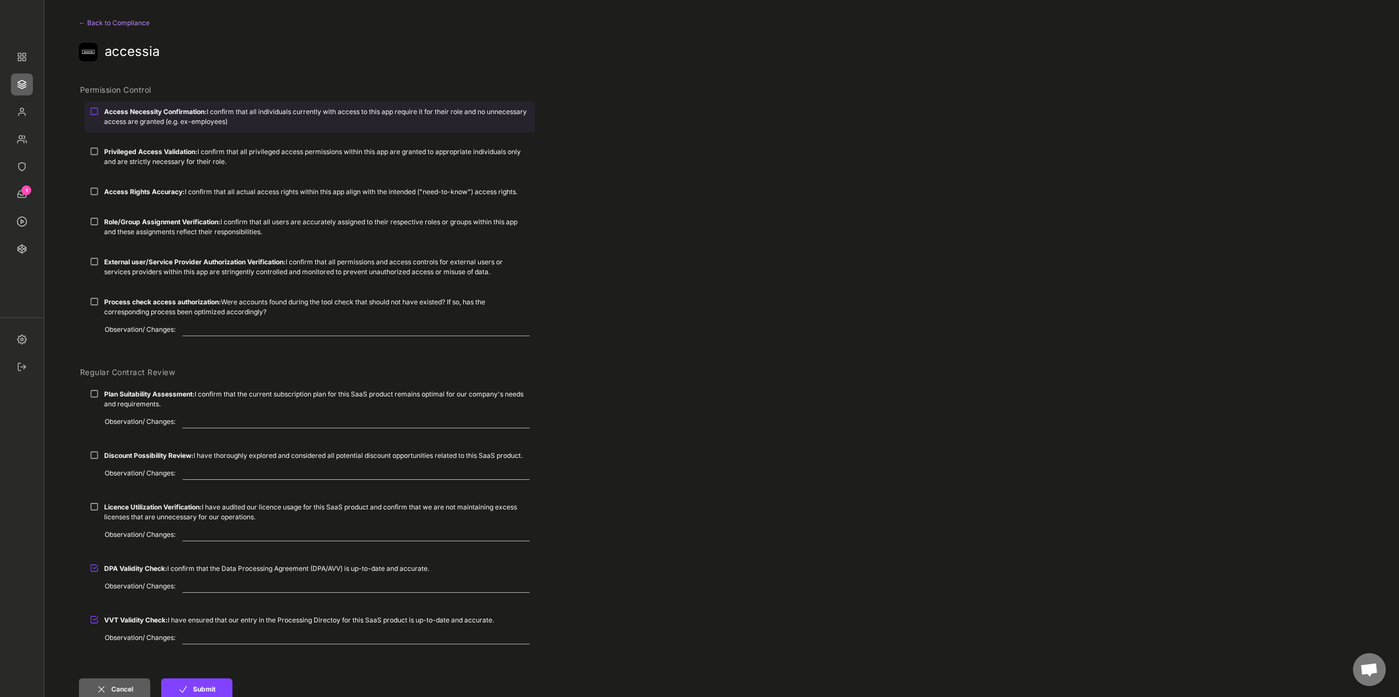
click at [135, 114] on strong "Access Necessity Confirmation:" at bounding box center [155, 111] width 103 height 8
click at [122, 153] on strong "Privileged Access Validation:" at bounding box center [150, 152] width 93 height 8
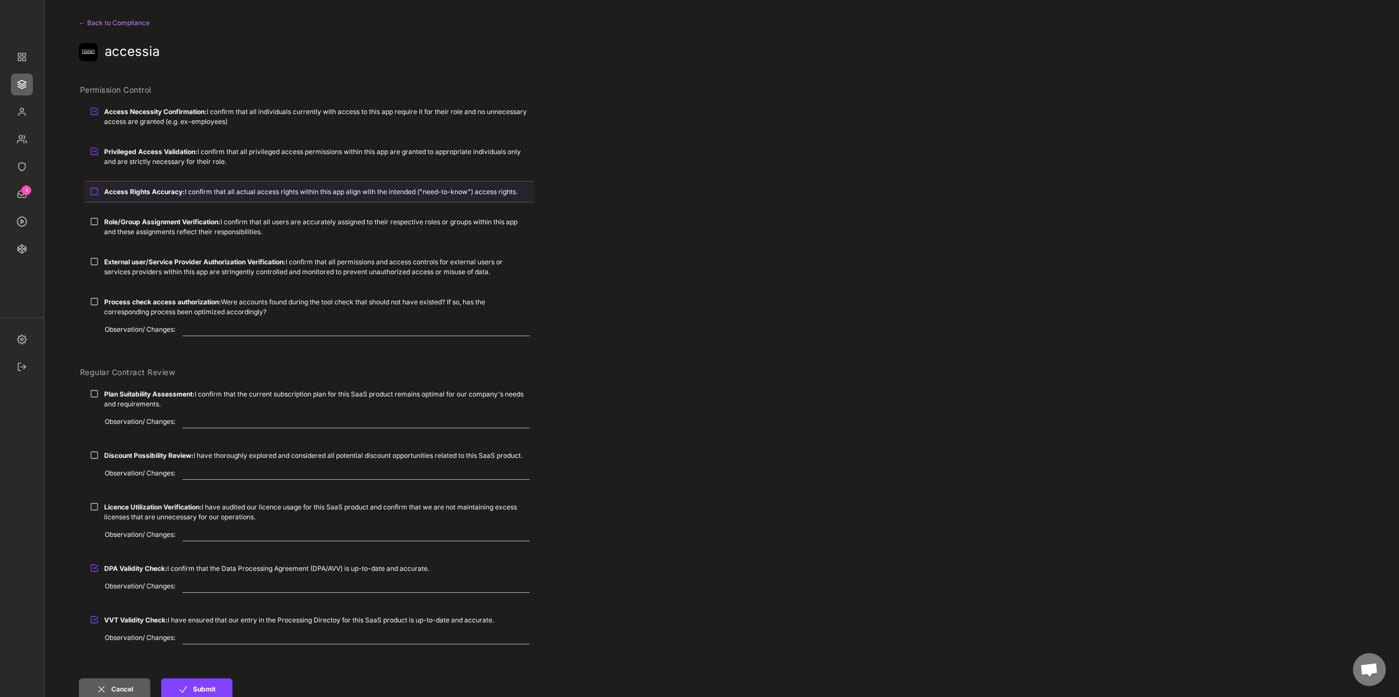
click at [116, 184] on div "Access Rights Accuracy: I confirm that all actual access rights within this app…" at bounding box center [309, 192] width 451 height 20
click at [116, 212] on div "Role/Group Assignment Verification: I confirm that all users are accurately ass…" at bounding box center [309, 227] width 451 height 30
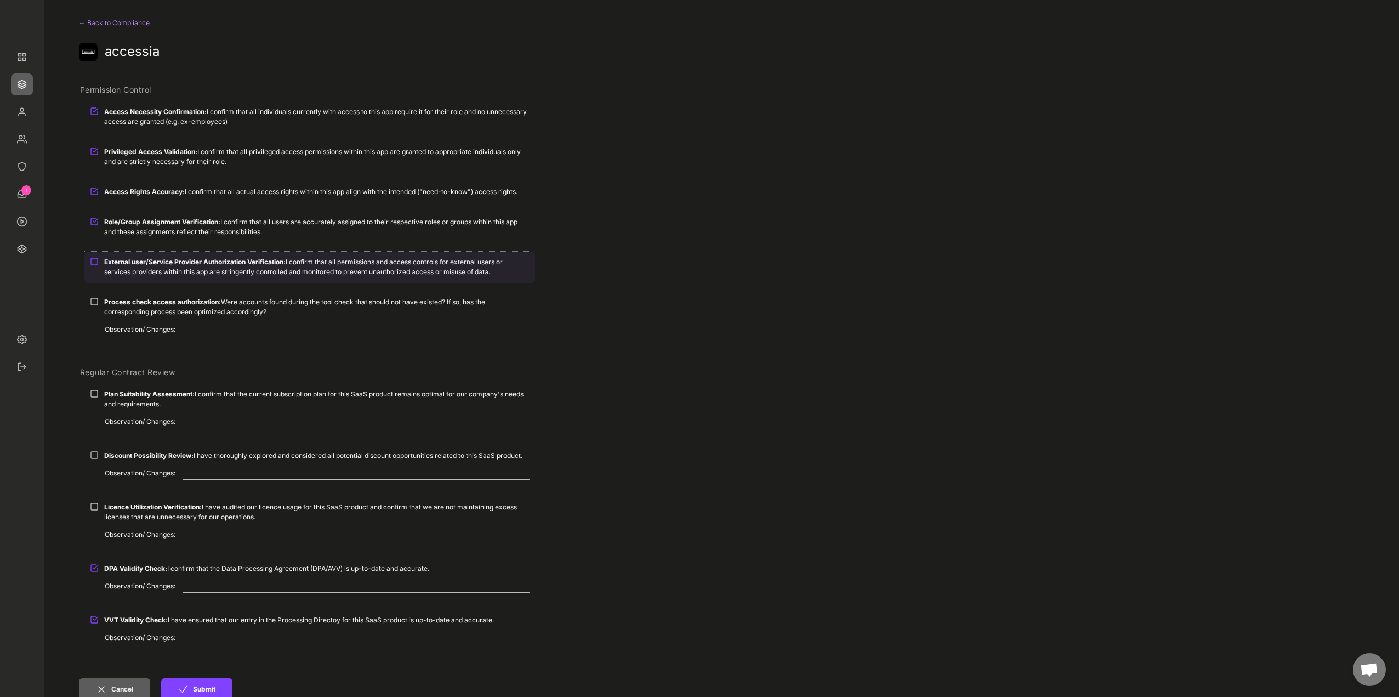
click at [120, 261] on strong "External user/Service Provider Authorization Verification:" at bounding box center [195, 262] width 182 height 8
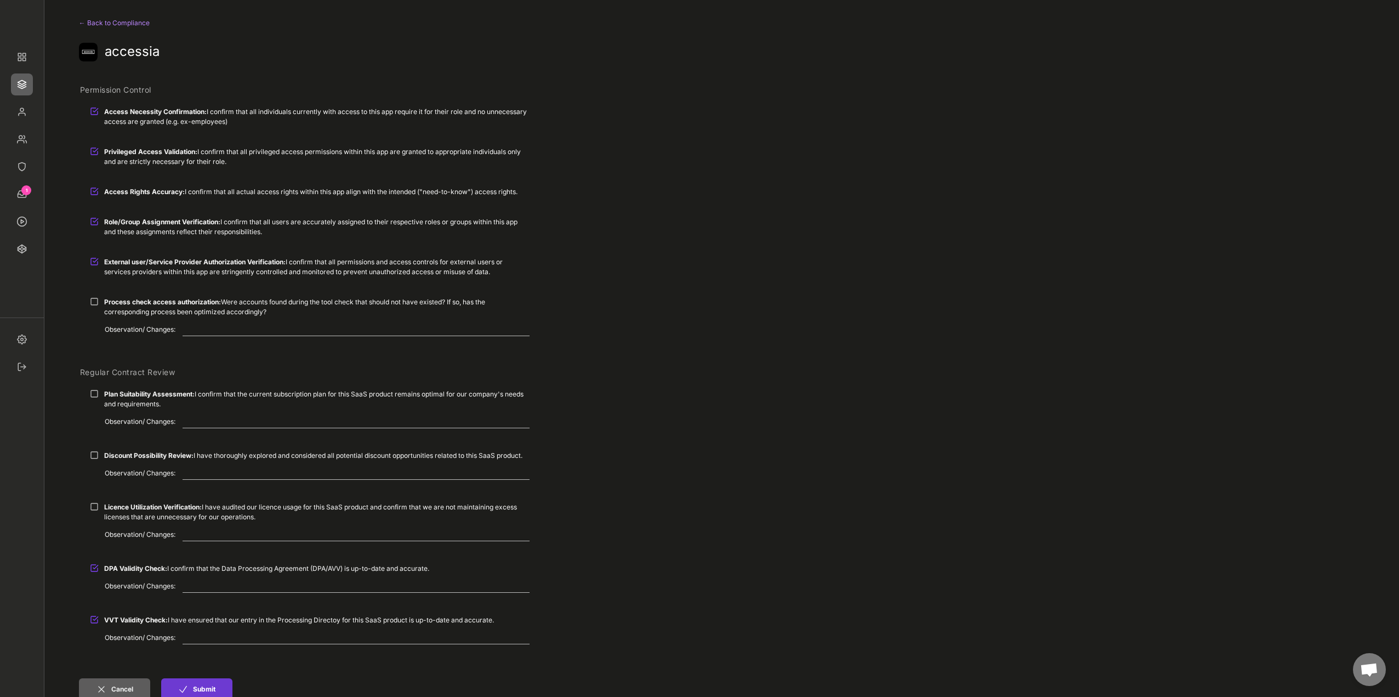
click at [212, 689] on button "Submit" at bounding box center [196, 689] width 71 height 22
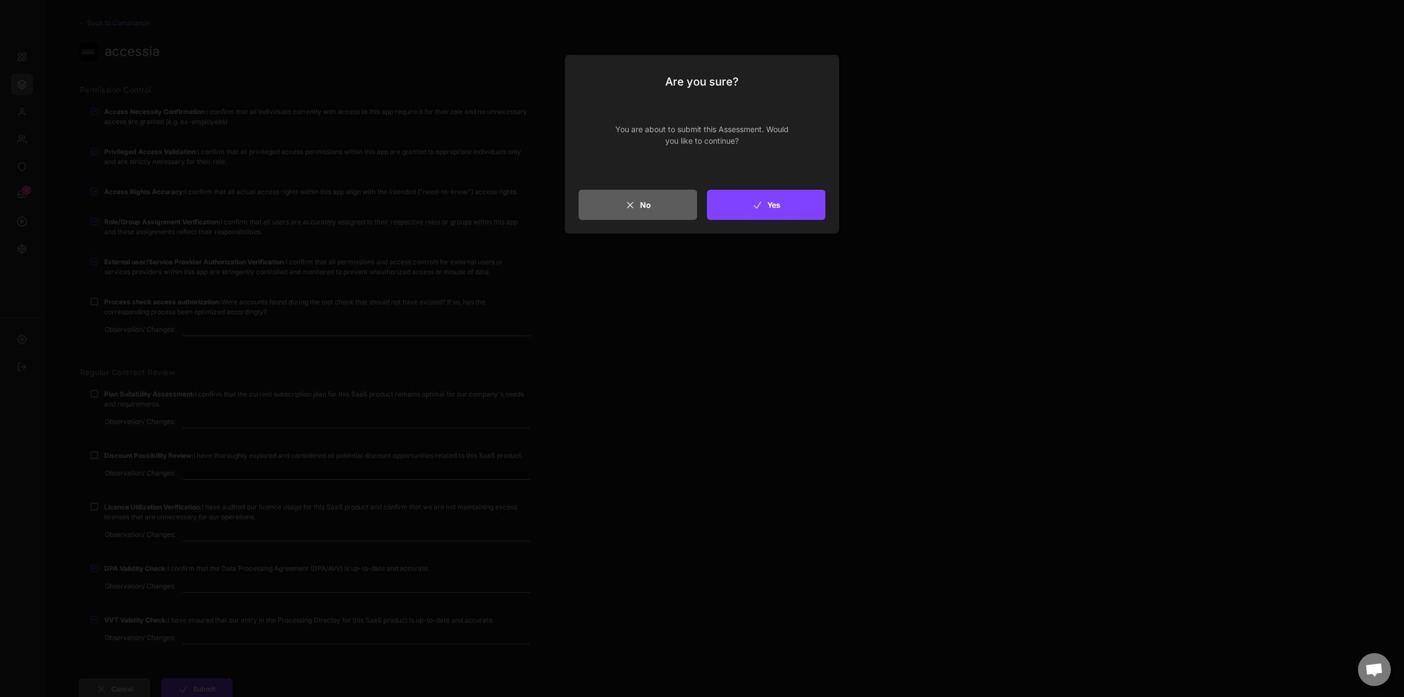
click at [756, 224] on div "Are you sure? You are about to submit this Assessment. Would you like to contin…" at bounding box center [702, 144] width 274 height 179
click at [760, 209] on icon at bounding box center [757, 205] width 11 height 11
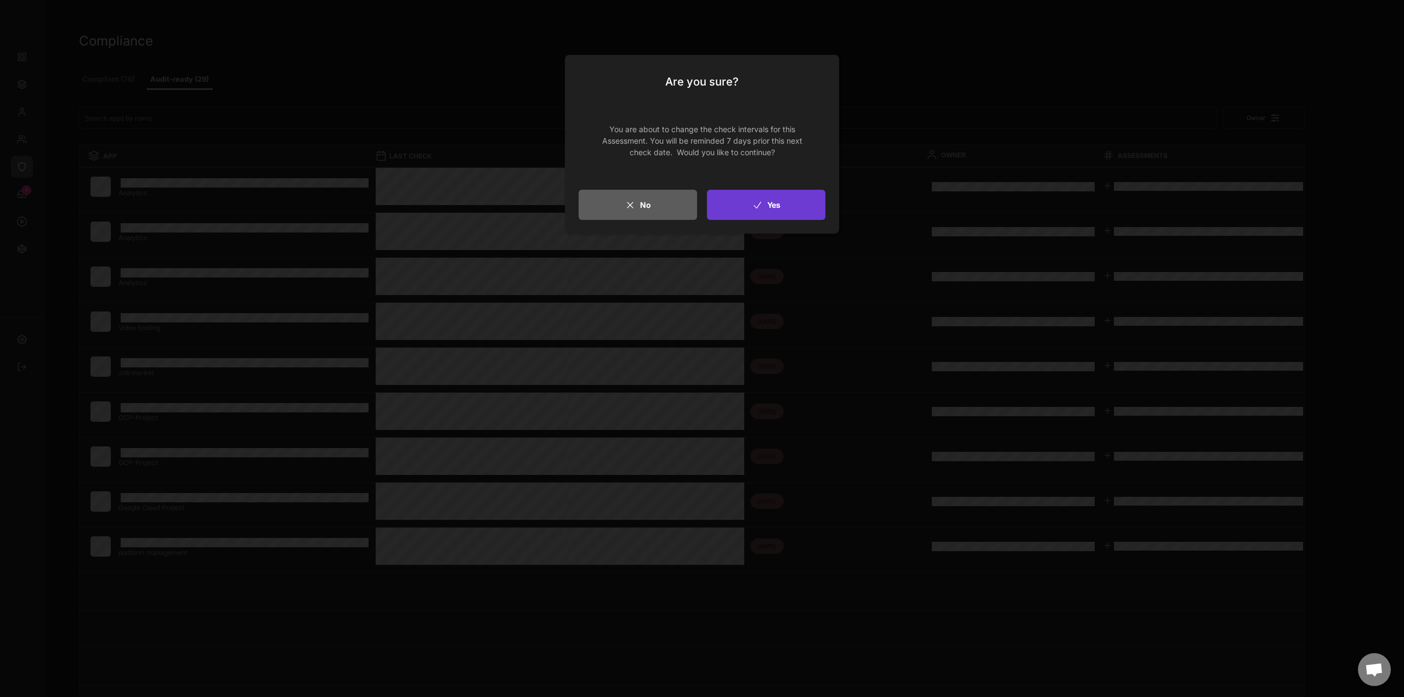
click at [782, 208] on button "Yes" at bounding box center [766, 205] width 118 height 30
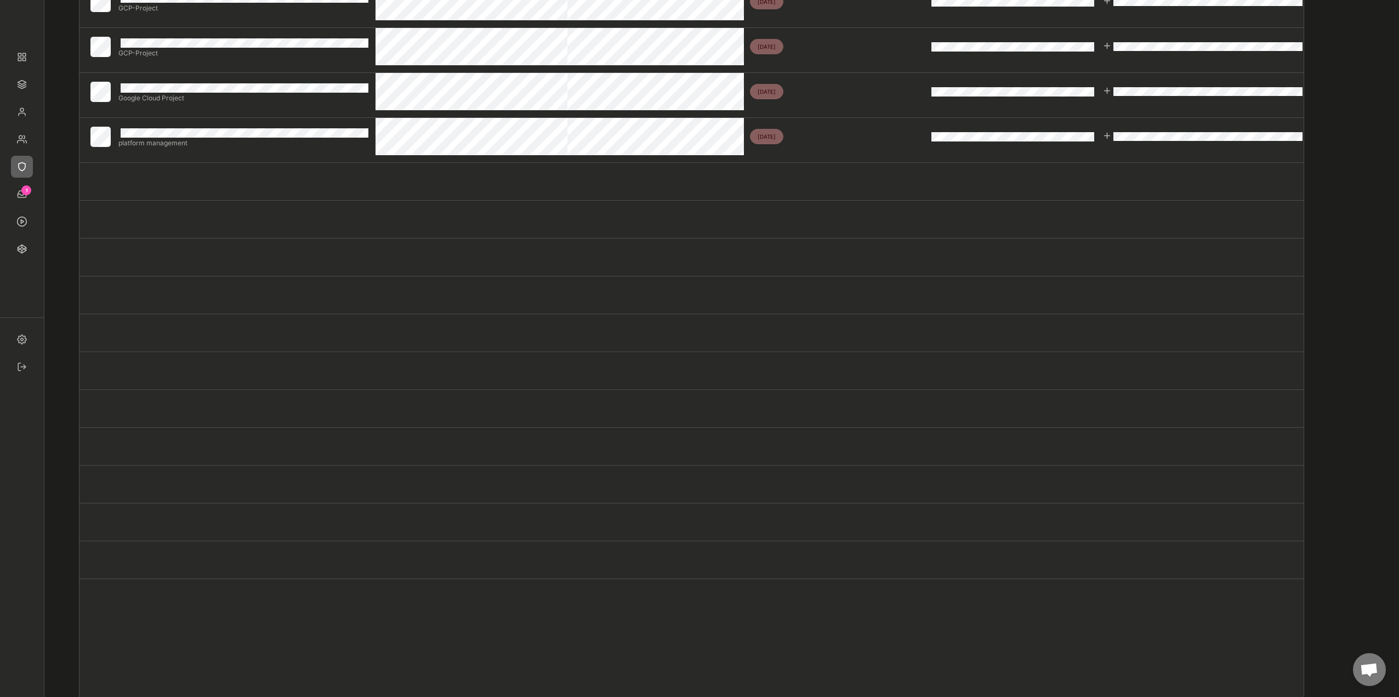
scroll to position [494, 0]
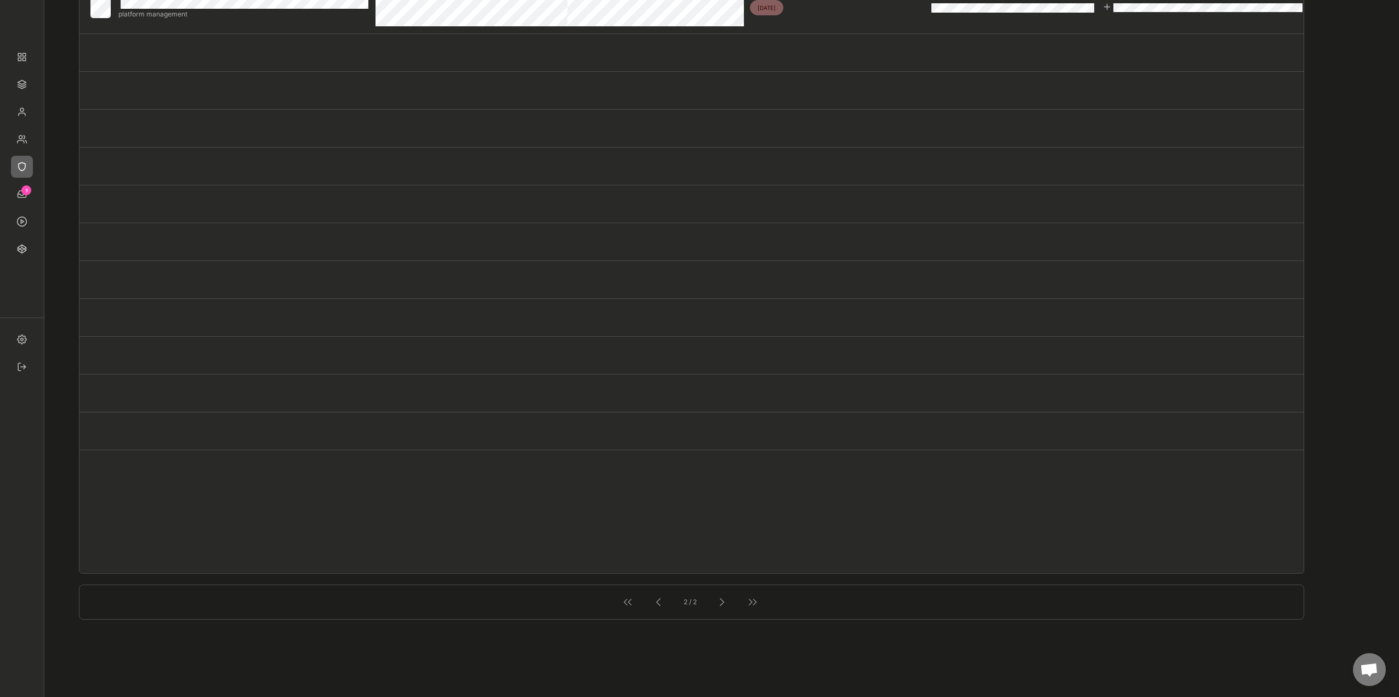
click at [672, 604] on div "2 / 2" at bounding box center [690, 602] width 145 height 20
click at [661, 607] on div at bounding box center [658, 602] width 14 height 14
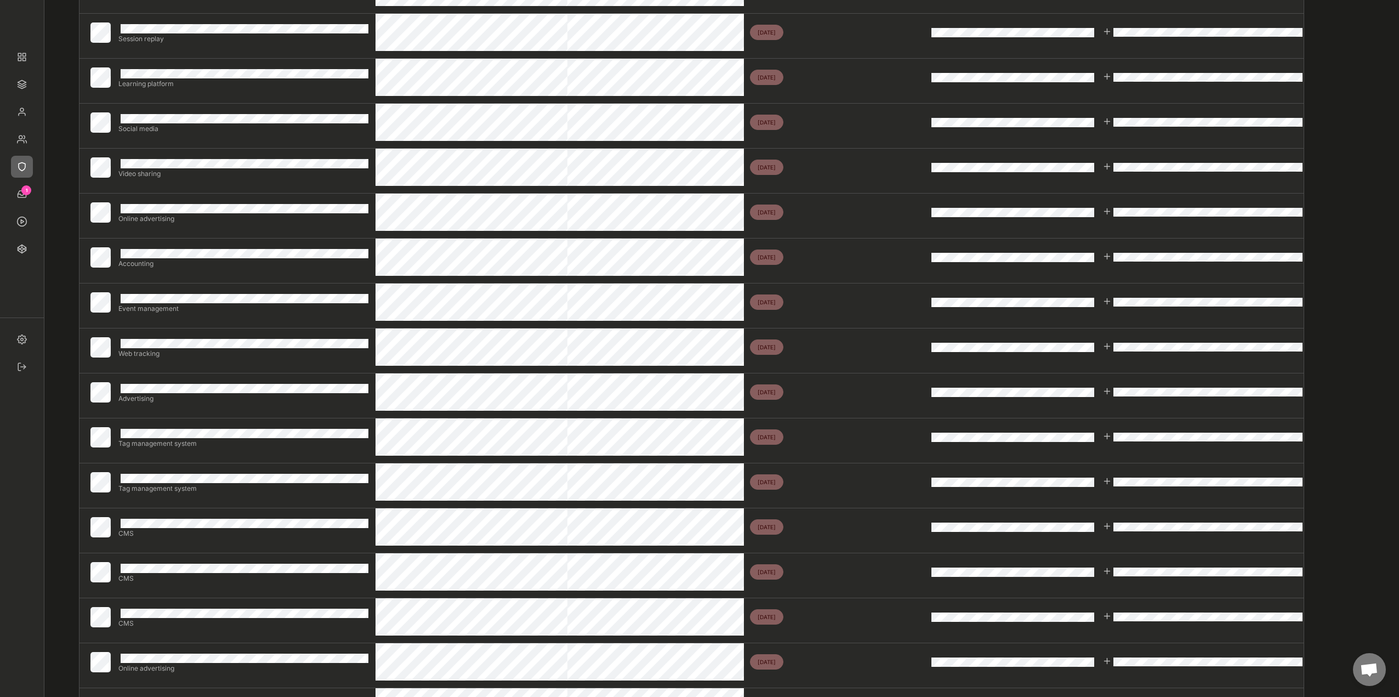
scroll to position [274, 0]
click at [1109, 256] on div at bounding box center [1107, 256] width 9 height 9
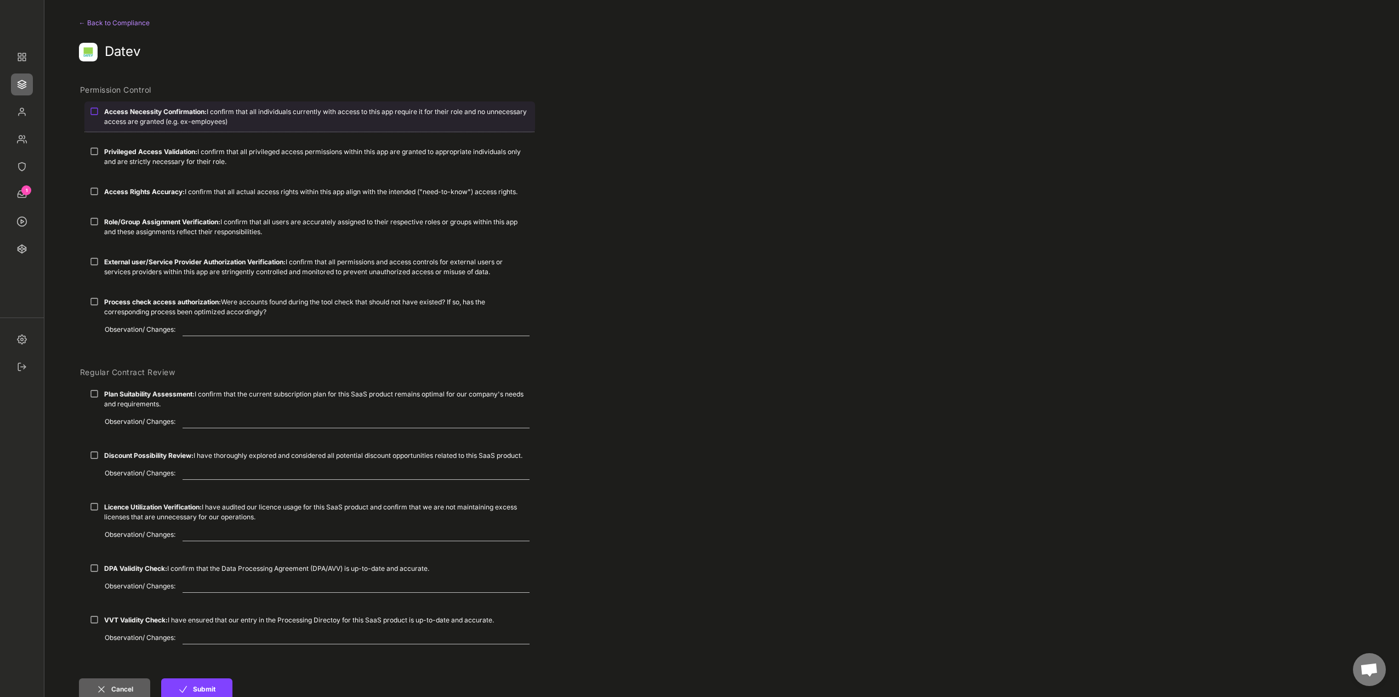
click at [138, 116] on div "Access Necessity Confirmation: I confirm that all individuals currently with ac…" at bounding box center [317, 117] width 426 height 20
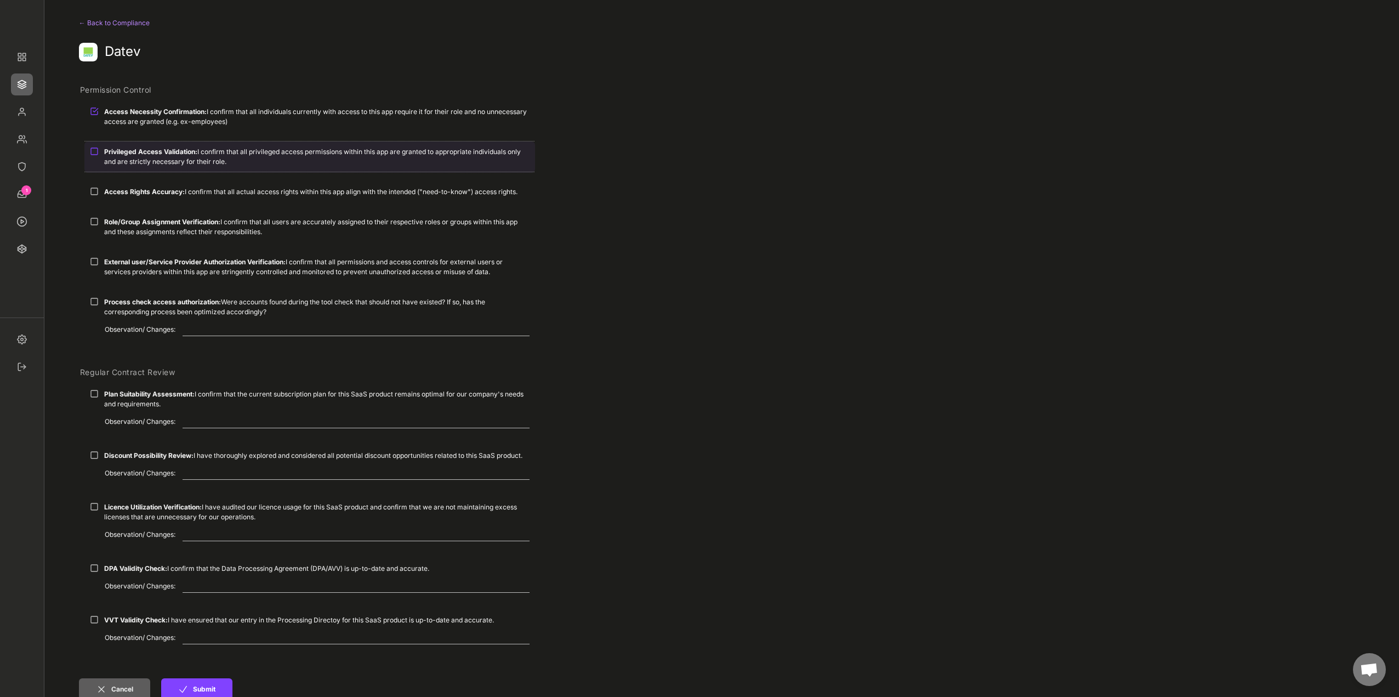
click at [123, 155] on strong "Privileged Access Validation:" at bounding box center [150, 152] width 93 height 8
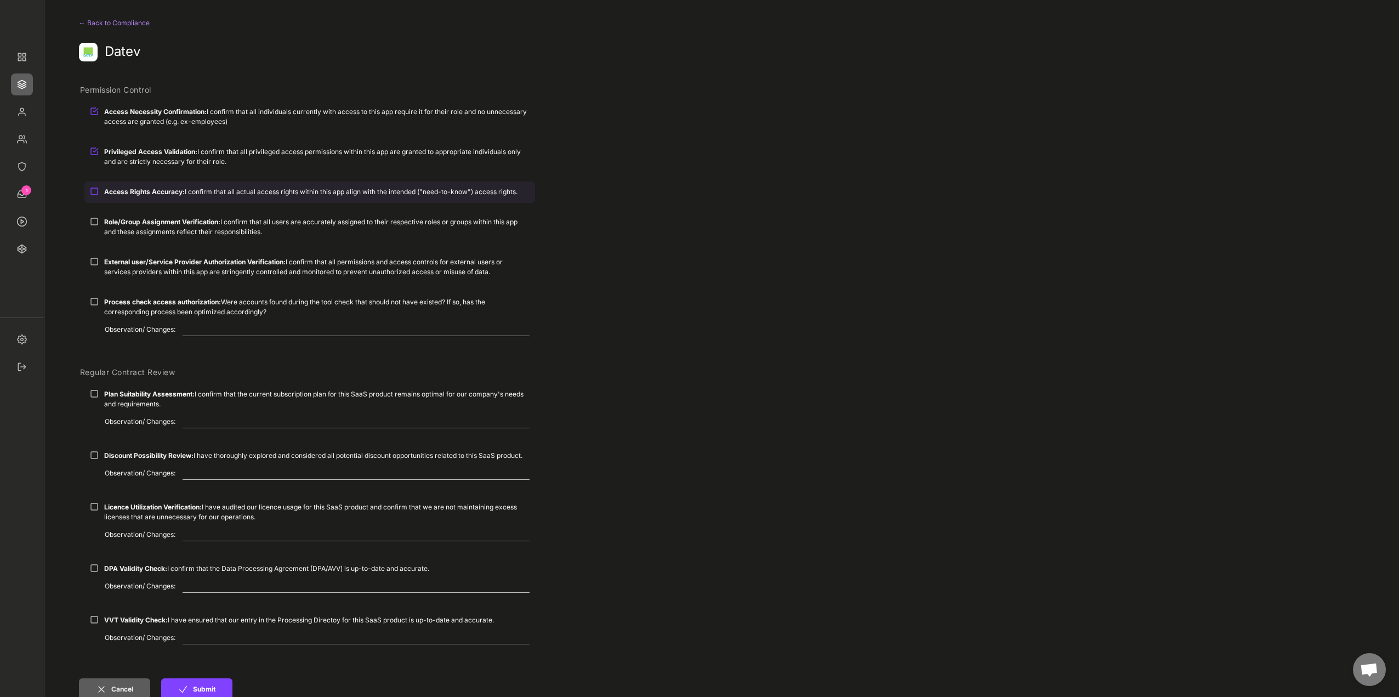
click at [127, 184] on div "Access Rights Accuracy: I confirm that all actual access rights within this app…" at bounding box center [309, 192] width 451 height 20
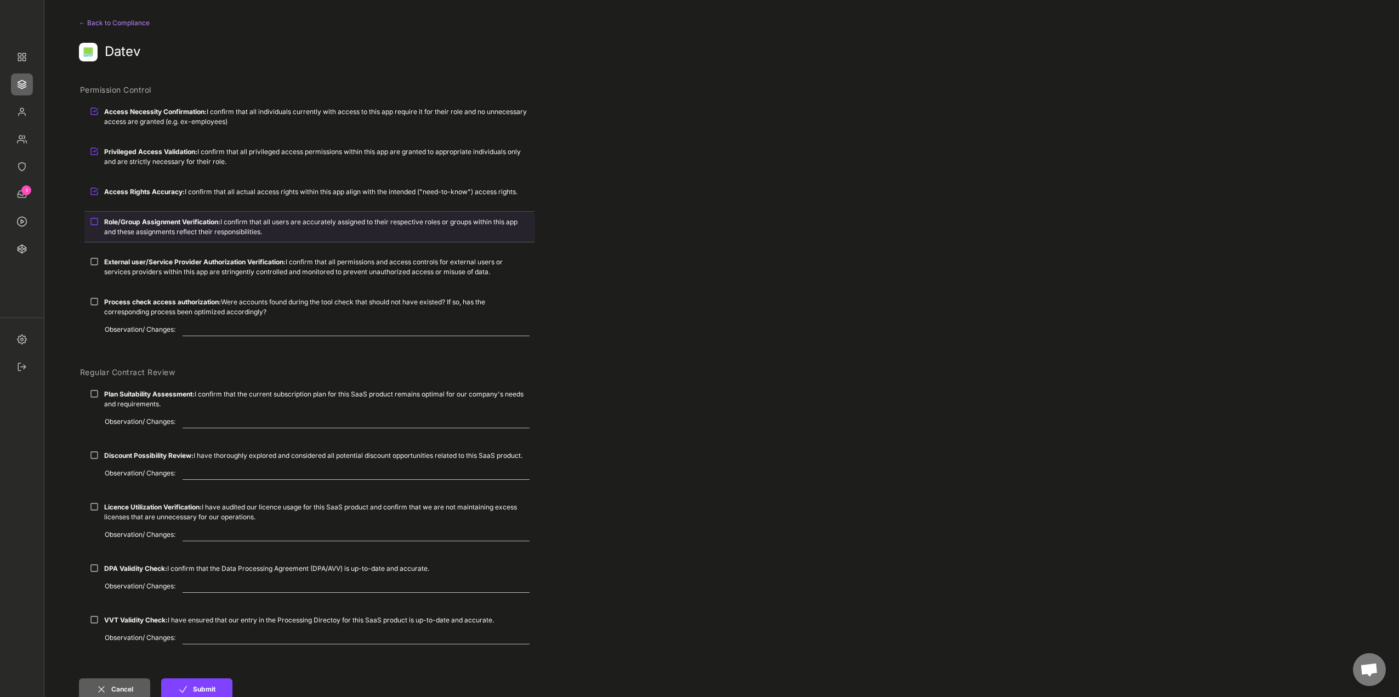
click at [129, 222] on strong "Role/Group Assignment Verification:" at bounding box center [162, 222] width 116 height 8
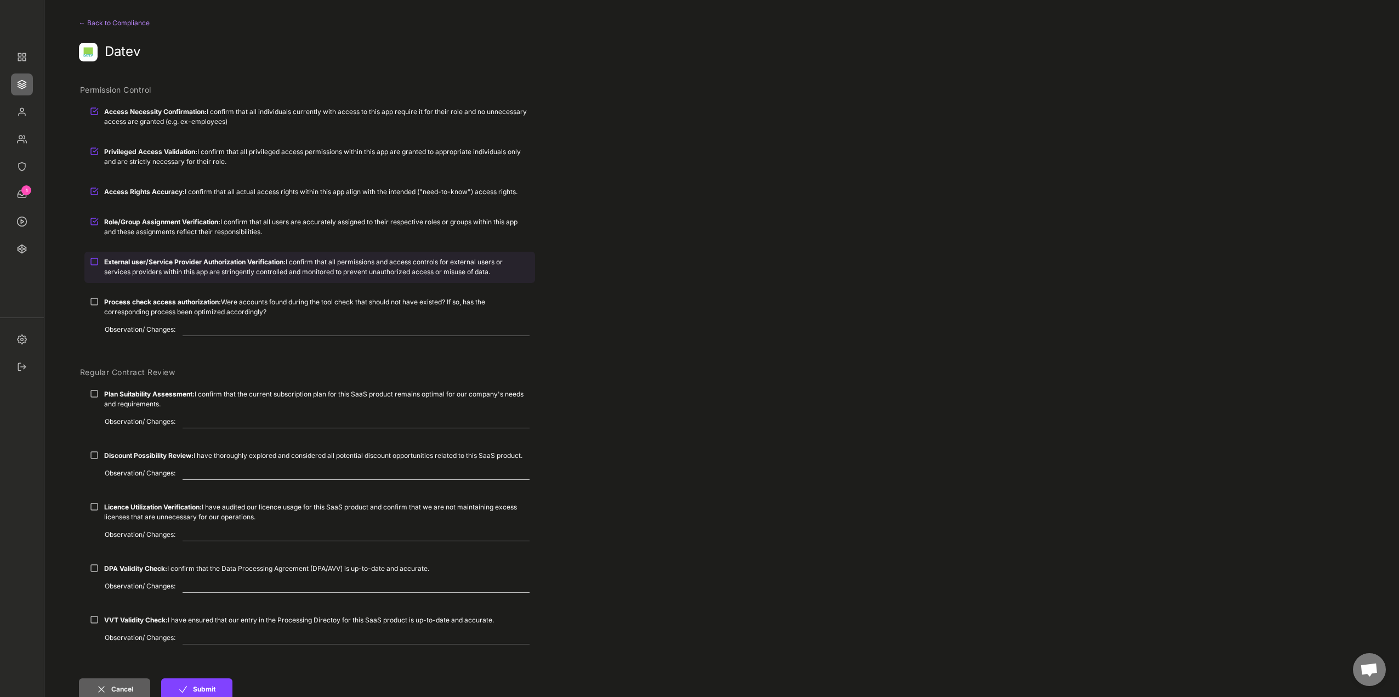
click at [131, 262] on strong "External user/Service Provider Authorization Verification:" at bounding box center [195, 262] width 182 height 8
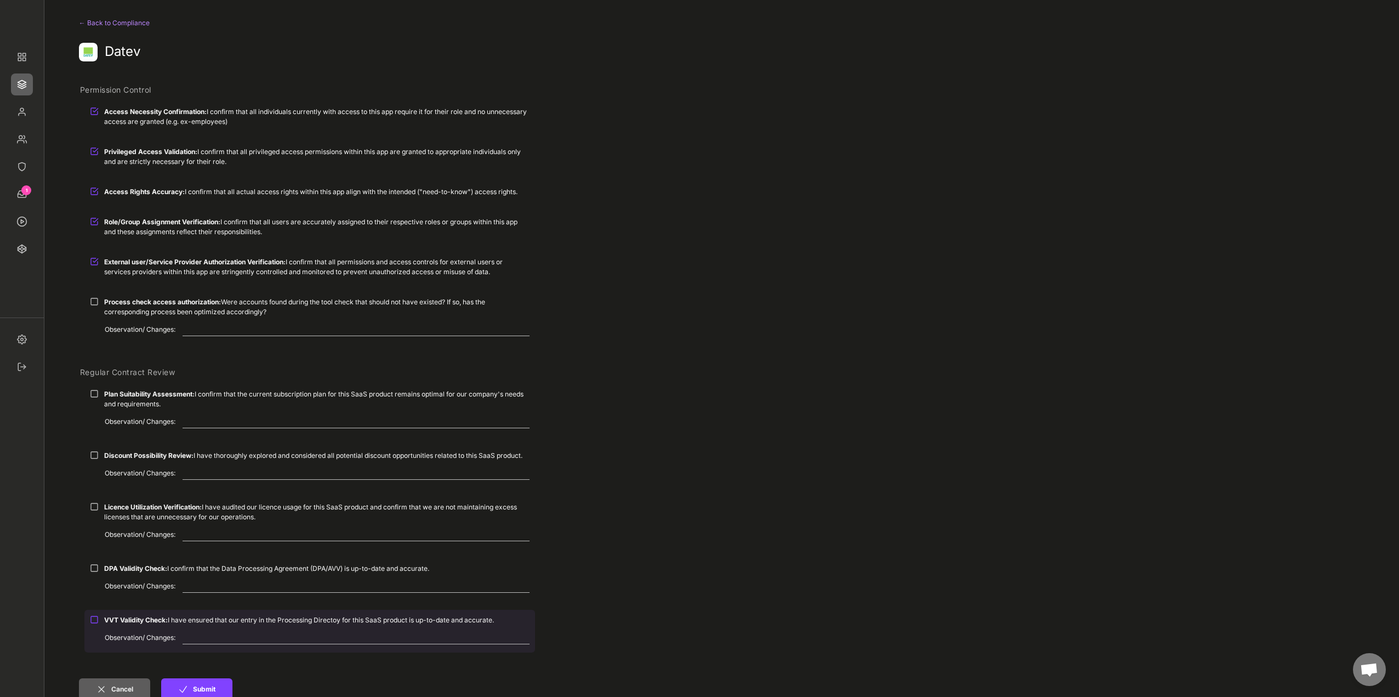
click at [165, 617] on strong "VVT Validity Check:" at bounding box center [136, 620] width 64 height 8
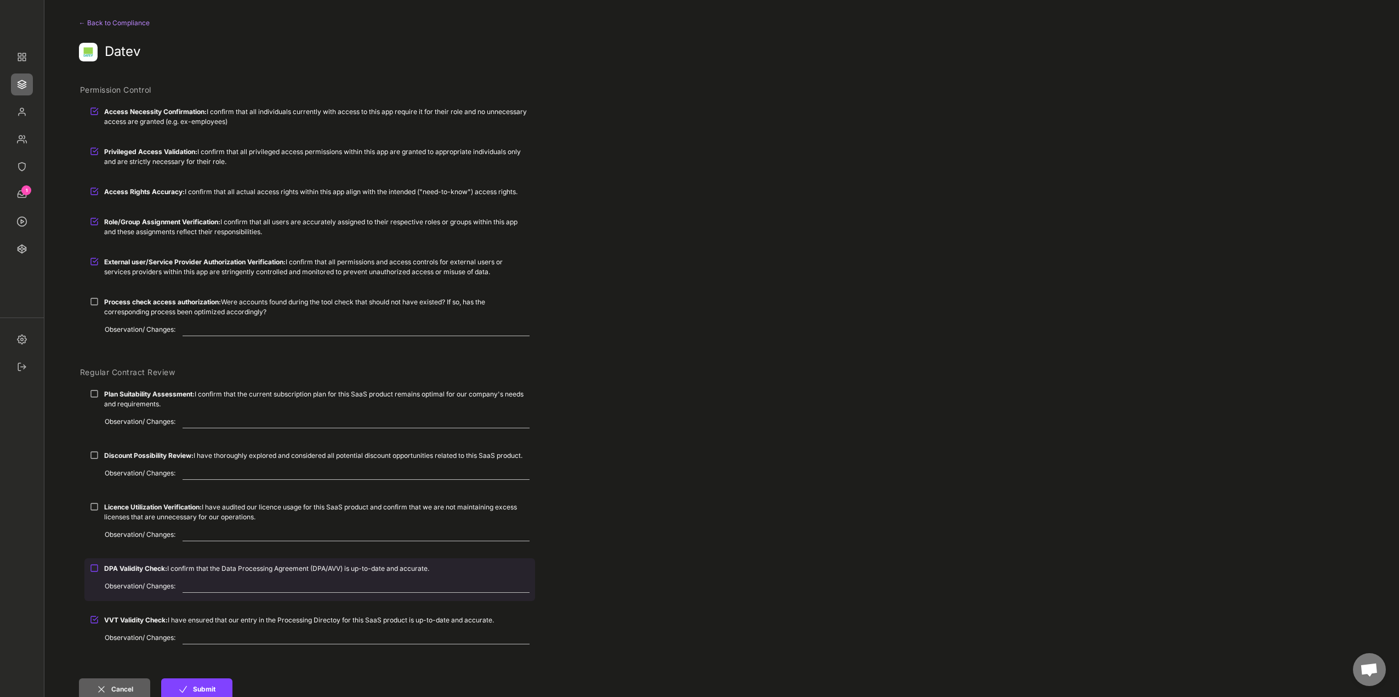
click at [169, 571] on div "DPA Validity Check: I confirm that the Data Processing Agreement (DPA/AVV) is u…" at bounding box center [317, 569] width 426 height 10
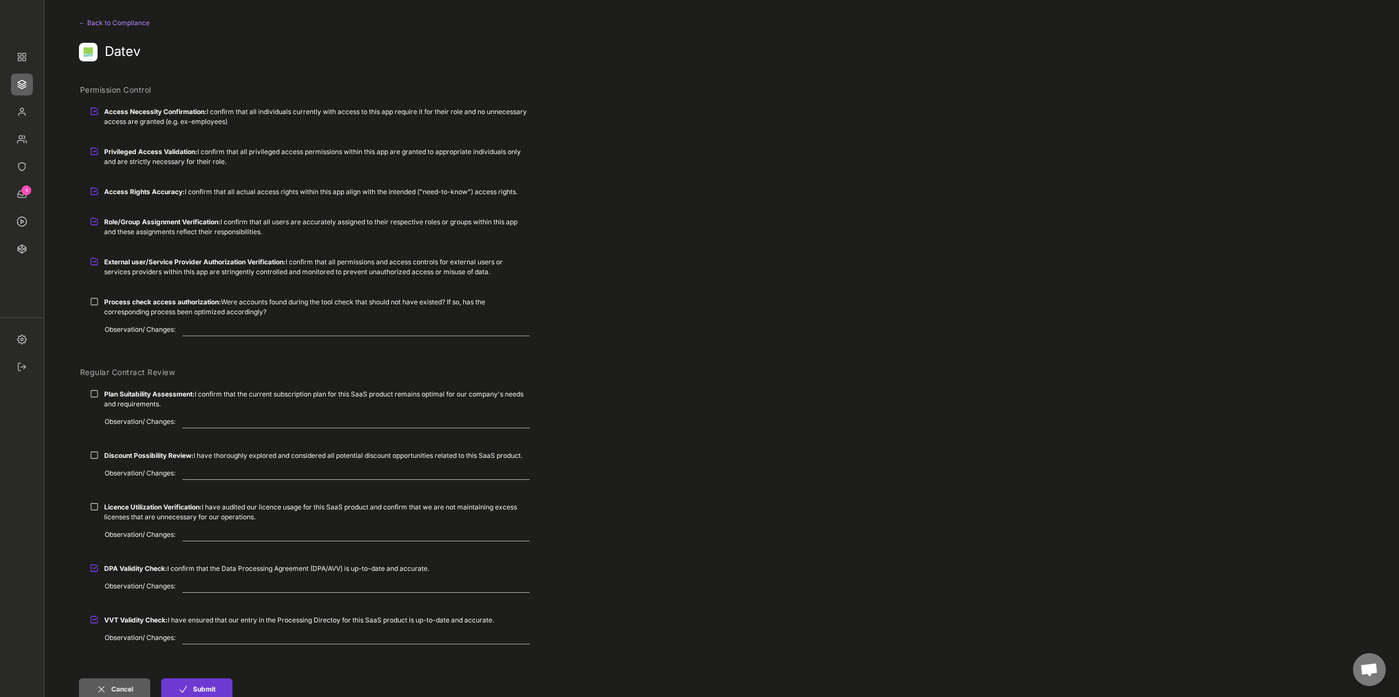
click at [194, 687] on button "Submit" at bounding box center [196, 689] width 71 height 22
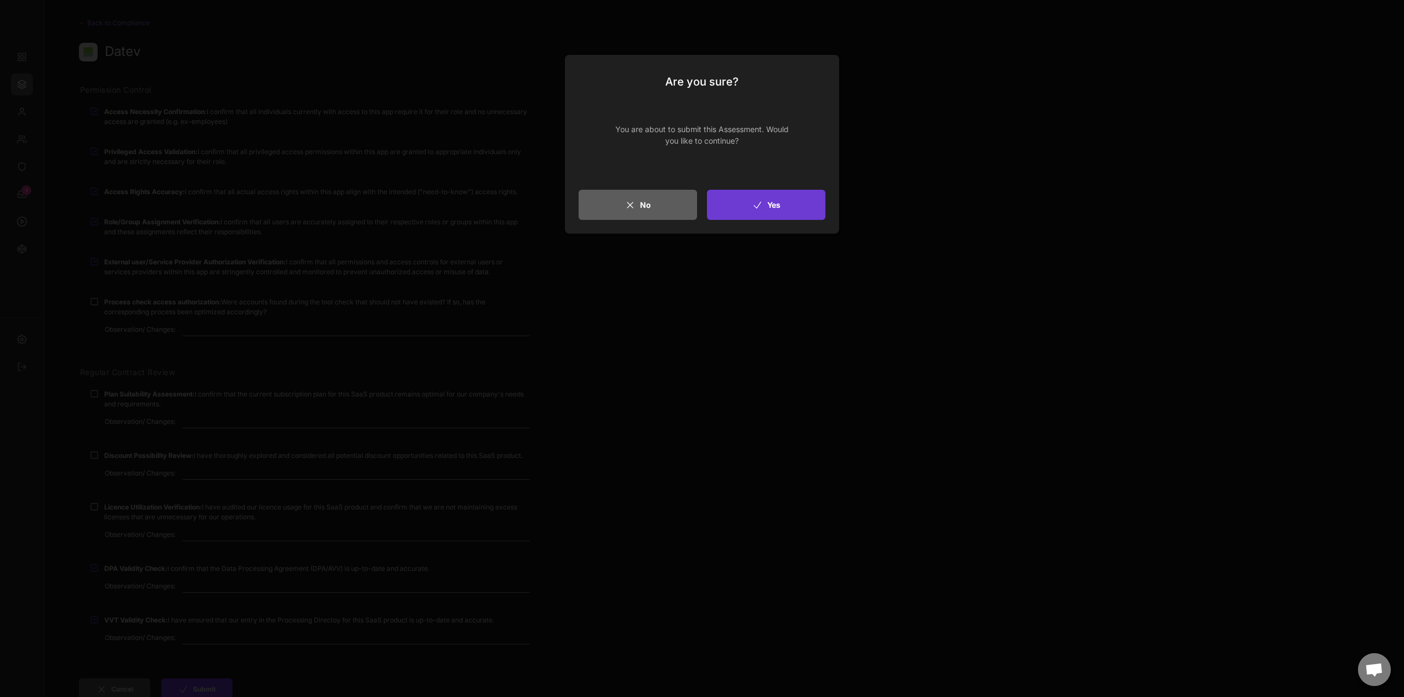
click at [752, 201] on icon at bounding box center [757, 205] width 11 height 11
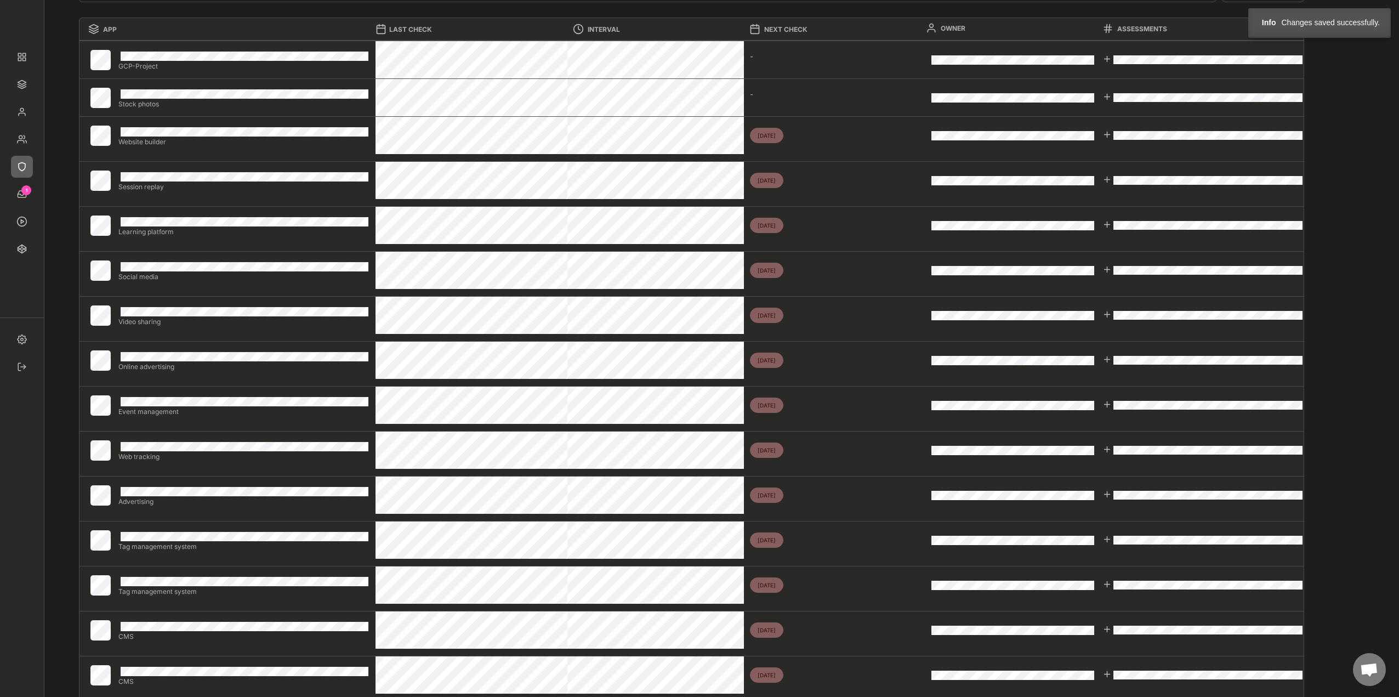
scroll to position [110, 0]
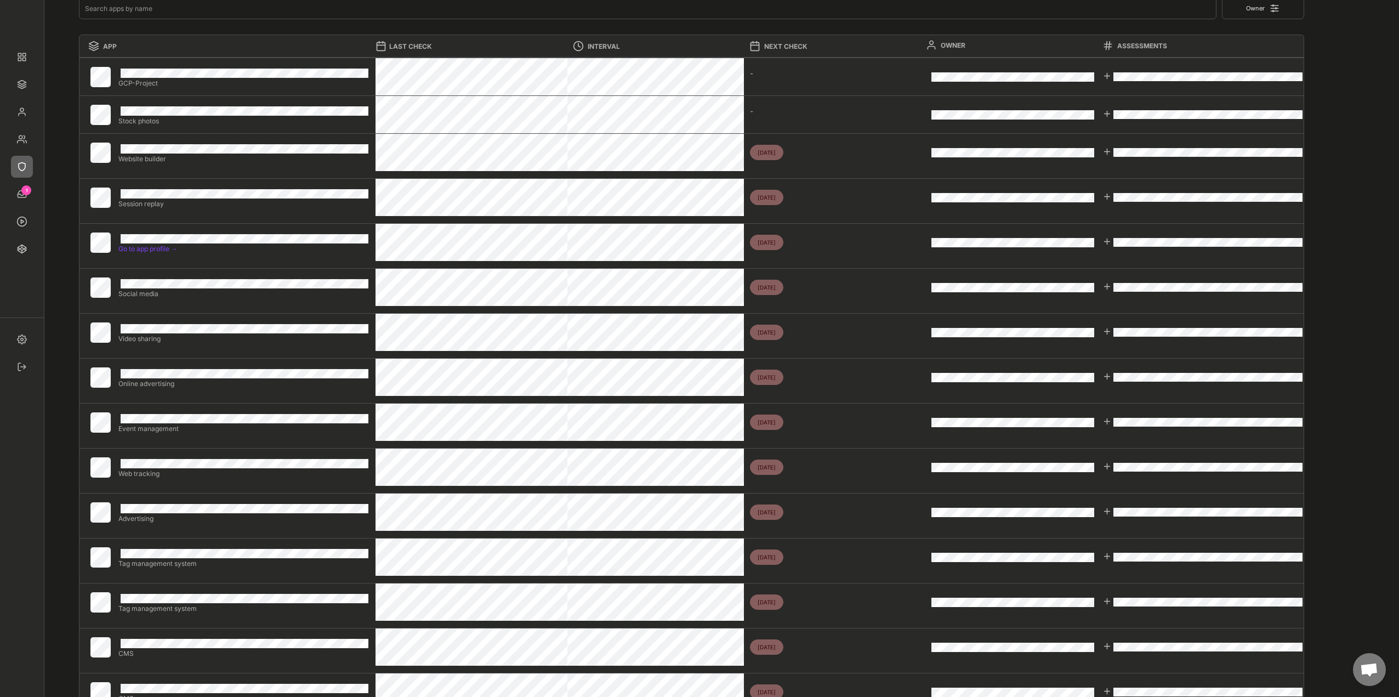
select select ""every_6_months""
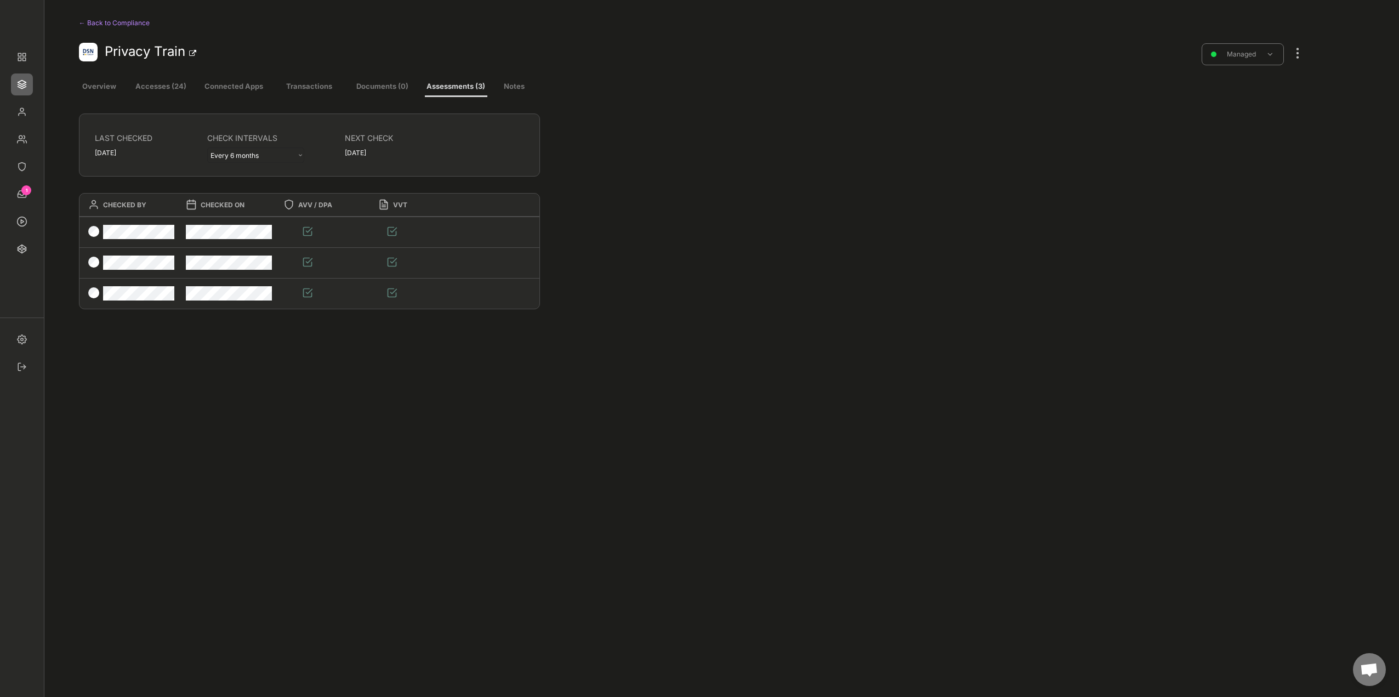
click at [1293, 52] on div at bounding box center [1298, 48] width 14 height 24
click at [1205, 274] on div "Edit" at bounding box center [1240, 272] width 74 height 10
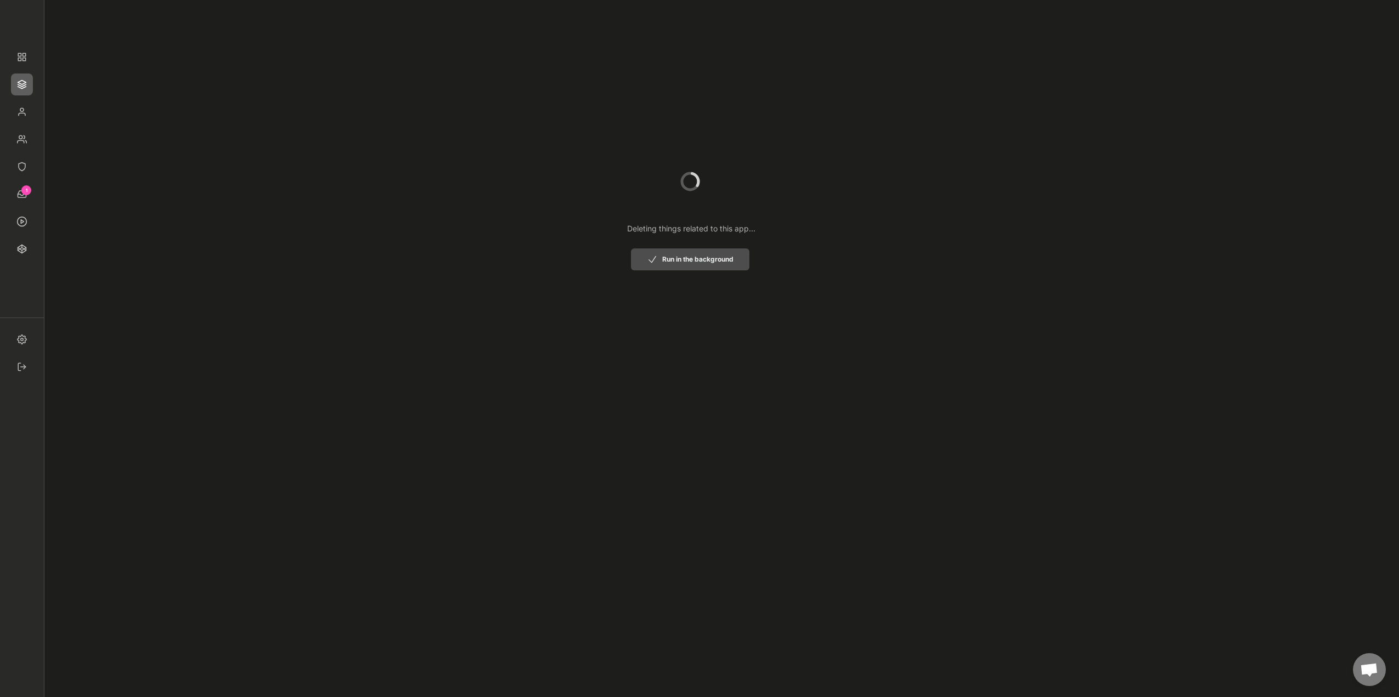
click at [681, 259] on button "Run in the background" at bounding box center [690, 259] width 118 height 22
select select "Learning-Tools (A17)"
select select "1348695171700984260__LOOKUP__1660121528802x892918515886457900"
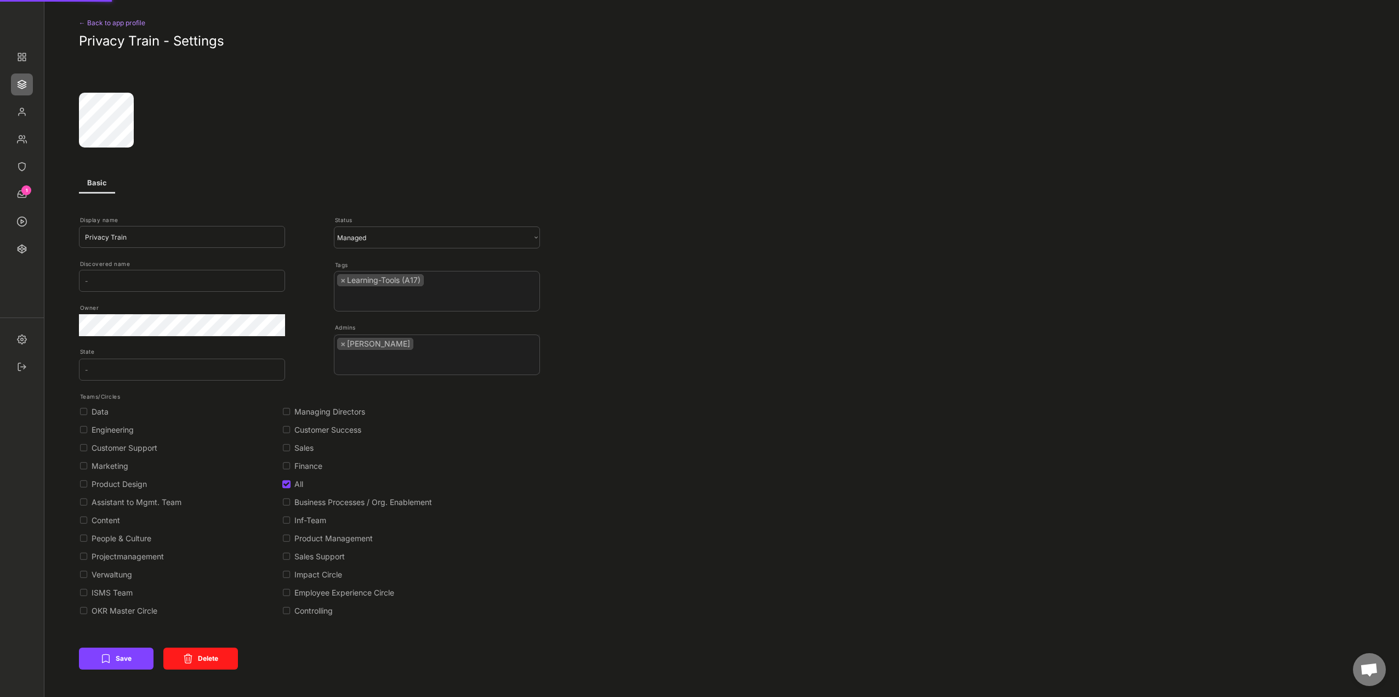
scroll to position [149, 0]
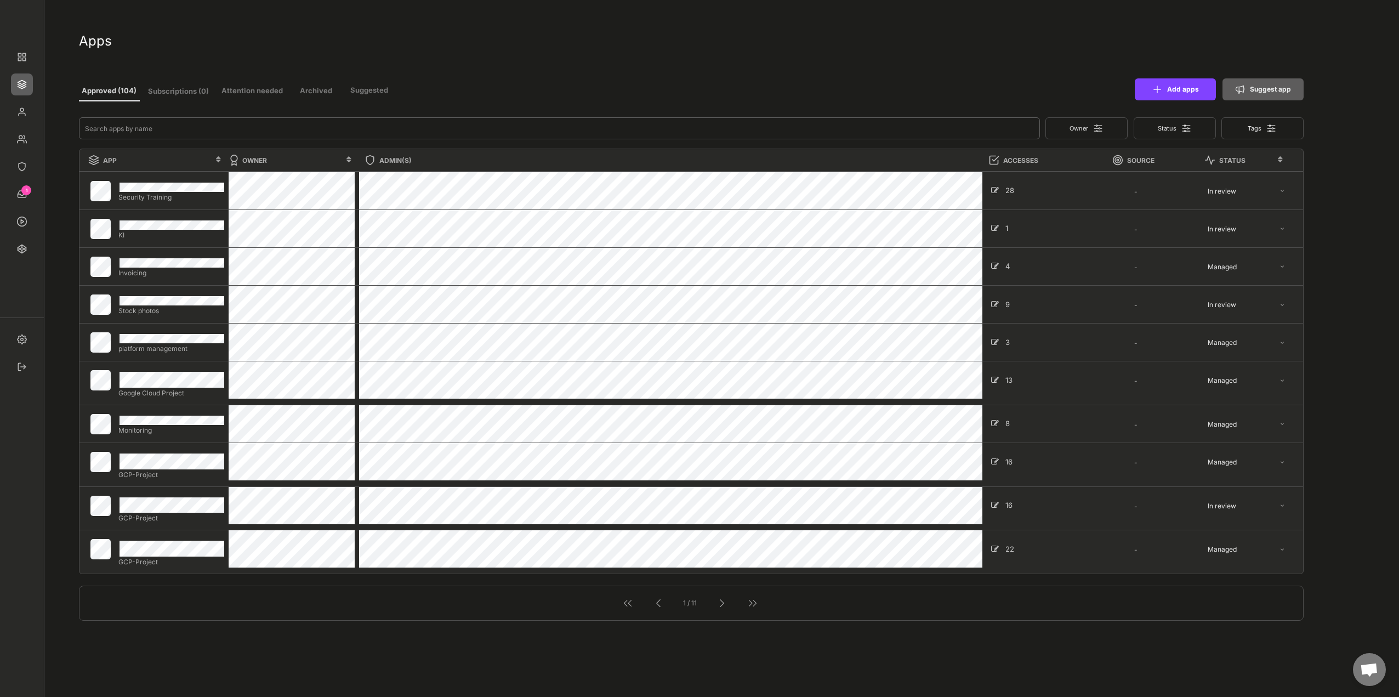
click at [103, 130] on input "input" at bounding box center [559, 128] width 961 height 22
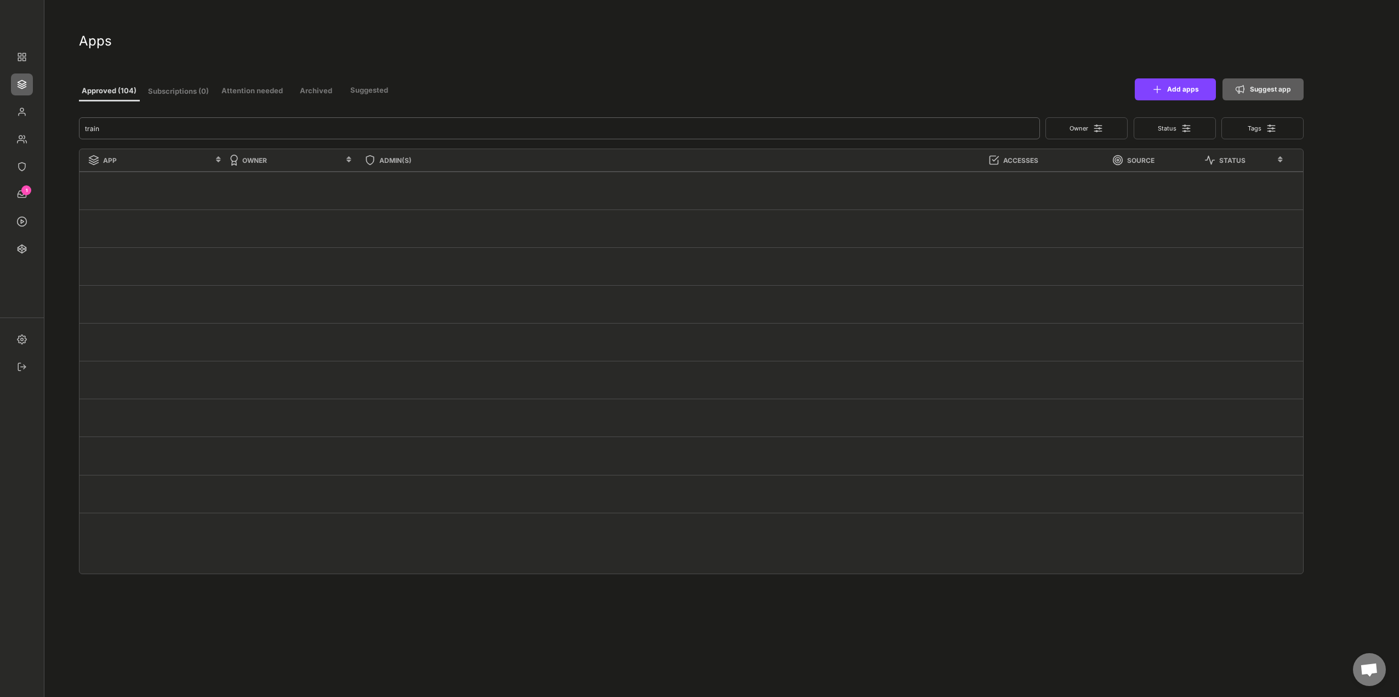
type input "train"
click at [325, 258] on div at bounding box center [692, 266] width 1224 height 38
click at [26, 164] on img at bounding box center [22, 167] width 22 height 22
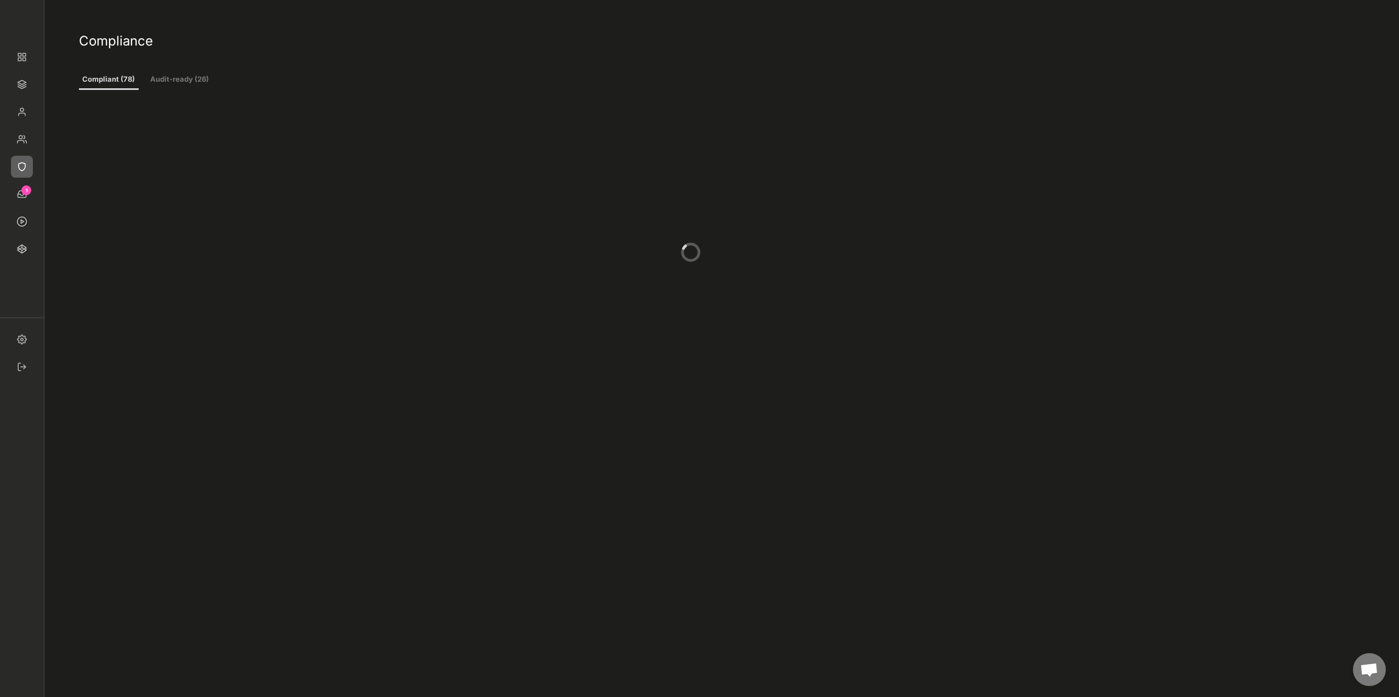
click at [191, 72] on button "Audit-ready (26)" at bounding box center [180, 80] width 66 height 20
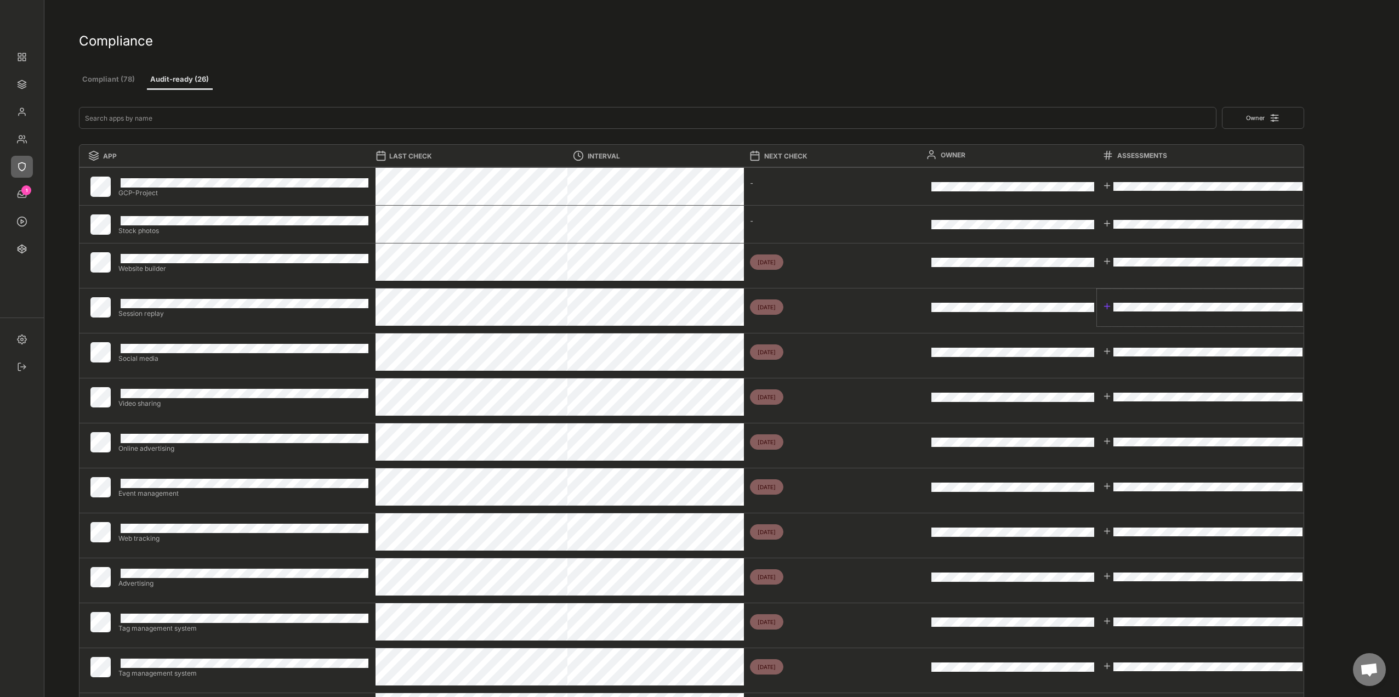
click at [1103, 308] on div at bounding box center [1107, 306] width 9 height 9
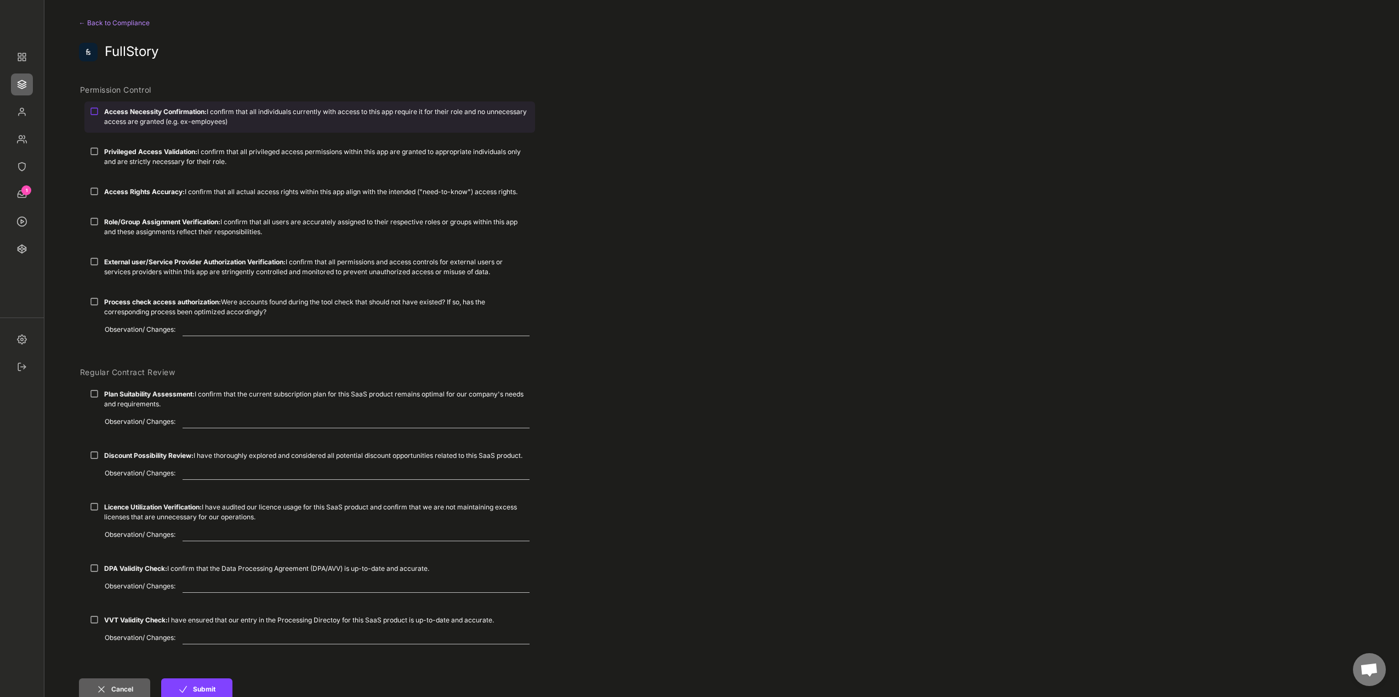
click at [244, 119] on div "Access Necessity Confirmation: I confirm that all individuals currently with ac…" at bounding box center [317, 117] width 426 height 20
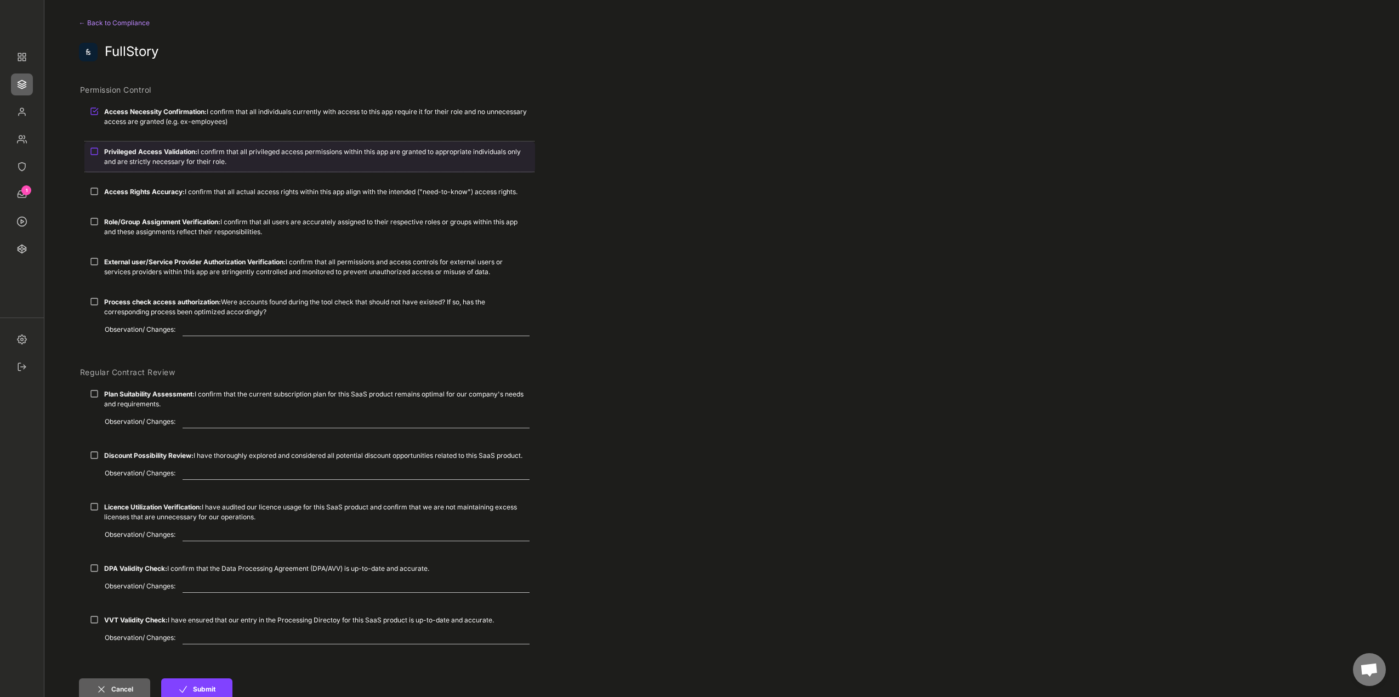
click at [211, 151] on div "Privileged Access Validation: I confirm that all privileged access permissions …" at bounding box center [317, 157] width 426 height 20
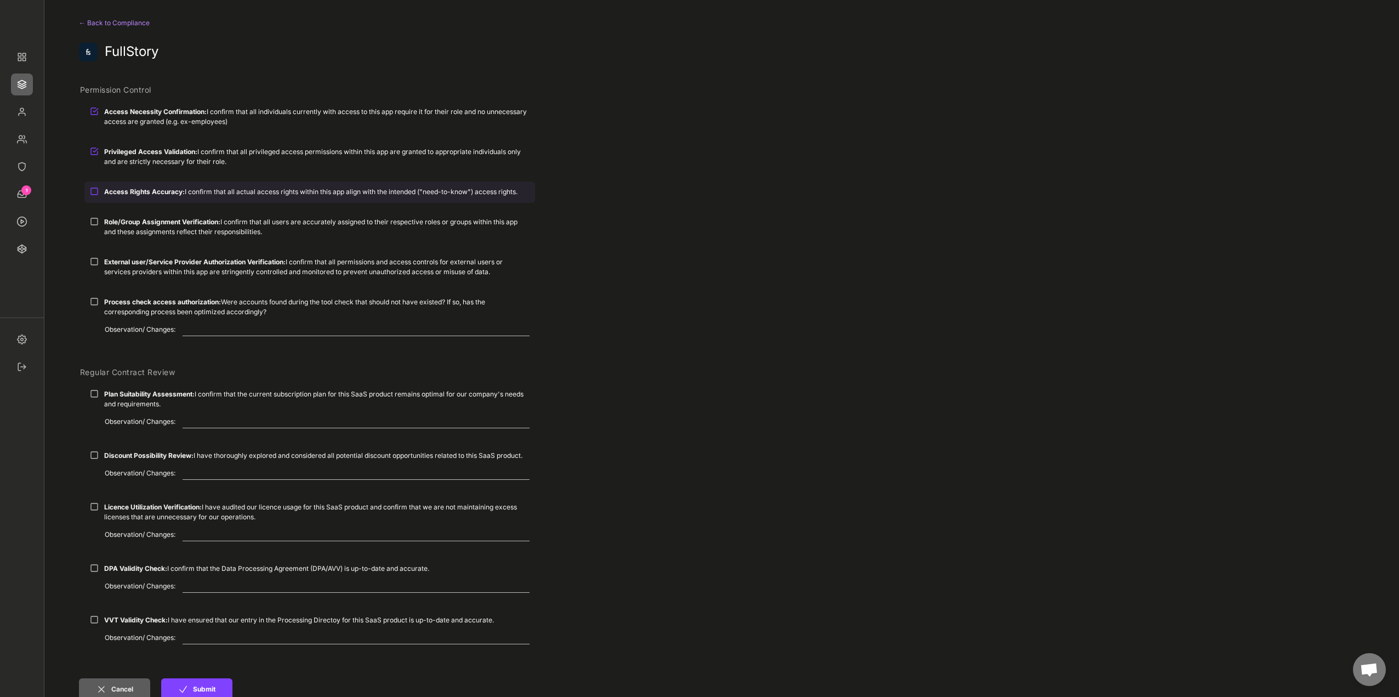
click at [194, 193] on div "Access Rights Accuracy: I confirm that all actual access rights within this app…" at bounding box center [317, 192] width 426 height 10
click at [188, 223] on strong "Role/Group Assignment Verification:" at bounding box center [162, 222] width 116 height 8
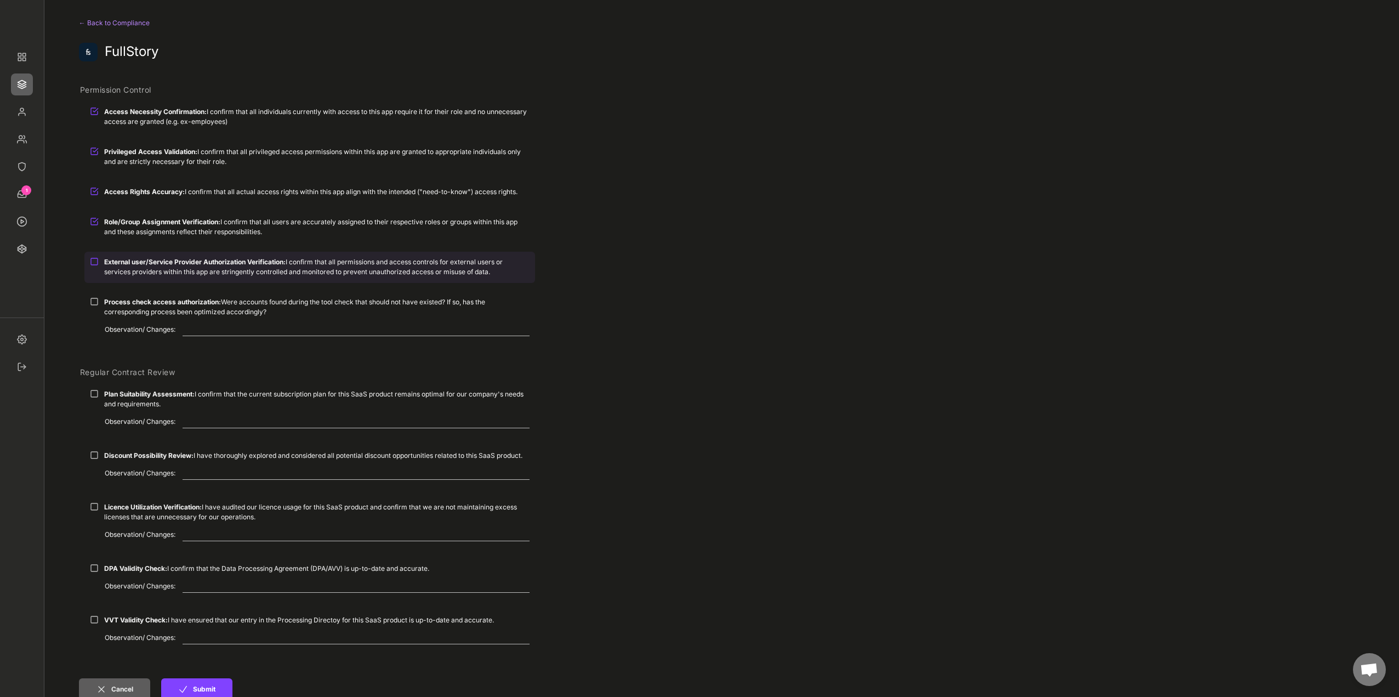
click at [187, 262] on strong "External user/Service Provider Authorization Verification:" at bounding box center [195, 262] width 182 height 8
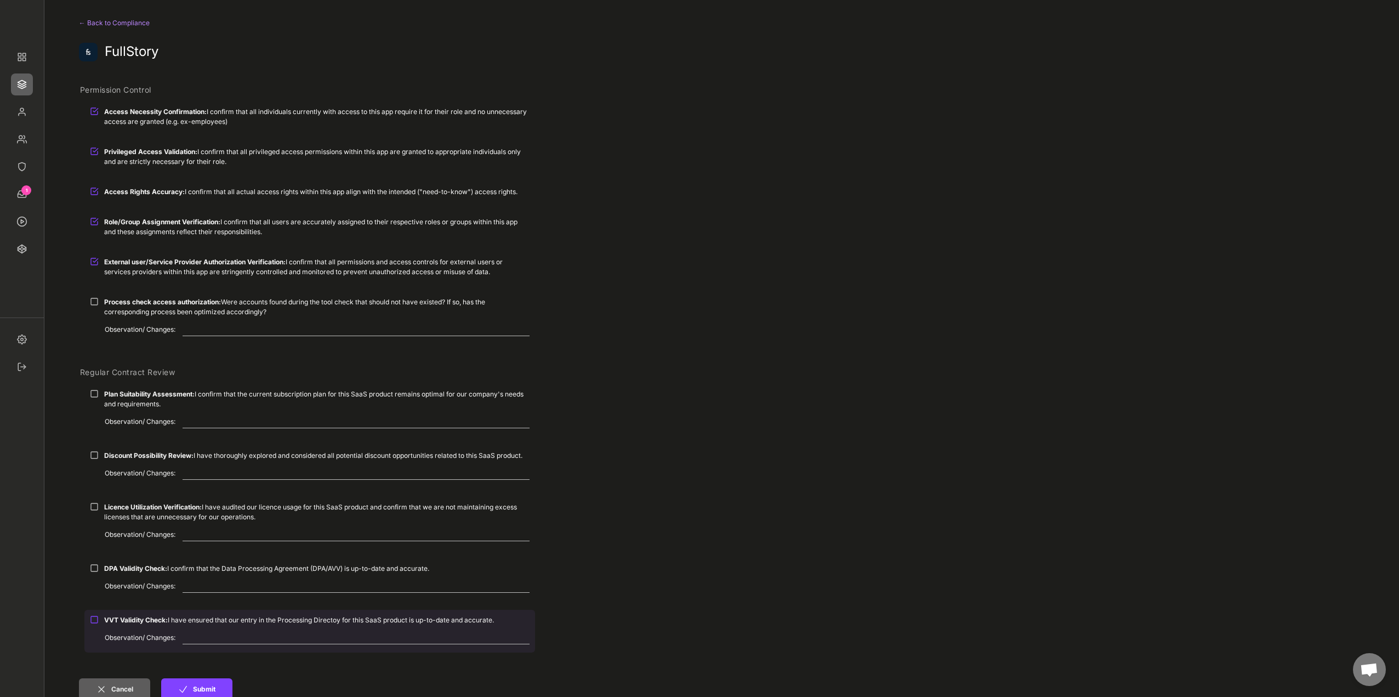
click at [155, 622] on strong "VVT Validity Check:" at bounding box center [136, 620] width 64 height 8
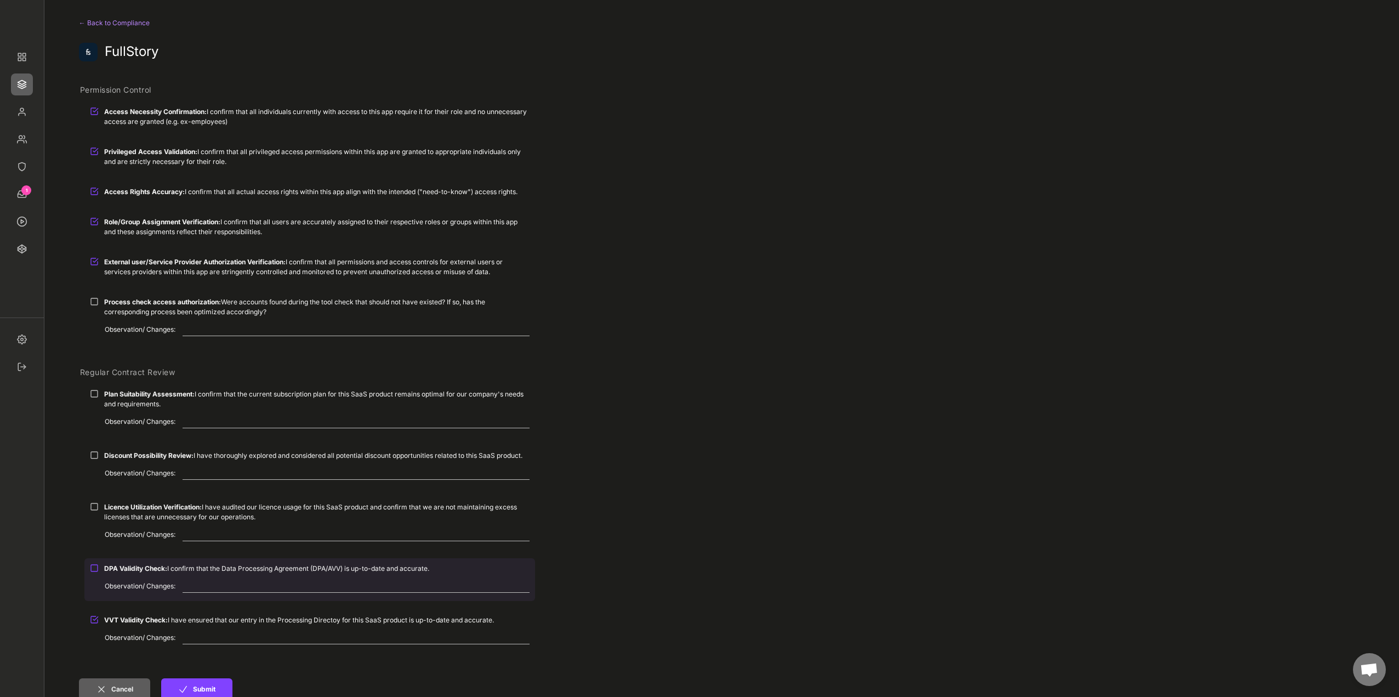
drag, startPoint x: 124, startPoint y: 564, endPoint x: 134, endPoint y: 591, distance: 28.4
click at [124, 564] on div "DPA Validity Check: I confirm that the Data Processing Agreement (DPA/AVV) is u…" at bounding box center [317, 569] width 426 height 10
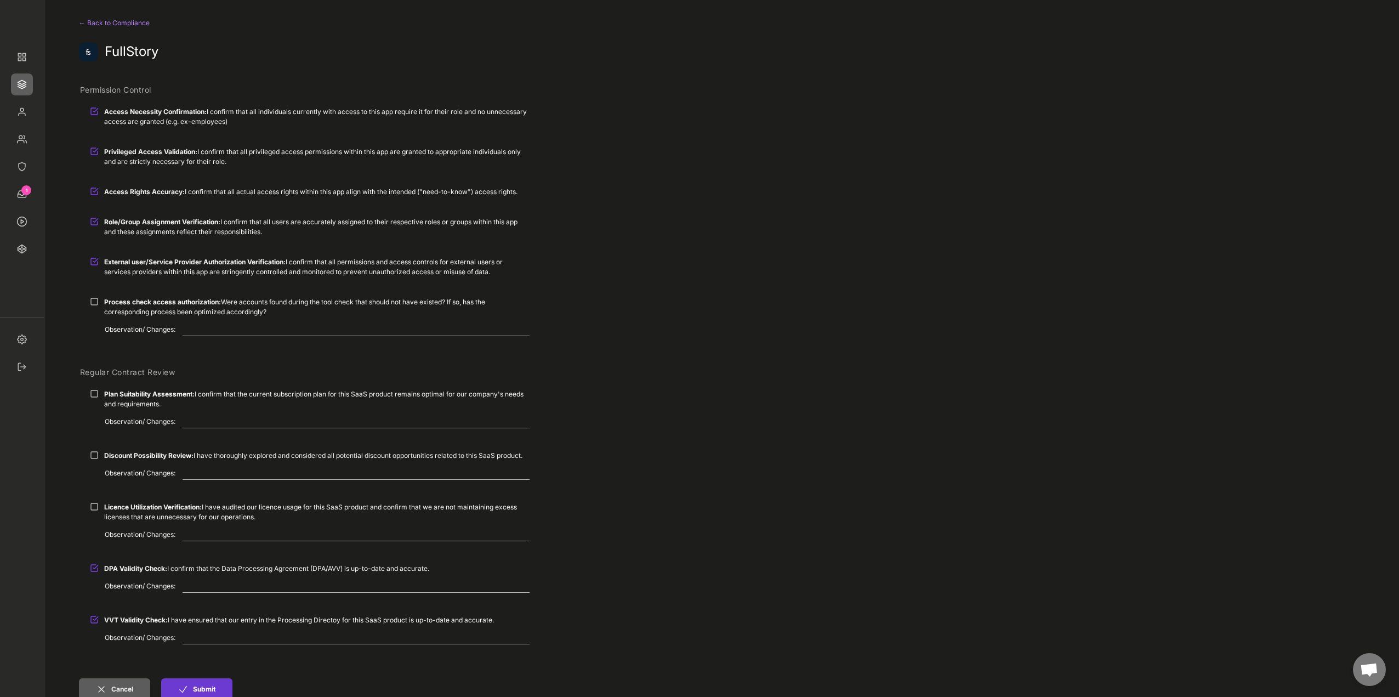
click at [199, 692] on button "Submit" at bounding box center [196, 689] width 71 height 22
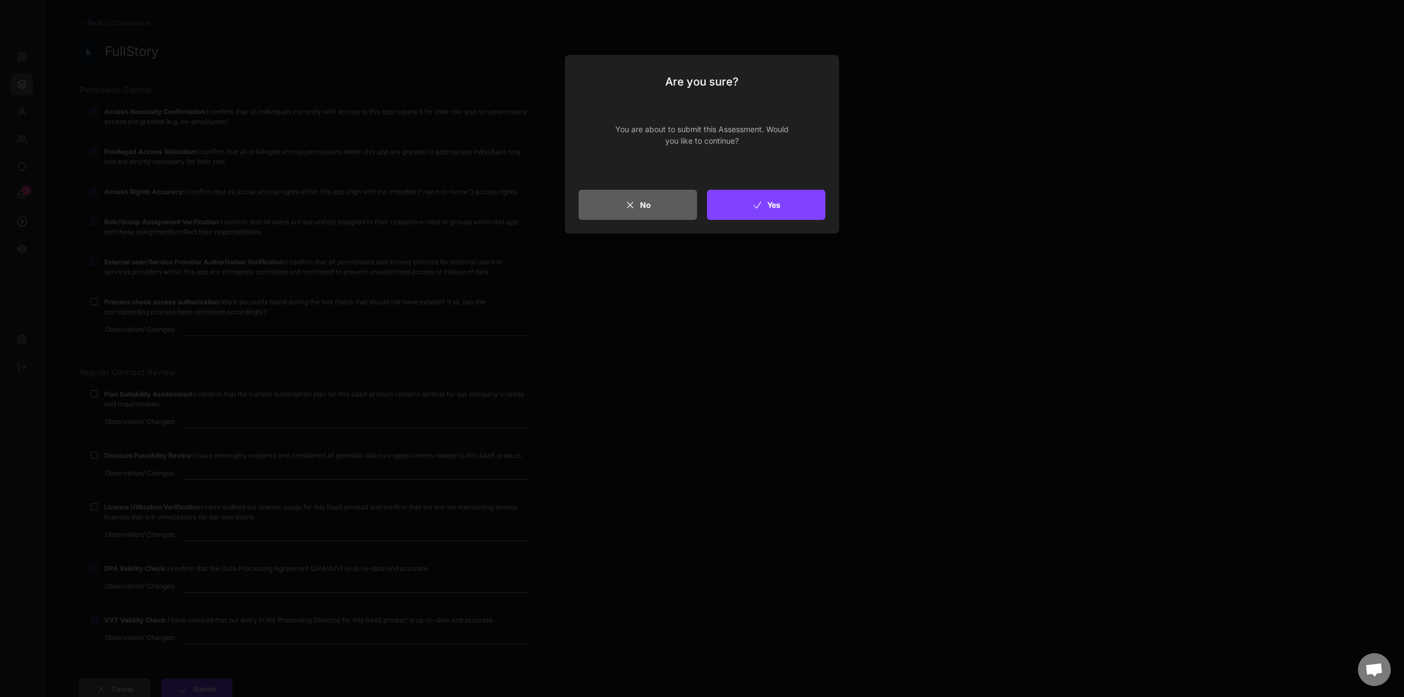
click at [747, 202] on button "Yes" at bounding box center [766, 205] width 118 height 30
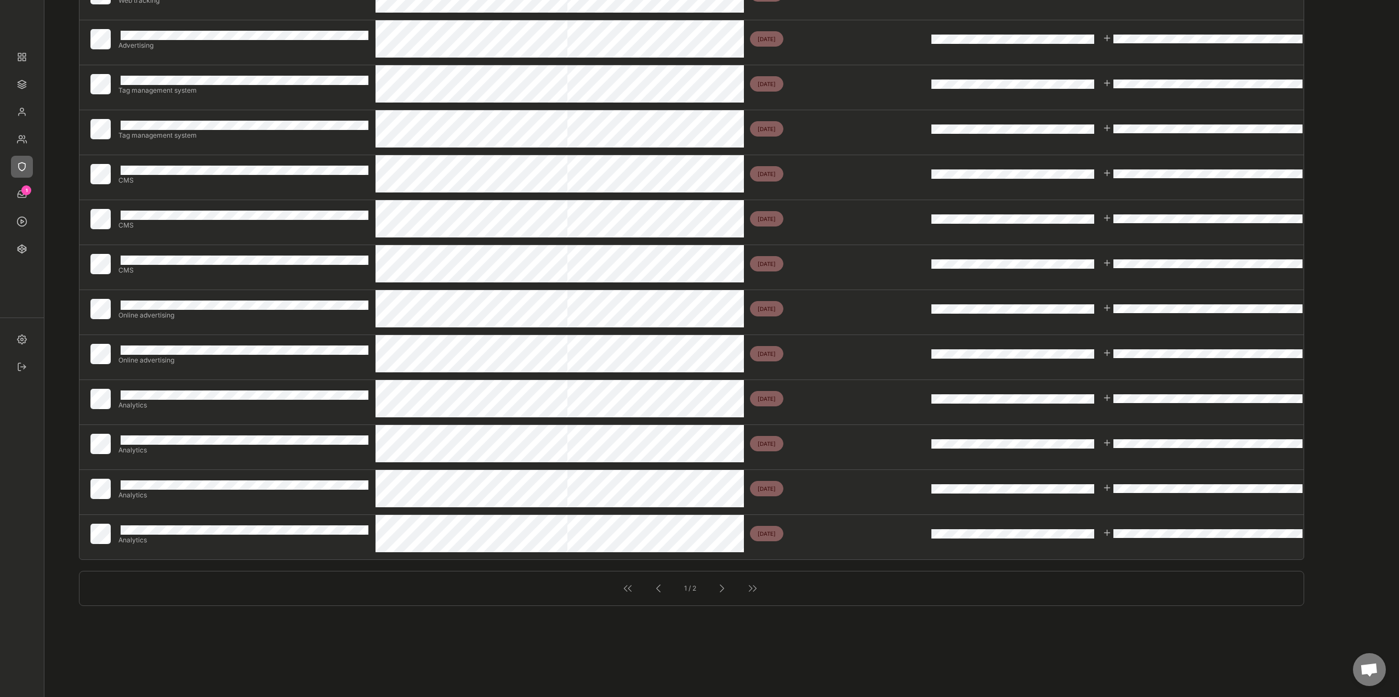
scroll to position [494, 0]
click at [724, 590] on div at bounding box center [722, 588] width 14 height 14
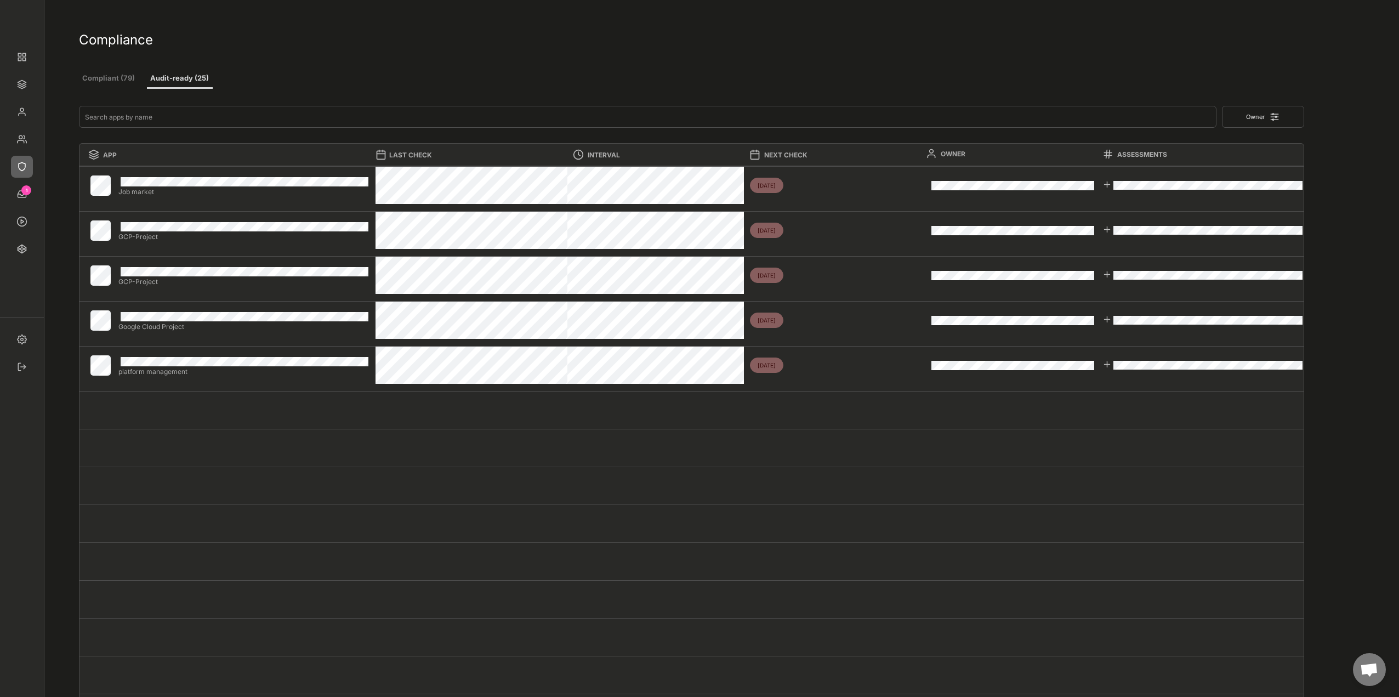
scroll to position [0, 0]
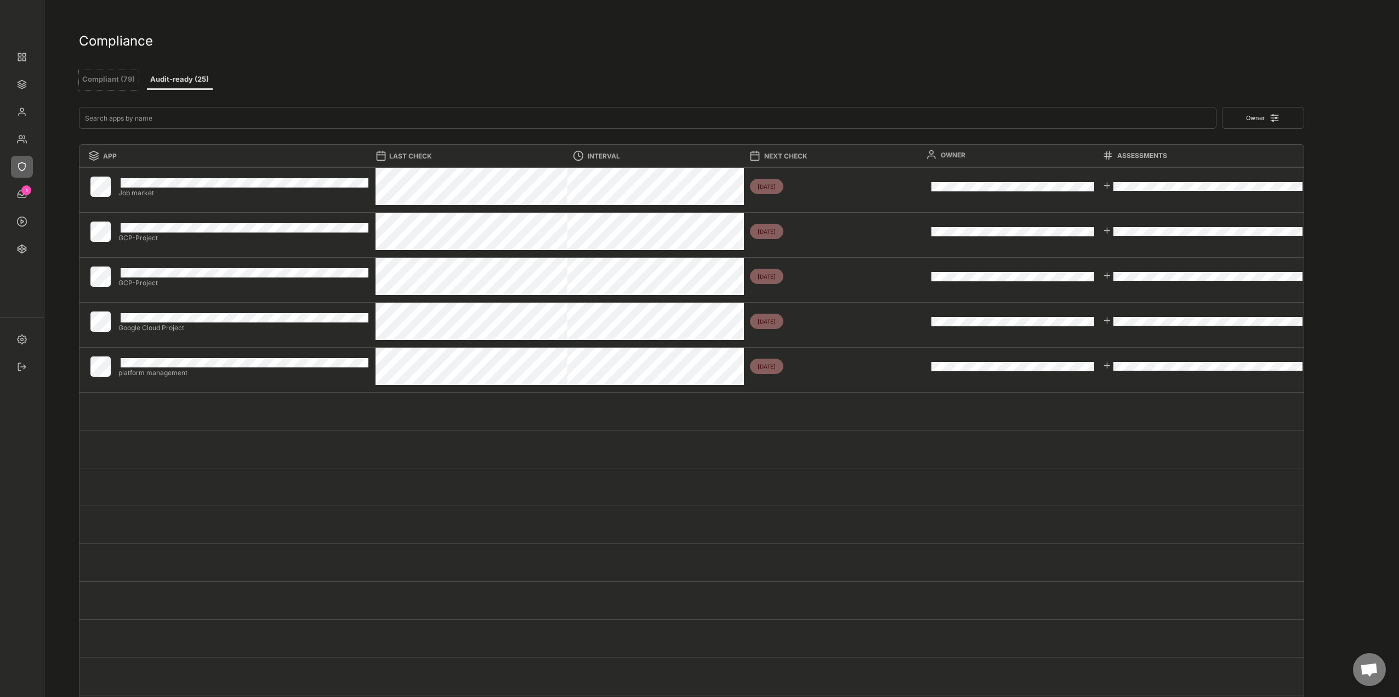
click at [116, 87] on button "Compliant (79)" at bounding box center [109, 80] width 60 height 20
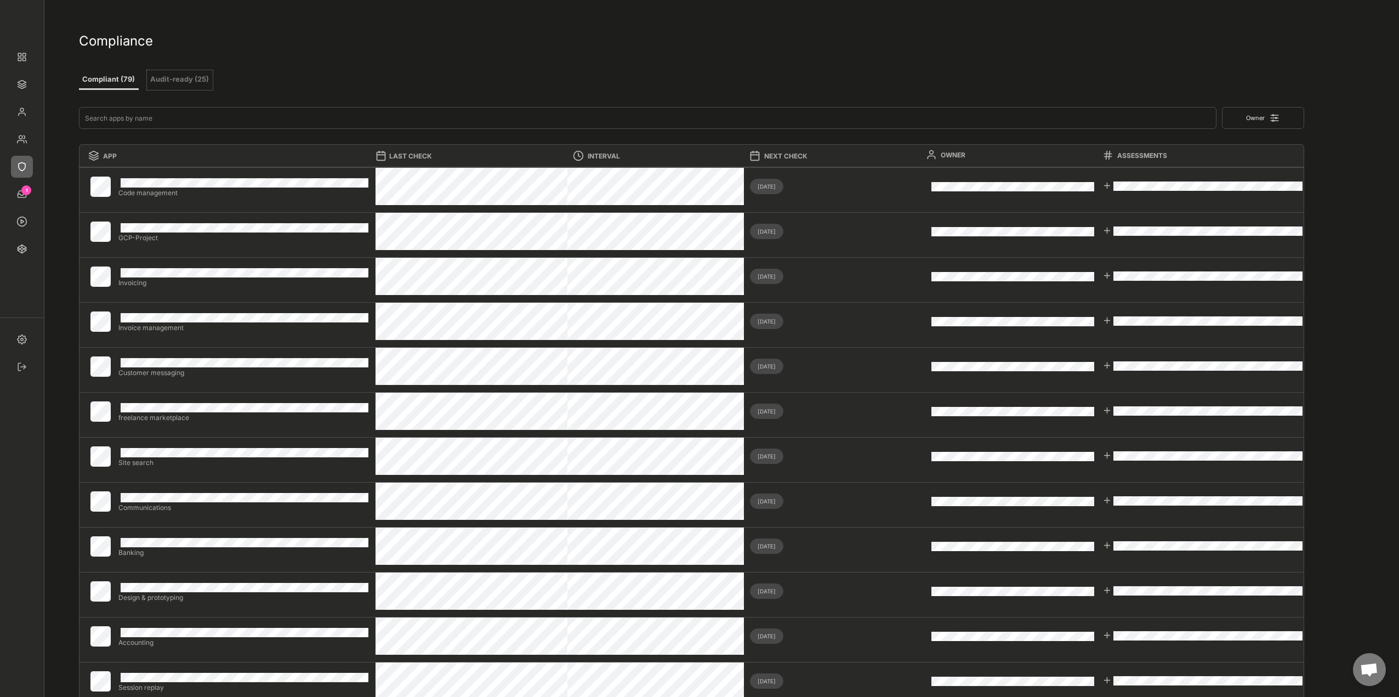
click at [173, 82] on button "Audit-ready (25)" at bounding box center [180, 80] width 66 height 20
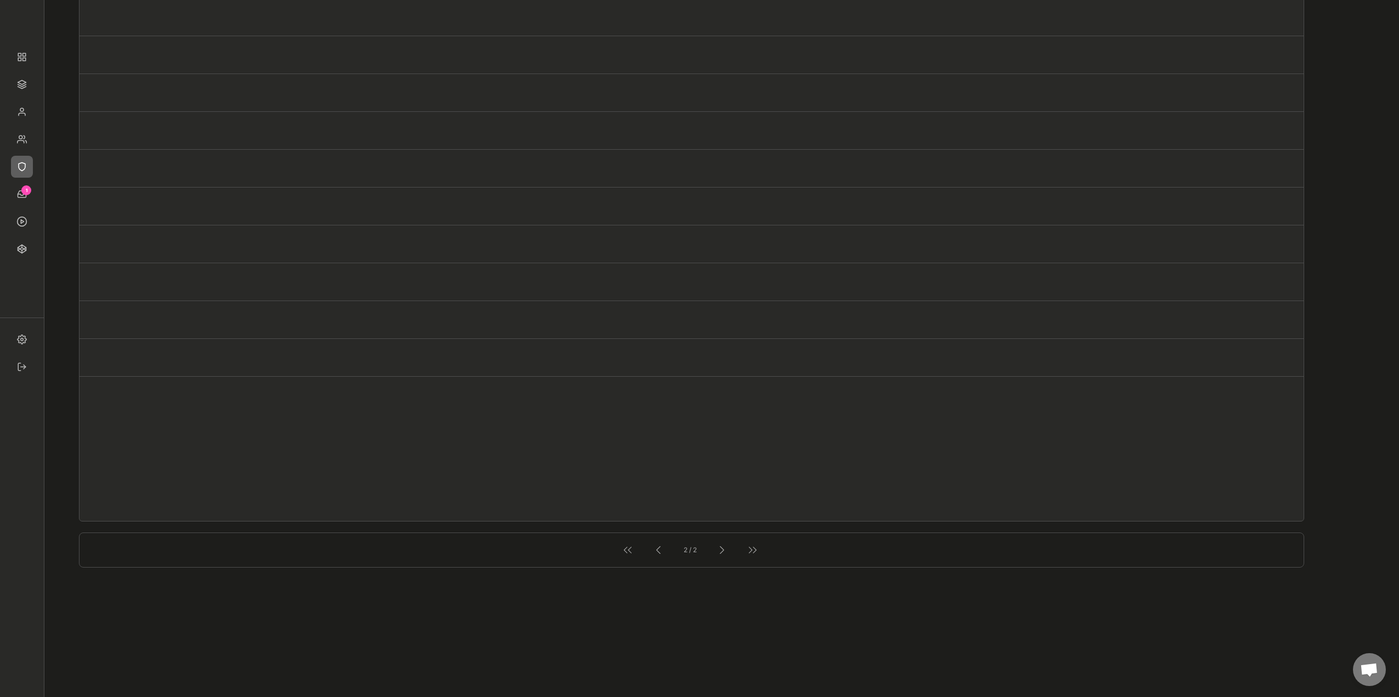
scroll to position [823, 0]
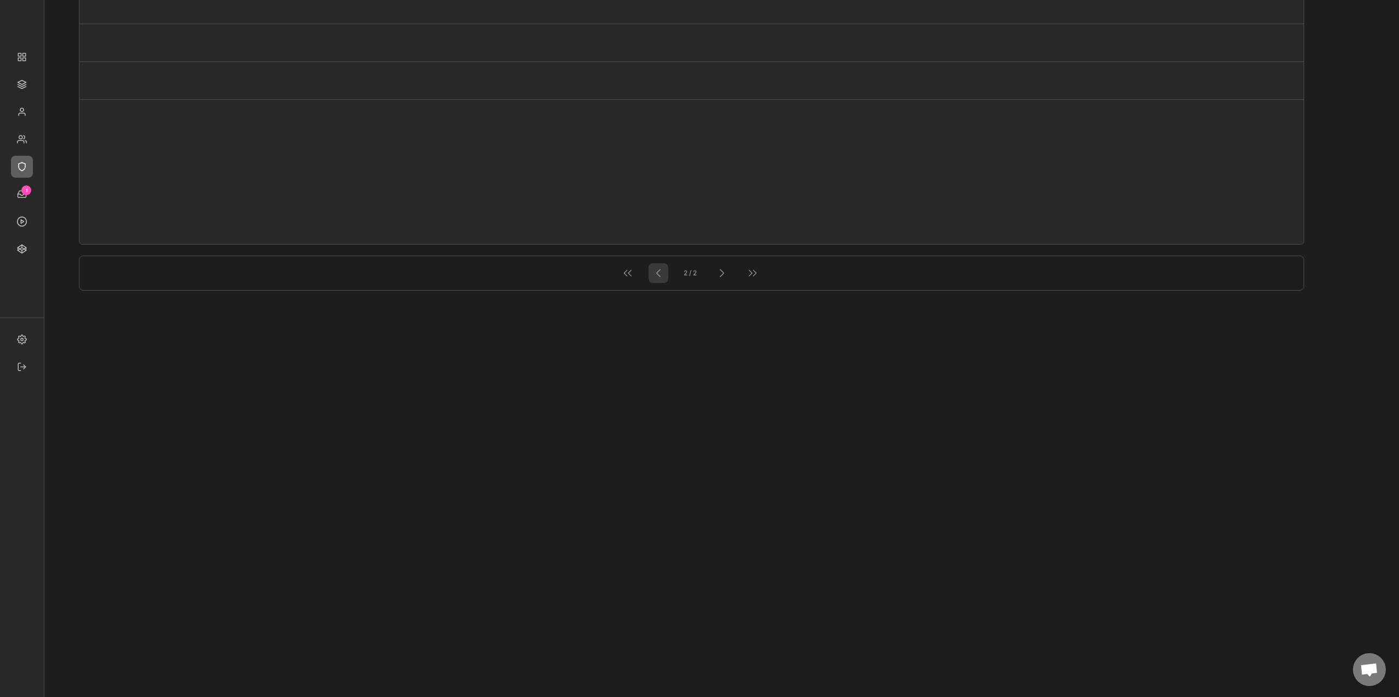
click at [657, 282] on div at bounding box center [659, 273] width 20 height 20
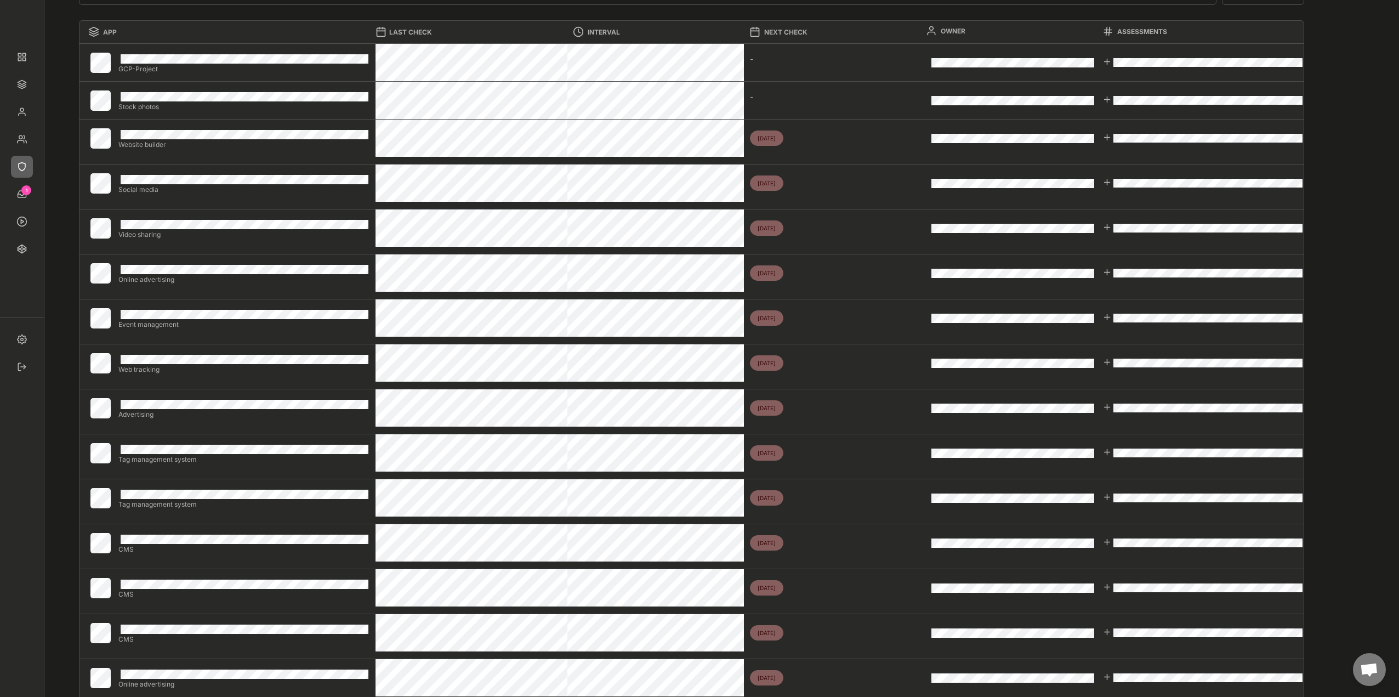
scroll to position [219, 0]
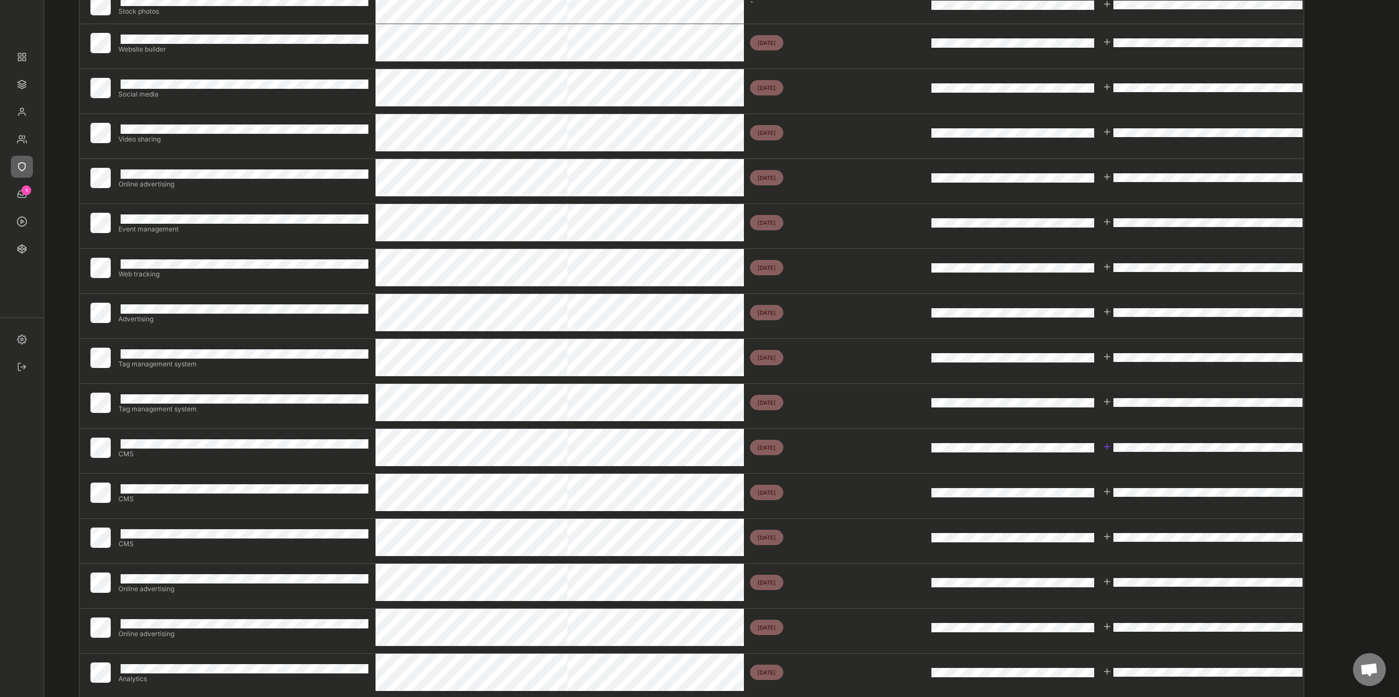
click at [1257, 429] on div at bounding box center [1200, 447] width 206 height 37
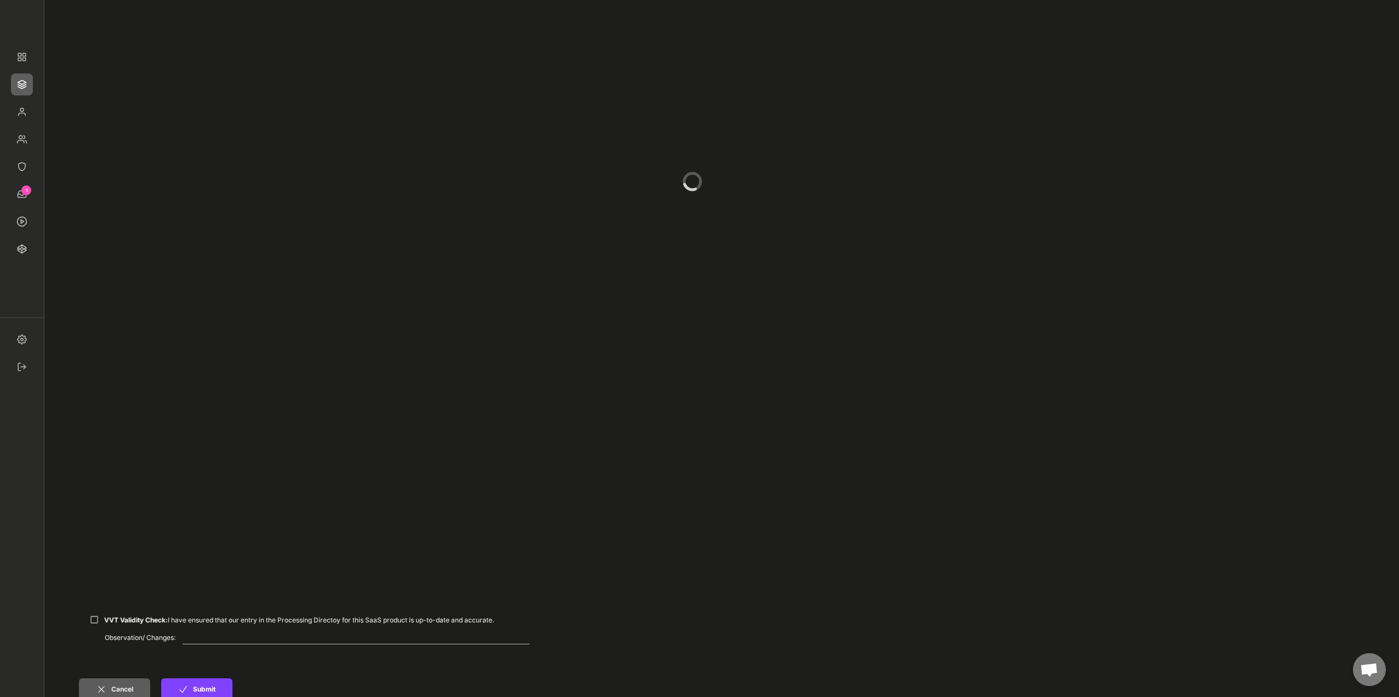
click at [15, 80] on img at bounding box center [22, 84] width 22 height 22
